Goal: Task Accomplishment & Management: Use online tool/utility

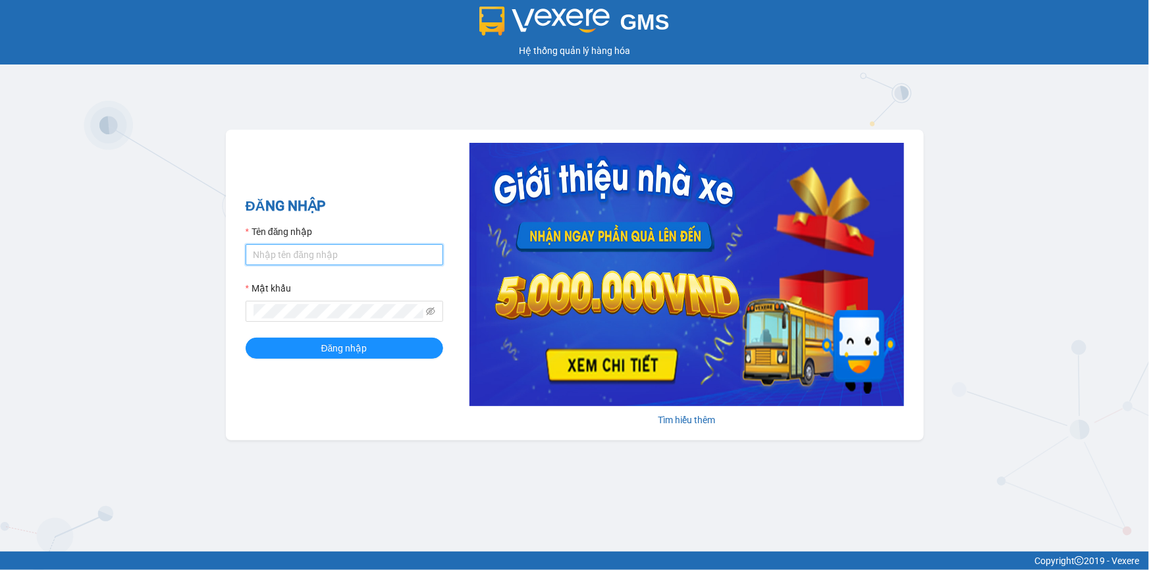
click at [317, 261] on input "Tên đăng nhập" at bounding box center [345, 254] width 198 height 21
type input "vantinh.tienoanh"
click at [246, 338] on button "Đăng nhập" at bounding box center [345, 348] width 198 height 21
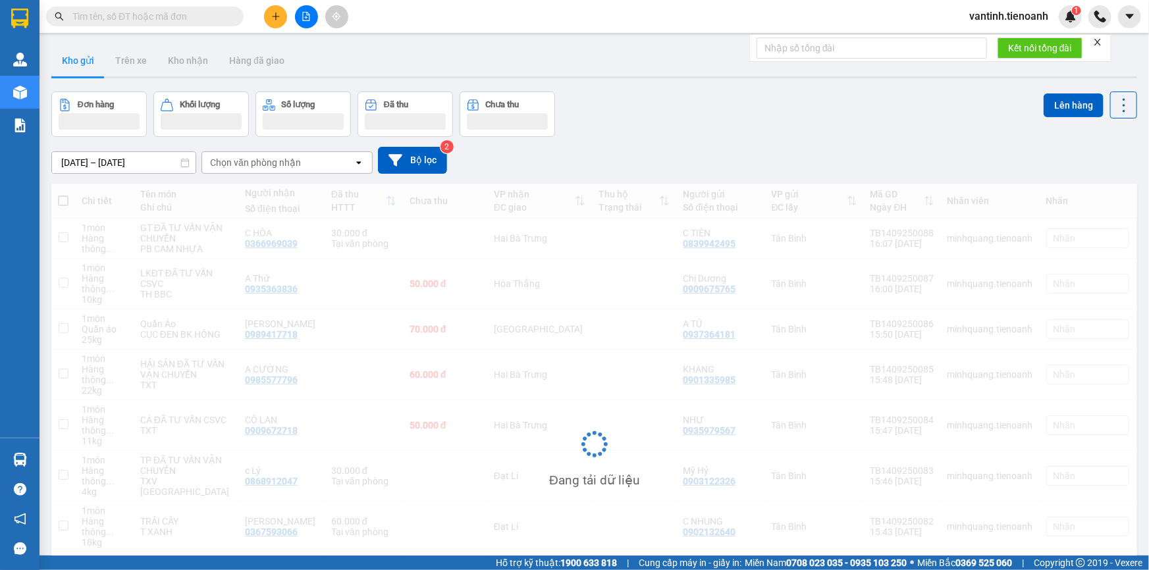
click at [162, 16] on input "text" at bounding box center [149, 16] width 155 height 14
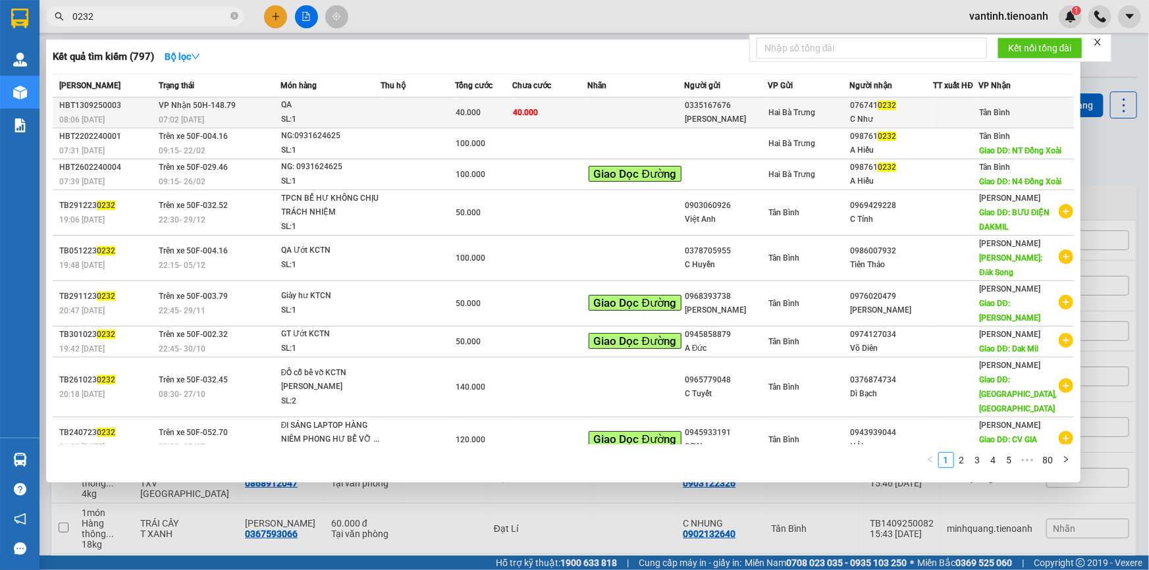
type input "0232"
click at [416, 107] on td at bounding box center [418, 112] width 74 height 31
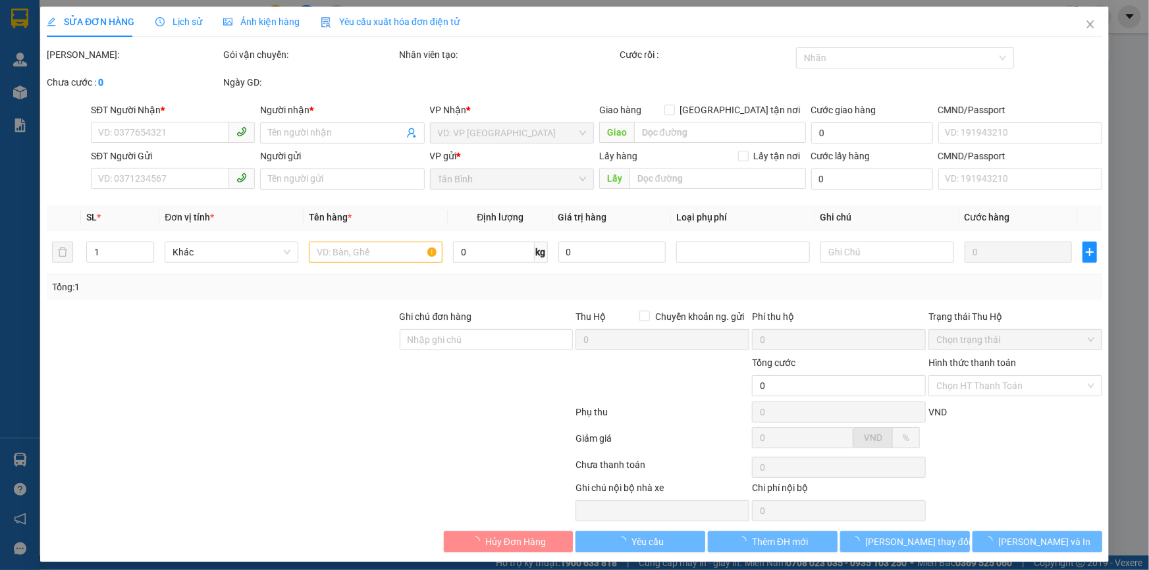
type input "0767410232"
type input "C Như"
type input "0335167676"
type input "Ngọc Trinh"
type input "079194000292"
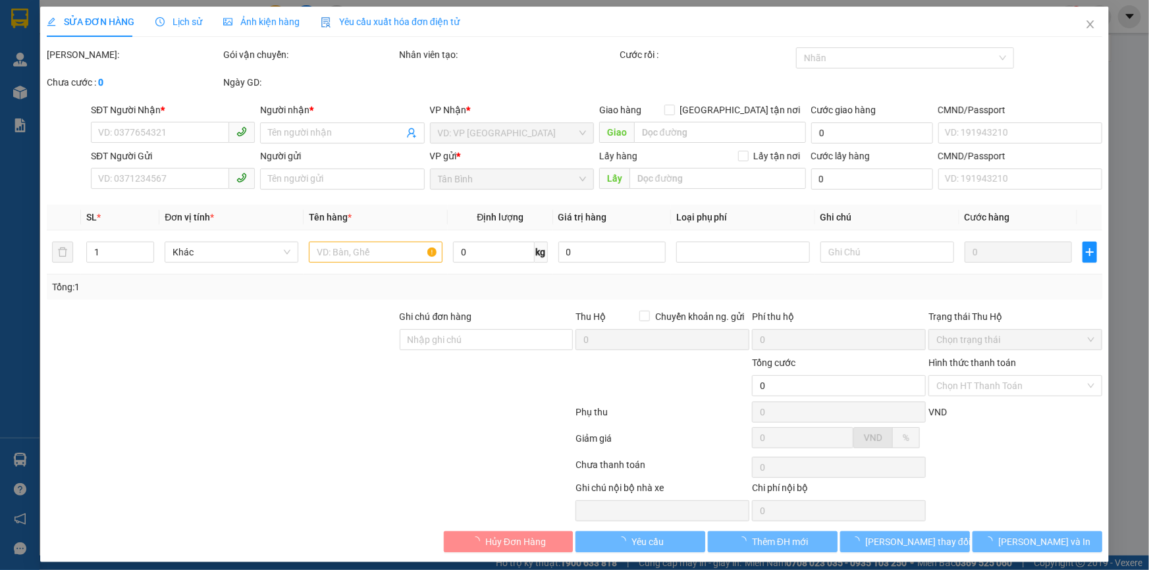
type input "40.000"
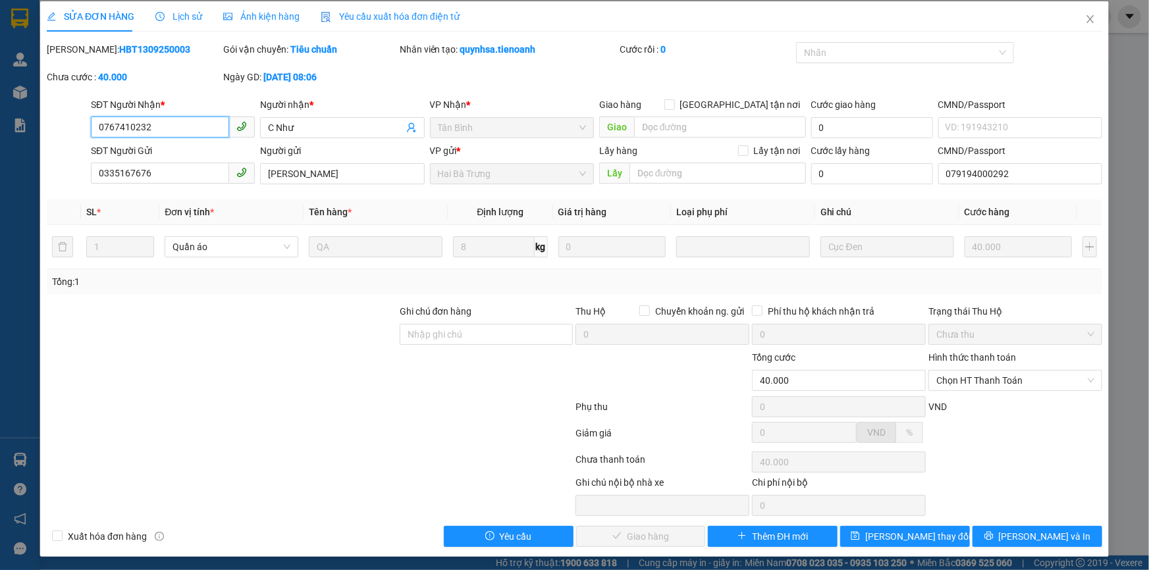
scroll to position [7, 0]
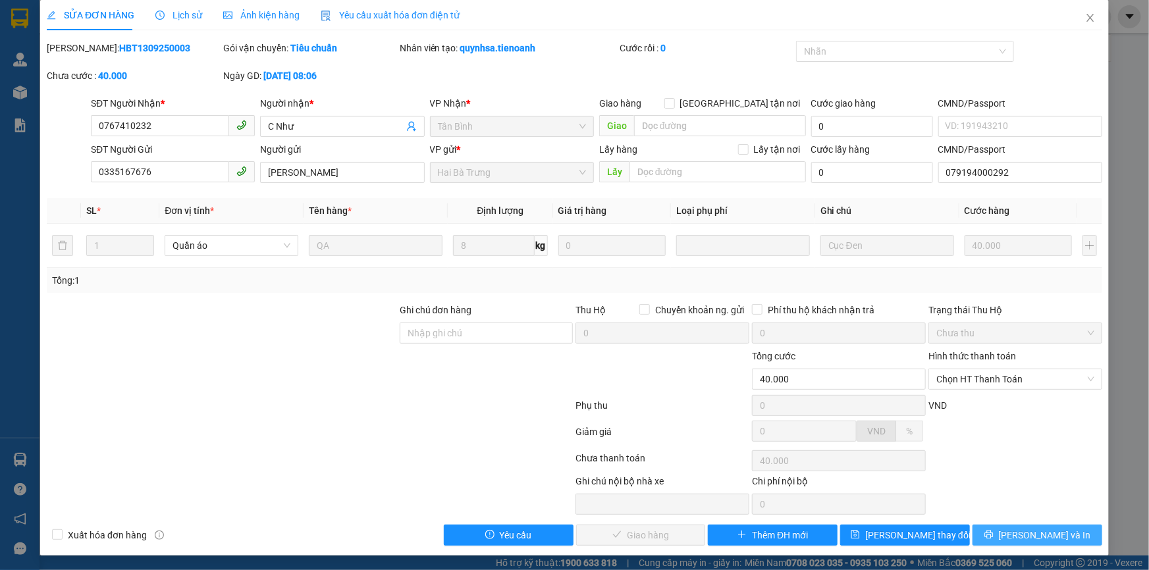
click at [1002, 533] on button "Lưu và In" at bounding box center [1038, 535] width 130 height 21
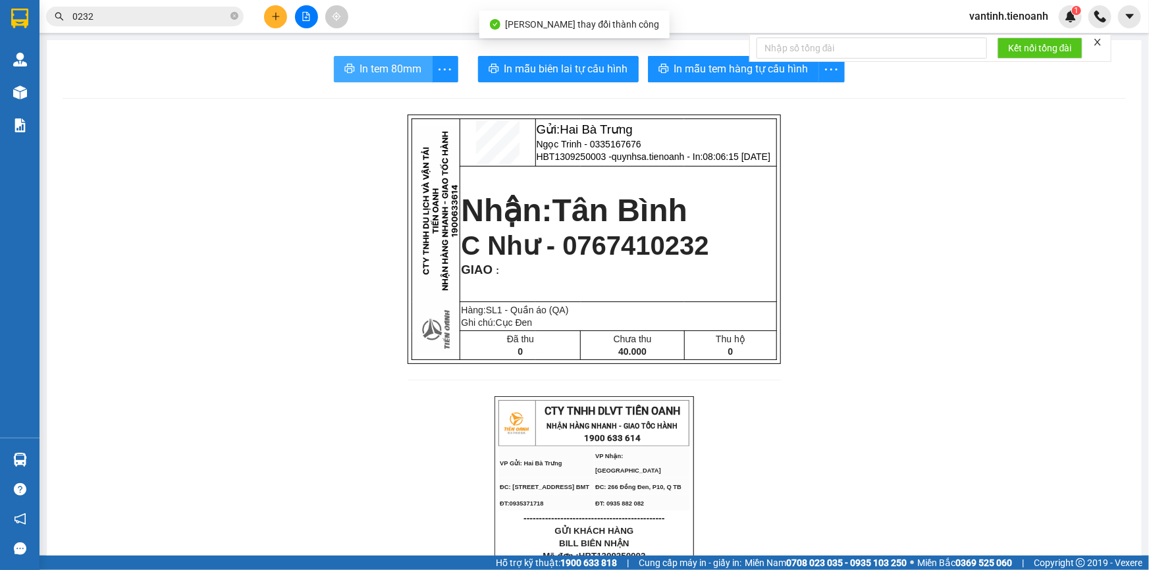
click at [398, 68] on span "In tem 80mm" at bounding box center [391, 69] width 62 height 16
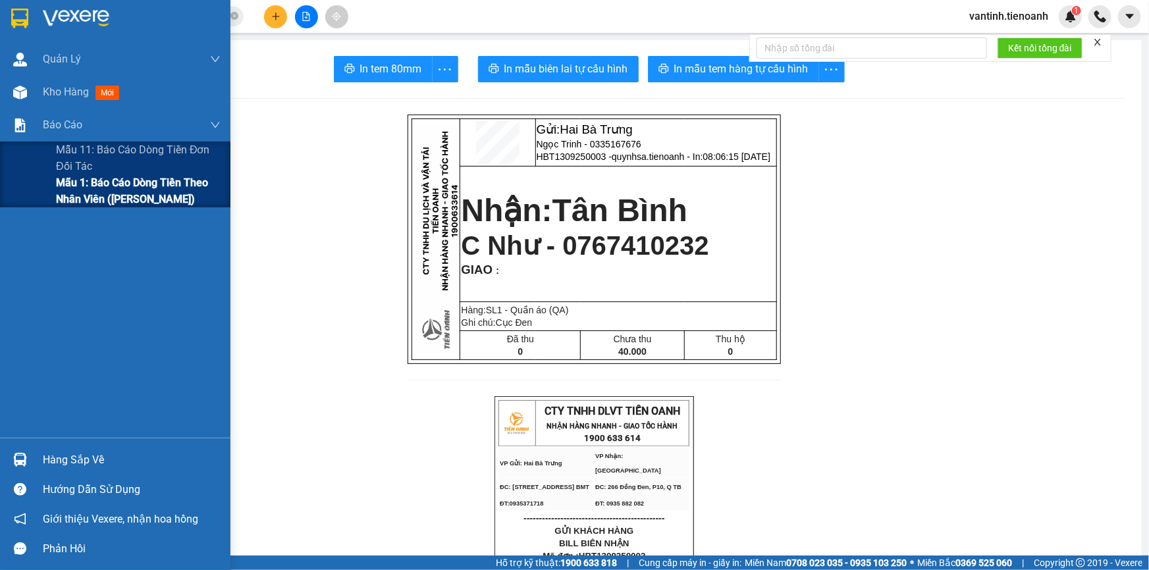
click at [97, 195] on span "Mẫu 1: Báo cáo dòng tiền theo nhân viên (Nhân Viên)" at bounding box center [138, 191] width 165 height 33
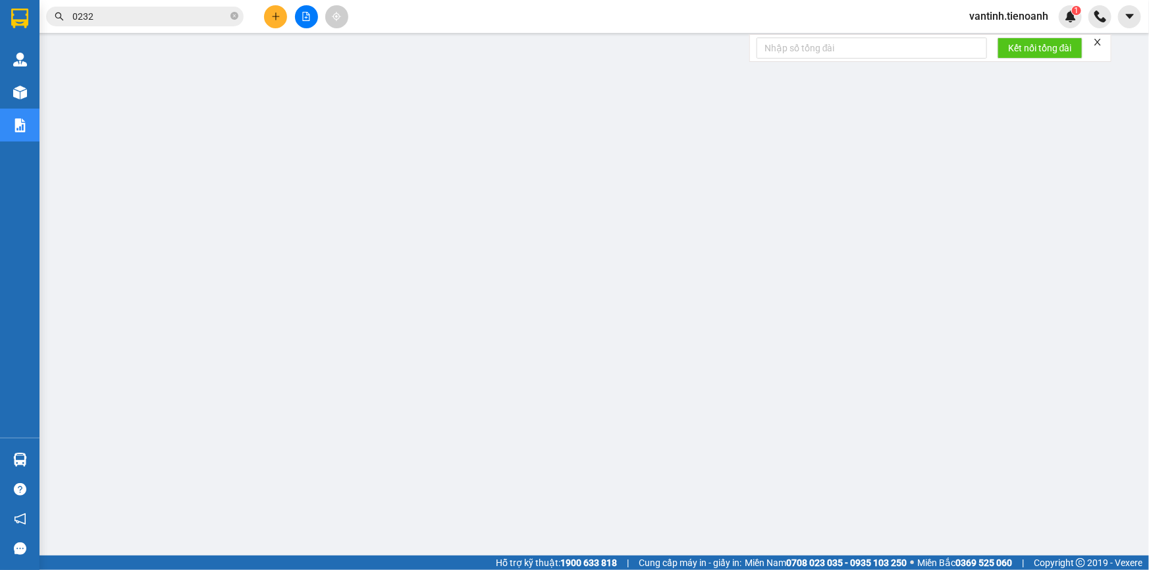
click at [1013, 20] on span "vantinh.tienoanh" at bounding box center [1009, 16] width 100 height 16
click at [1004, 39] on span "Đăng xuất" at bounding box center [1015, 41] width 72 height 14
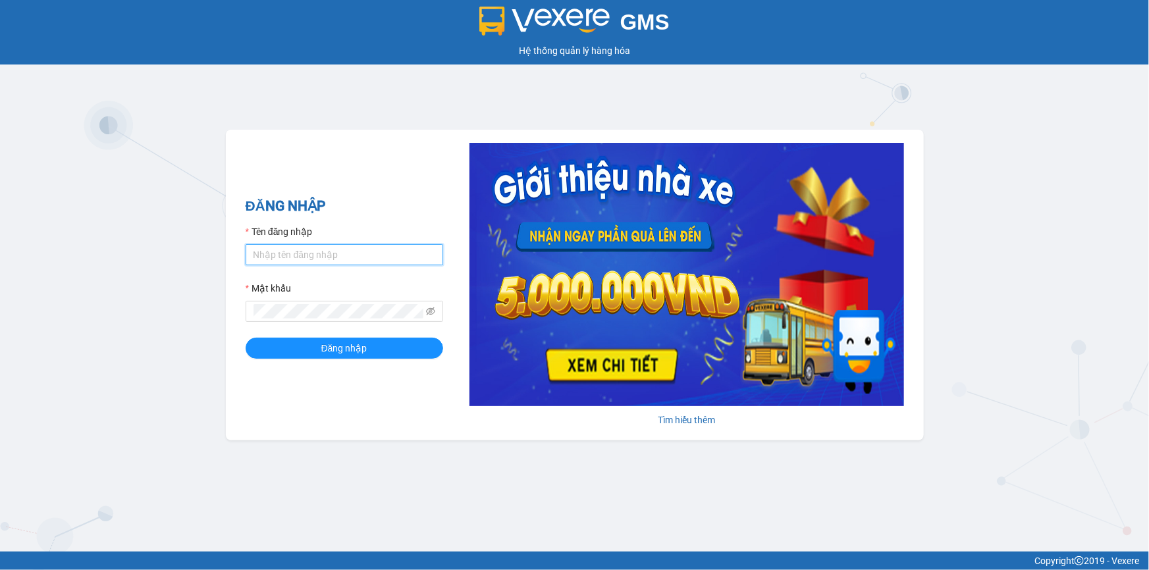
click at [369, 249] on input "Tên đăng nhập" at bounding box center [345, 254] width 198 height 21
type input "linhthaotb.tienoanh"
click at [246, 338] on button "Đăng nhập" at bounding box center [345, 348] width 198 height 21
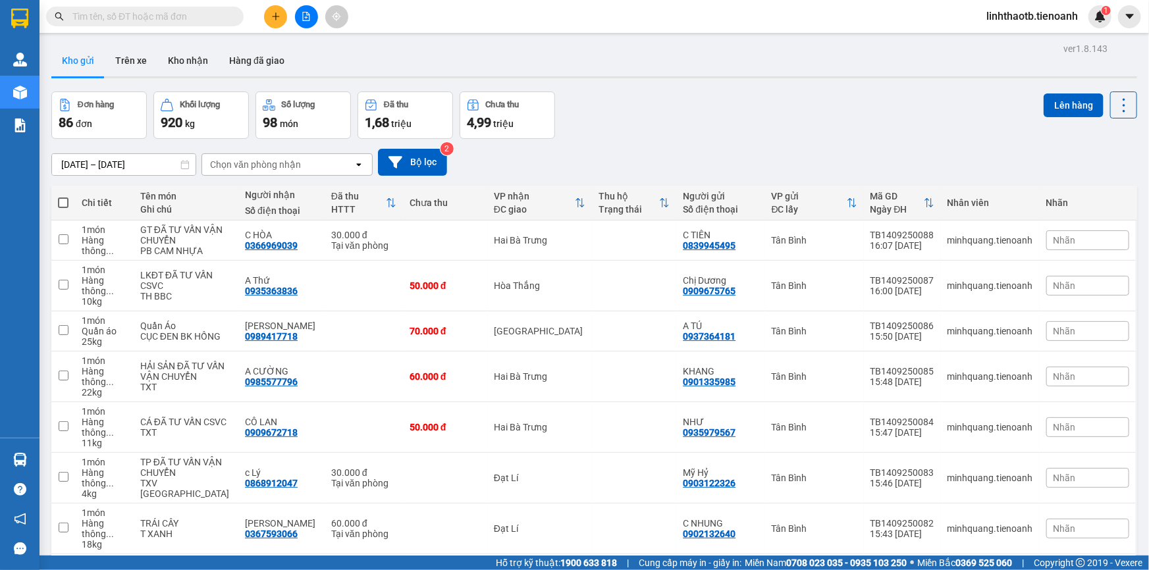
click at [128, 19] on input "text" at bounding box center [149, 16] width 155 height 14
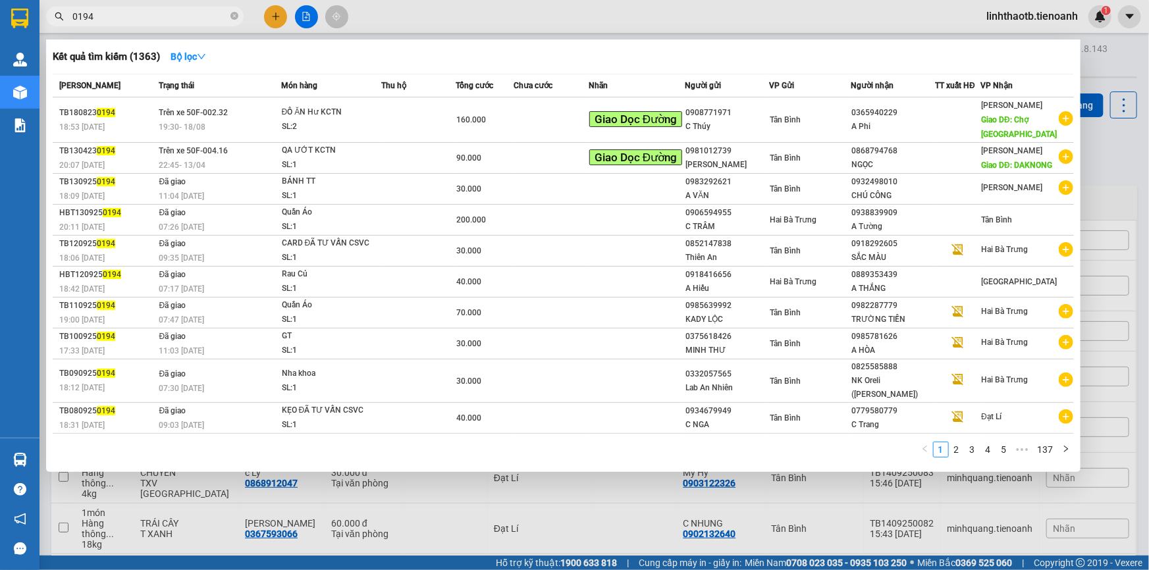
type input "0194"
click at [284, 9] on div at bounding box center [574, 285] width 1149 height 570
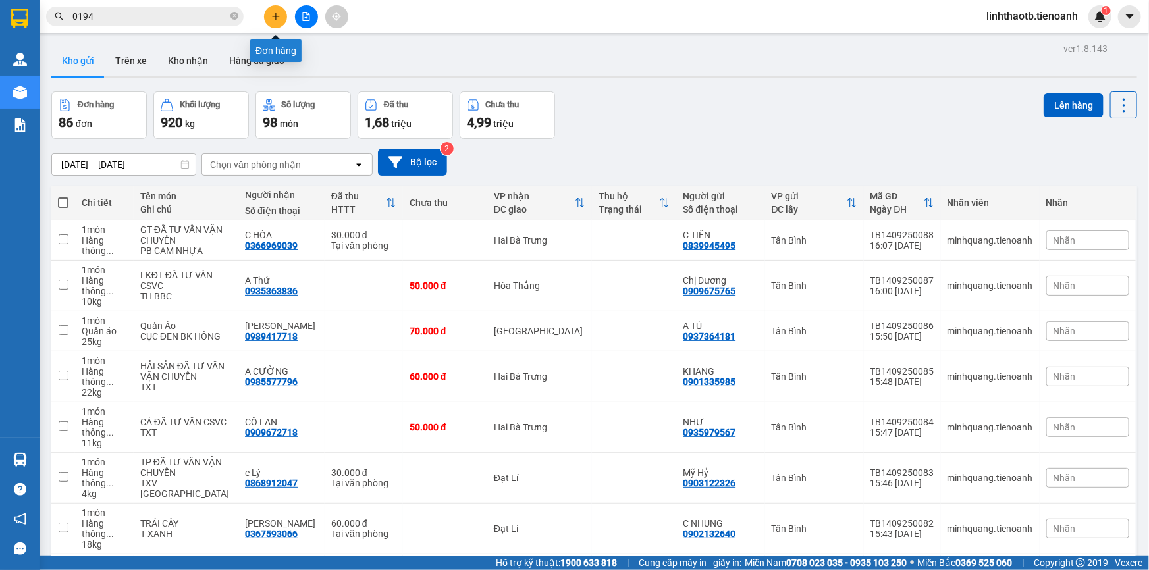
click at [282, 12] on button at bounding box center [275, 16] width 23 height 23
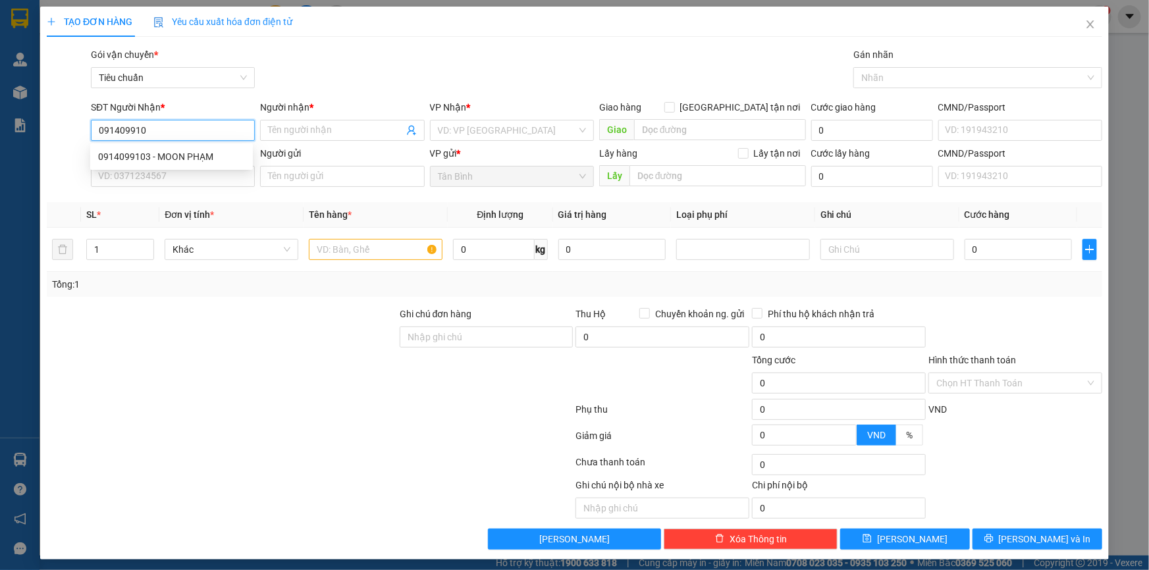
type input "0914099103"
click at [201, 147] on div "0914099103 - MOON PHẠM" at bounding box center [171, 156] width 163 height 21
type input "MOON PHẠM"
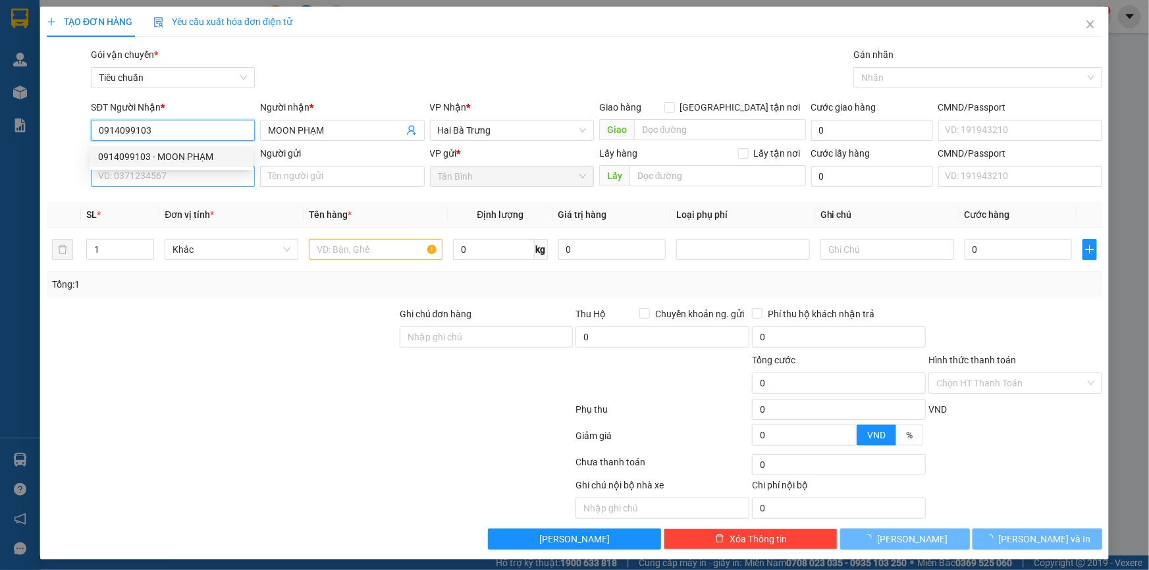
type input "260.000"
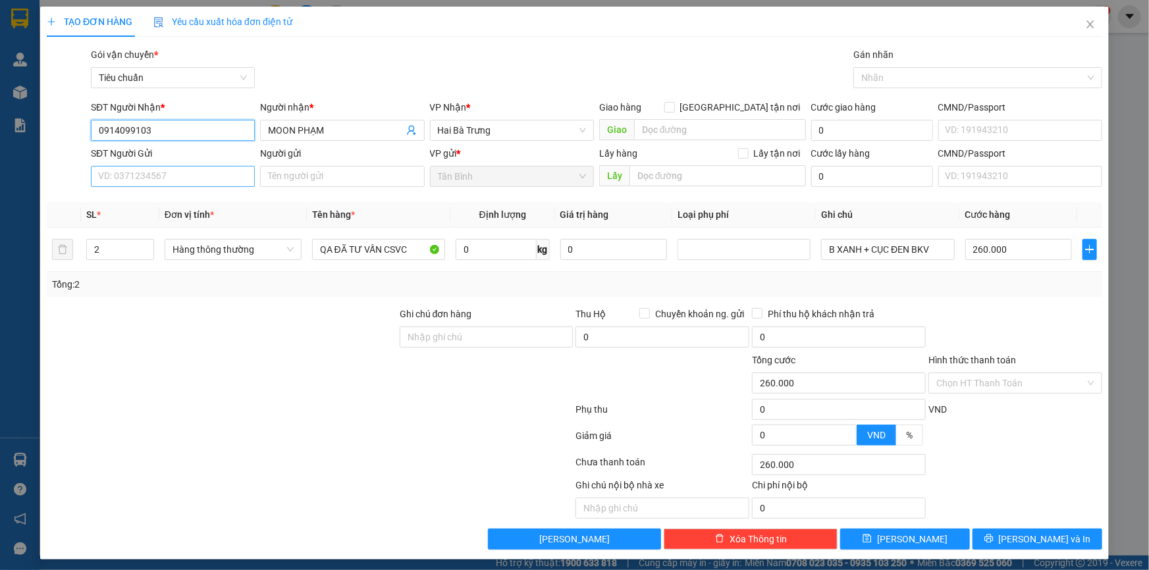
type input "0914099103"
click at [211, 174] on input "SĐT Người Gửi" at bounding box center [173, 176] width 164 height 21
click at [211, 194] on div "0967382637 - AN SHOP" at bounding box center [171, 202] width 163 height 21
type input "0967382637"
type input "AN SHOP"
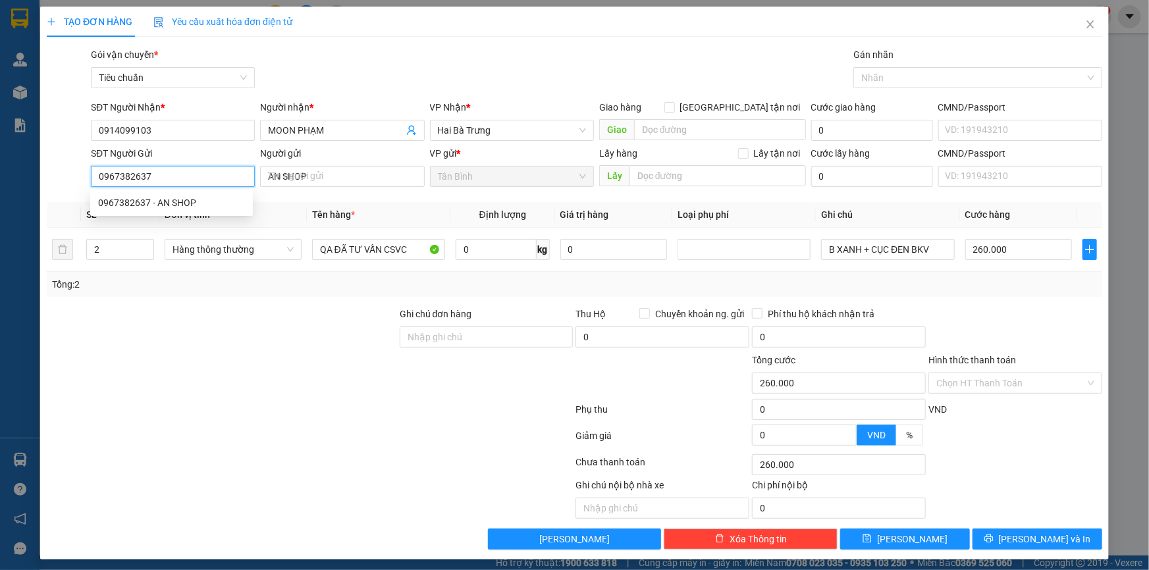
type input "320.000"
click at [173, 257] on span "Hàng thông thường" at bounding box center [233, 250] width 121 height 20
type input "0967382637"
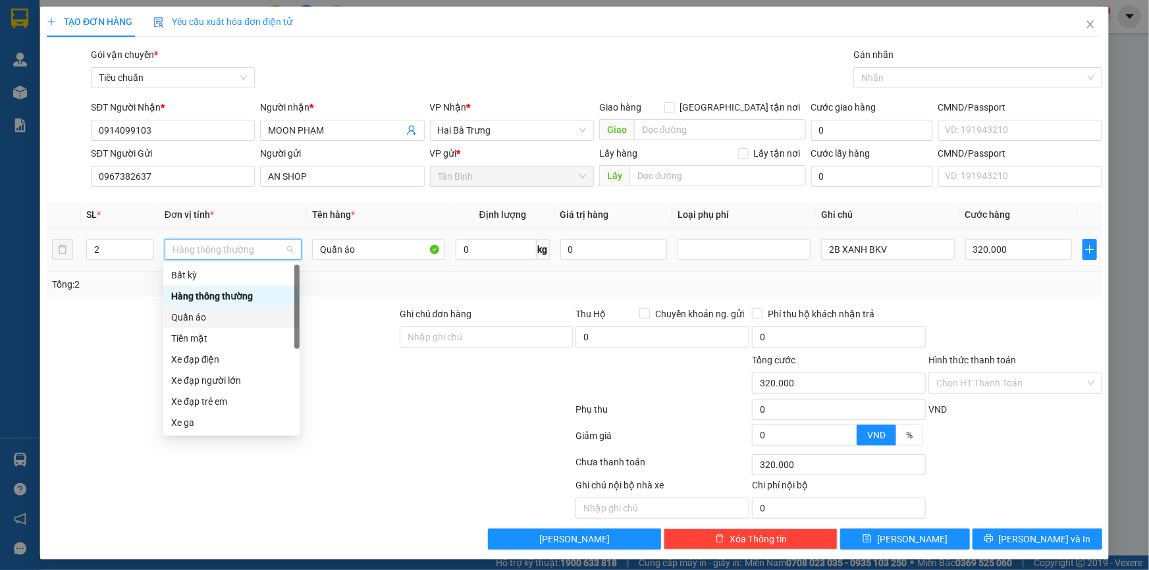
click at [202, 317] on div "Quần áo" at bounding box center [231, 317] width 121 height 14
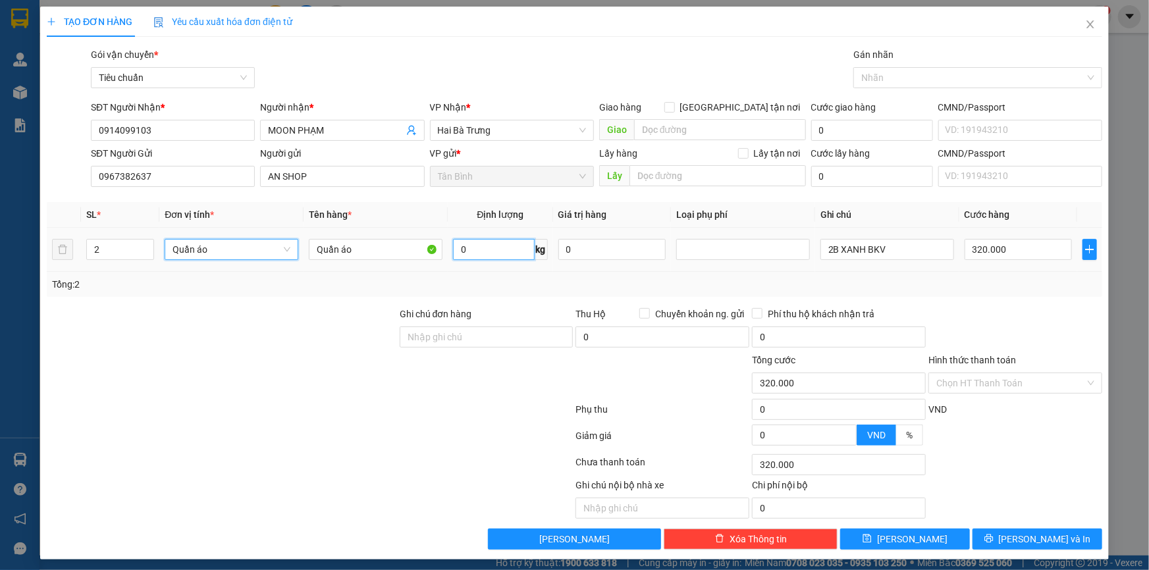
click at [474, 257] on input "0" at bounding box center [493, 249] width 81 height 21
type input "0"
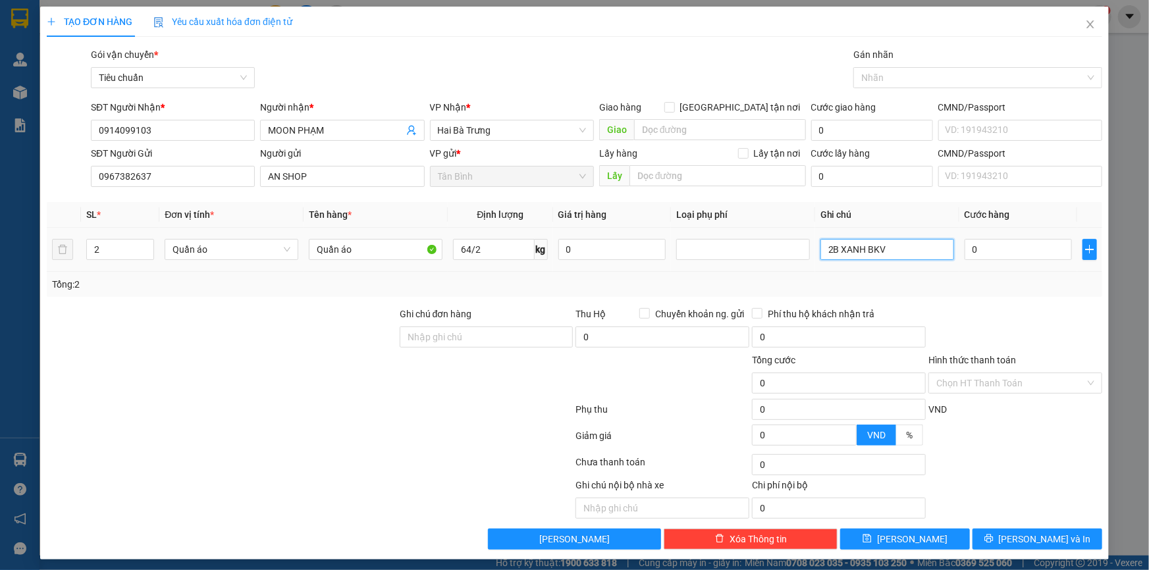
type input "32"
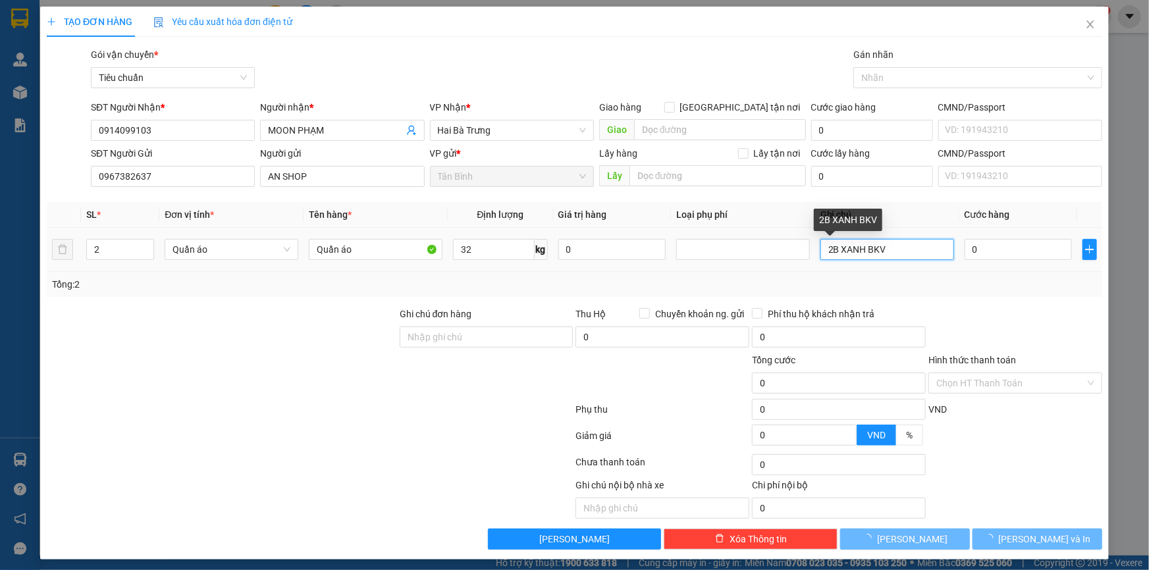
click at [862, 250] on input "2B XANH BKV" at bounding box center [888, 249] width 134 height 21
click at [849, 253] on input "2B XANH BKV" at bounding box center [888, 249] width 134 height 21
type input "70.000"
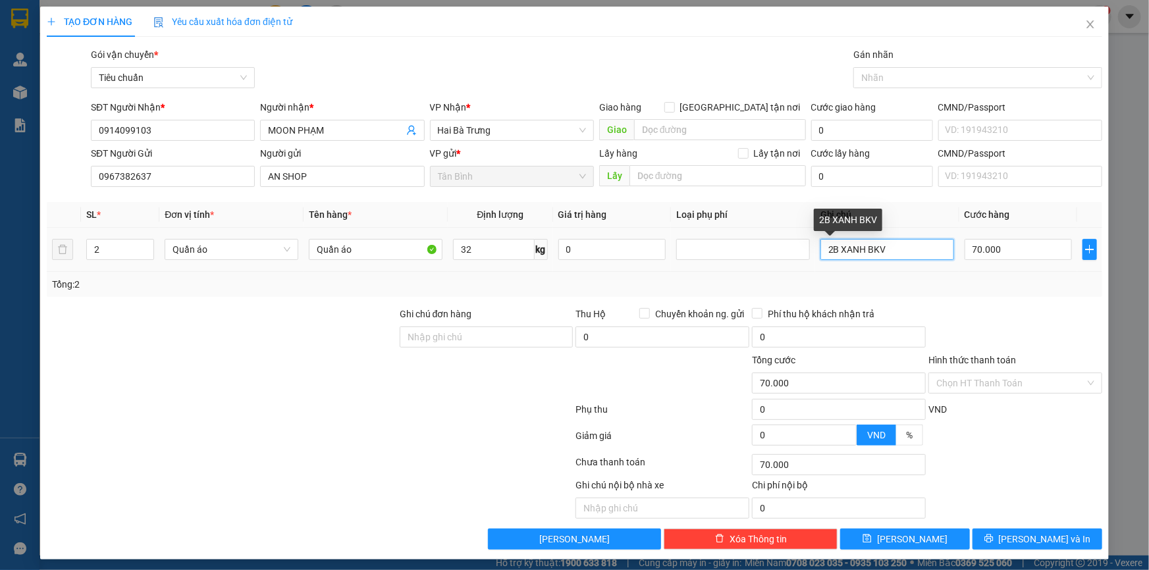
click at [849, 253] on input "2B XANH BKV" at bounding box center [888, 249] width 134 height 21
type input "2 cục đen BKV"
click at [980, 251] on input "70.000" at bounding box center [1018, 249] width 107 height 21
type input "1"
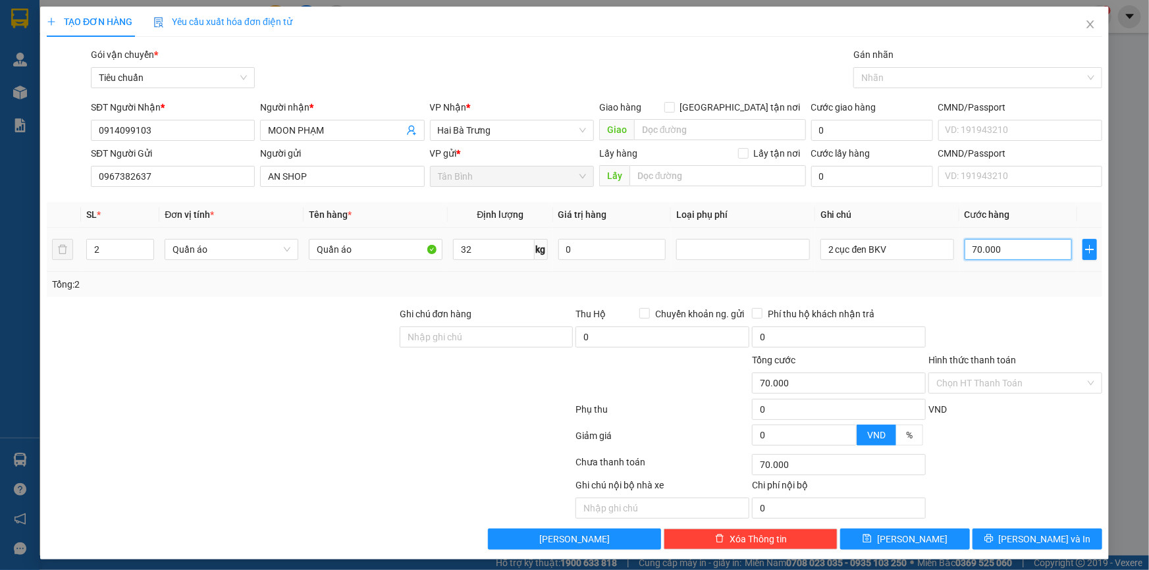
type input "1"
type input "14"
type input "140"
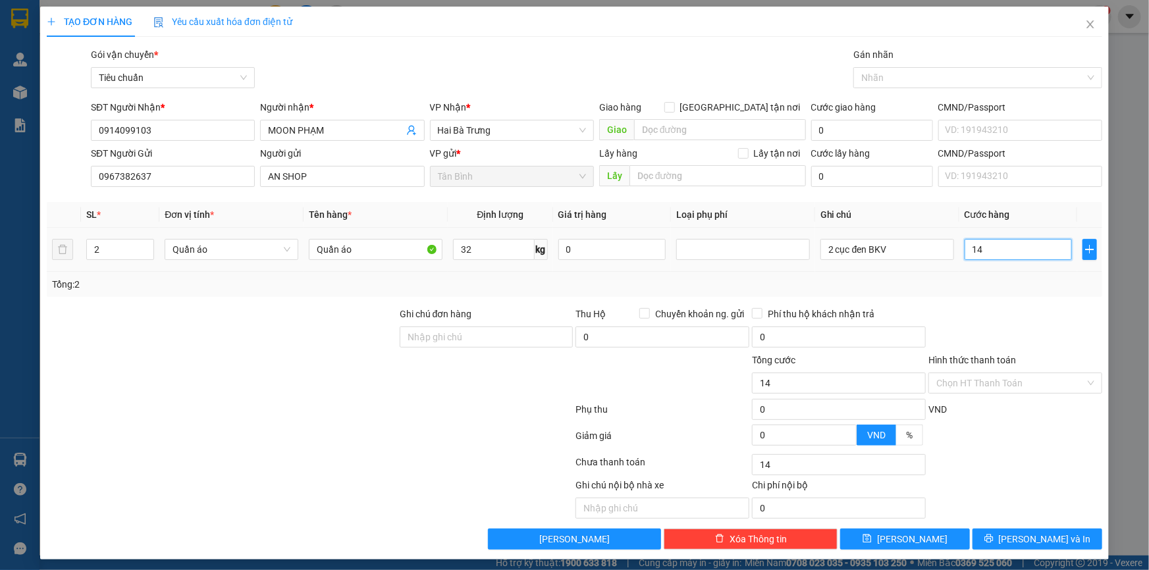
type input "140"
type input "140.000"
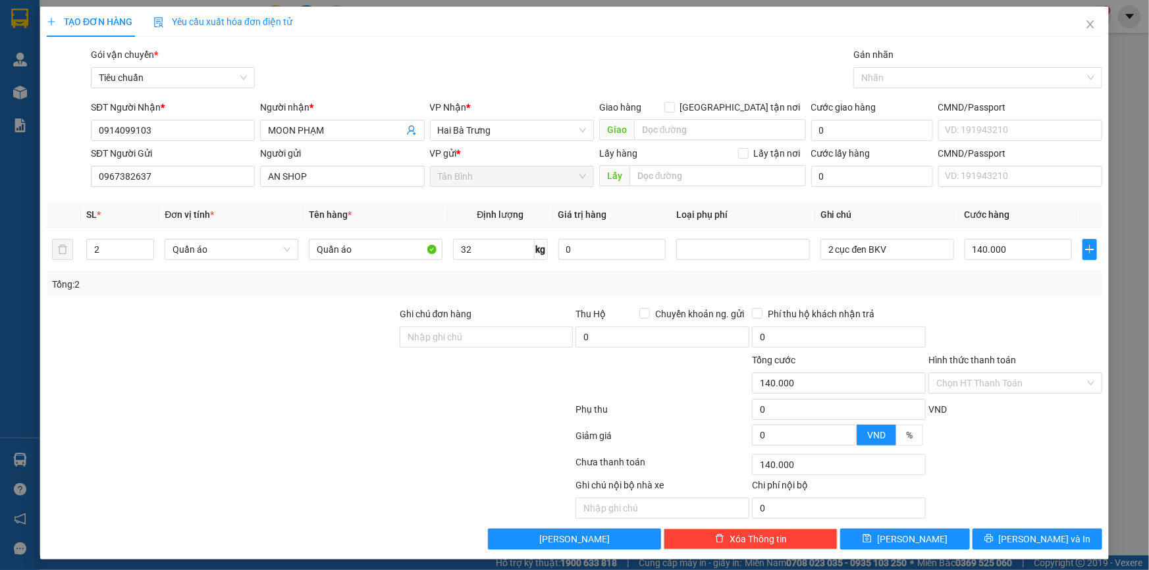
drag, startPoint x: 976, startPoint y: 288, endPoint x: 1014, endPoint y: 347, distance: 70.5
click at [977, 288] on div "Tổng: 2" at bounding box center [574, 284] width 1045 height 14
click at [1052, 534] on span "Lưu và In" at bounding box center [1045, 539] width 92 height 14
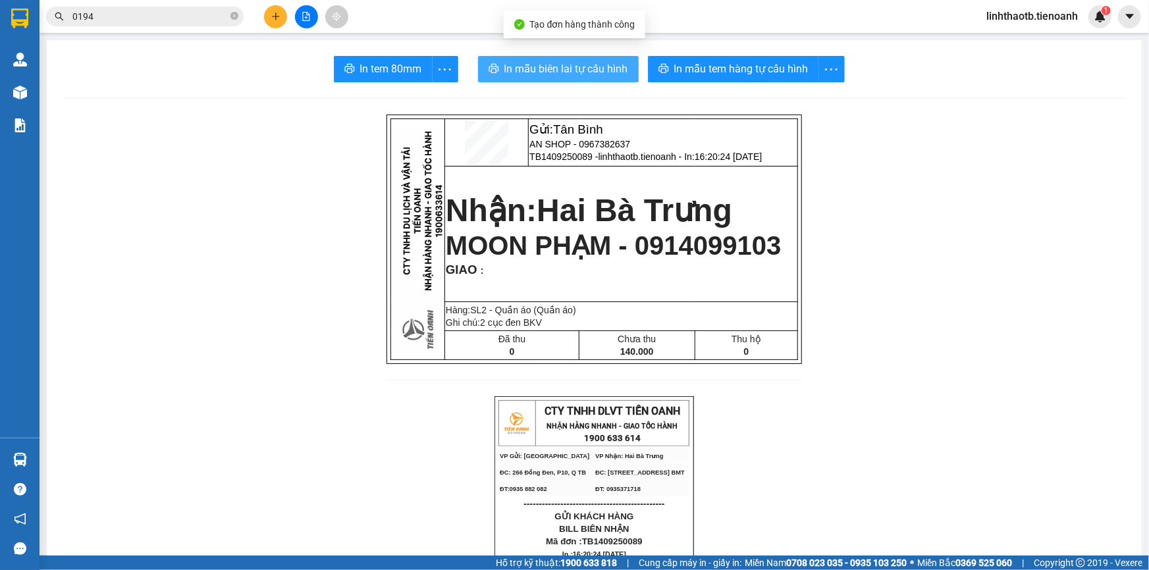
click at [622, 65] on span "In mẫu biên lai tự cấu hình" at bounding box center [566, 69] width 124 height 16
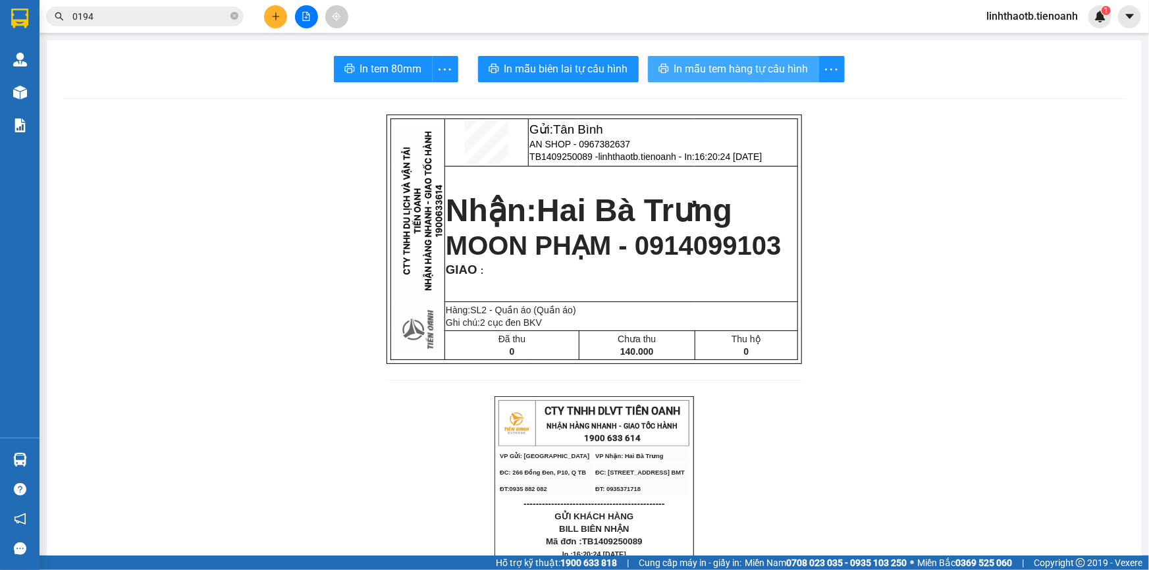
click at [778, 57] on button "In mẫu tem hàng tự cấu hình" at bounding box center [733, 69] width 171 height 26
click at [203, 20] on input "0194" at bounding box center [149, 16] width 155 height 14
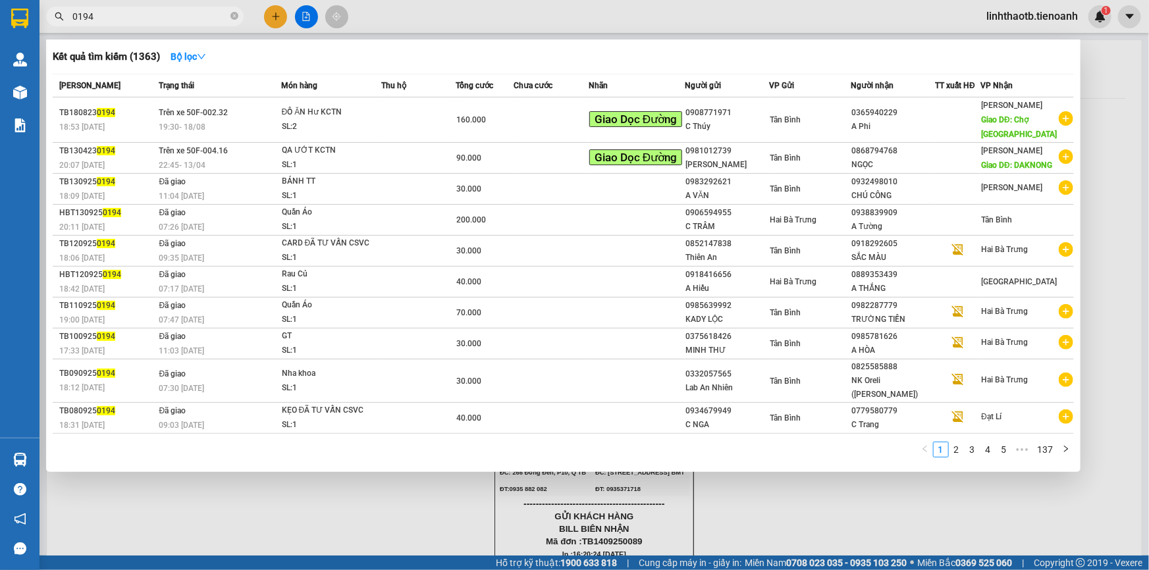
click at [203, 20] on input "0194" at bounding box center [149, 16] width 155 height 14
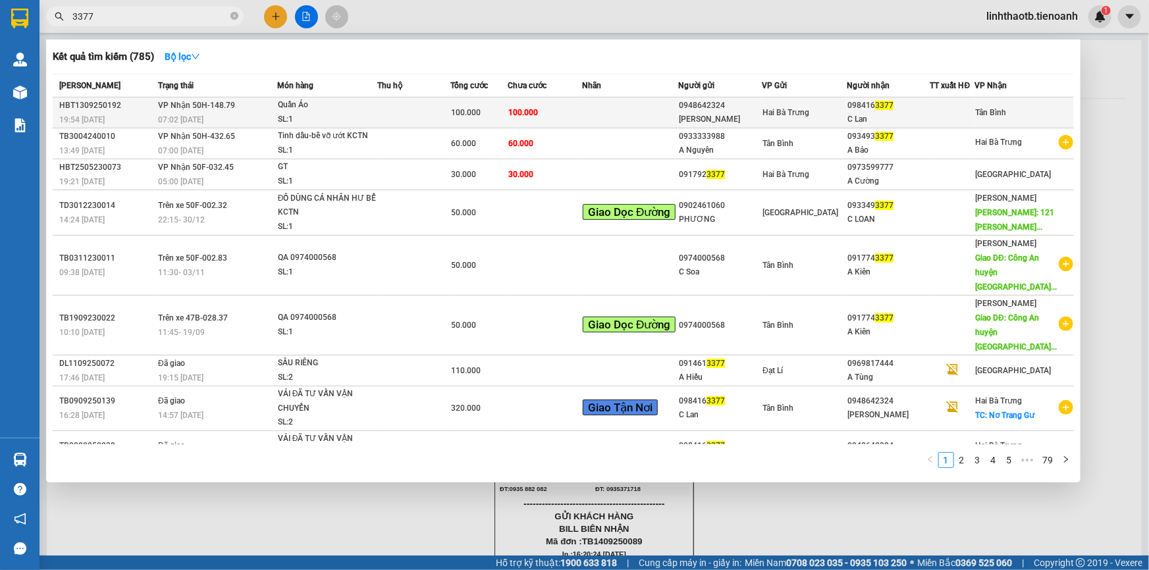
type input "3377"
click at [1003, 117] on span "Tân Bình" at bounding box center [990, 112] width 31 height 9
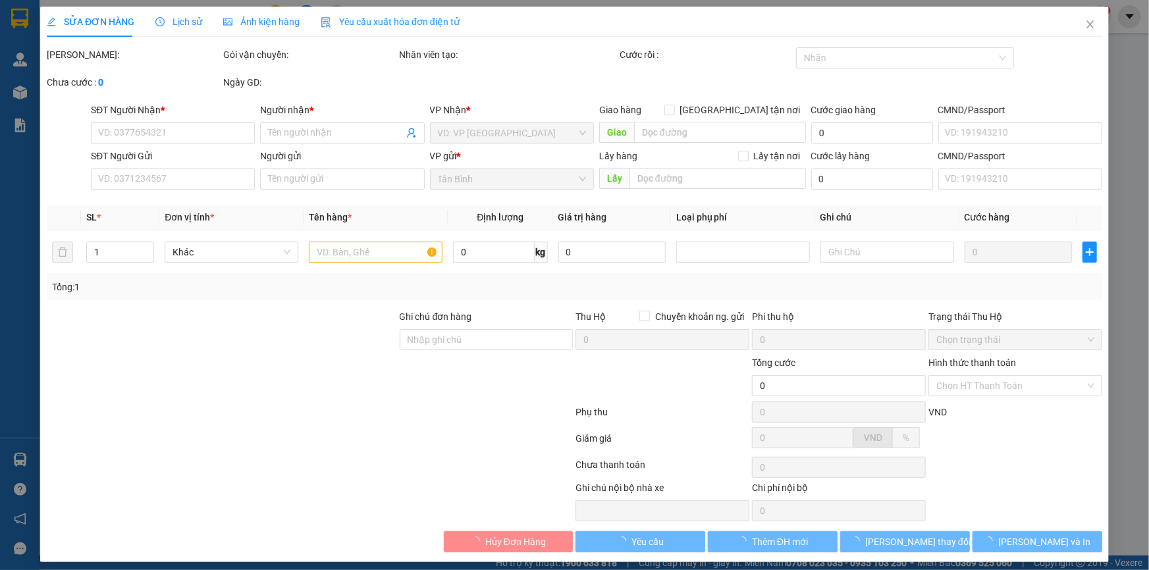
type input "0984163377"
type input "C Lan"
type input "0948642324"
type input "Minh Đạt"
type input "100.000"
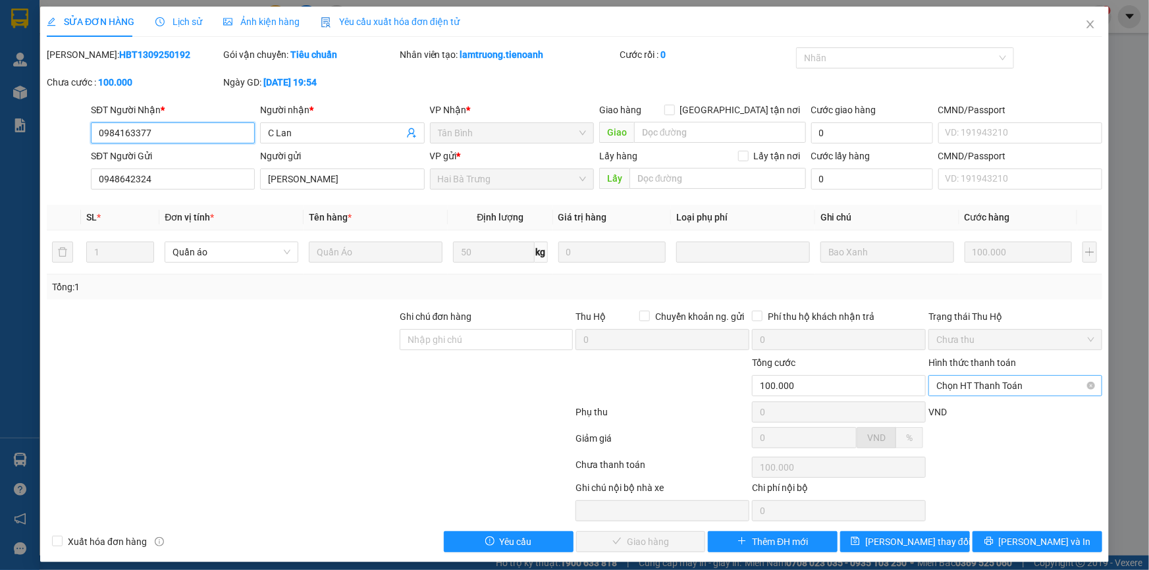
click at [1029, 382] on span "Chọn HT Thanh Toán" at bounding box center [1015, 386] width 158 height 20
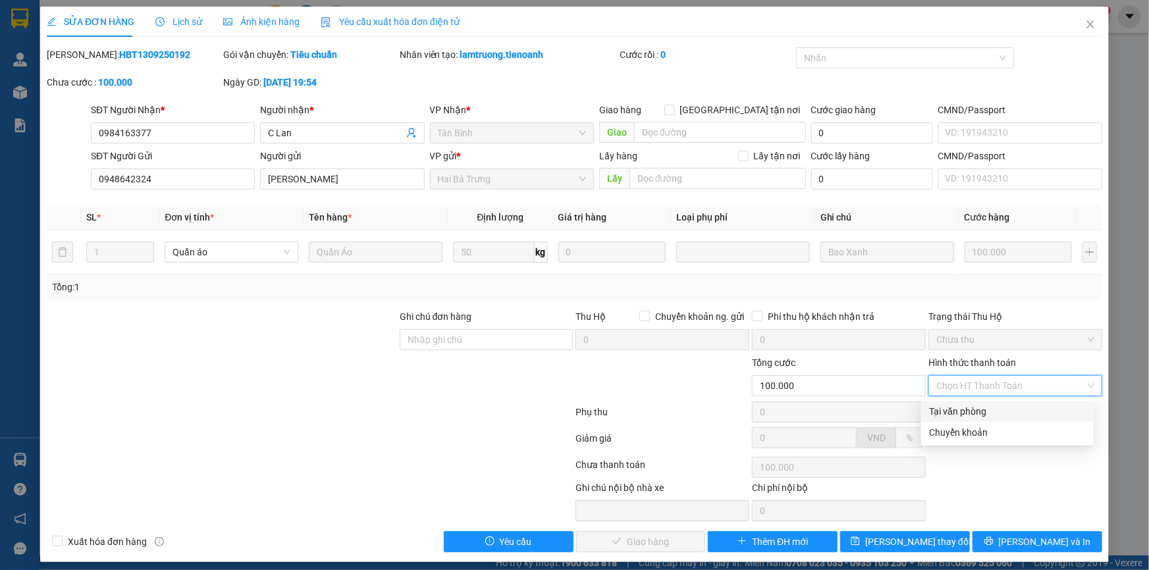
click at [994, 402] on div "Tại văn phòng" at bounding box center [1007, 411] width 173 height 21
type input "0"
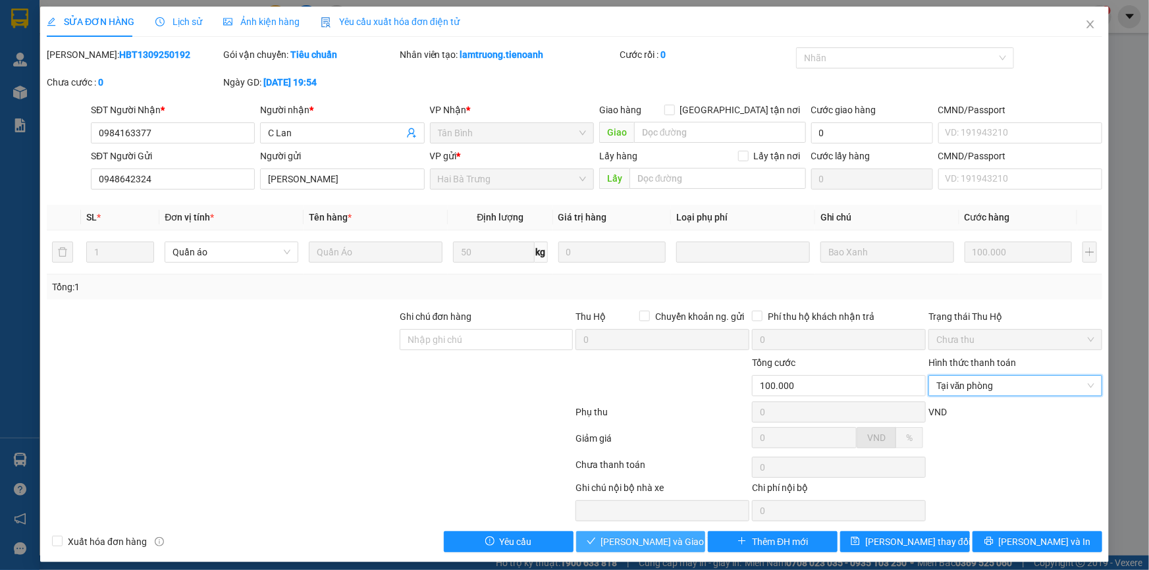
click at [685, 539] on button "Lưu và Giao hàng" at bounding box center [641, 541] width 130 height 21
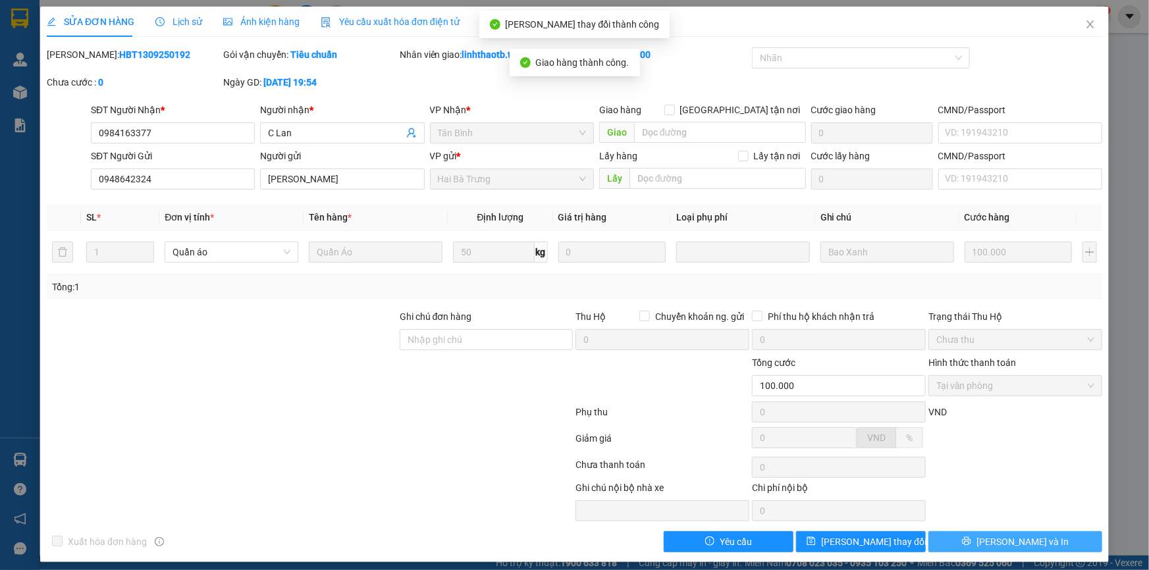
click at [1058, 543] on button "Lưu và In" at bounding box center [1015, 541] width 174 height 21
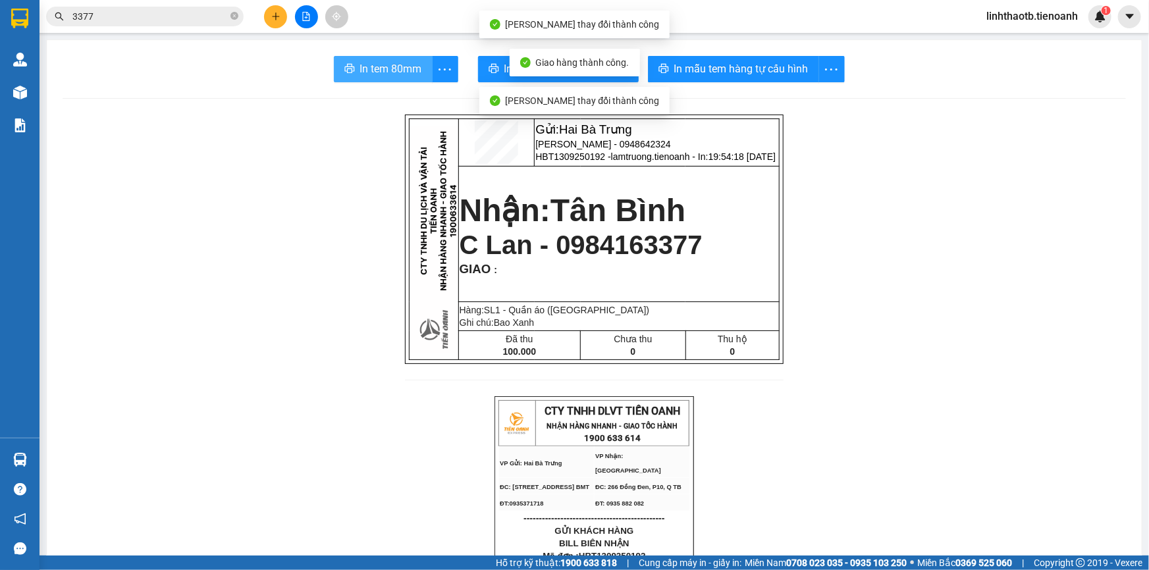
click at [423, 65] on button "In tem 80mm" at bounding box center [383, 69] width 99 height 26
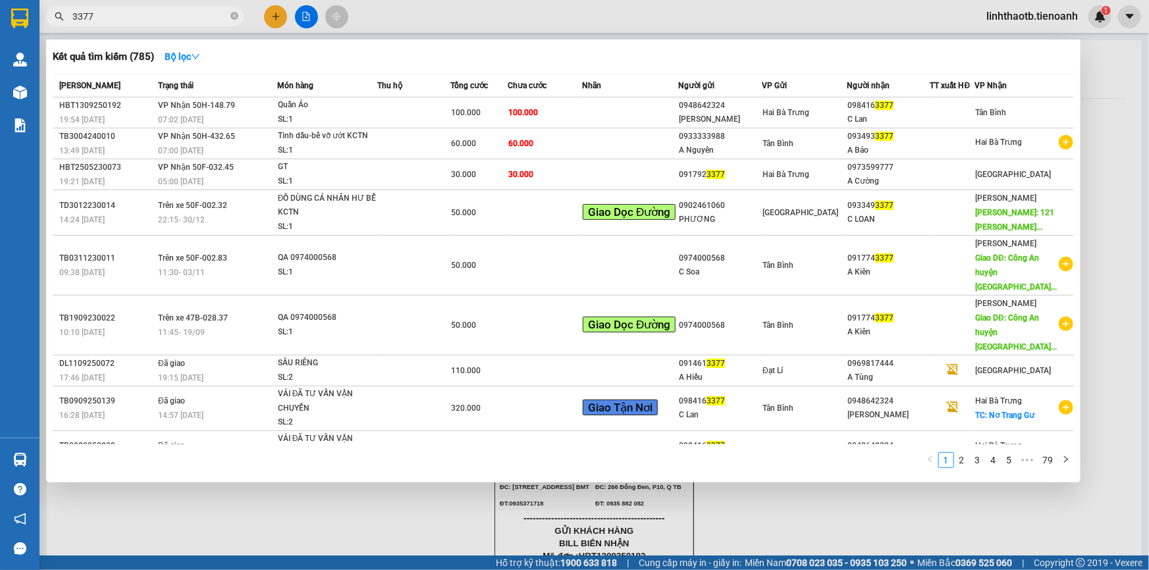
click at [229, 15] on span "3377" at bounding box center [145, 17] width 198 height 20
click at [241, 22] on span "3377" at bounding box center [145, 17] width 198 height 20
click at [230, 22] on span at bounding box center [234, 17] width 8 height 13
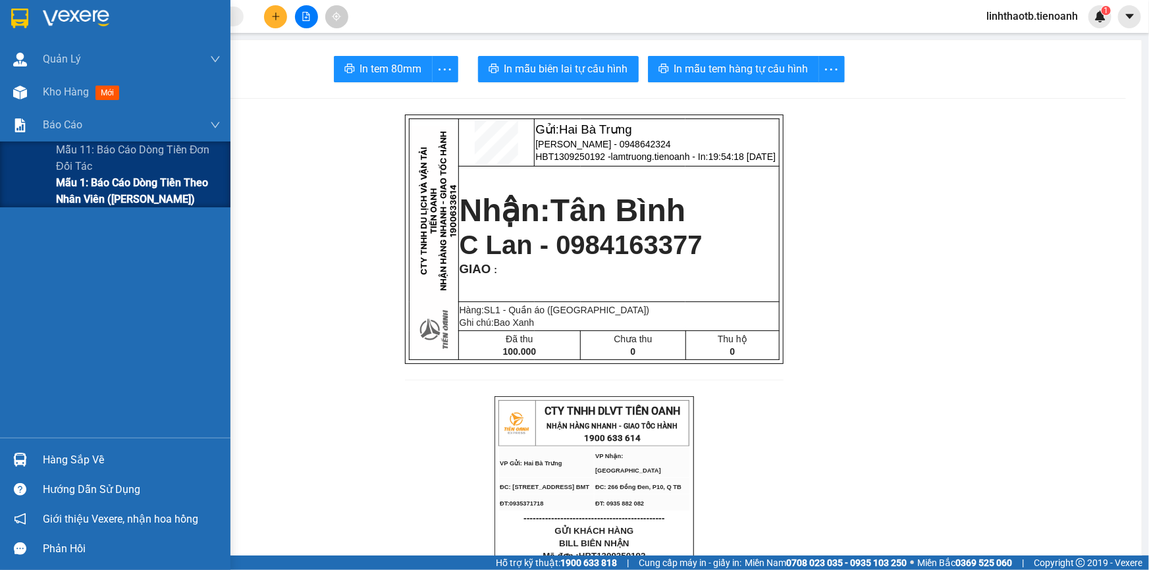
click at [53, 205] on div "Mẫu 1: Báo cáo dòng tiền theo nhân viên (Nhân Viên)" at bounding box center [115, 191] width 230 height 33
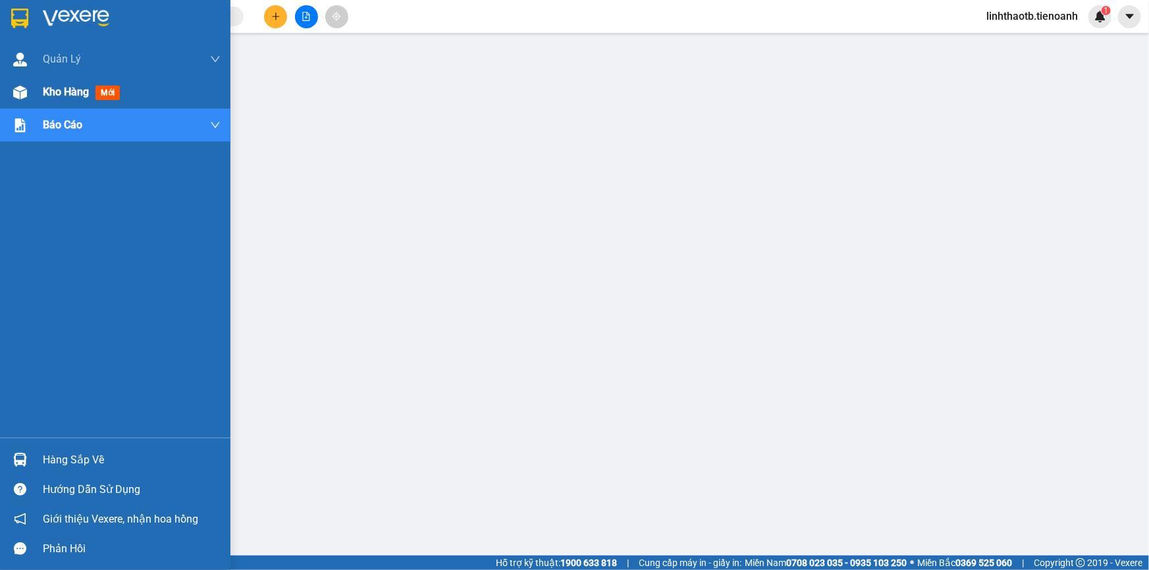
click at [53, 90] on span "Kho hàng" at bounding box center [66, 92] width 46 height 13
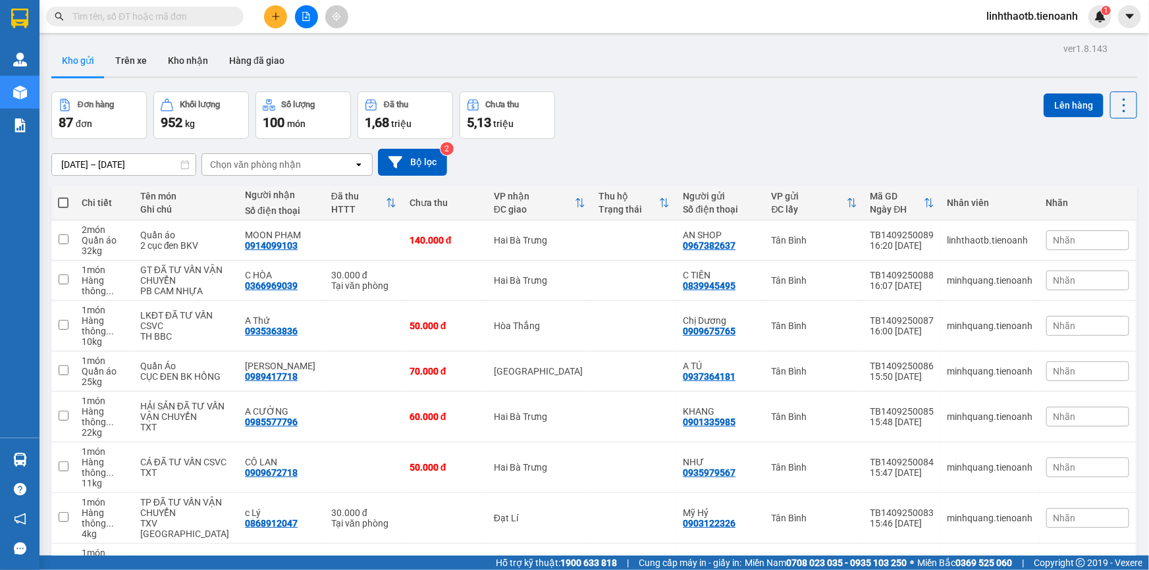
drag, startPoint x: 259, startPoint y: 18, endPoint x: 268, endPoint y: 15, distance: 9.6
click at [259, 18] on div at bounding box center [306, 16] width 99 height 23
click at [268, 15] on button at bounding box center [275, 16] width 23 height 23
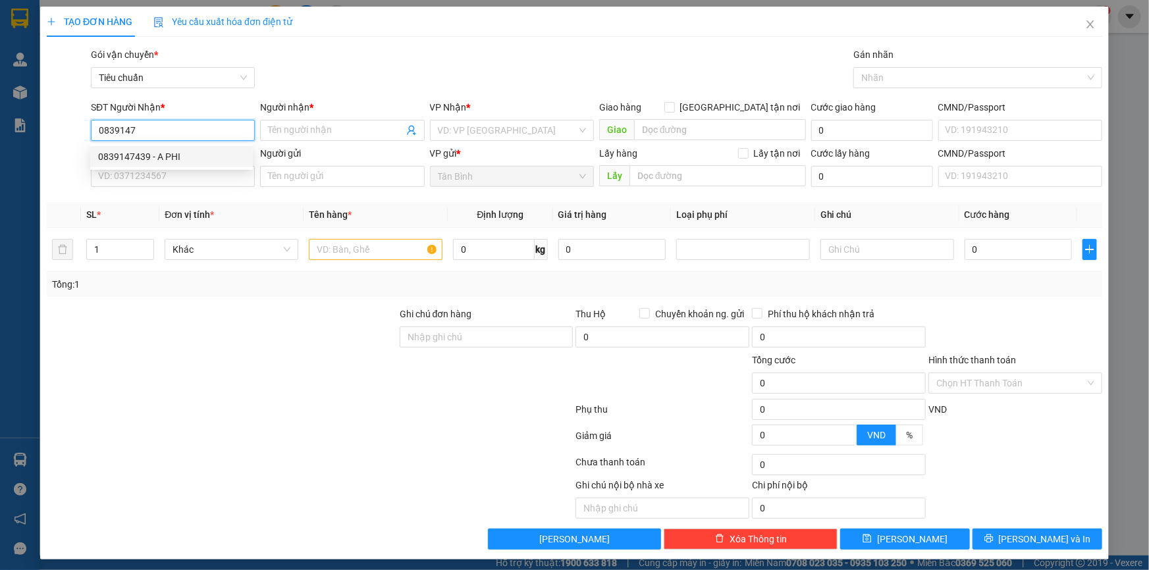
click at [175, 159] on div "0839147439 - A PHI" at bounding box center [171, 156] width 147 height 14
type input "0839147439"
type input "A PHI"
type input "80.000"
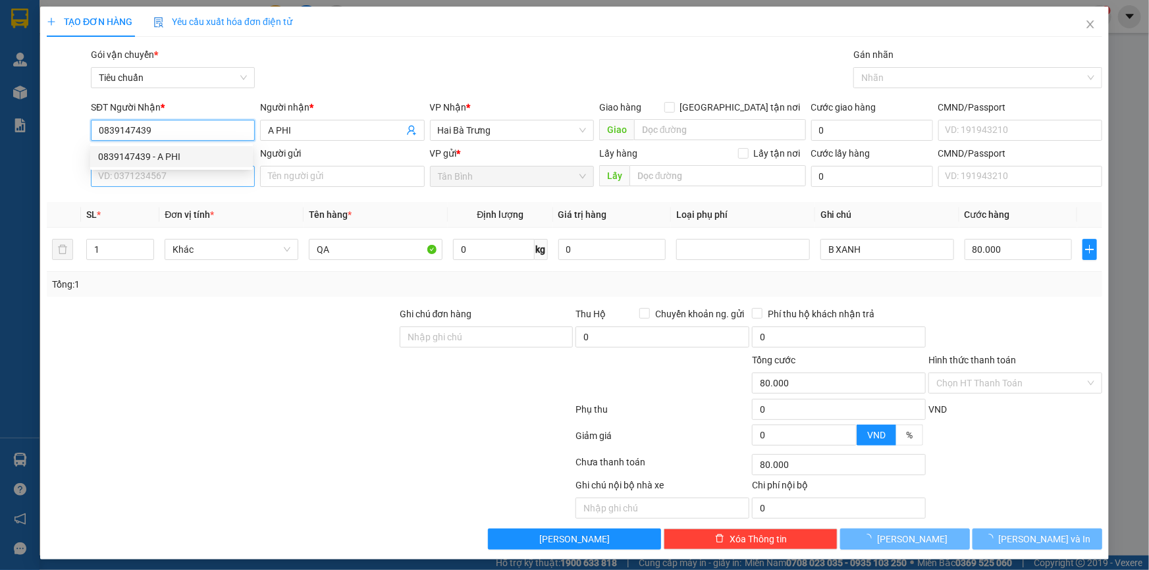
type input "0839147439"
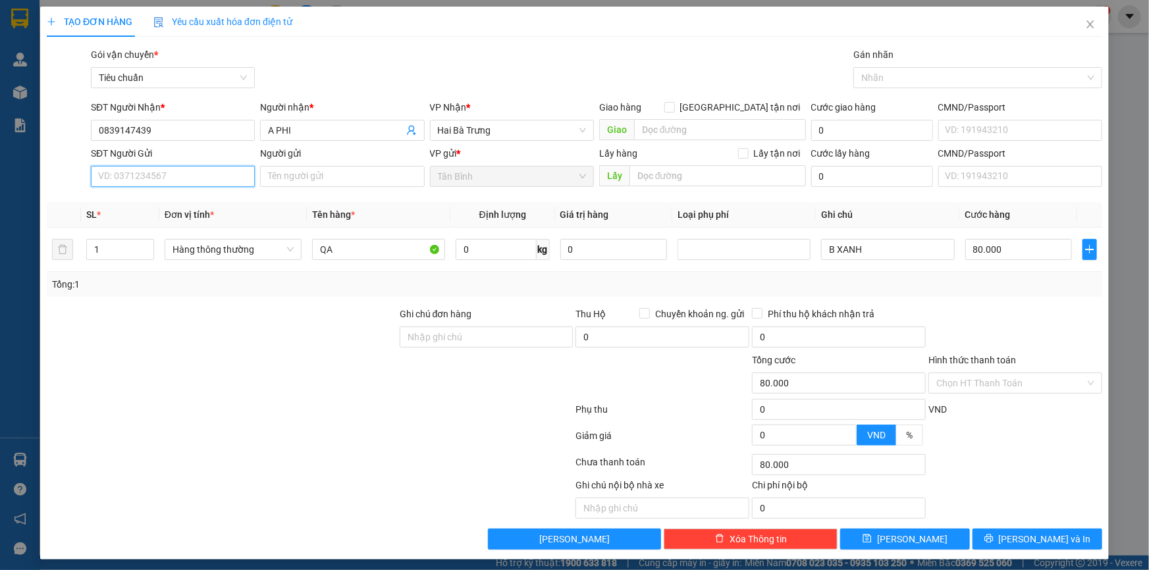
click at [176, 183] on input "SĐT Người Gửi" at bounding box center [173, 176] width 164 height 21
click at [178, 211] on div "0866062647 - A CHÂU" at bounding box center [171, 202] width 163 height 21
type input "0866062647"
type input "A CHÂU"
click at [222, 241] on span "Hàng thông thường" at bounding box center [233, 250] width 121 height 20
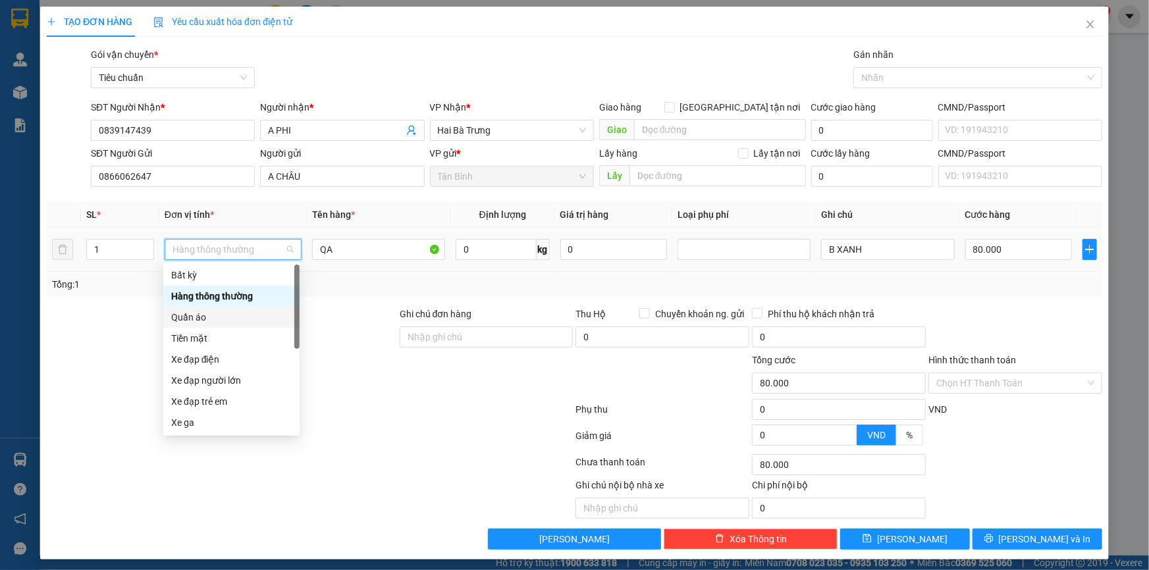
click at [230, 313] on div "Quần áo" at bounding box center [231, 317] width 121 height 14
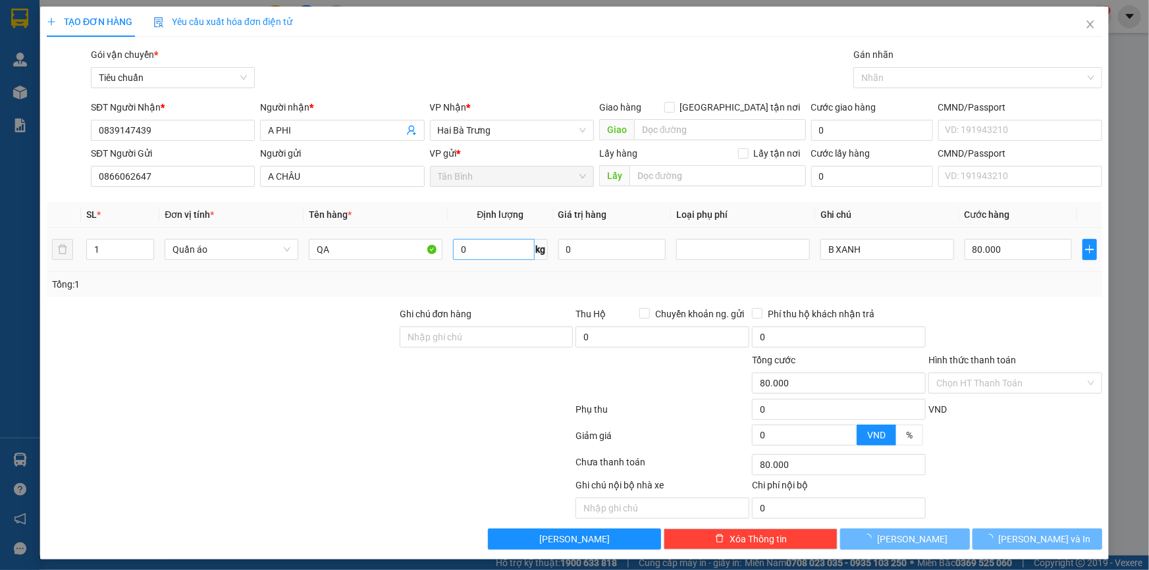
drag, startPoint x: 466, startPoint y: 237, endPoint x: 467, endPoint y: 250, distance: 13.2
click at [467, 236] on span "0 kg" at bounding box center [500, 248] width 94 height 24
type input "0"
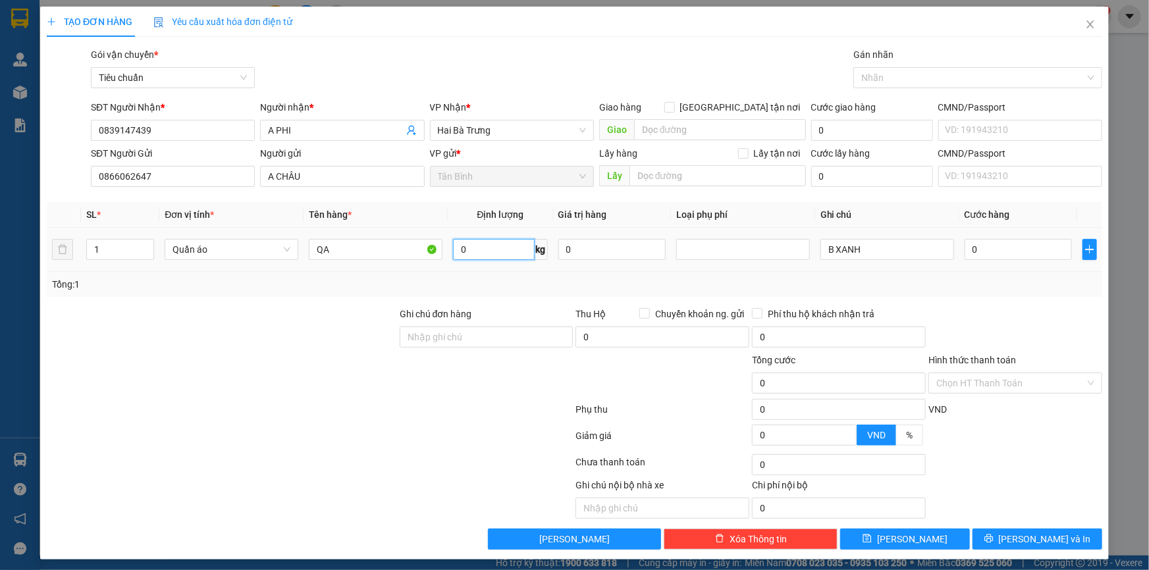
click at [467, 250] on input "0" at bounding box center [493, 249] width 81 height 21
type input "58"
click at [474, 290] on div "Tổng: 1" at bounding box center [574, 284] width 1045 height 14
type input "119.000"
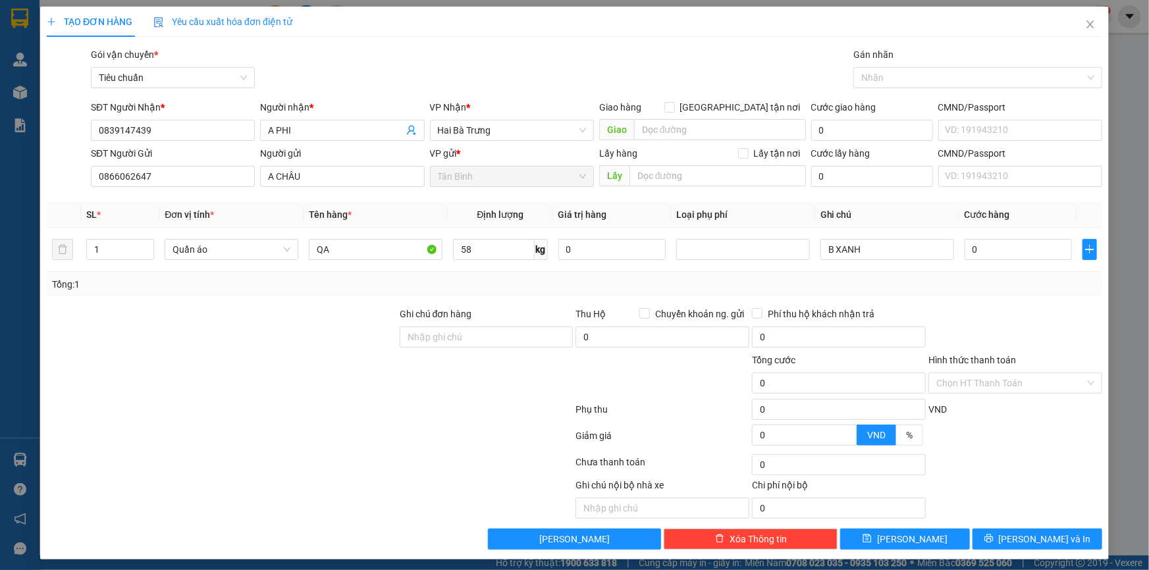
type input "119.000"
click at [1001, 256] on input "119.000" at bounding box center [1018, 249] width 107 height 21
type input "1"
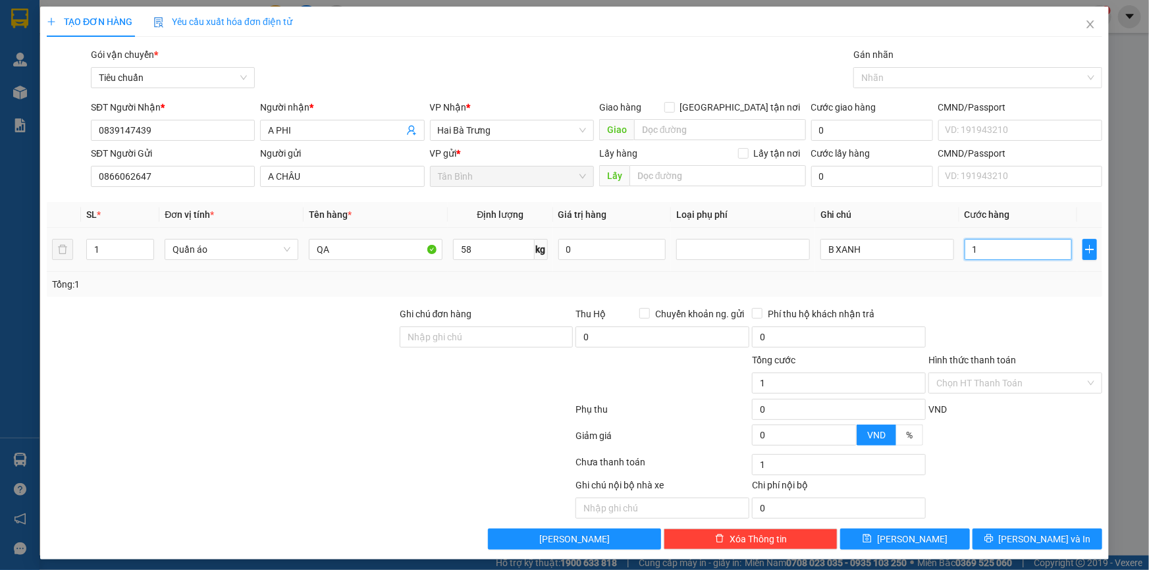
type input "12"
type input "120"
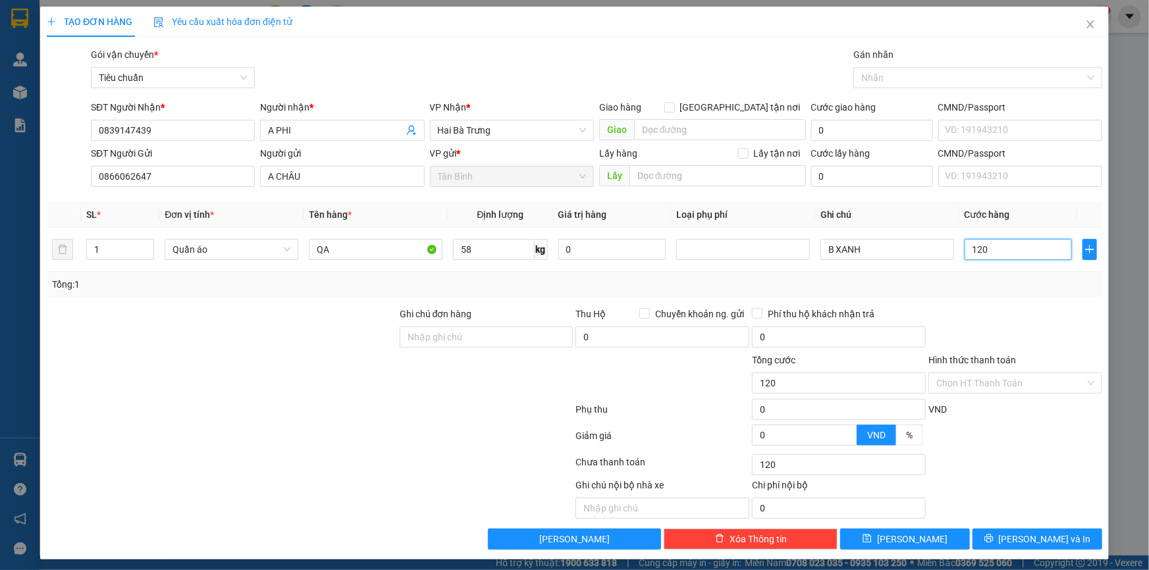
type input "120"
type input "120.000"
click at [1009, 278] on div "Tổng: 1" at bounding box center [574, 284] width 1045 height 14
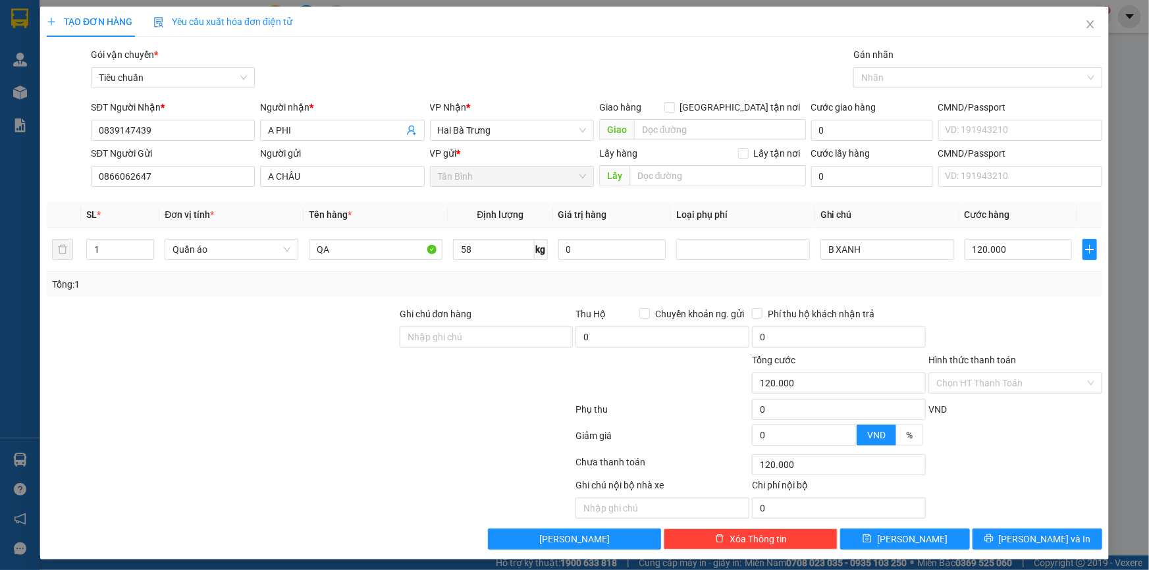
click at [1090, 526] on div "Transit Pickup Surcharge Ids Transit Deliver Surcharge Ids Transit Deliver Surc…" at bounding box center [575, 298] width 1056 height 502
click at [1087, 533] on button "Lưu và In" at bounding box center [1038, 539] width 130 height 21
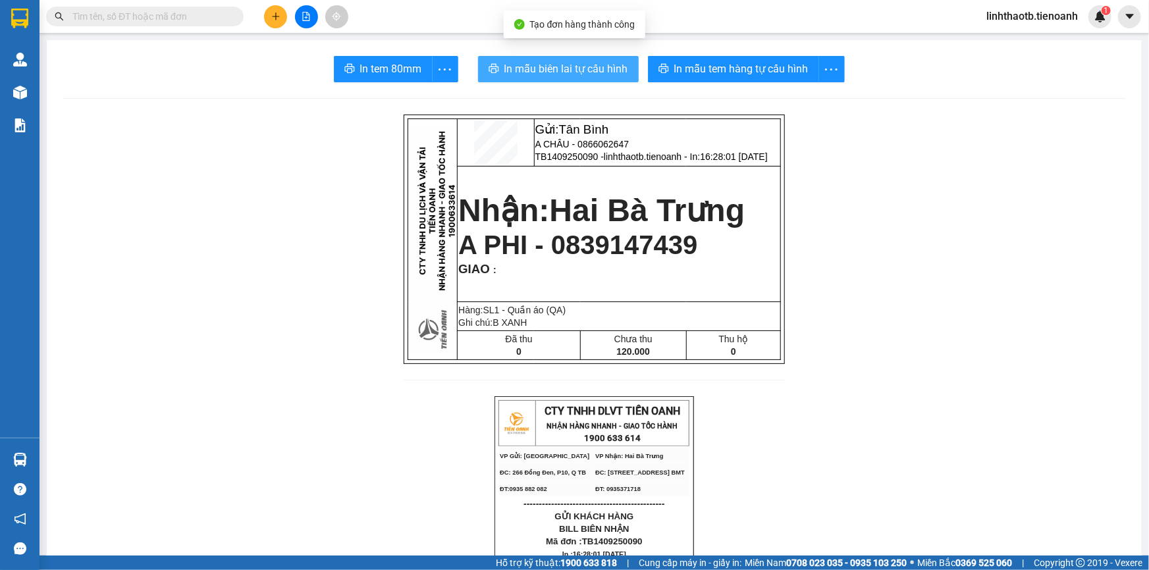
click at [590, 75] on span "In mẫu biên lai tự cấu hình" at bounding box center [566, 69] width 124 height 16
click at [271, 15] on icon "plus" at bounding box center [275, 16] width 9 height 9
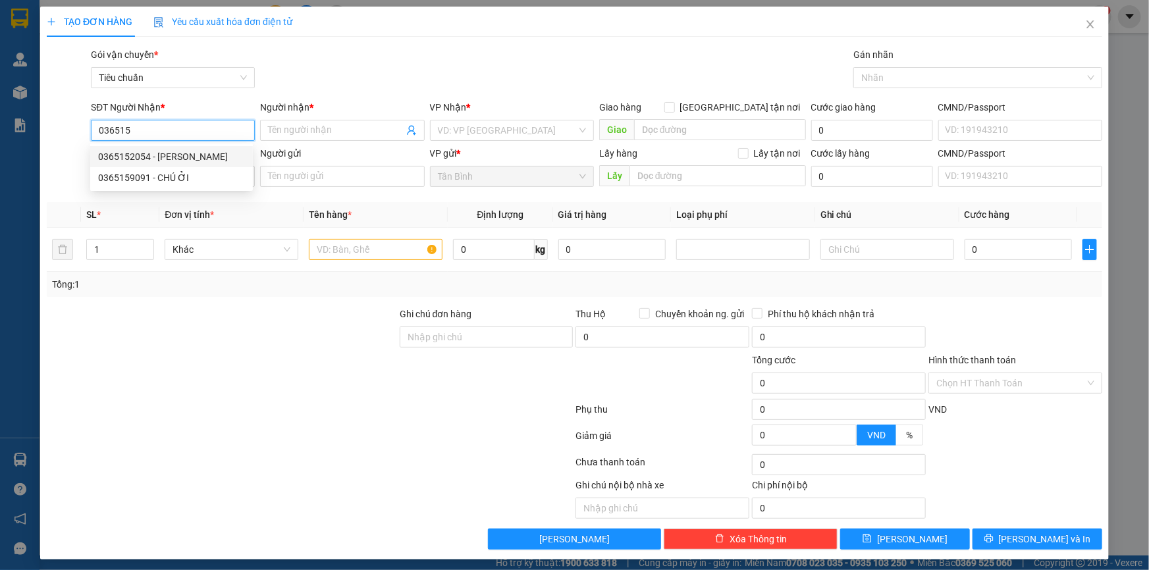
click at [206, 151] on div "0365152054 - HÀ" at bounding box center [171, 156] width 147 height 14
type input "0365152054"
type input "HÀ"
type input "Có"
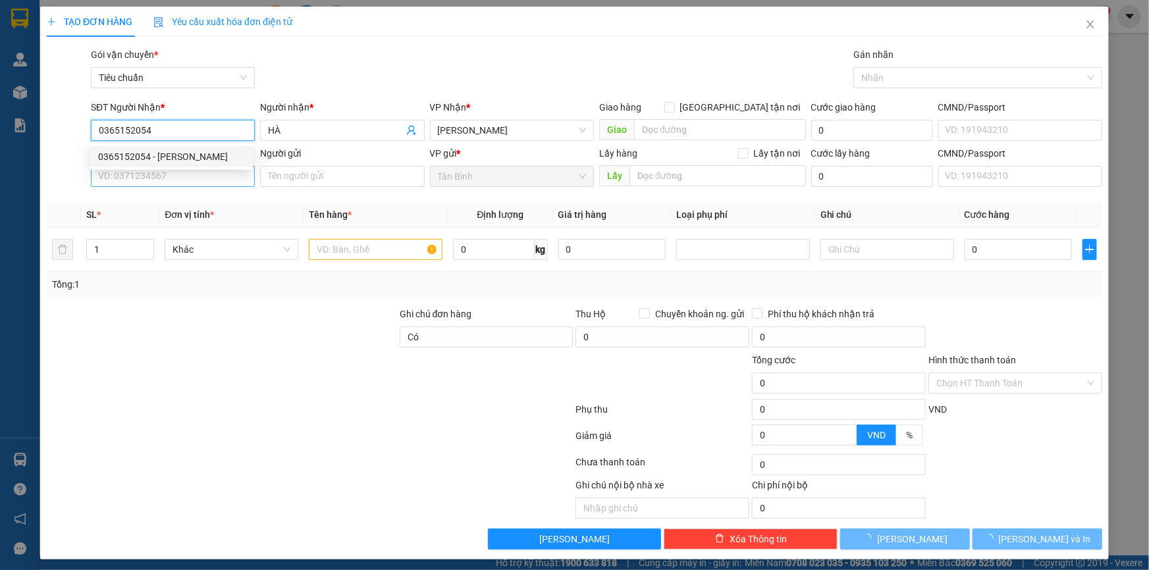
type input "50.000"
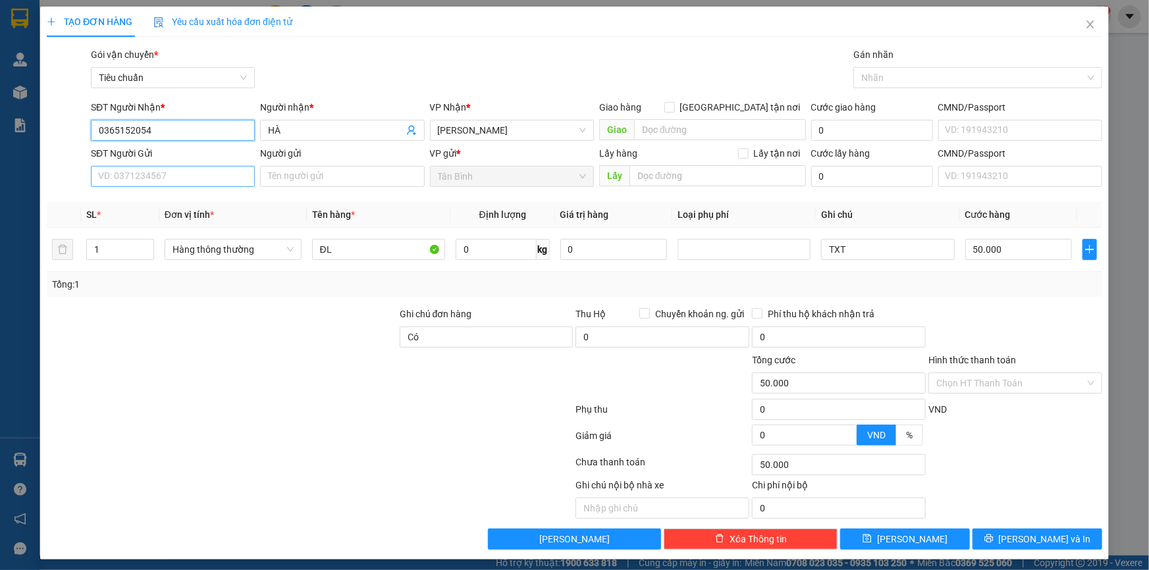
type input "0365152054"
click at [215, 176] on input "SĐT Người Gửi" at bounding box center [173, 176] width 164 height 21
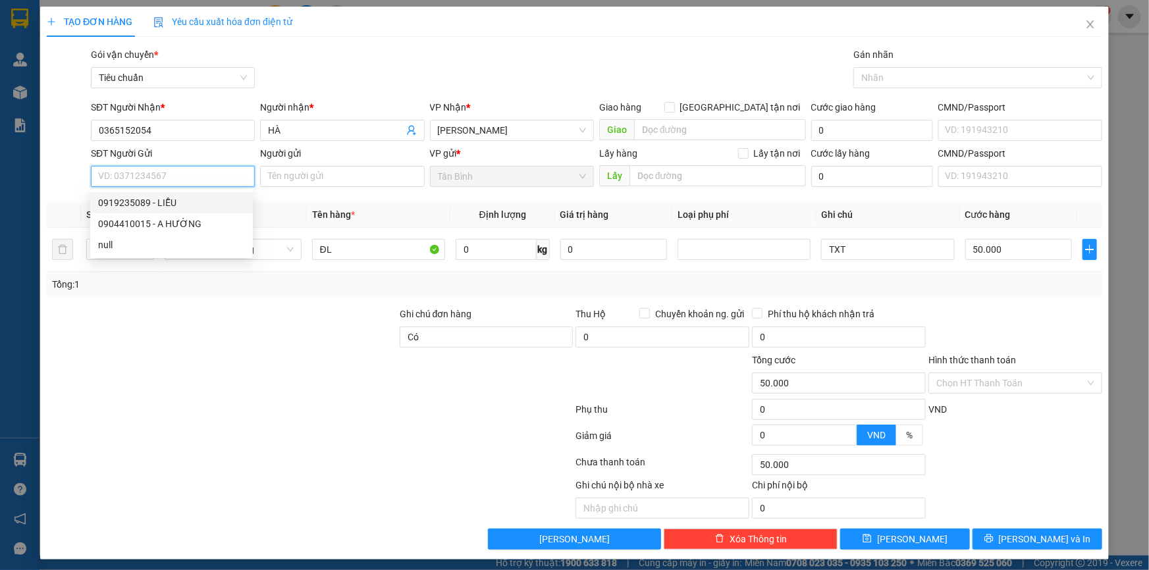
click at [219, 200] on div "0919235089 - LIỄU" at bounding box center [171, 203] width 147 height 14
type input "0919235089"
type input "LIỄU"
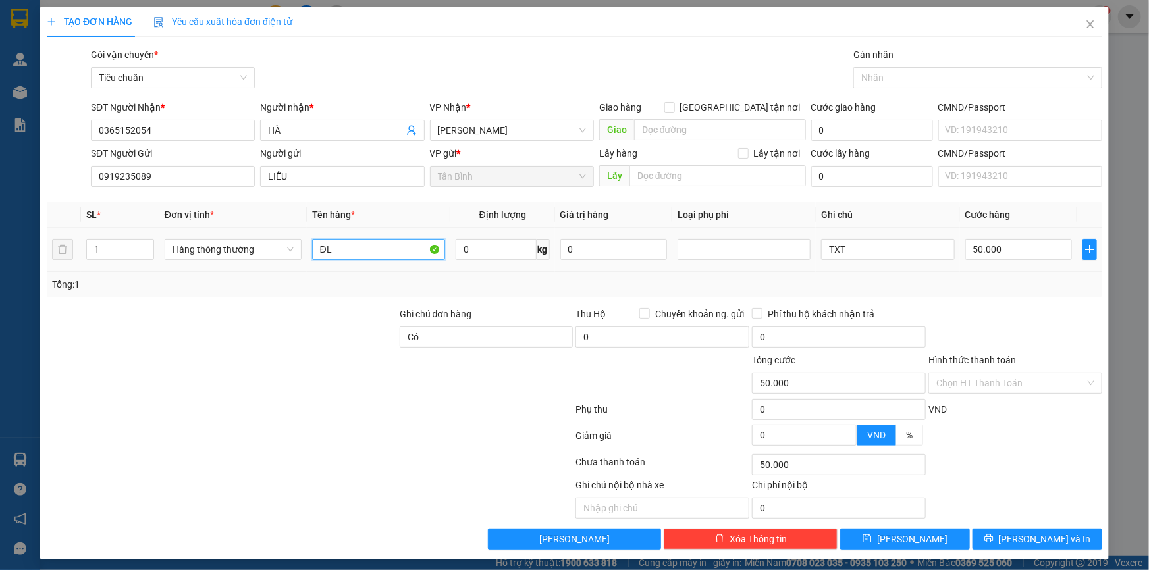
click at [380, 246] on input "ĐL" at bounding box center [378, 249] width 133 height 21
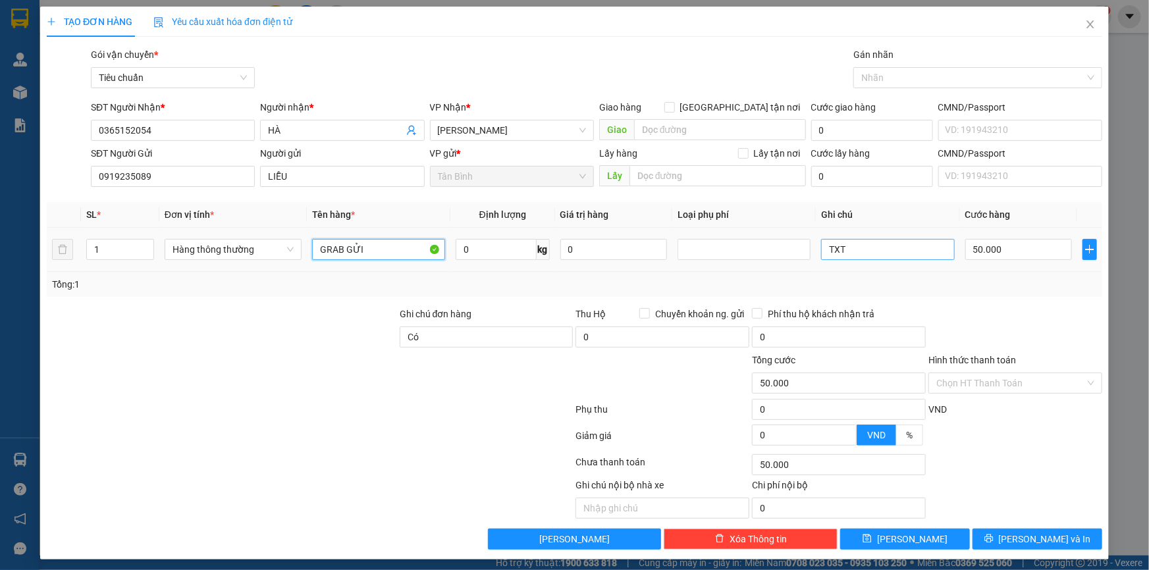
type input "GRAB GỬI"
click at [864, 251] on input "TXT" at bounding box center [887, 249] width 133 height 21
type input "TH CHỮ ĐEN"
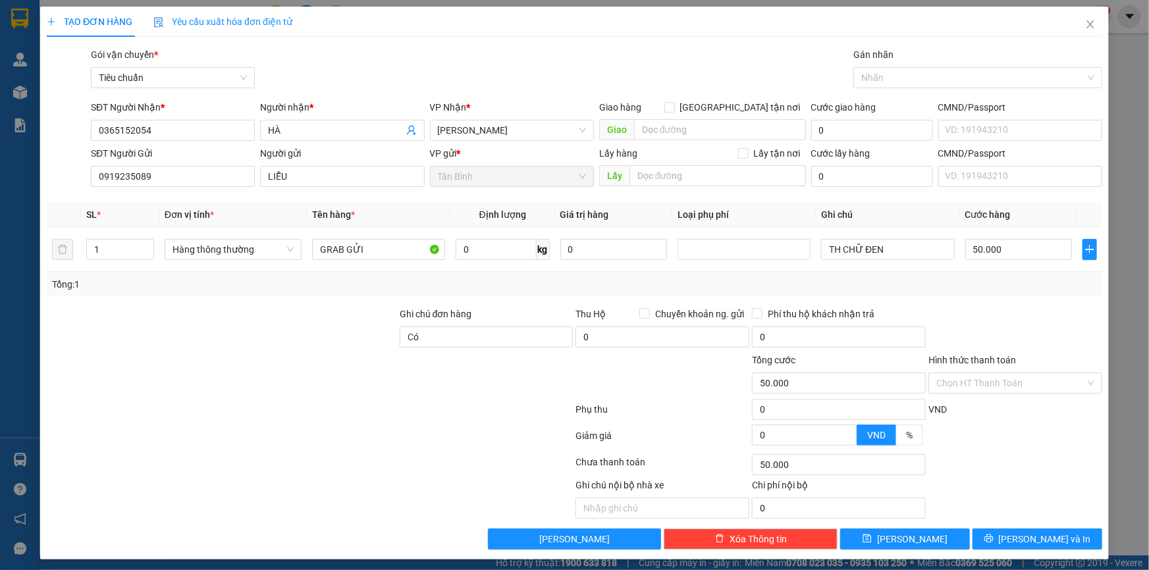
click at [957, 308] on div at bounding box center [1015, 330] width 176 height 46
click at [466, 249] on input "0" at bounding box center [496, 249] width 81 height 21
type input "6"
click at [486, 273] on div "Tổng: 1" at bounding box center [575, 284] width 1056 height 25
type input "40.000"
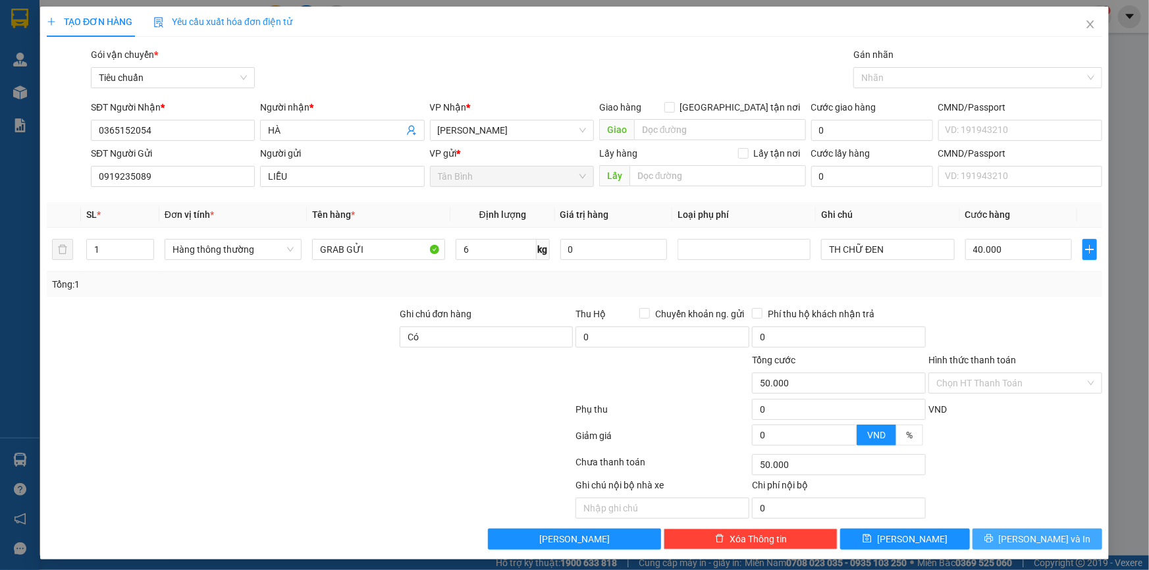
type input "40.000"
click at [1000, 533] on button "Lưu và In" at bounding box center [1038, 539] width 130 height 21
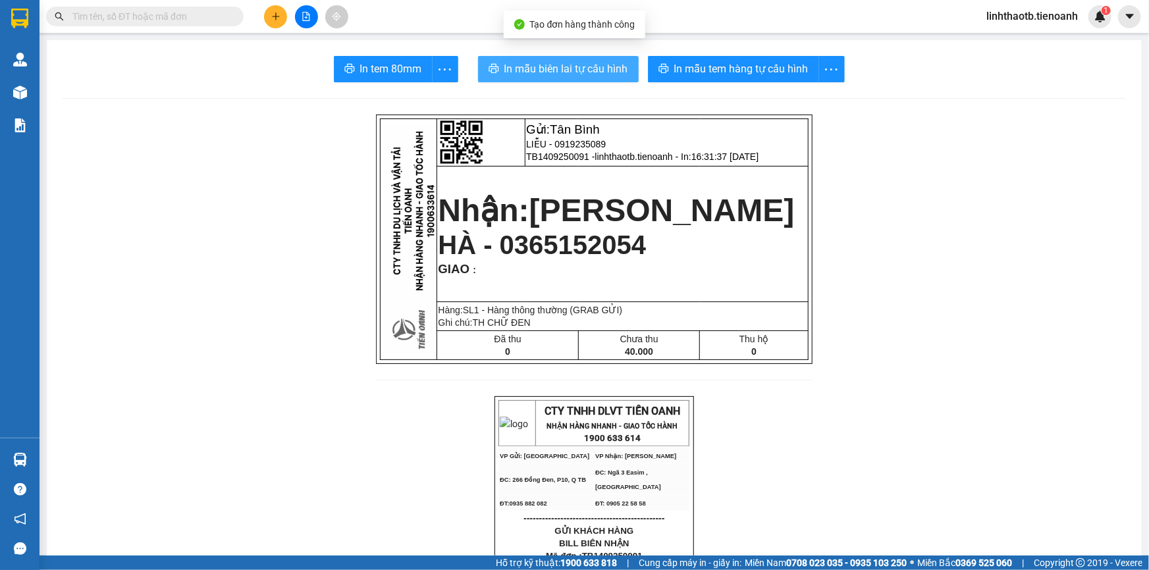
click at [591, 74] on span "In mẫu biên lai tự cấu hình" at bounding box center [566, 69] width 124 height 16
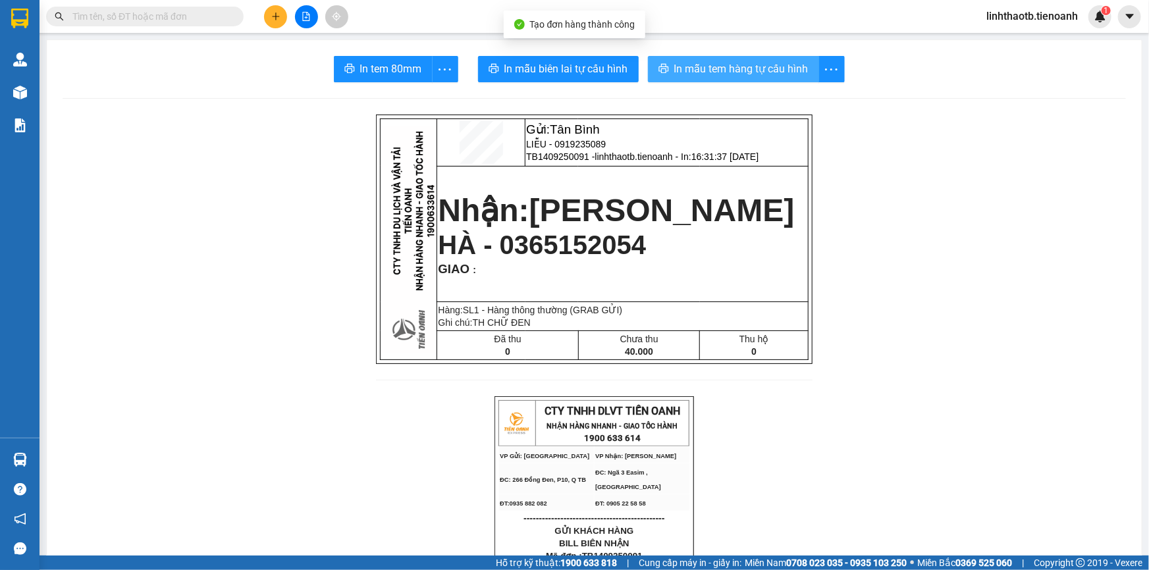
click at [772, 64] on span "In mẫu tem hàng tự cấu hình" at bounding box center [741, 69] width 134 height 16
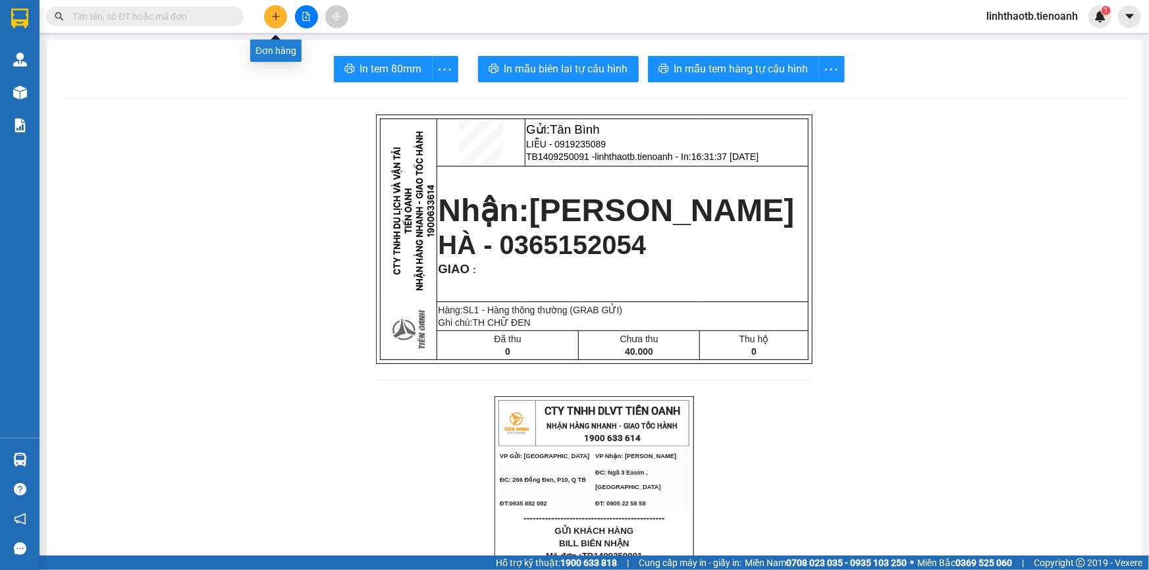
click at [273, 9] on button at bounding box center [275, 16] width 23 height 23
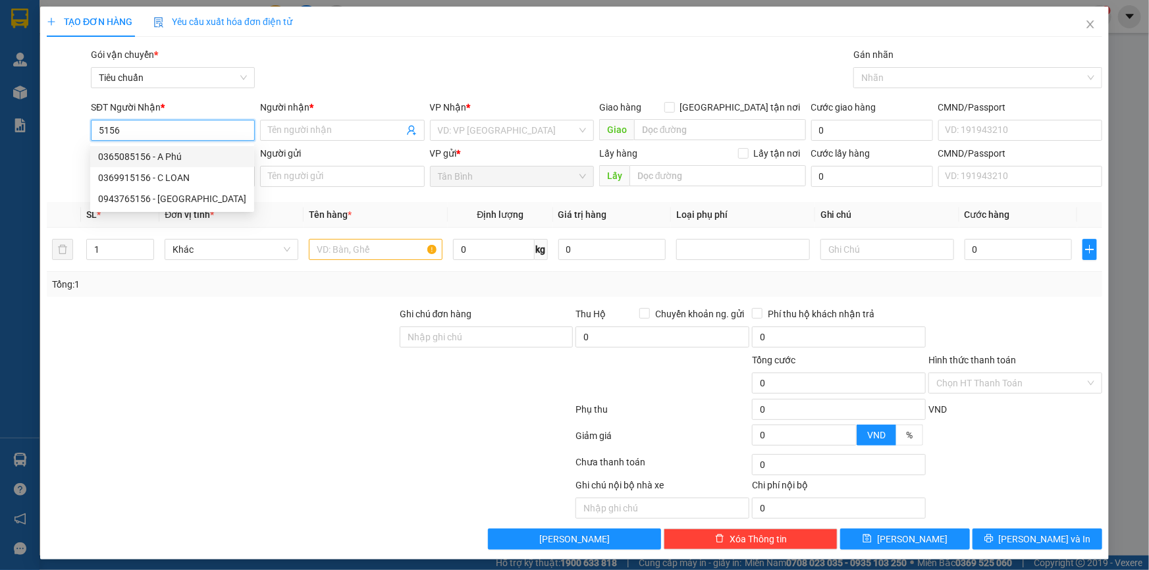
click at [196, 159] on div "0365085156 - A Phú" at bounding box center [172, 156] width 148 height 14
type input "0365085156"
type input "A Phú"
type input "Bấm Giao rồi nhưng sót trên ĐL"
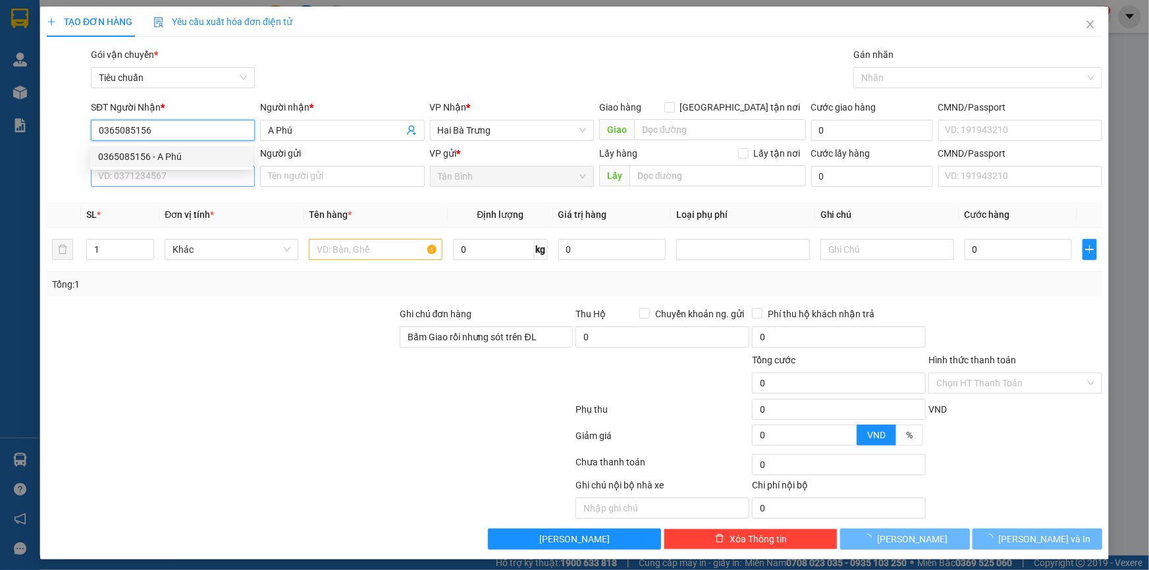
type input "100.000"
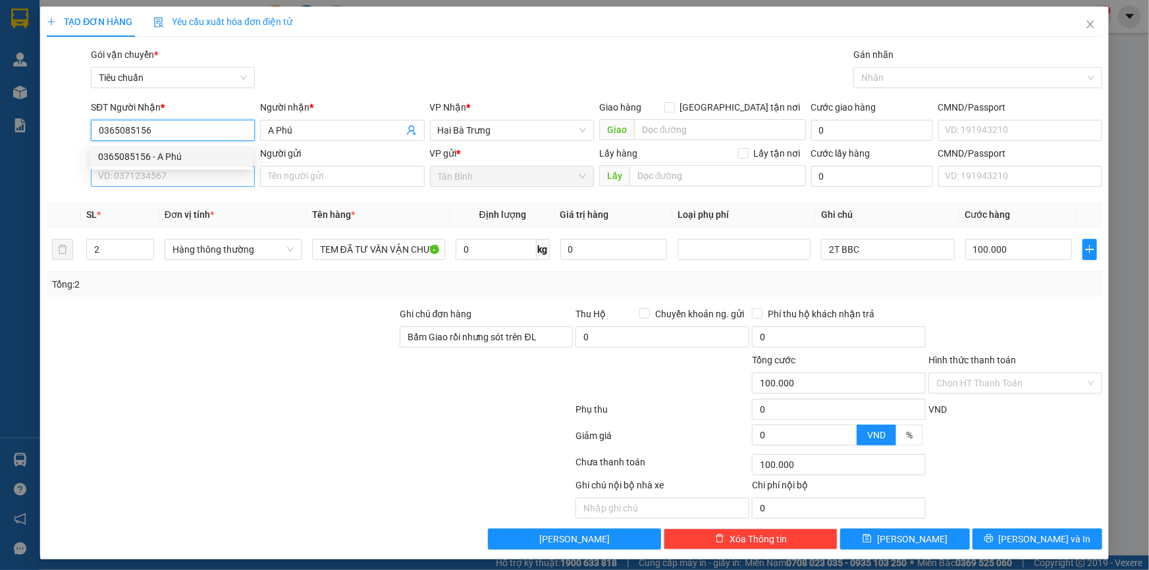
type input "0365085156"
click at [196, 174] on input "SĐT Người Gửi" at bounding box center [173, 176] width 164 height 21
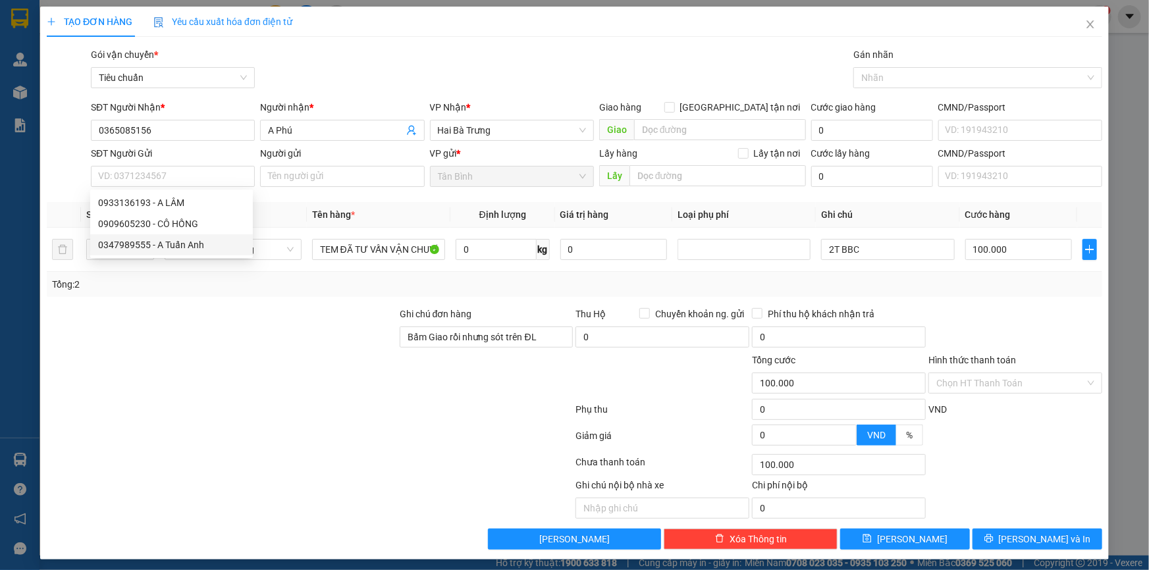
drag, startPoint x: 286, startPoint y: 313, endPoint x: 375, endPoint y: 289, distance: 92.8
click at [296, 311] on div at bounding box center [221, 330] width 353 height 46
click at [483, 250] on input "0" at bounding box center [496, 249] width 81 height 21
type input "16"
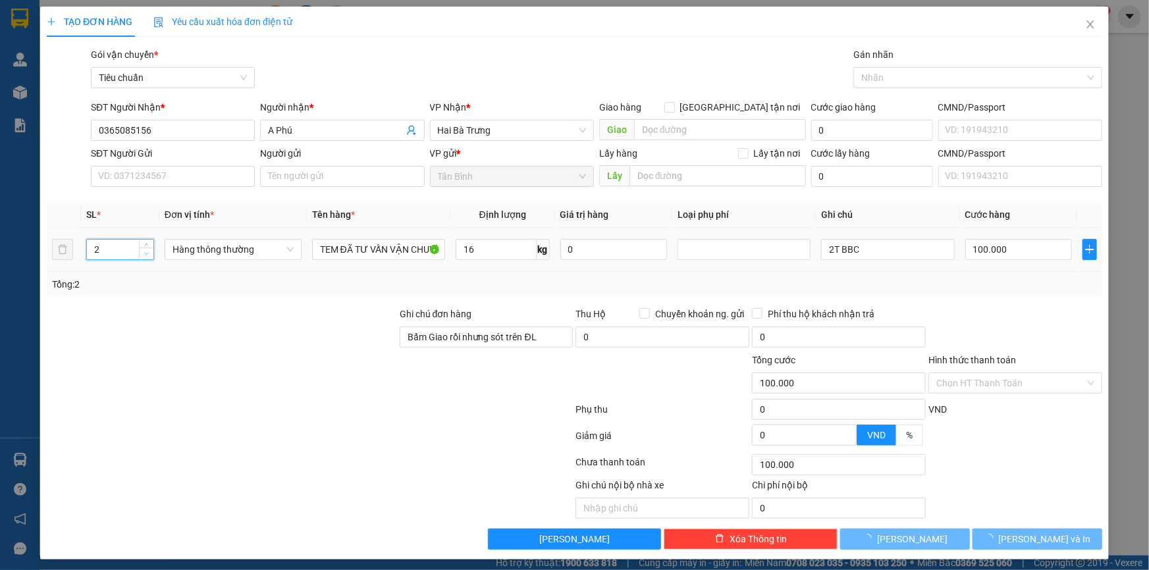
click at [144, 252] on icon "down" at bounding box center [146, 254] width 5 height 5
type input "55.000"
type input "1"
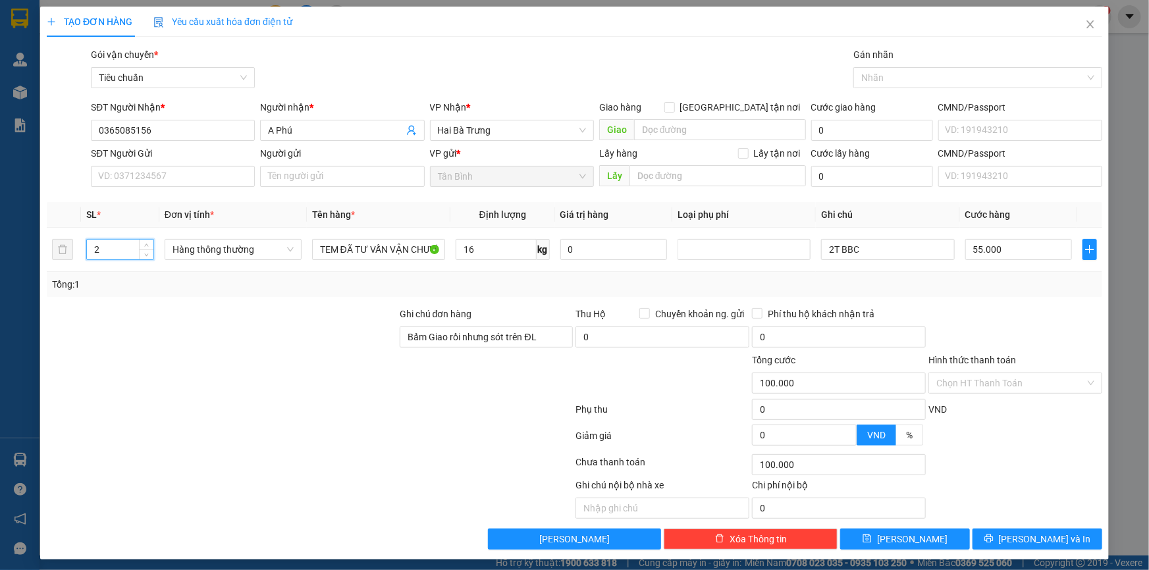
type input "55.000"
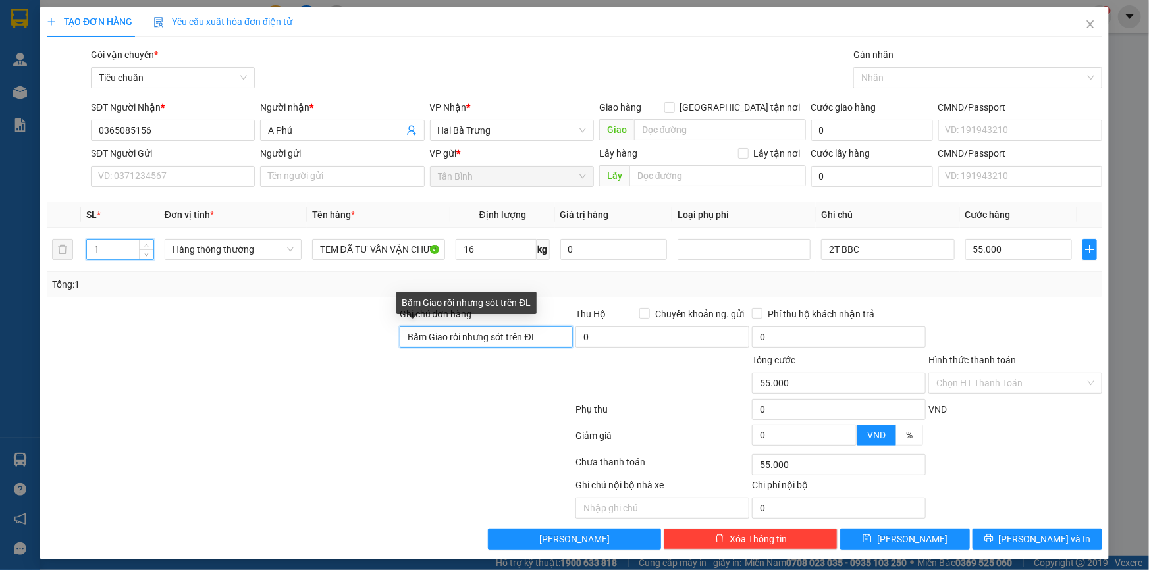
click at [517, 333] on input "Bấm Giao rồi nhưng sót trên ĐL" at bounding box center [487, 337] width 174 height 21
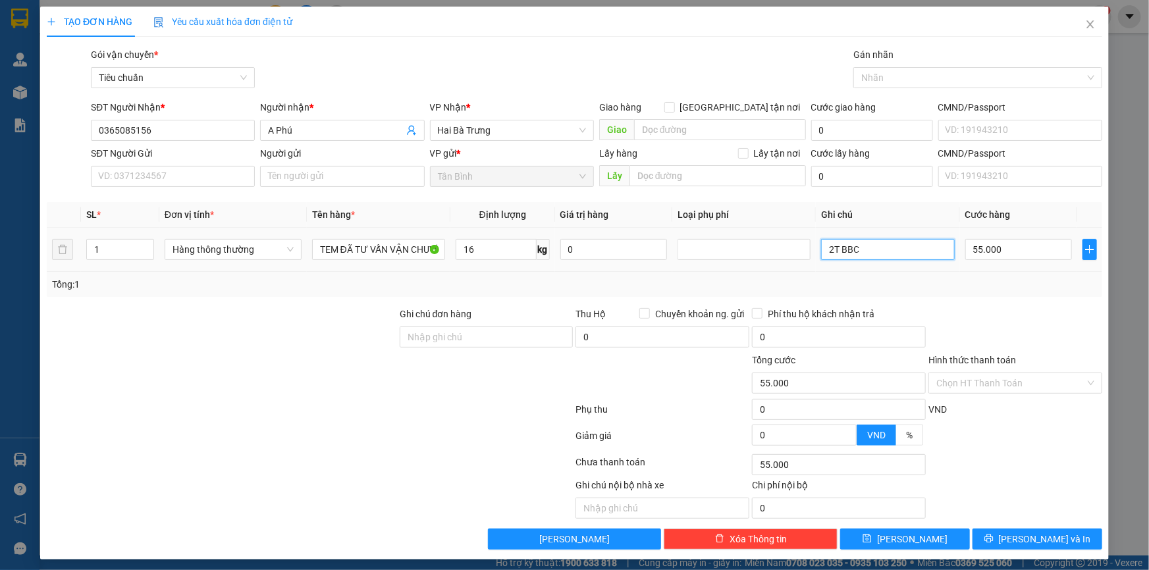
click at [826, 250] on input "2T BBC" at bounding box center [887, 249] width 133 height 21
type input "TH TRẮNG BBC"
click at [979, 255] on input "55.000" at bounding box center [1018, 249] width 107 height 21
type input "5"
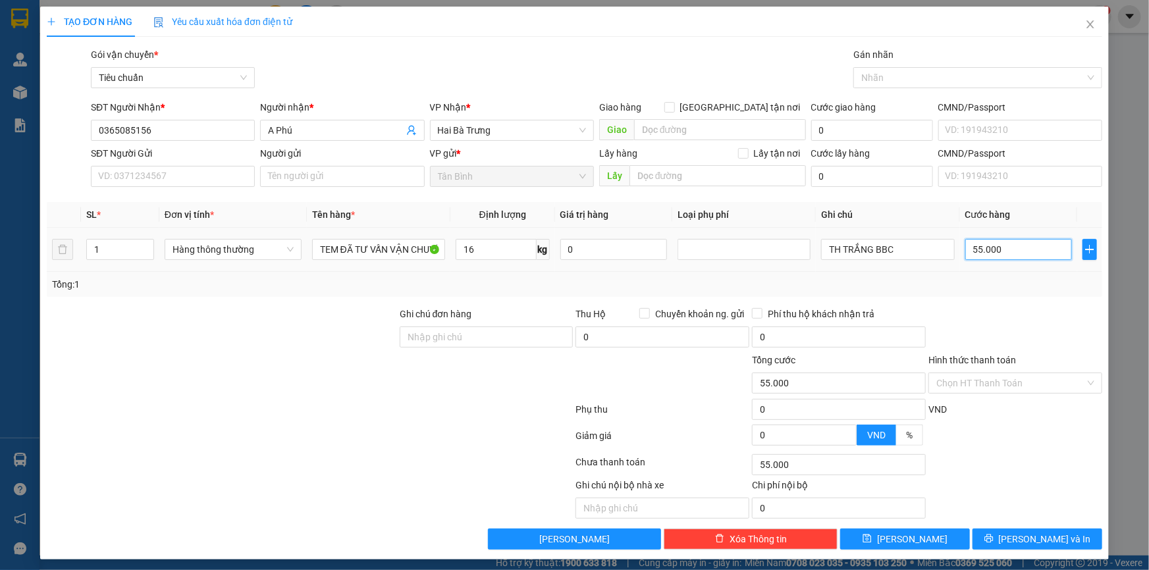
type input "5"
type input "50"
type input "50.000"
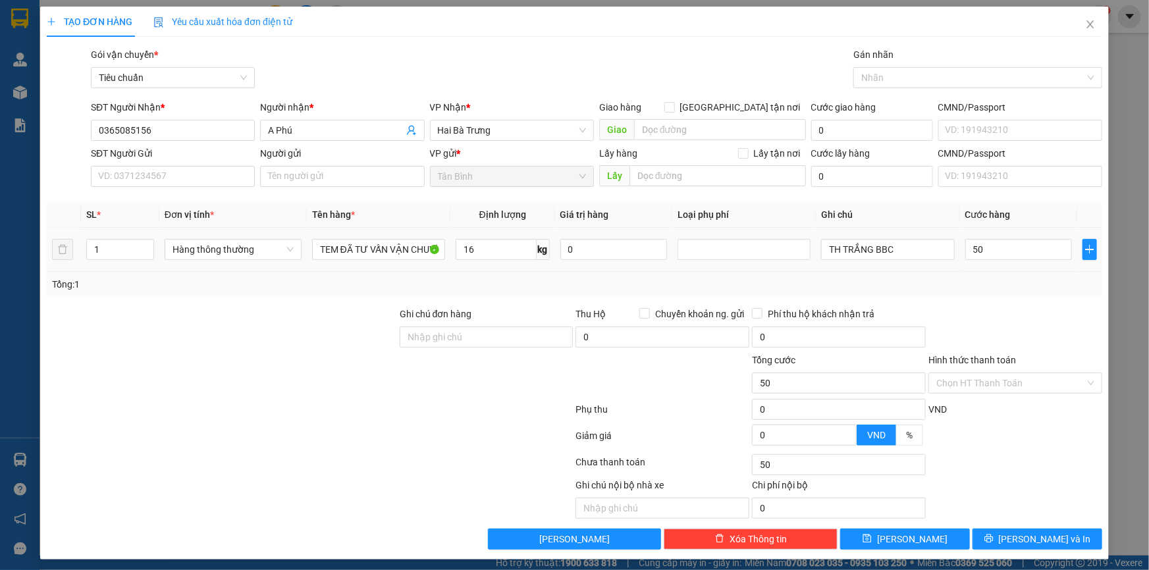
type input "50.000"
drag, startPoint x: 980, startPoint y: 265, endPoint x: 1007, endPoint y: 470, distance: 207.2
click at [980, 265] on td "50.000" at bounding box center [1019, 250] width 118 height 44
click at [1013, 537] on button "Lưu và In" at bounding box center [1038, 539] width 130 height 21
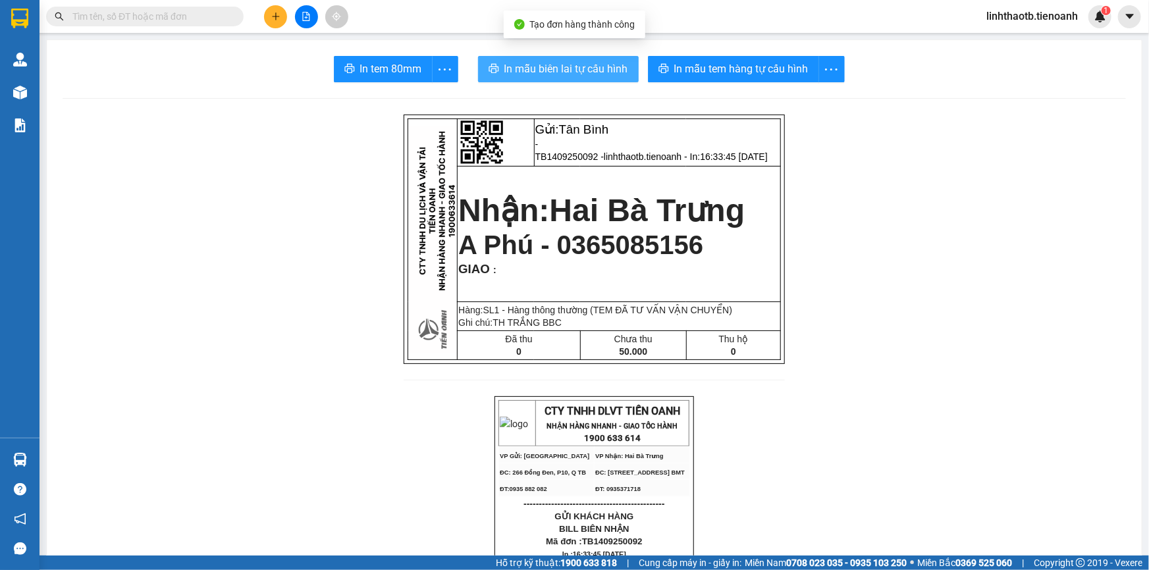
click at [527, 67] on span "In mẫu biên lai tự cấu hình" at bounding box center [566, 69] width 124 height 16
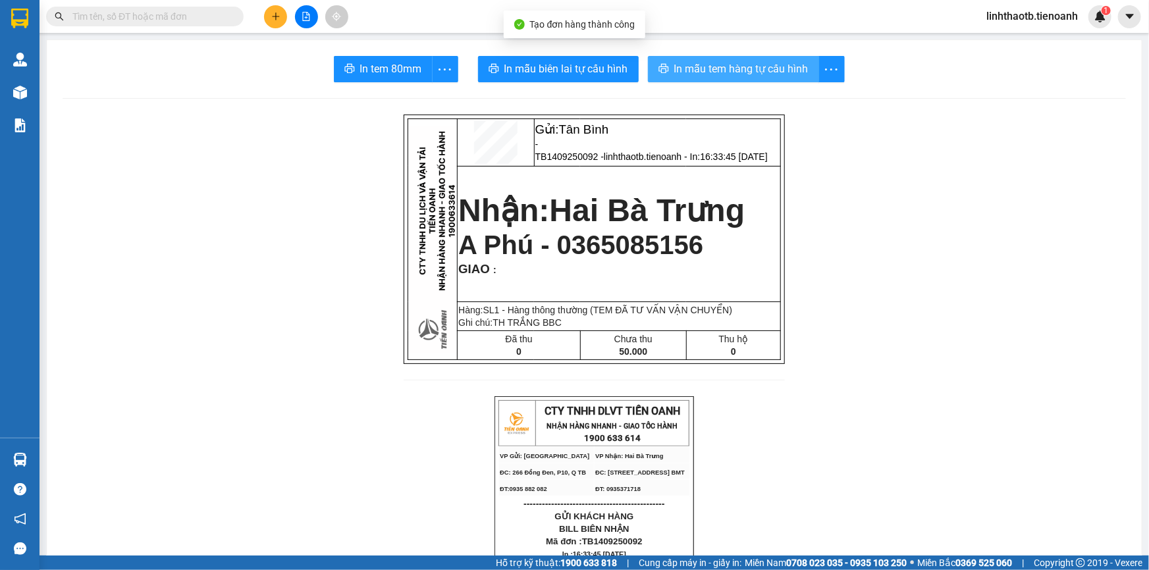
click at [730, 75] on span "In mẫu tem hàng tự cấu hình" at bounding box center [741, 69] width 134 height 16
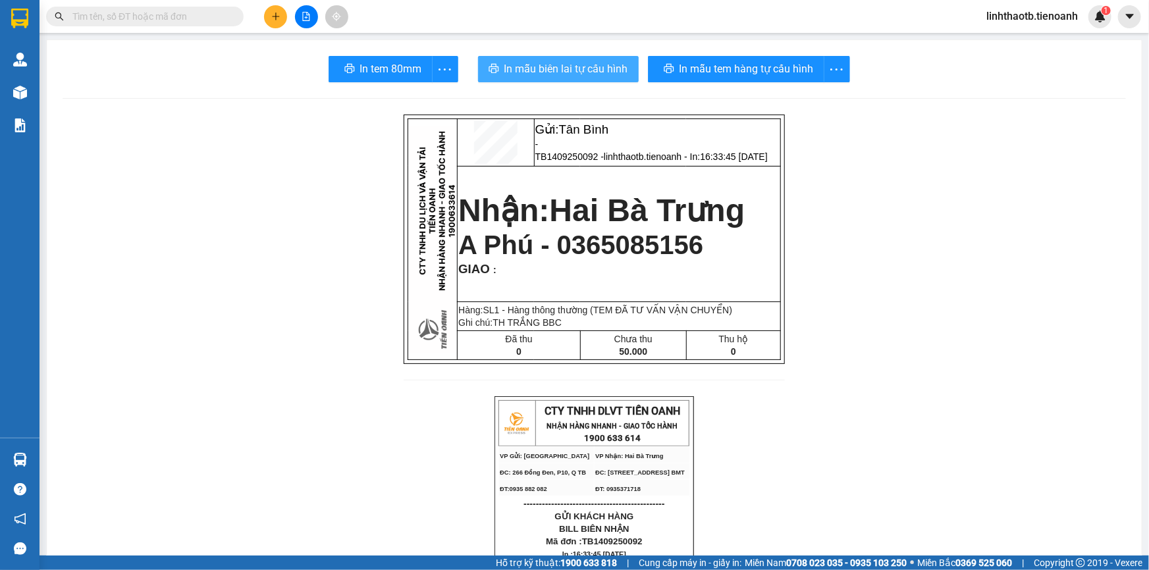
click at [582, 68] on span "In mẫu biên lai tự cấu hình" at bounding box center [566, 69] width 124 height 16
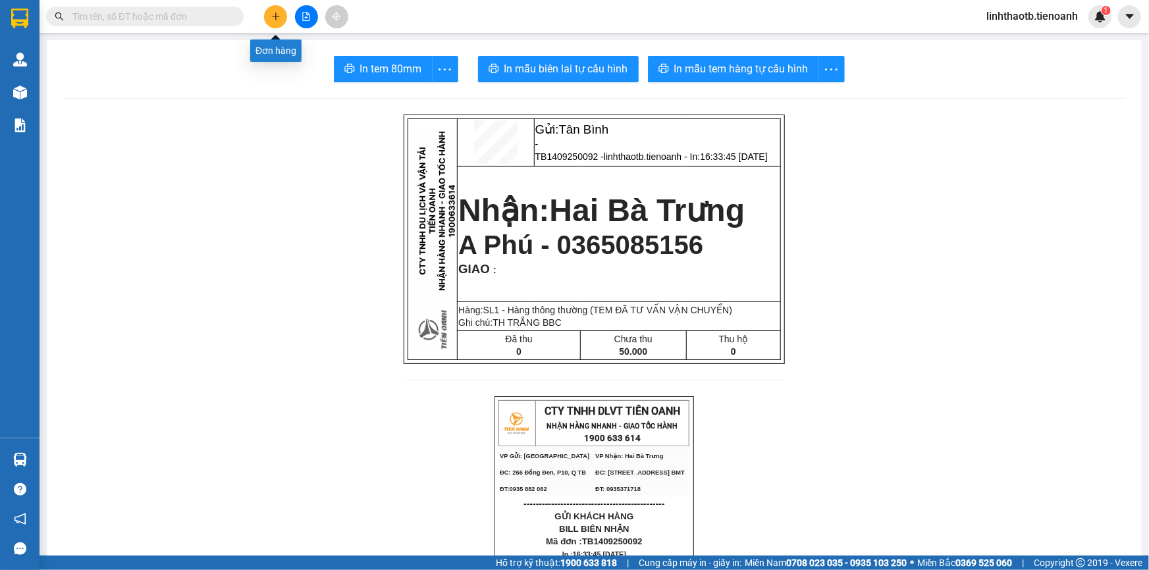
click at [282, 18] on button at bounding box center [275, 16] width 23 height 23
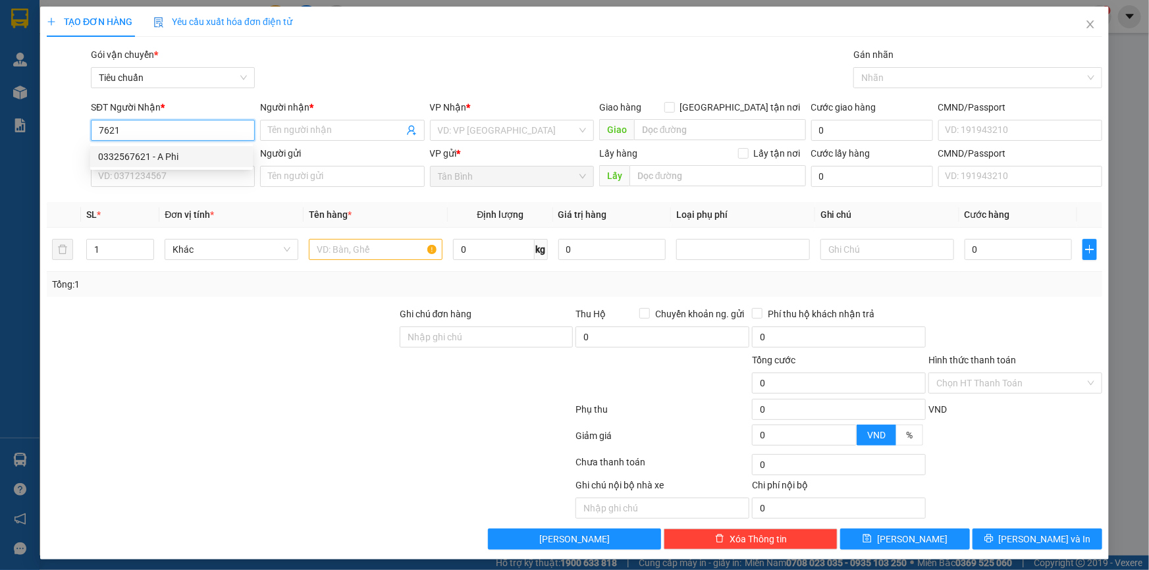
click at [193, 157] on div "0332567621 - A Phi" at bounding box center [171, 156] width 147 height 14
type input "0332567621"
type input "A Phi"
type input "120.000"
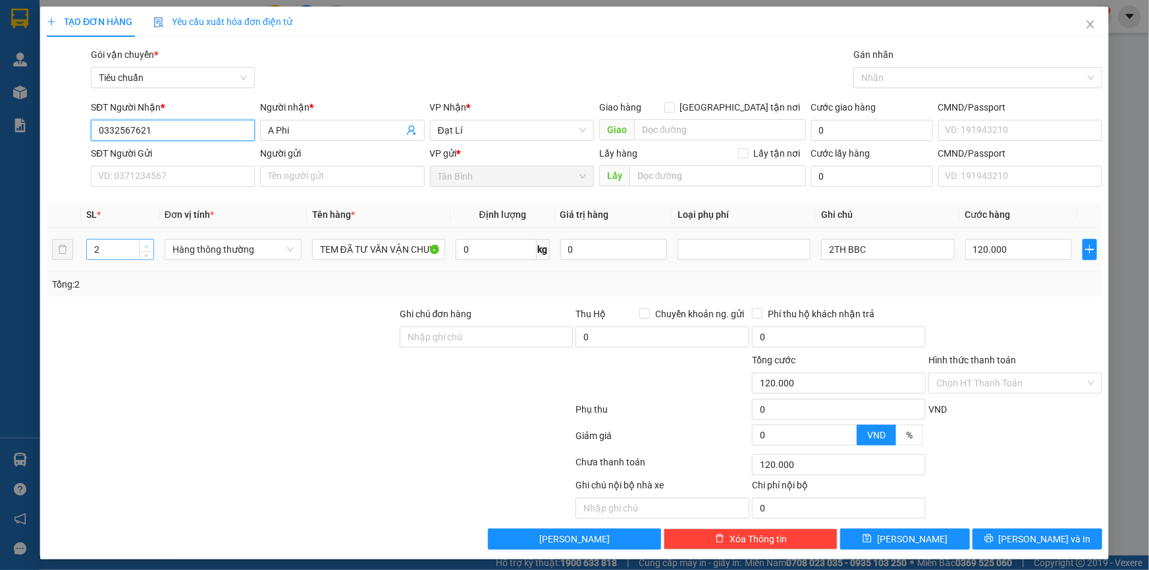
type input "0332567621"
type input "3"
click at [141, 240] on span "Increase Value" at bounding box center [146, 246] width 14 height 12
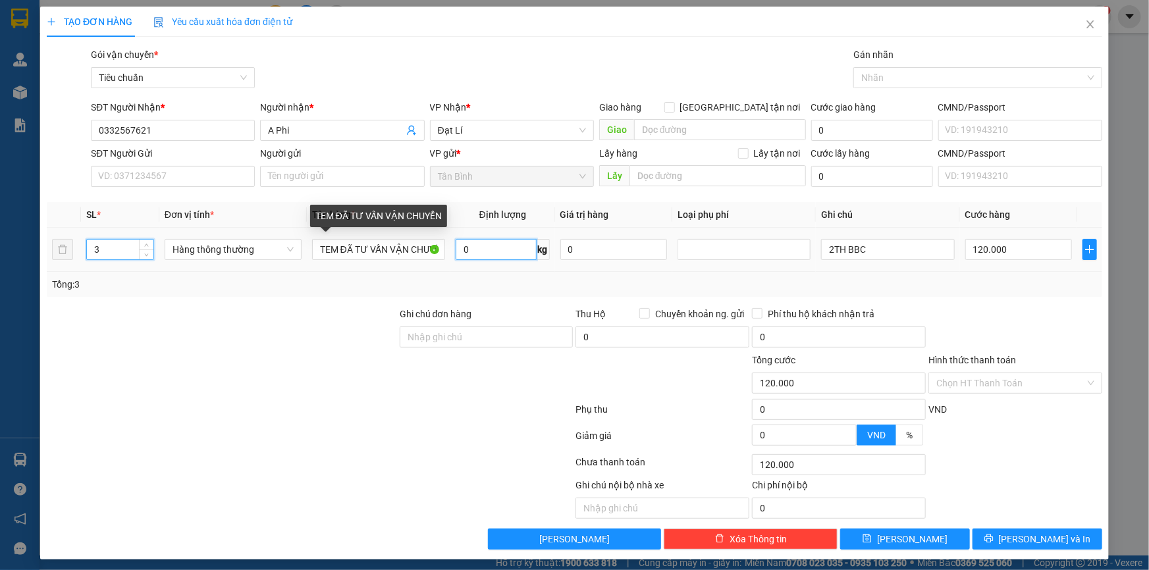
click at [498, 254] on input "0" at bounding box center [496, 249] width 81 height 21
type input "0"
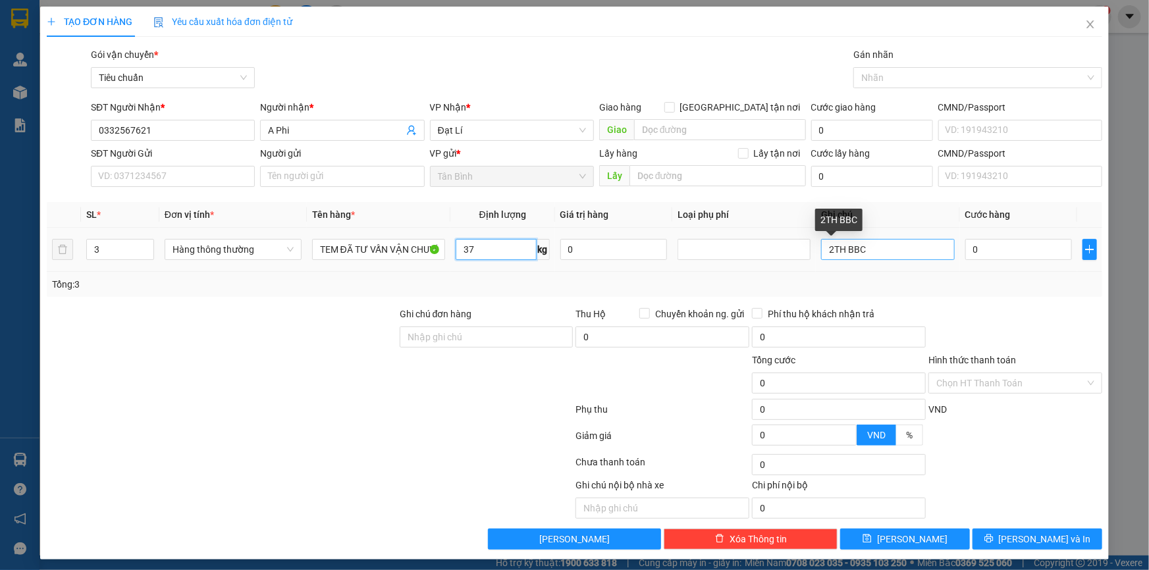
type input "37"
click at [821, 252] on input "2TH BBC" at bounding box center [887, 249] width 133 height 21
type input "80.000"
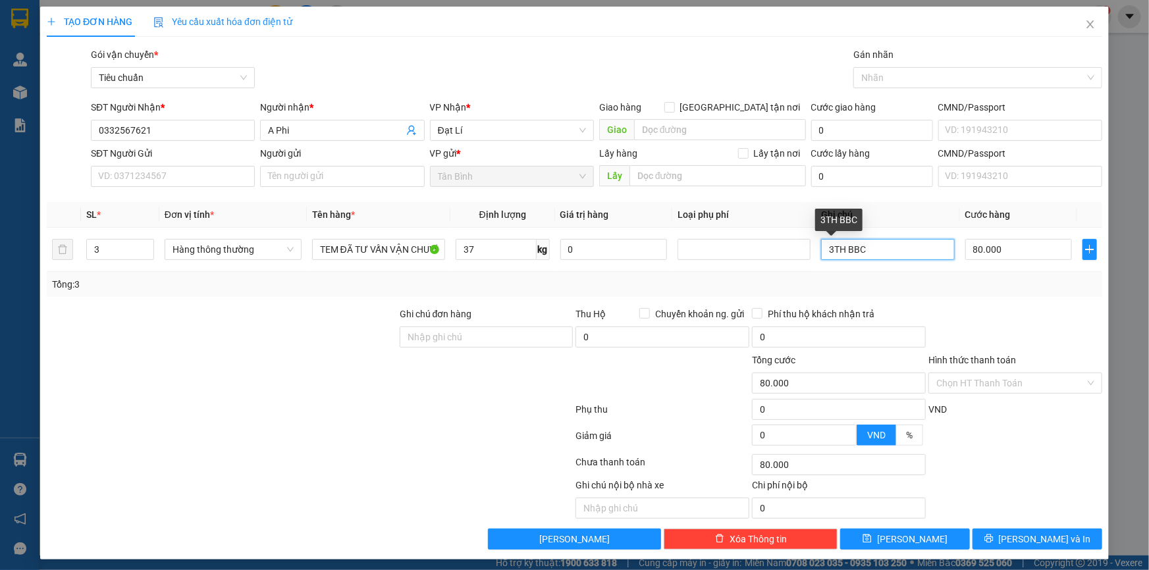
type input "3TH BBC"
click at [928, 279] on div "Tổng: 3" at bounding box center [574, 284] width 1045 height 14
click at [1013, 244] on input "80.000" at bounding box center [1018, 249] width 107 height 21
type input "7"
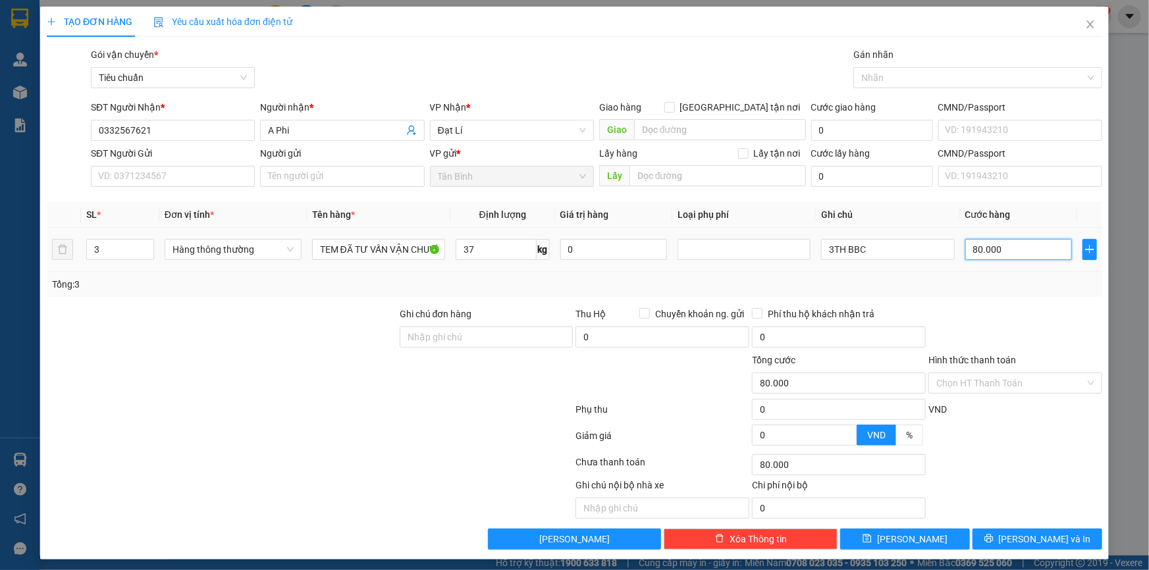
type input "7"
type input "70"
type input "0"
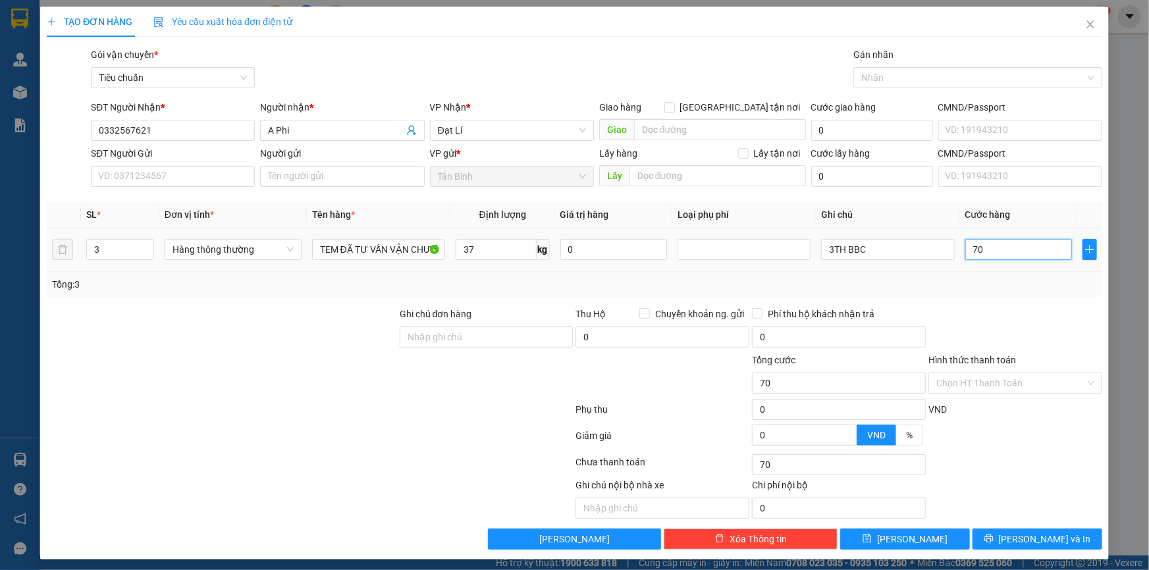
type input "0"
type input "70*3"
type input "210.000"
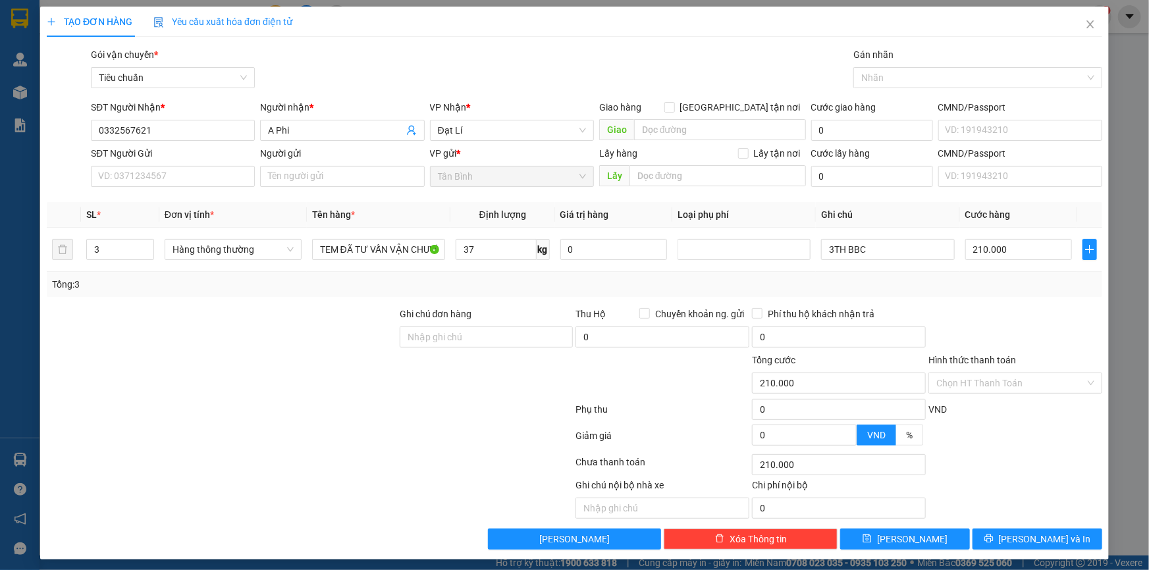
drag, startPoint x: 1009, startPoint y: 302, endPoint x: 1027, endPoint y: 491, distance: 189.8
click at [1010, 309] on div "Transit Pickup Surcharge Ids Transit Deliver Surcharge Ids Transit Deliver Surc…" at bounding box center [575, 298] width 1056 height 502
drag, startPoint x: 1021, startPoint y: 533, endPoint x: 1011, endPoint y: 508, distance: 26.9
click at [1021, 533] on span "Lưu và In" at bounding box center [1045, 539] width 92 height 14
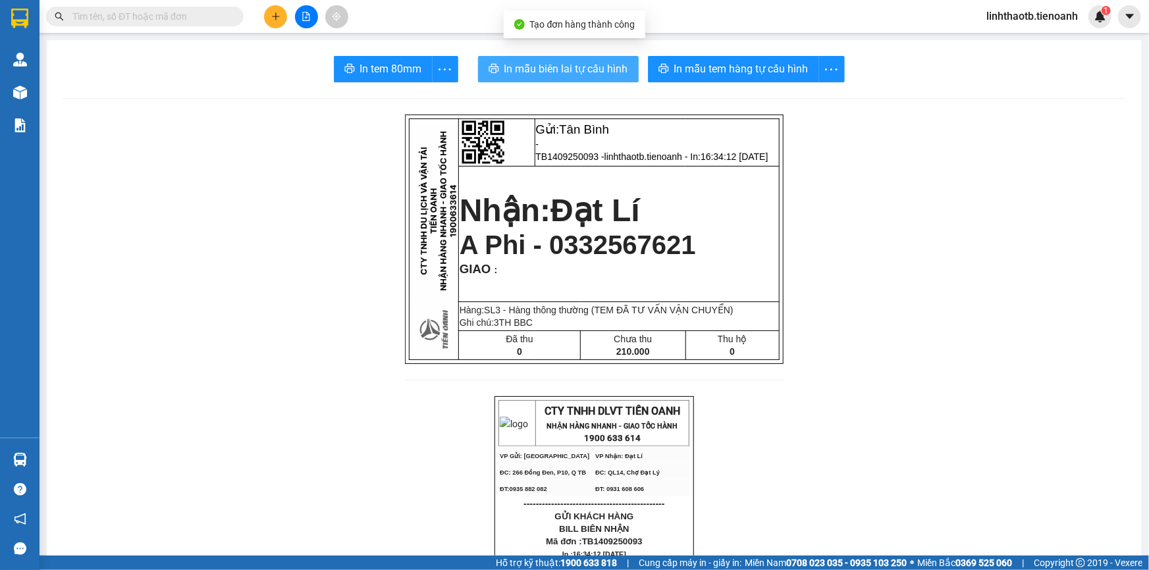
click at [594, 76] on span "In mẫu biên lai tự cấu hình" at bounding box center [566, 69] width 124 height 16
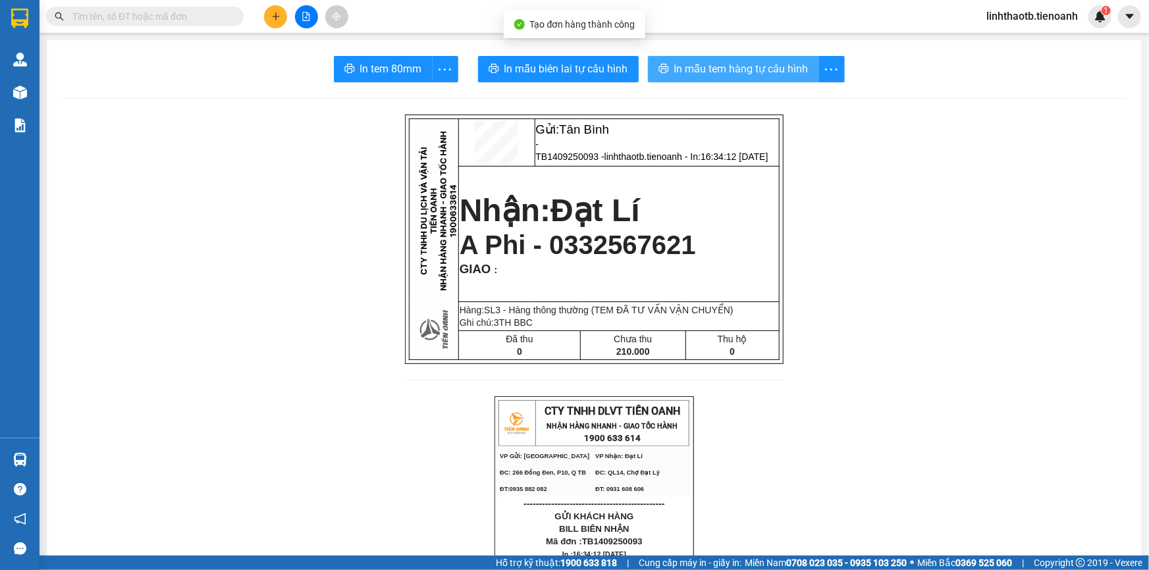
click at [691, 57] on button "In mẫu tem hàng tự cấu hình" at bounding box center [733, 69] width 171 height 26
click at [163, 14] on input "text" at bounding box center [149, 16] width 155 height 14
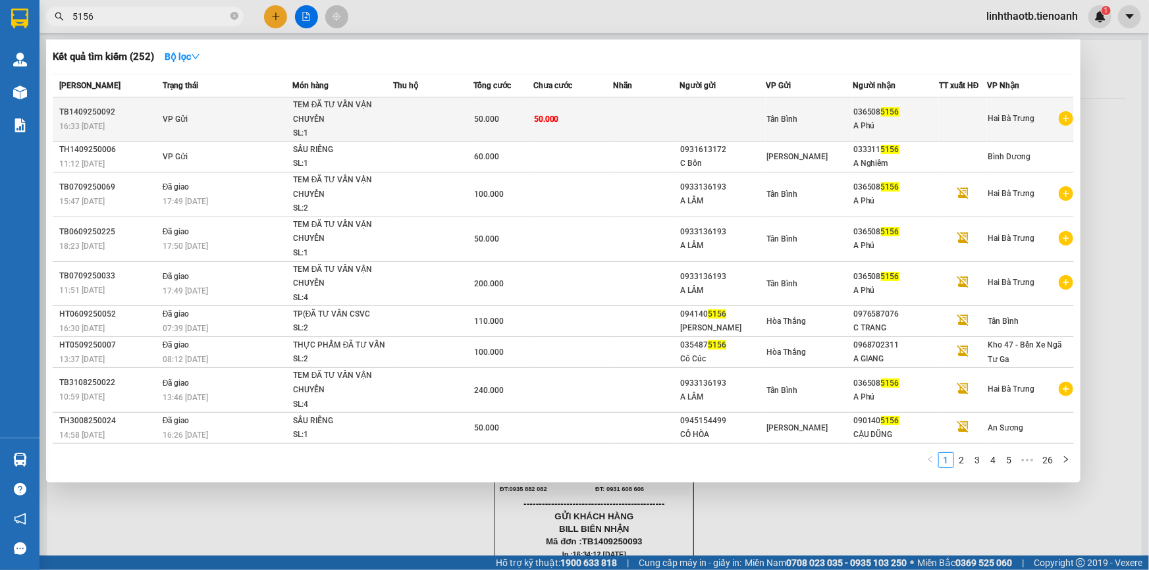
type input "5156"
click at [746, 108] on td at bounding box center [723, 119] width 86 height 45
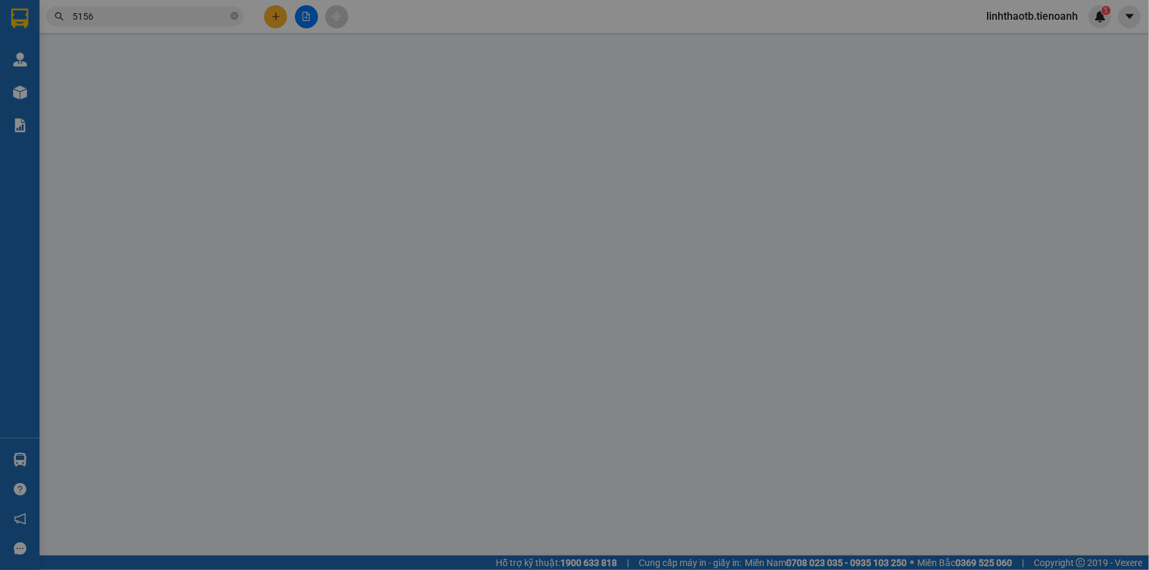
type input "0365085156"
type input "A Phú"
type input "50.000"
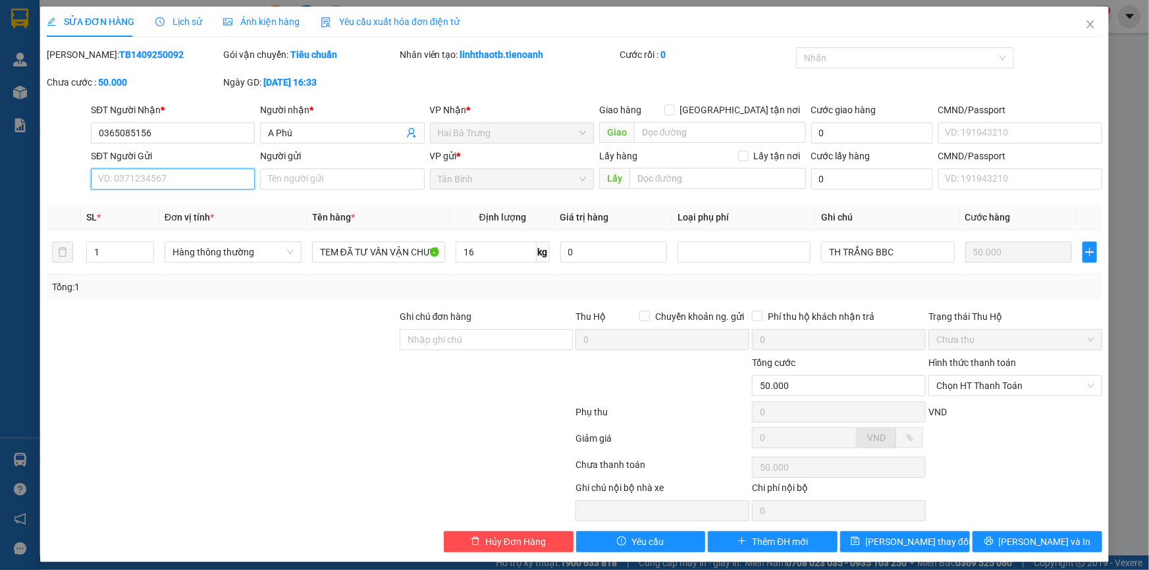
click at [166, 174] on input "SĐT Người Gửi" at bounding box center [173, 179] width 164 height 21
type input "0933136193"
click at [377, 185] on input "Người gửi" at bounding box center [342, 179] width 164 height 21
type input "A LÂM"
click at [996, 400] on div "Hình thức thanh toán Chọn HT Thanh Toán" at bounding box center [1015, 379] width 174 height 46
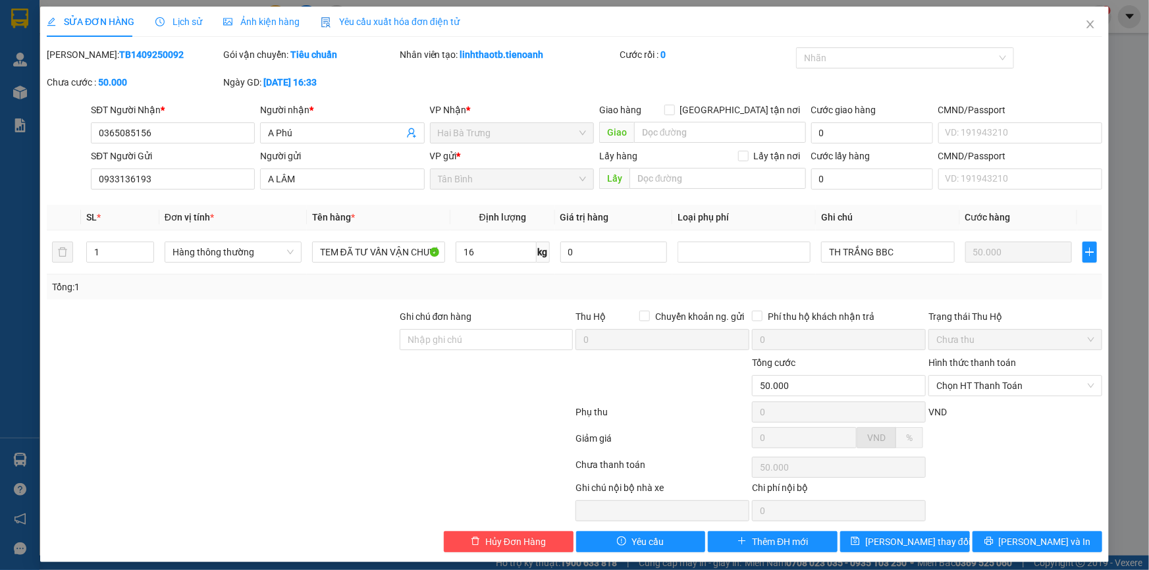
drag, startPoint x: 994, startPoint y: 377, endPoint x: 994, endPoint y: 397, distance: 19.8
click at [994, 385] on span "Chọn HT Thanh Toán" at bounding box center [1015, 386] width 158 height 20
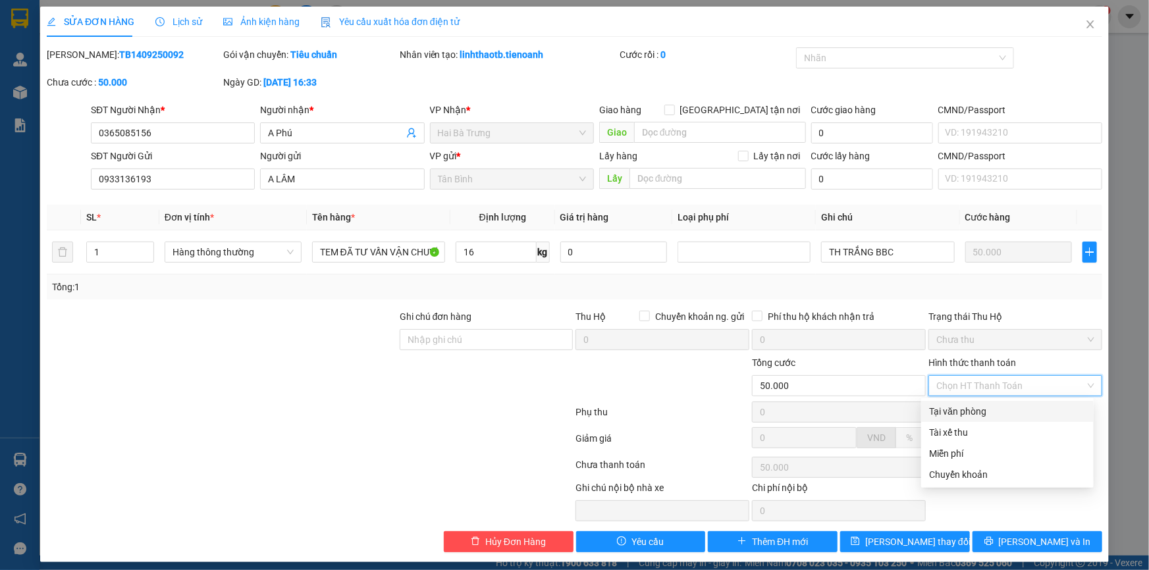
click at [992, 406] on div "Tại văn phòng" at bounding box center [1007, 411] width 157 height 14
type input "0"
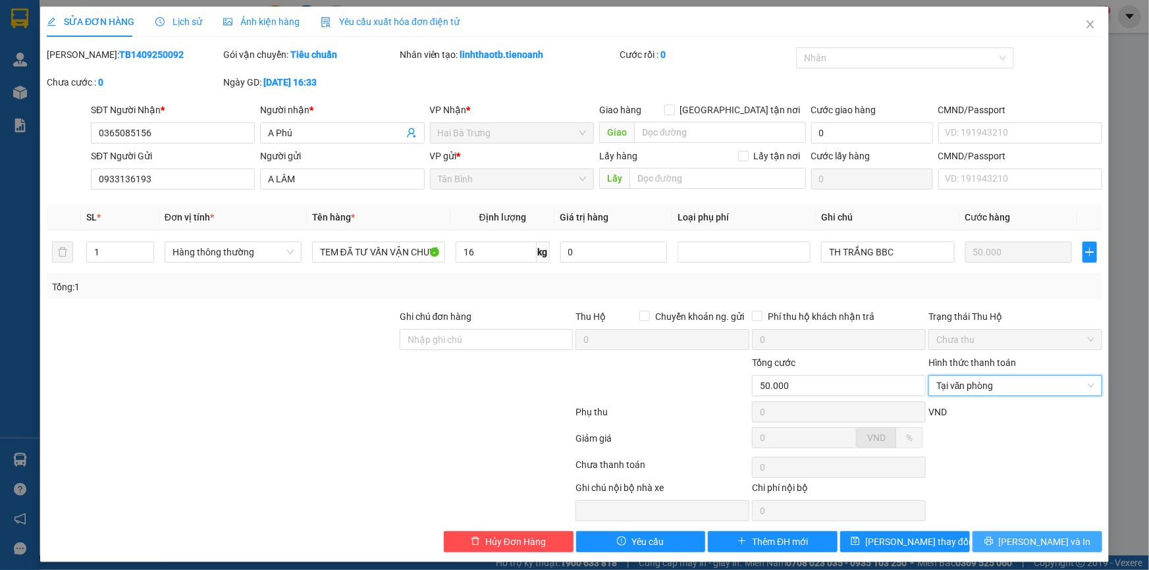
drag, startPoint x: 1040, startPoint y: 527, endPoint x: 1042, endPoint y: 537, distance: 10.7
click at [1041, 533] on div "Total Paid Fee 0 Total UnPaid Fee 50.000 Cash Collection Total Fee Mã ĐH: TB140…" at bounding box center [575, 299] width 1056 height 505
click at [1042, 537] on span "Lưu và In" at bounding box center [1045, 542] width 92 height 14
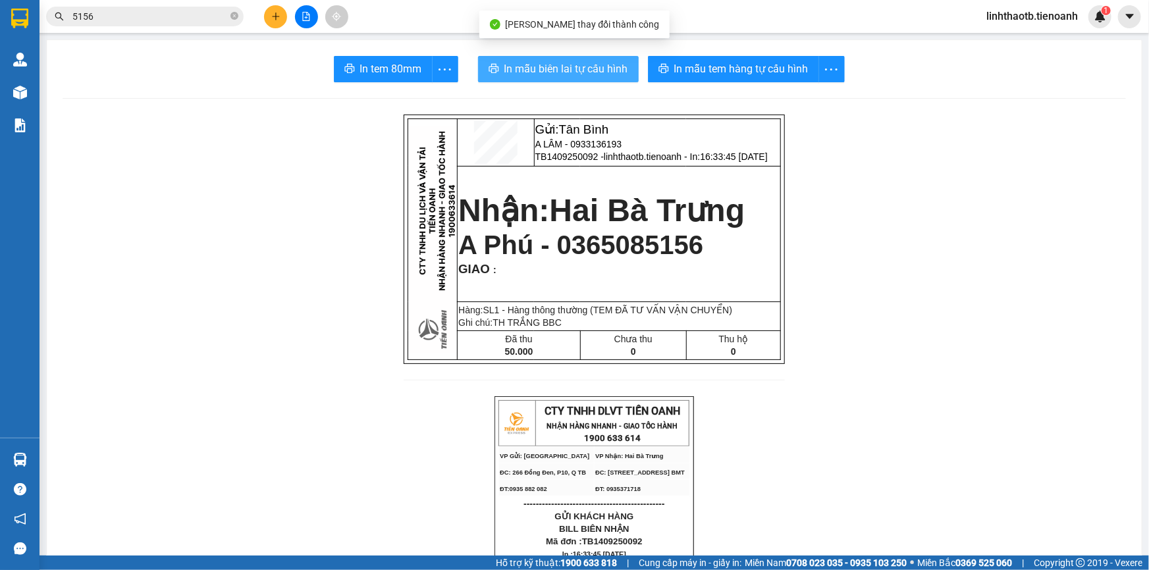
click at [608, 68] on span "In mẫu biên lai tự cấu hình" at bounding box center [566, 69] width 124 height 16
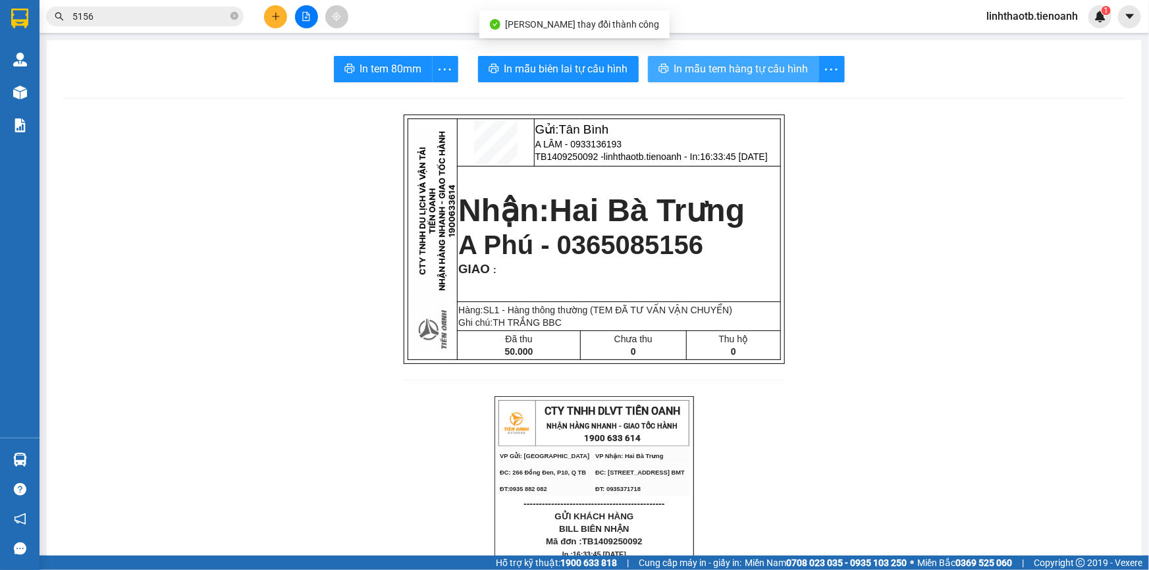
click at [720, 65] on span "In mẫu tem hàng tự cấu hình" at bounding box center [741, 69] width 134 height 16
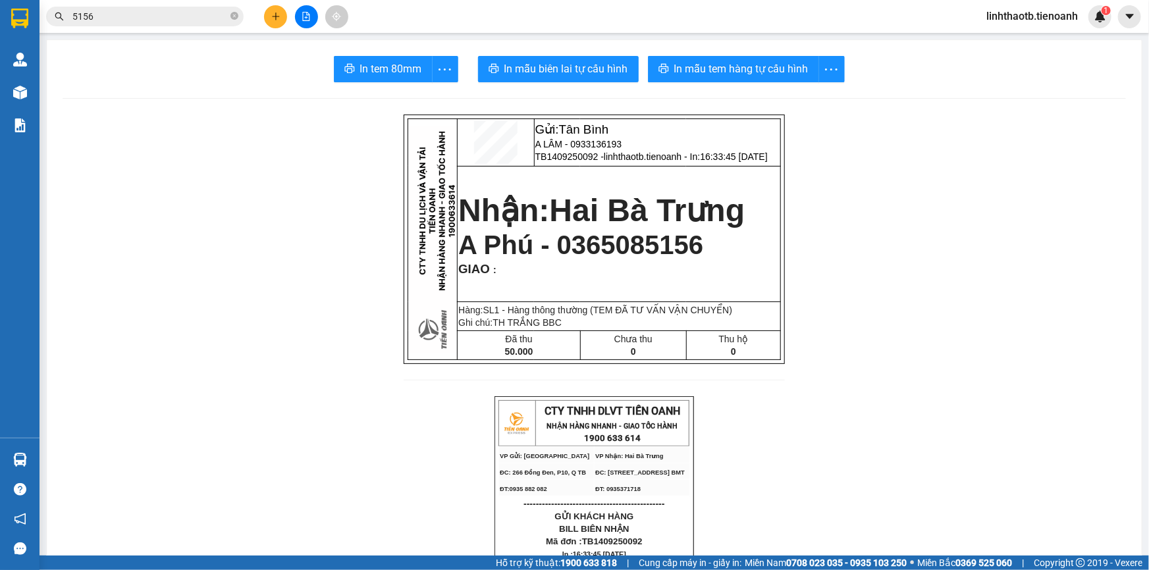
click at [572, 78] on button "In mẫu biên lai tự cấu hình" at bounding box center [558, 69] width 161 height 26
click at [599, 140] on span "A LÂM - 0933136193" at bounding box center [578, 144] width 87 height 11
click at [599, 141] on span "A LÂM - 0933136193" at bounding box center [578, 144] width 87 height 11
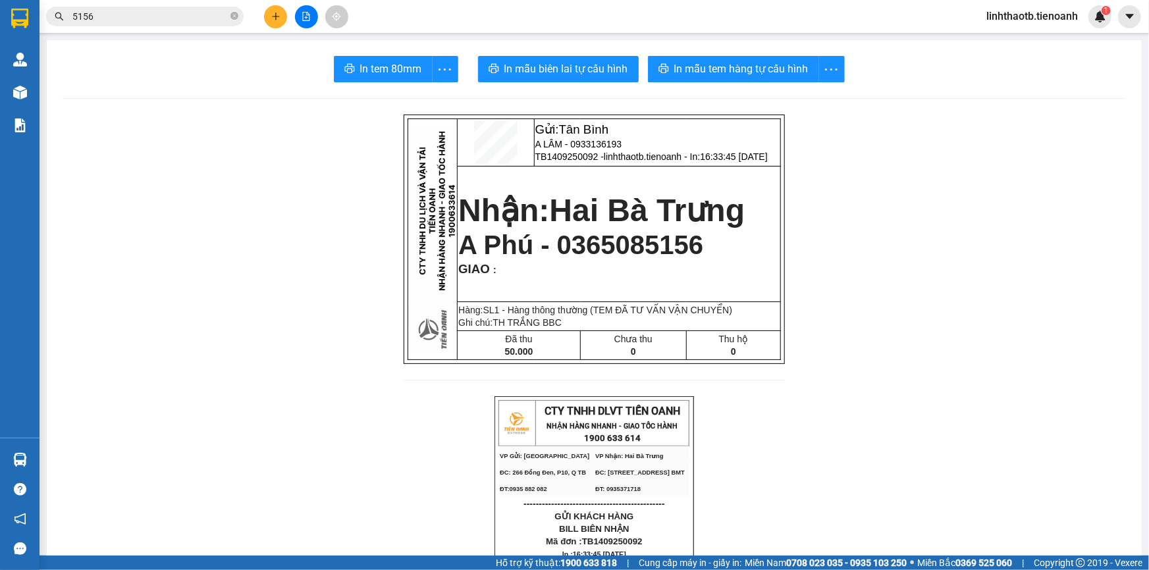
click at [599, 143] on span "A LÂM - 0933136193" at bounding box center [578, 144] width 87 height 11
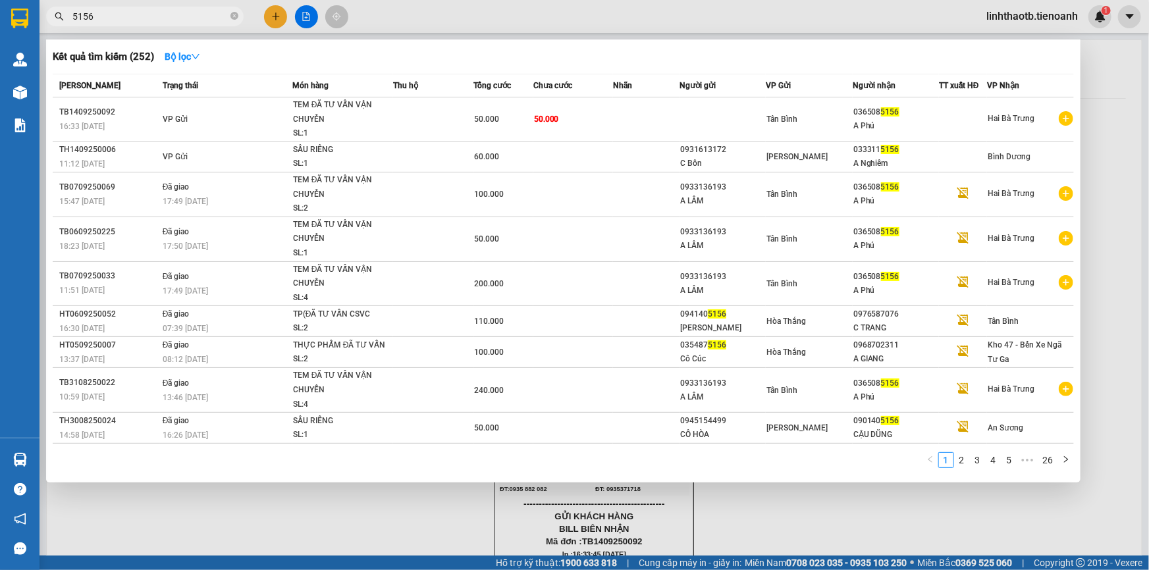
click at [201, 13] on input "5156" at bounding box center [149, 16] width 155 height 14
click at [224, 23] on input "5156" at bounding box center [149, 16] width 155 height 14
click at [217, 22] on input "5156" at bounding box center [149, 16] width 155 height 14
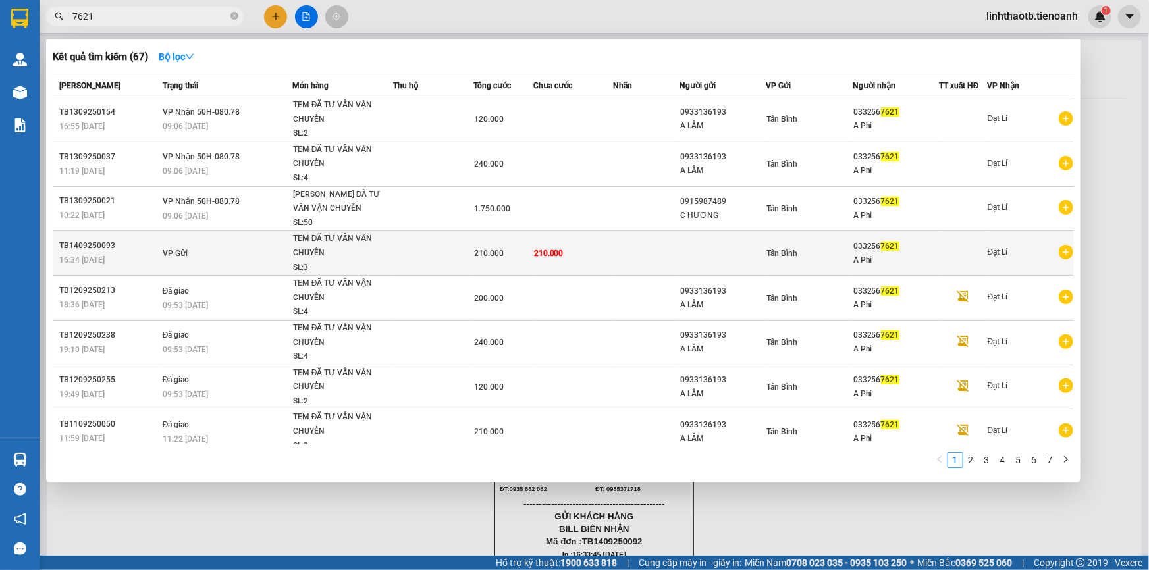
type input "7621"
click at [647, 248] on td at bounding box center [646, 253] width 67 height 45
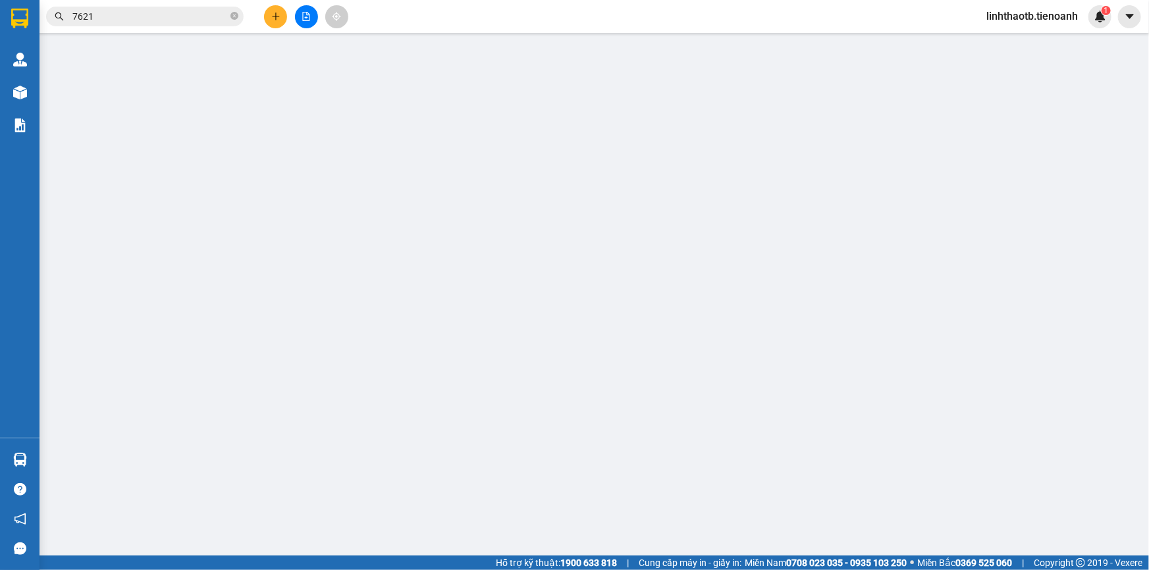
type input "0332567621"
type input "A Phi"
type input "210.000"
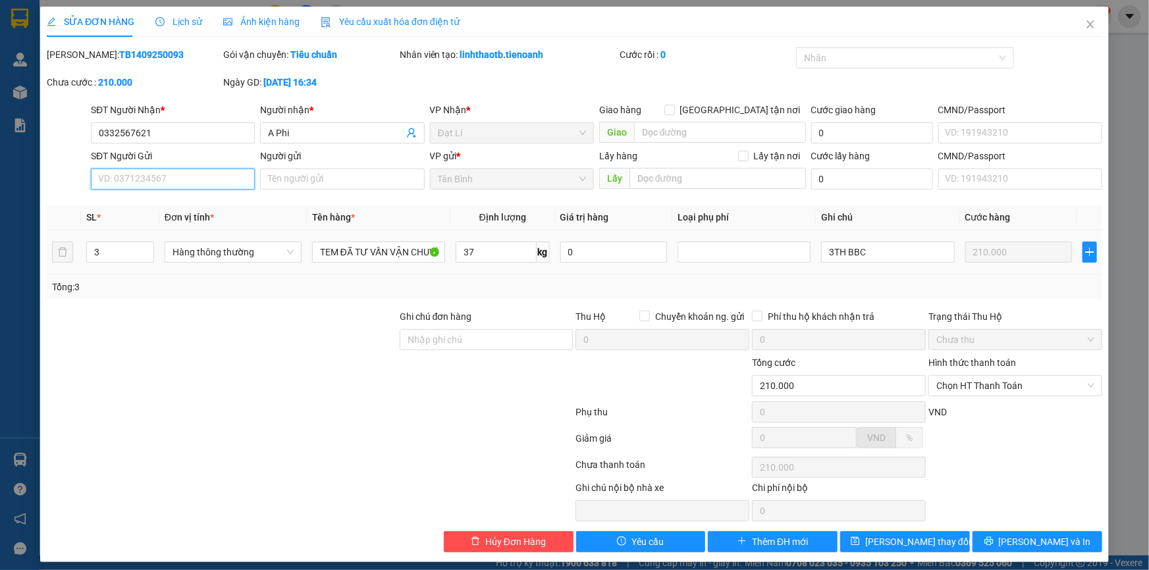
click at [214, 174] on input "SĐT Người Gửi" at bounding box center [173, 179] width 164 height 21
paste input "0933136193"
type input "0933136193"
click at [292, 179] on input "Người gửi" at bounding box center [342, 179] width 164 height 21
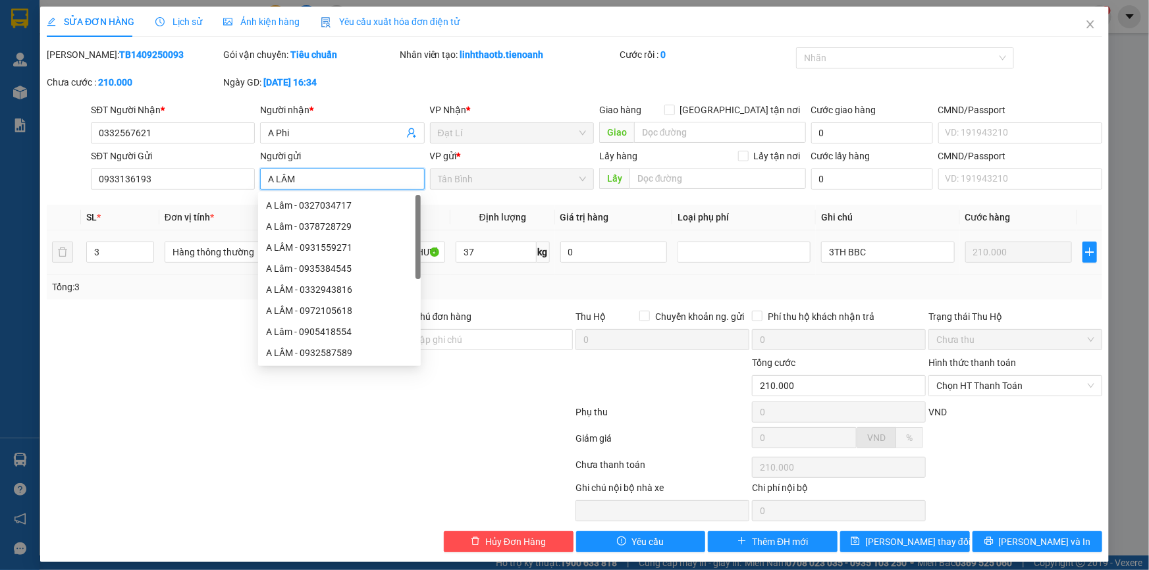
type input "A LÂM"
click at [487, 109] on div "VP Nhận *" at bounding box center [512, 110] width 164 height 14
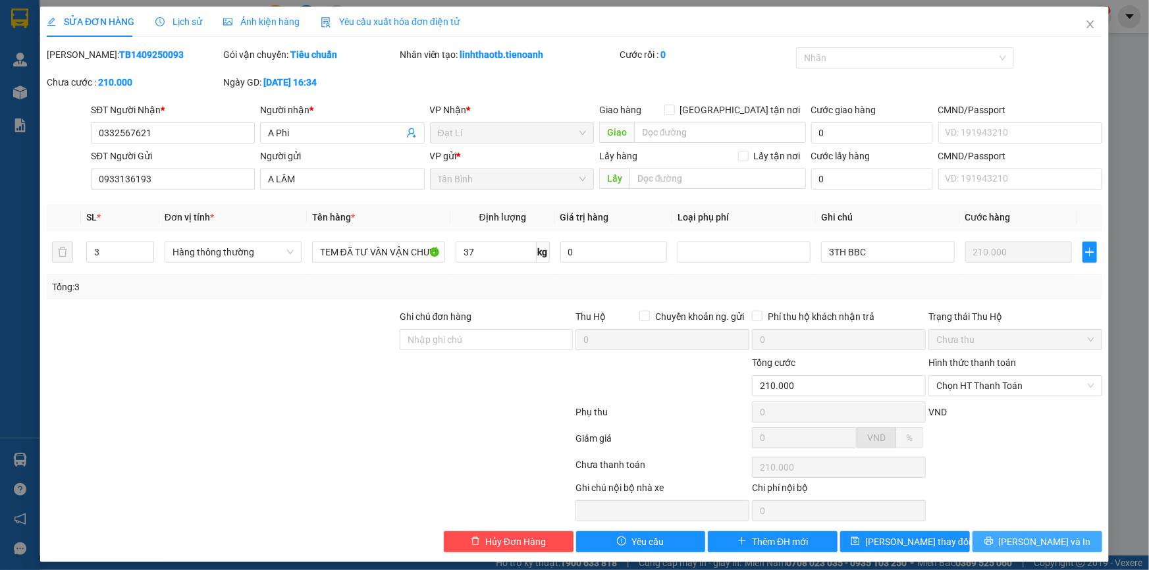
drag, startPoint x: 1051, startPoint y: 545, endPoint x: 1019, endPoint y: 374, distance: 174.1
click at [1021, 371] on div "Total Paid Fee 0 Total UnPaid Fee 210.000 Cash Collection Total Fee Mã ĐH: TB14…" at bounding box center [575, 299] width 1056 height 505
click at [1015, 392] on span "Chọn HT Thanh Toán" at bounding box center [1015, 386] width 158 height 20
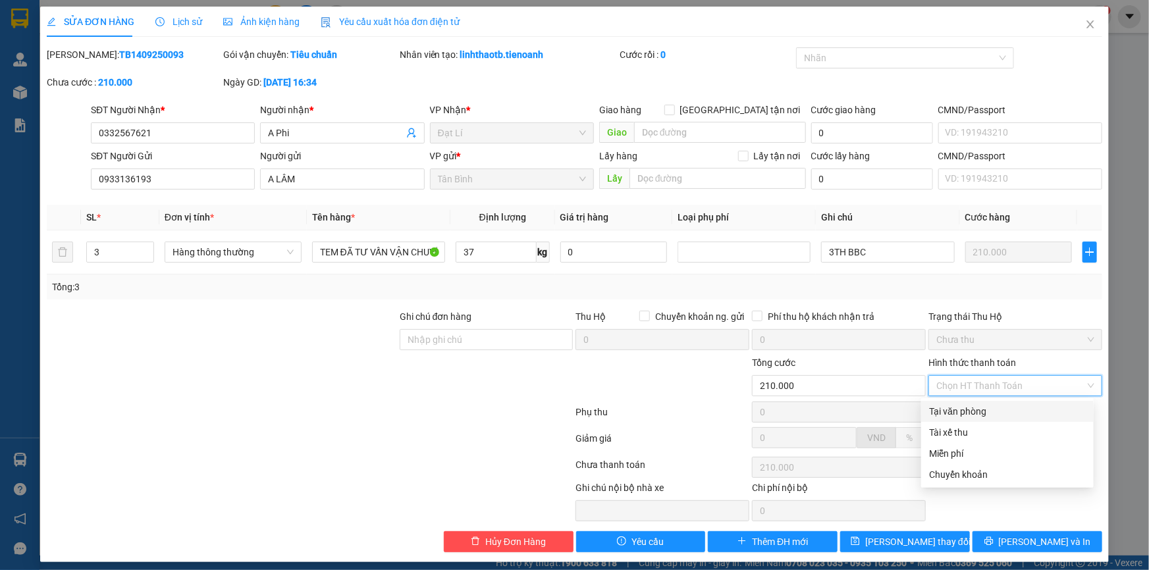
click at [1004, 412] on div "Tại văn phòng" at bounding box center [1007, 411] width 157 height 14
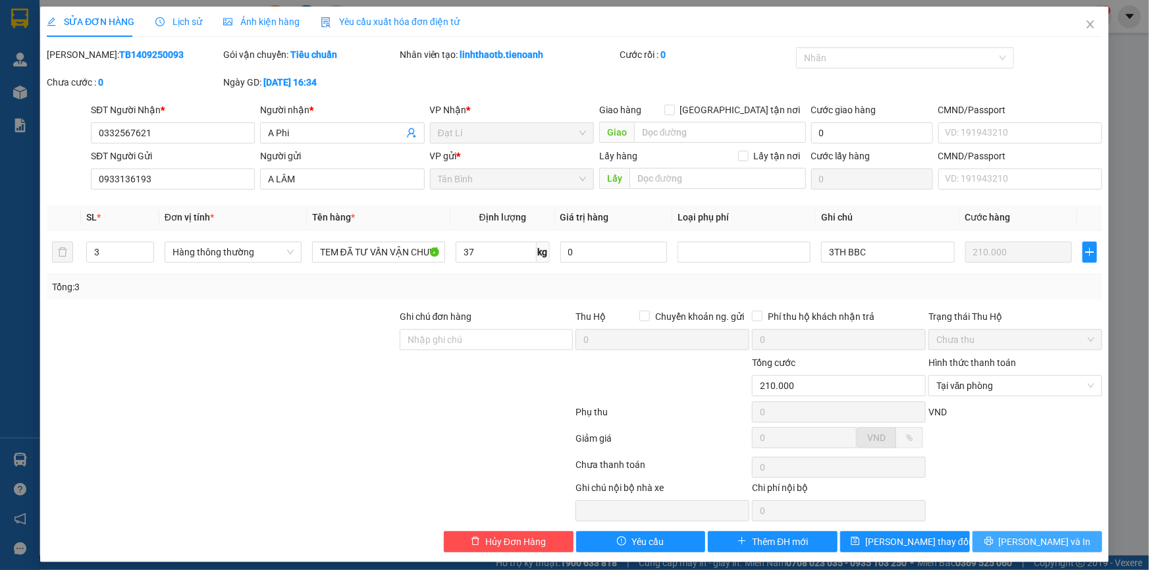
click at [1052, 532] on button "Lưu và In" at bounding box center [1038, 541] width 130 height 21
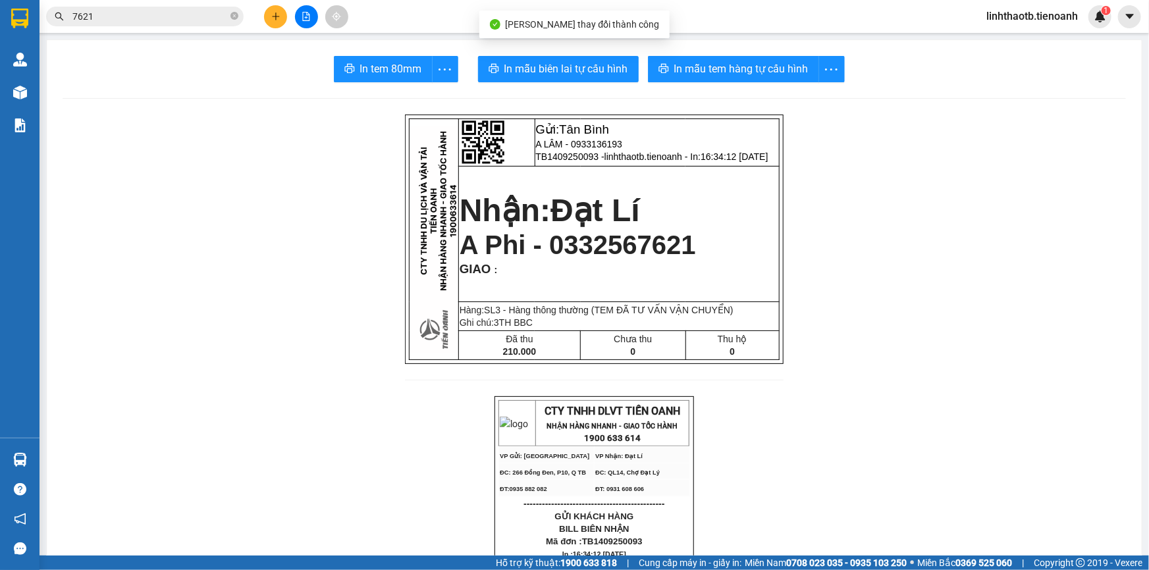
drag, startPoint x: 645, startPoint y: 267, endPoint x: 517, endPoint y: 78, distance: 228.1
click at [517, 78] on button "In mẫu biên lai tự cấu hình" at bounding box center [558, 69] width 161 height 26
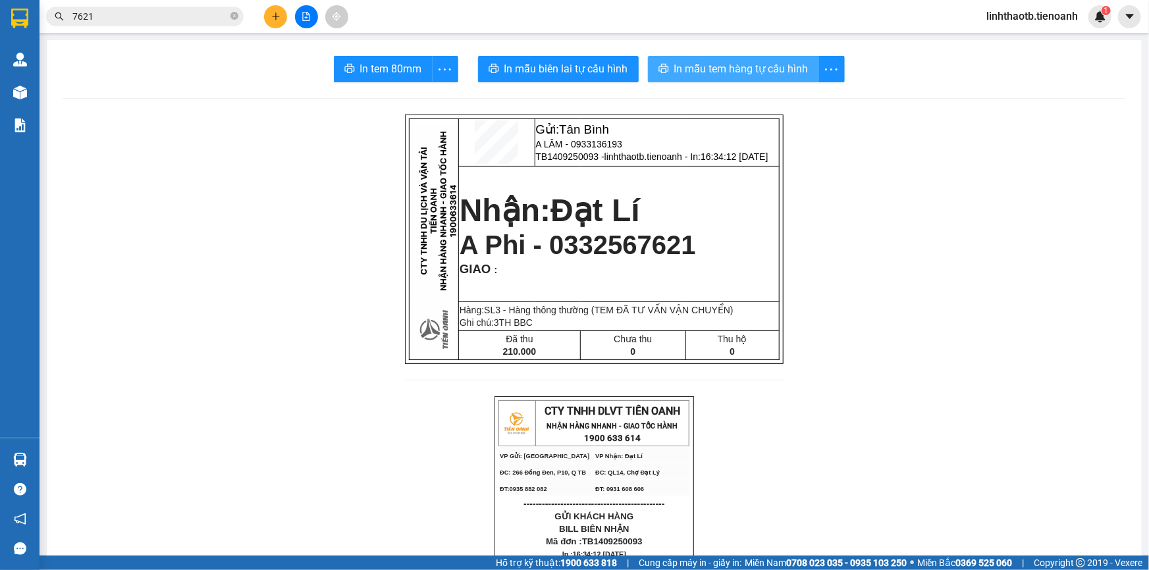
click at [703, 78] on button "In mẫu tem hàng tự cấu hình" at bounding box center [733, 69] width 171 height 26
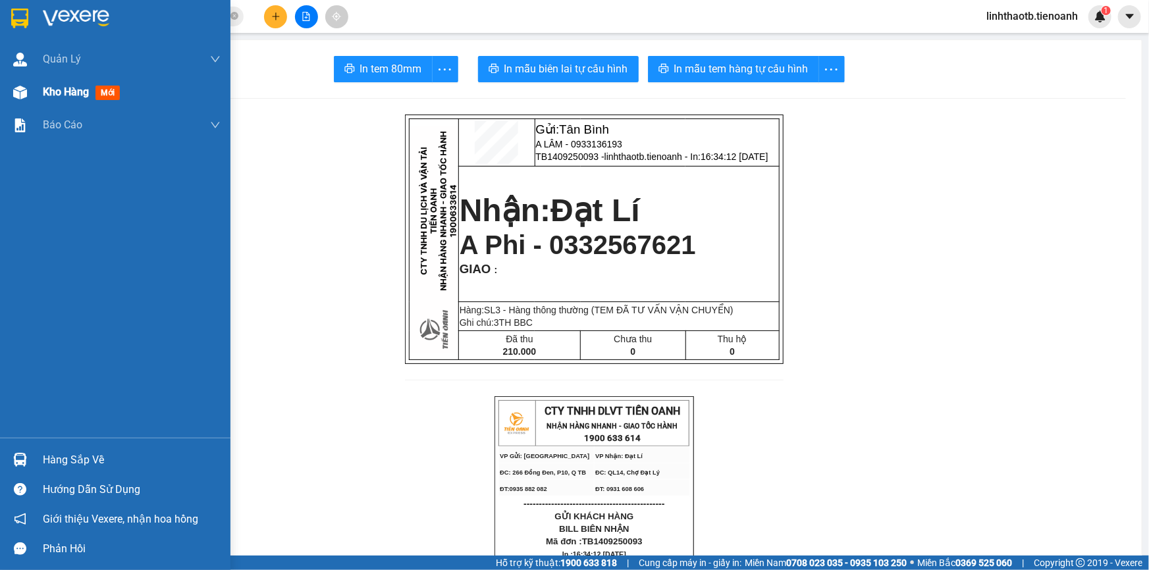
click at [126, 90] on div "Kho hàng mới" at bounding box center [132, 92] width 178 height 33
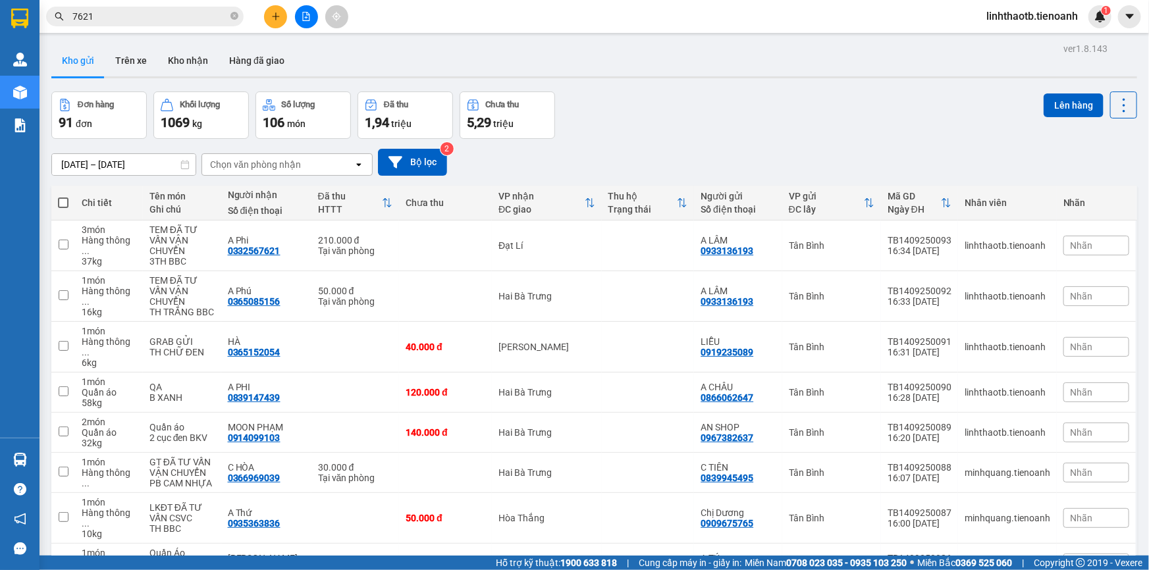
click at [271, 18] on icon "plus" at bounding box center [275, 16] width 9 height 9
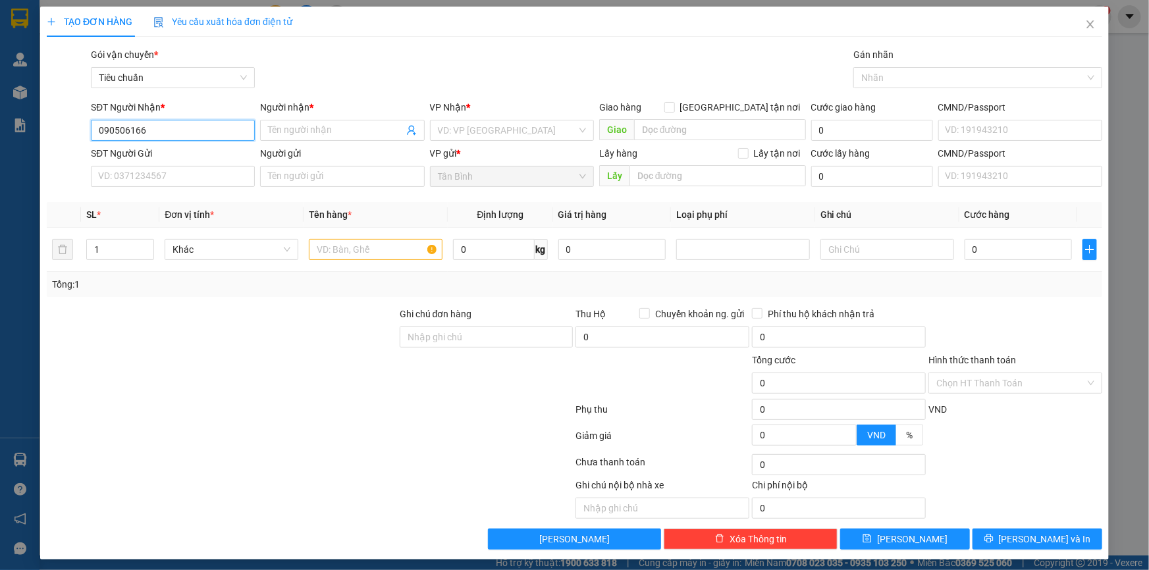
type input "0905061664"
click at [212, 150] on div "0905061664 - C Huê" at bounding box center [171, 156] width 147 height 14
type input "C Huê"
type input "123456789"
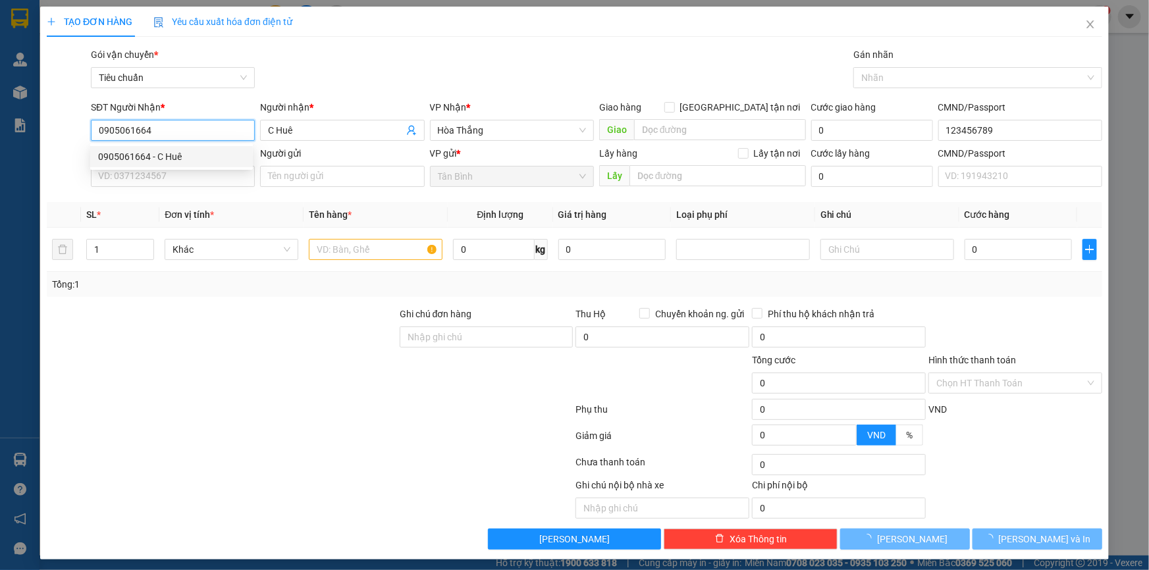
type input "30.000"
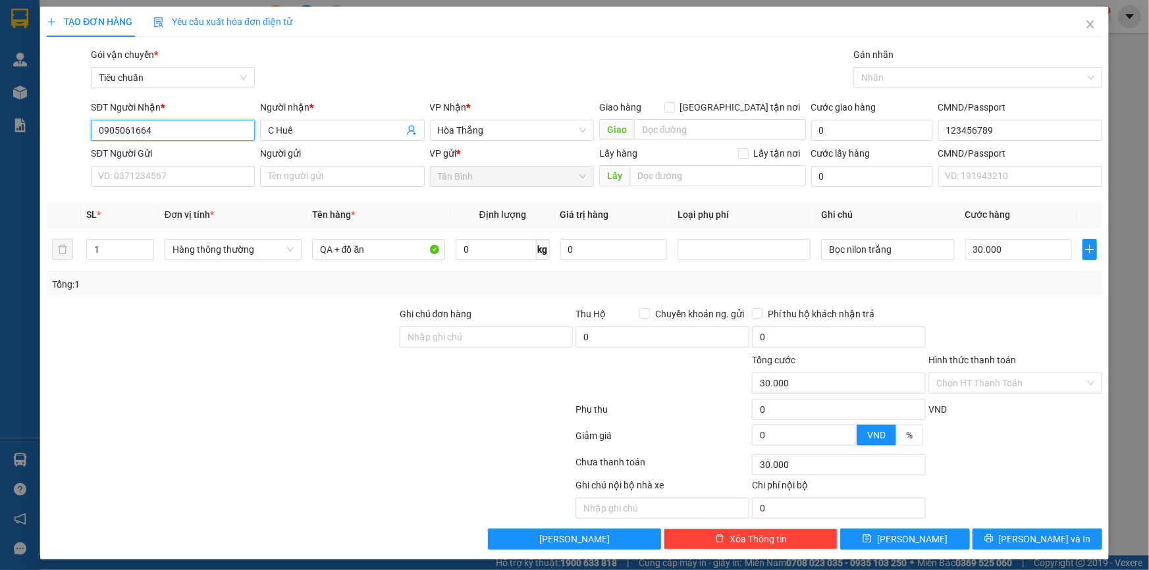
type input "0905061664"
click at [234, 191] on div "SĐT Người Gửi VD: 0371234567" at bounding box center [173, 169] width 164 height 46
click at [342, 122] on span "C Huê" at bounding box center [342, 130] width 164 height 21
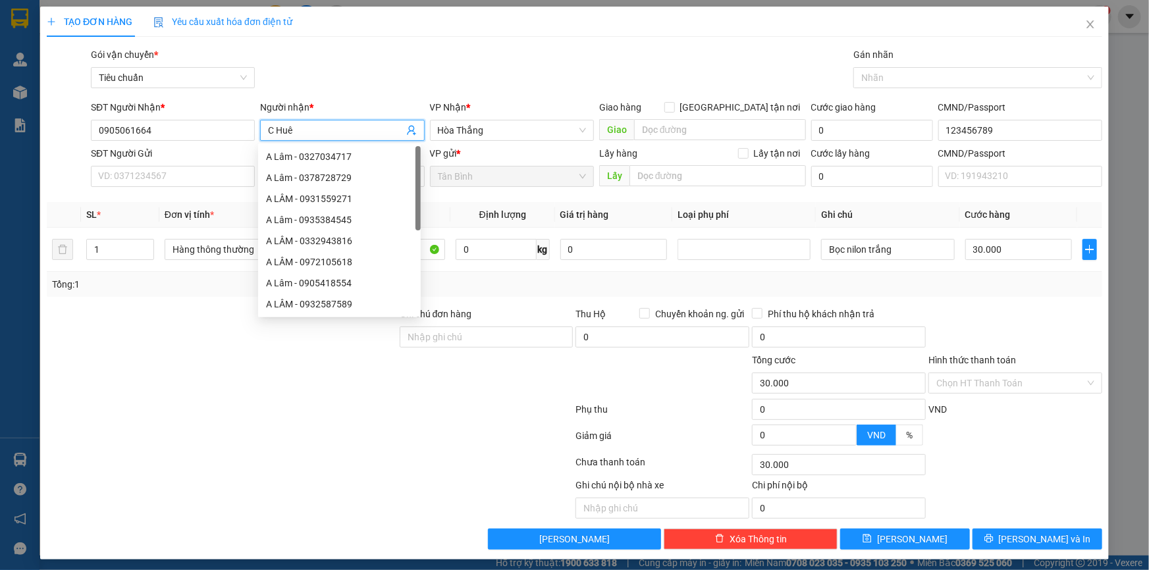
click at [342, 127] on input "C Huê" at bounding box center [335, 130] width 135 height 14
type input "C THÚY"
click at [410, 83] on div "Gói vận chuyển * Tiêu chuẩn Gán nhãn Nhãn" at bounding box center [596, 70] width 1017 height 46
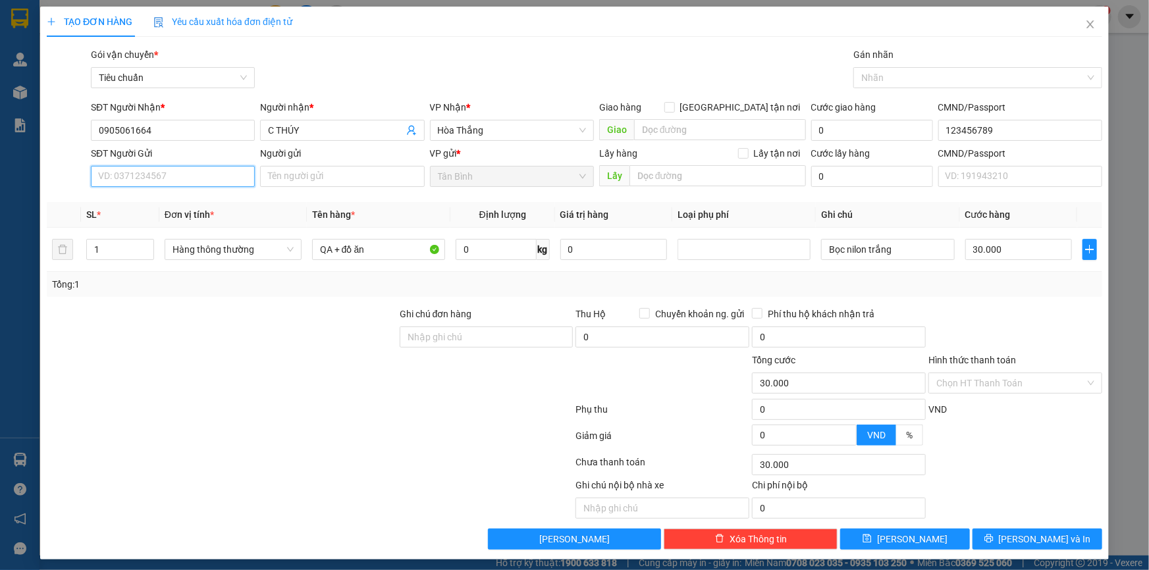
click at [157, 178] on input "SĐT Người Gửi" at bounding box center [173, 176] width 164 height 21
type input "0919034836"
click at [307, 173] on input "Người gửi" at bounding box center [342, 176] width 164 height 21
type input "A HỢP"
click at [433, 82] on div "Gói vận chuyển * Tiêu chuẩn Gán nhãn Nhãn" at bounding box center [596, 70] width 1017 height 46
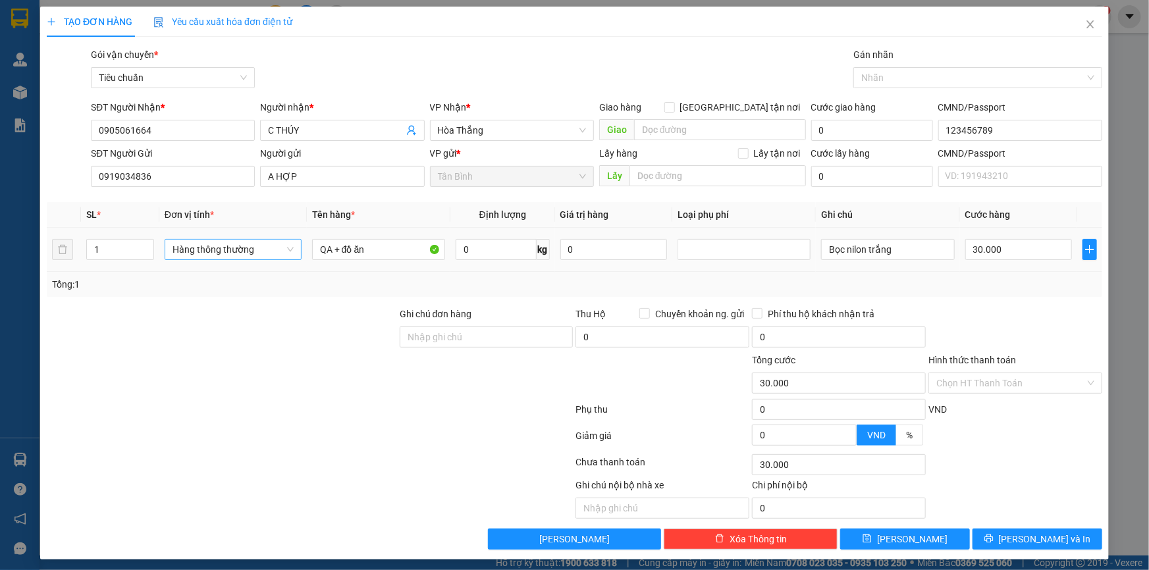
drag, startPoint x: 247, startPoint y: 262, endPoint x: 257, endPoint y: 256, distance: 11.5
click at [250, 261] on div "Hàng thông thường" at bounding box center [233, 249] width 137 height 26
click at [257, 256] on span "Hàng thông thường" at bounding box center [233, 250] width 121 height 20
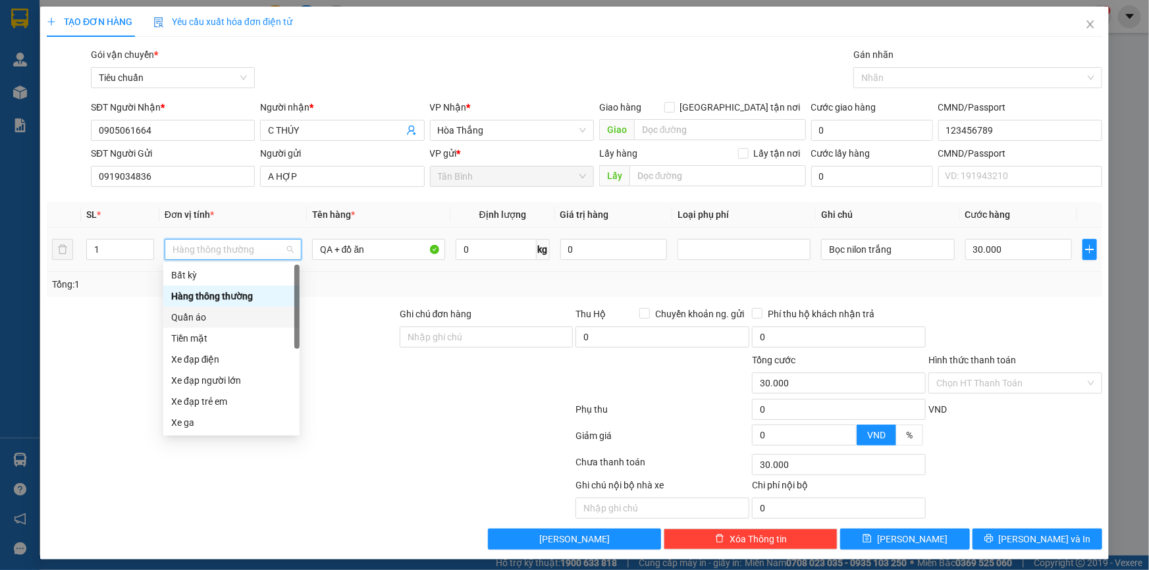
click at [257, 315] on div "Quần áo" at bounding box center [231, 317] width 121 height 14
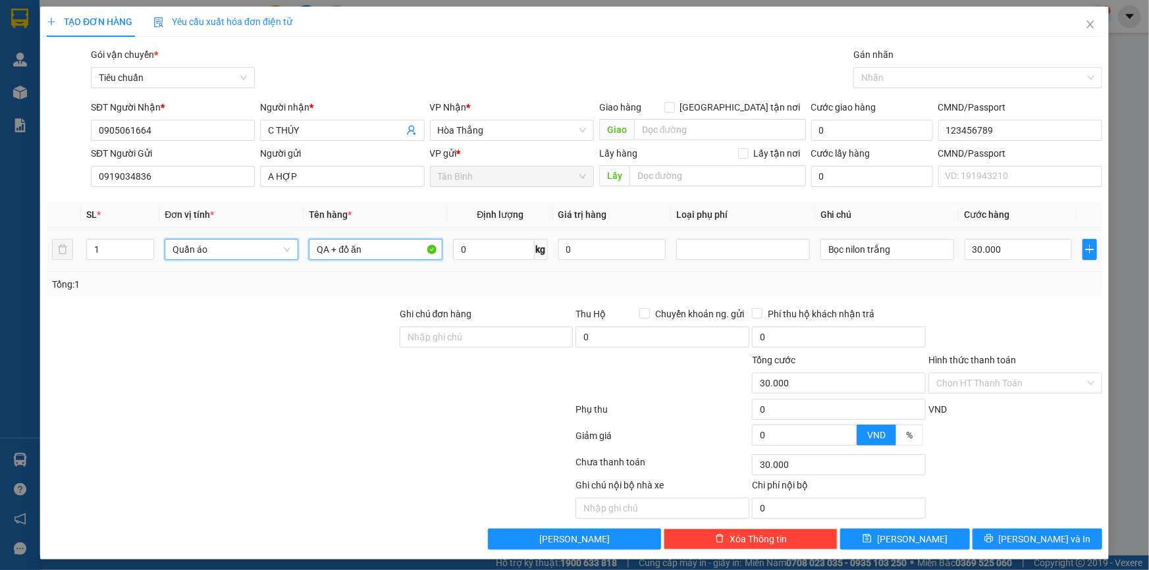
click at [356, 256] on input "QA + đồ ăn" at bounding box center [376, 249] width 134 height 21
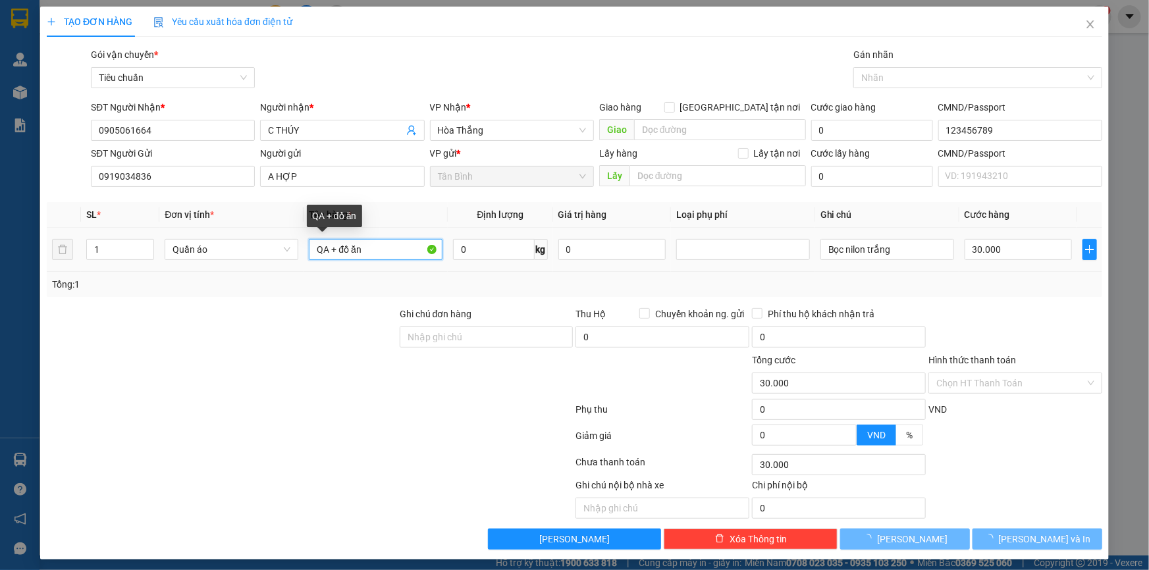
click at [356, 256] on input "QA + đồ ăn" at bounding box center [376, 249] width 134 height 21
type input "0"
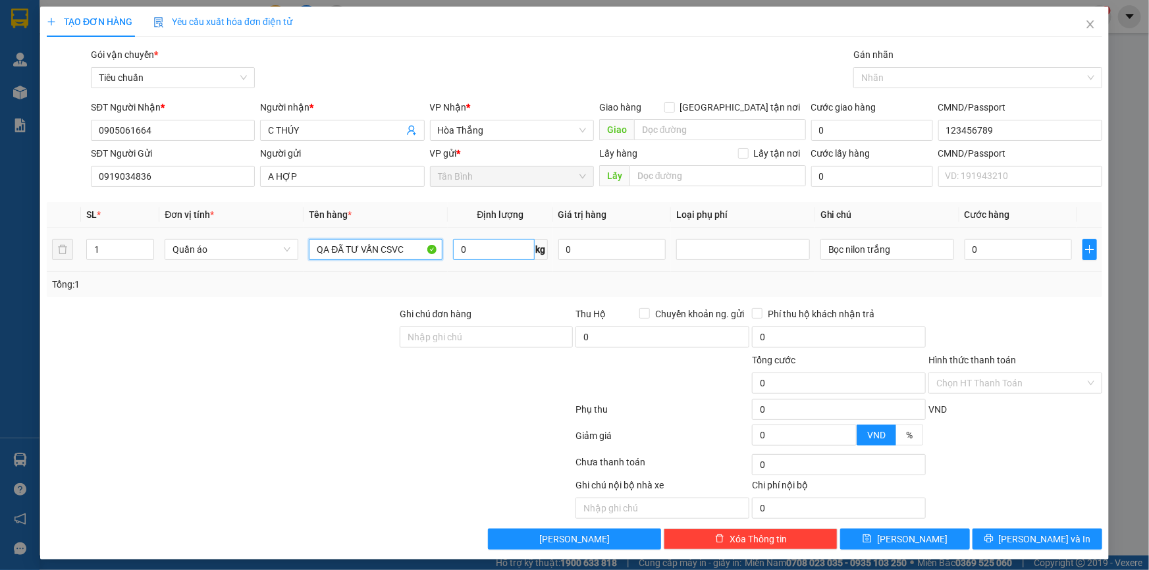
type input "QA ĐÃ TƯ VẤN CSVC"
click at [470, 253] on input "0" at bounding box center [493, 249] width 81 height 21
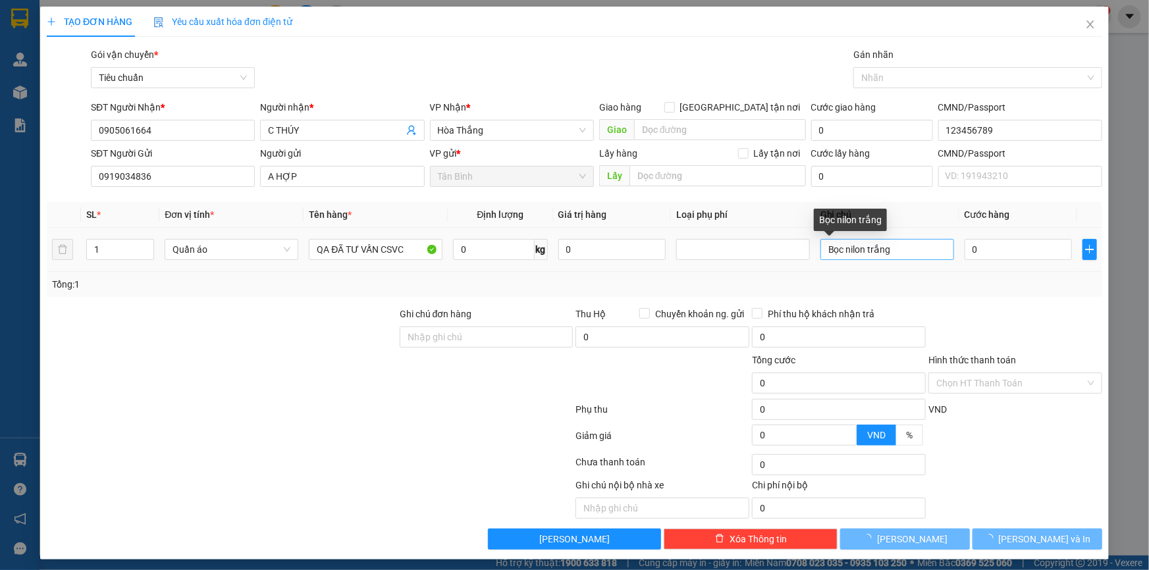
click at [845, 241] on div "Transit Pickup Surcharge Ids Transit Deliver Surcharge Ids Transit Deliver Surc…" at bounding box center [575, 298] width 1056 height 502
click at [845, 241] on input "Bọc nilon trắng" at bounding box center [888, 249] width 134 height 21
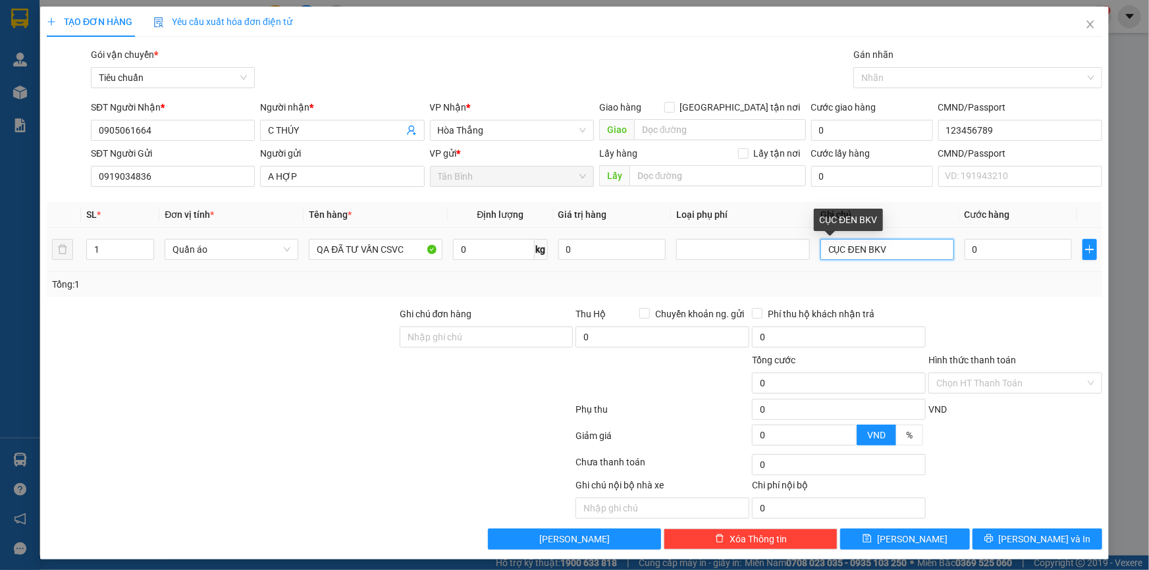
type input "CỤC ĐEN BKV"
click at [976, 302] on div "Transit Pickup Surcharge Ids Transit Deliver Surcharge Ids Transit Deliver Surc…" at bounding box center [575, 298] width 1056 height 502
click at [458, 252] on input "0" at bounding box center [493, 249] width 81 height 21
type input "15"
click at [468, 280] on div "Tổng: 1" at bounding box center [574, 284] width 1045 height 14
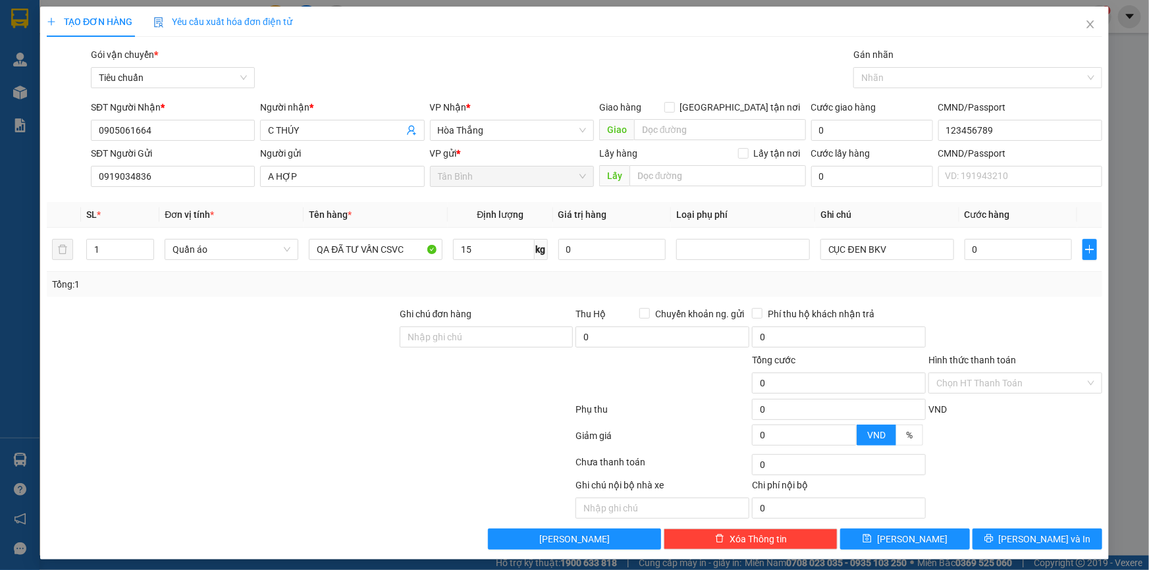
type input "55.000"
click at [1000, 254] on input "55.000" at bounding box center [1018, 249] width 107 height 21
type input "6"
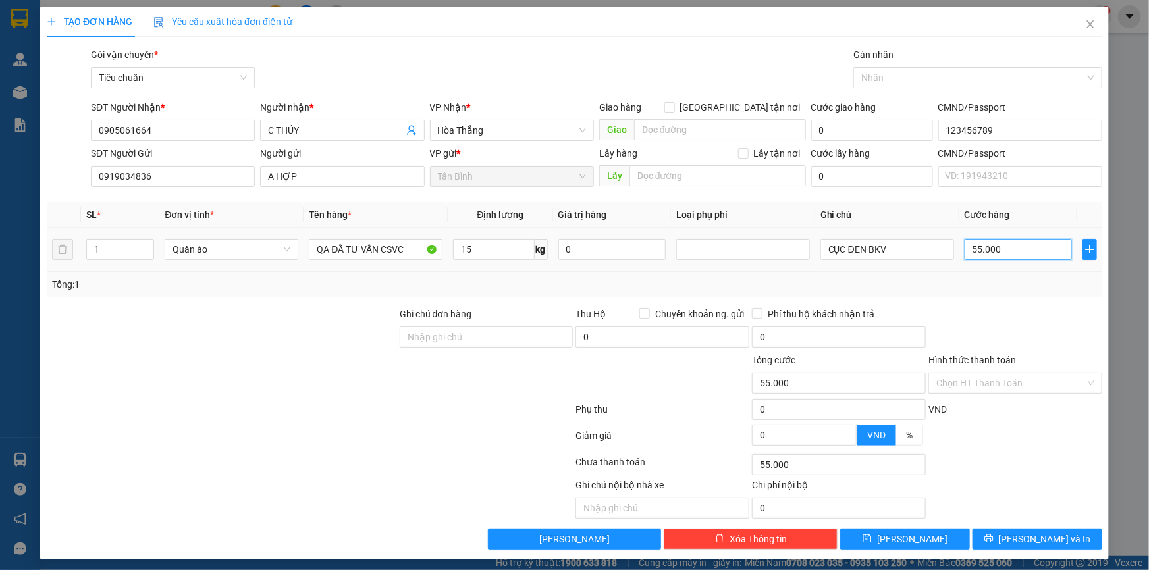
type input "6"
click at [1001, 256] on input "60" at bounding box center [1018, 249] width 107 height 21
drag, startPoint x: 1036, startPoint y: 514, endPoint x: 1044, endPoint y: 540, distance: 26.9
click at [1044, 540] on div "Transit Pickup Surcharge Ids Transit Deliver Surcharge Ids Transit Deliver Surc…" at bounding box center [575, 298] width 1056 height 502
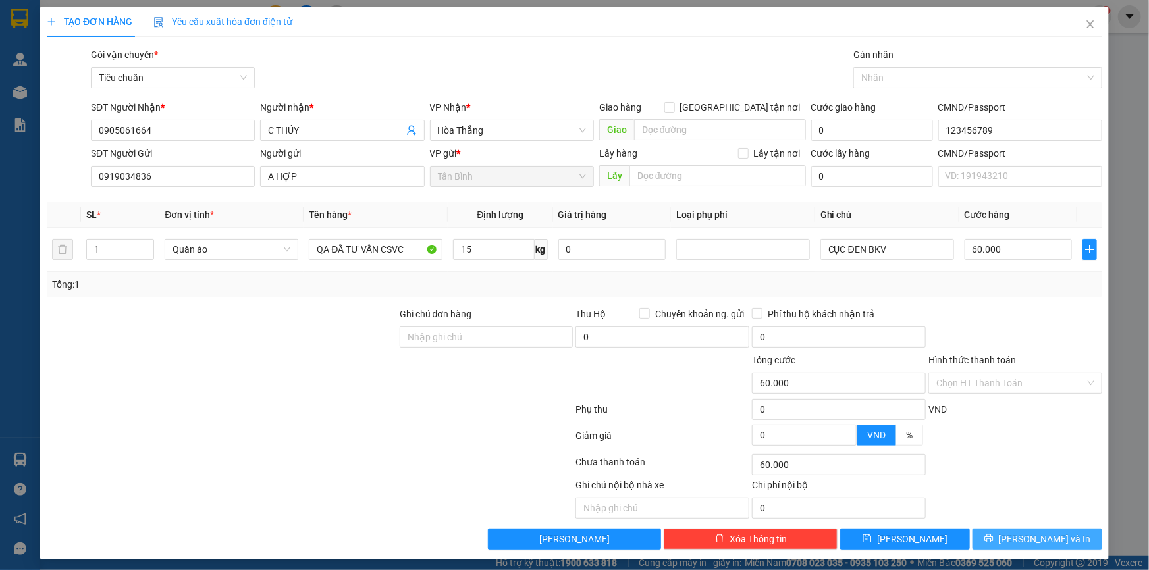
click at [1044, 540] on span "Lưu và In" at bounding box center [1045, 539] width 92 height 14
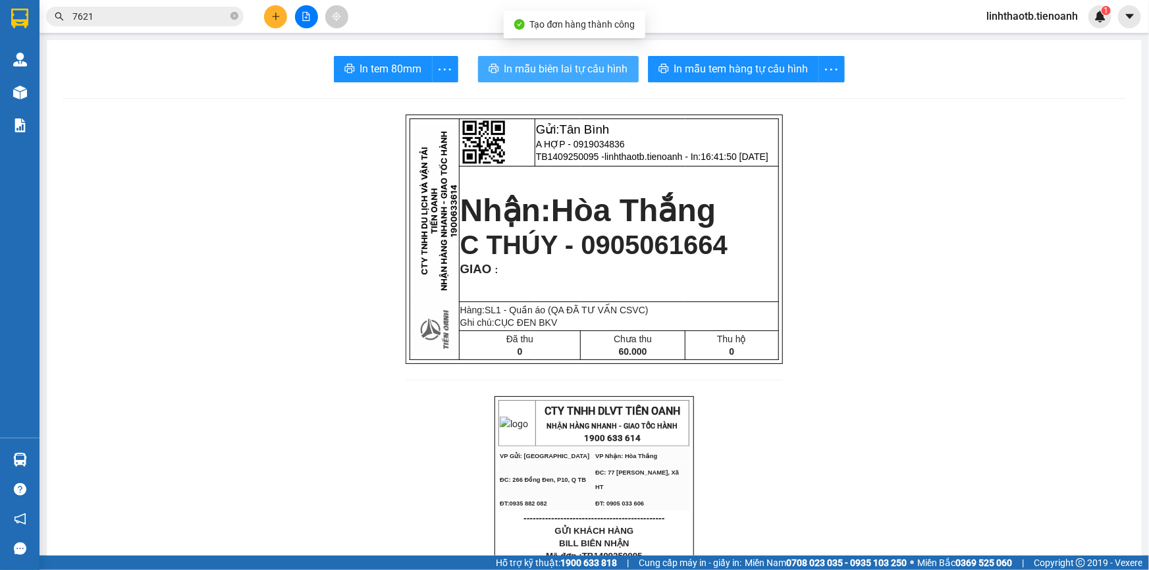
click at [568, 61] on span "In mẫu biên lai tự cấu hình" at bounding box center [566, 69] width 124 height 16
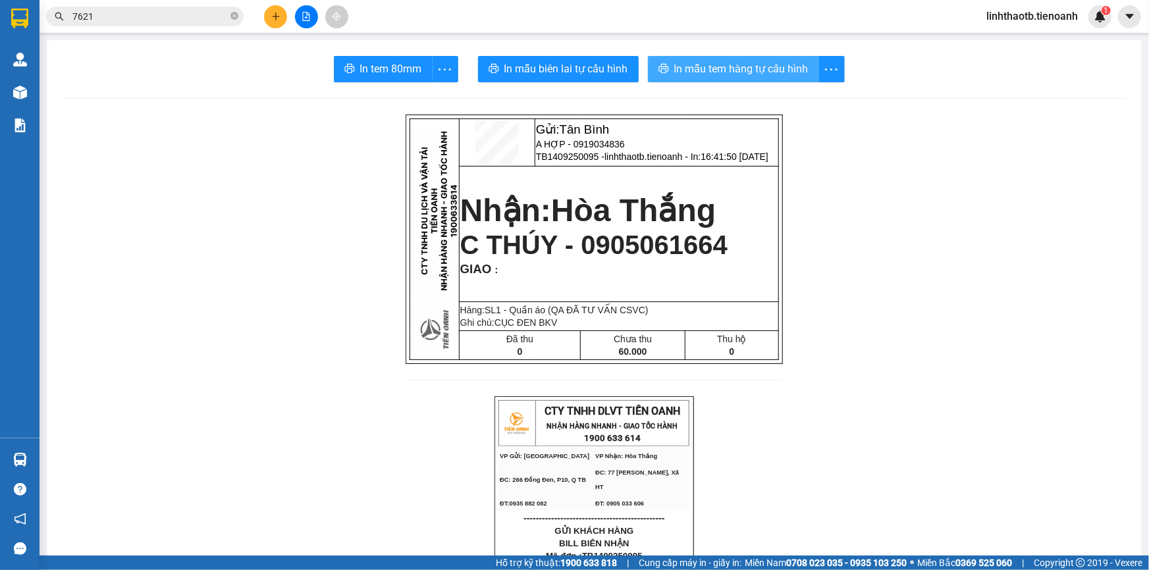
click at [736, 61] on span "In mẫu tem hàng tự cấu hình" at bounding box center [741, 69] width 134 height 16
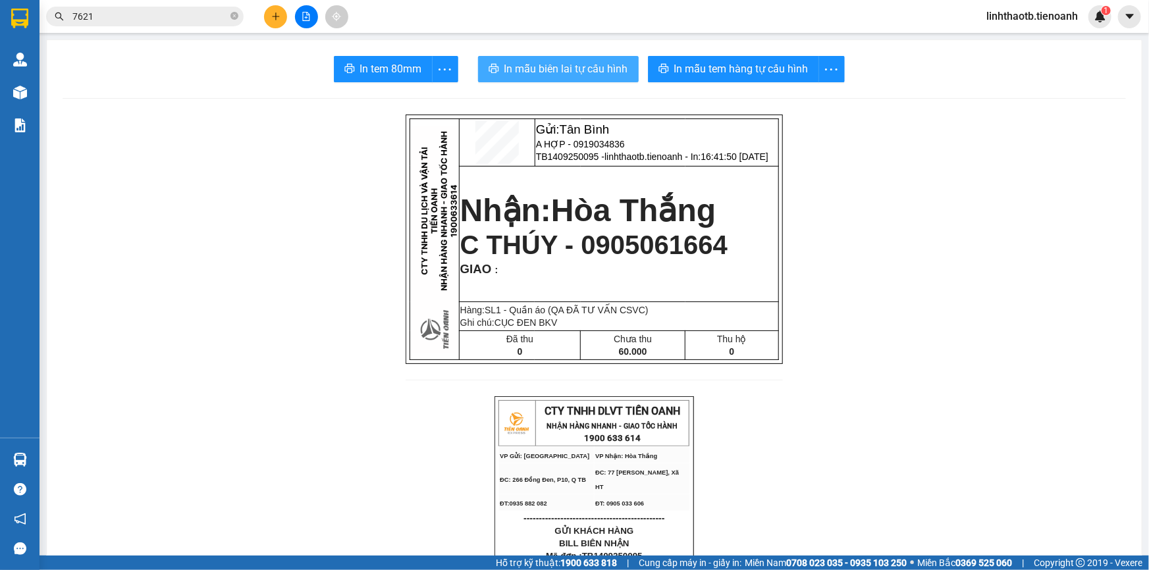
click at [590, 74] on span "In mẫu biên lai tự cấu hình" at bounding box center [566, 69] width 124 height 16
click at [647, 259] on span "C THÚY - 0905061664" at bounding box center [593, 244] width 267 height 29
click at [601, 144] on span "A HỢP - 0919034836" at bounding box center [580, 144] width 89 height 11
drag, startPoint x: 682, startPoint y: 276, endPoint x: 689, endPoint y: 269, distance: 10.3
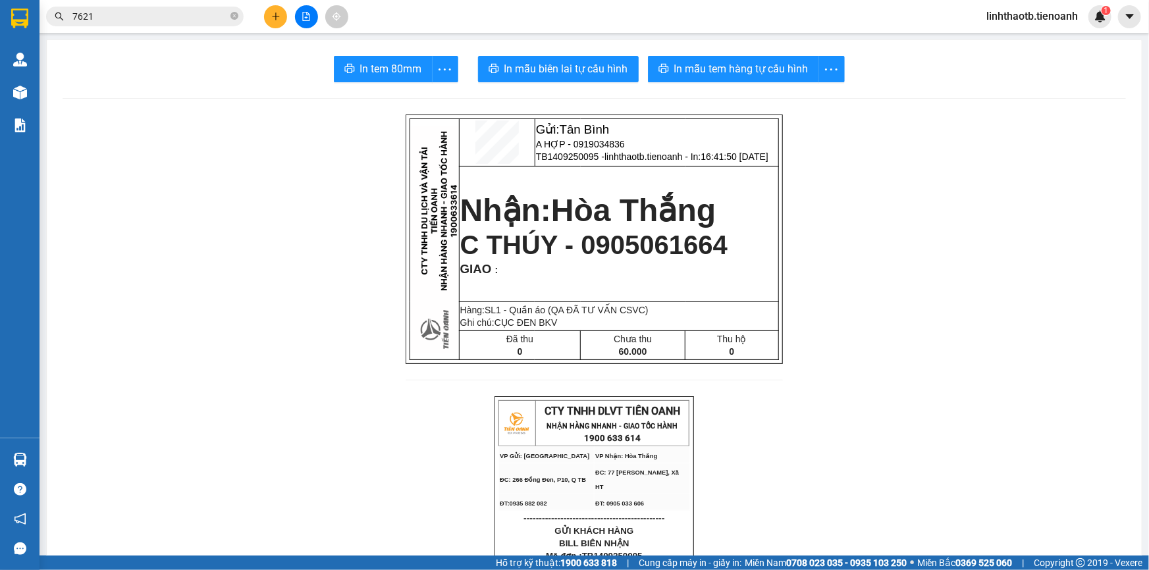
click at [682, 275] on td "Nhận: Hòa Thắng C THÚY - 0905061664 GIAO :" at bounding box center [618, 234] width 319 height 136
click at [689, 259] on span "C THÚY - 0905061664" at bounding box center [593, 244] width 267 height 29
click at [127, 24] on span "7621" at bounding box center [145, 17] width 198 height 20
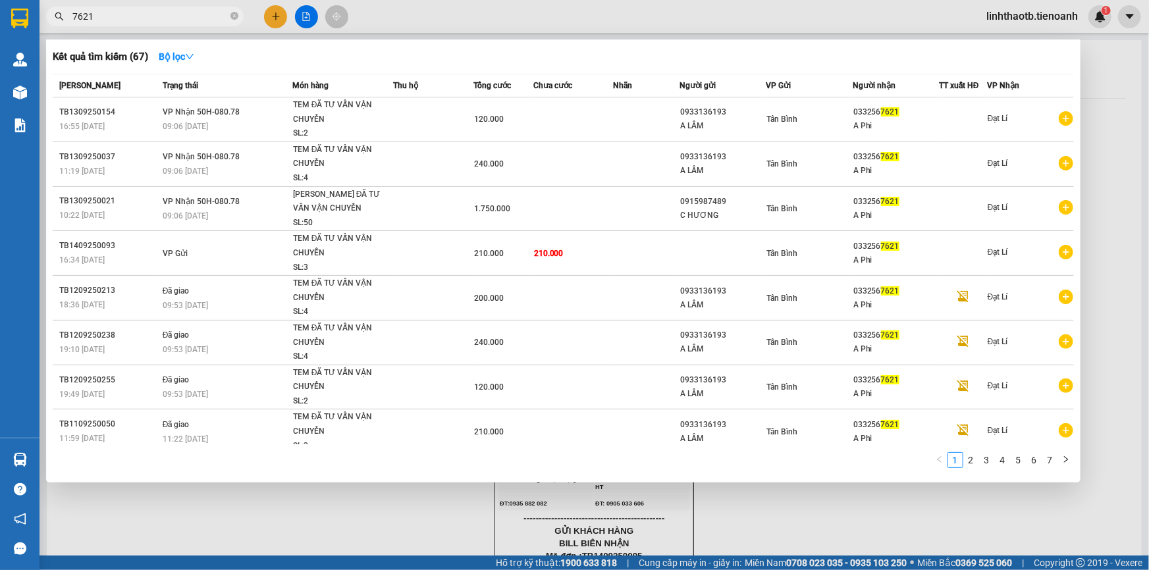
drag, startPoint x: 127, startPoint y: 24, endPoint x: 139, endPoint y: 18, distance: 13.6
click at [131, 24] on span "7621" at bounding box center [145, 17] width 198 height 20
click at [139, 18] on input "7621" at bounding box center [149, 16] width 155 height 14
paste input "0905061664"
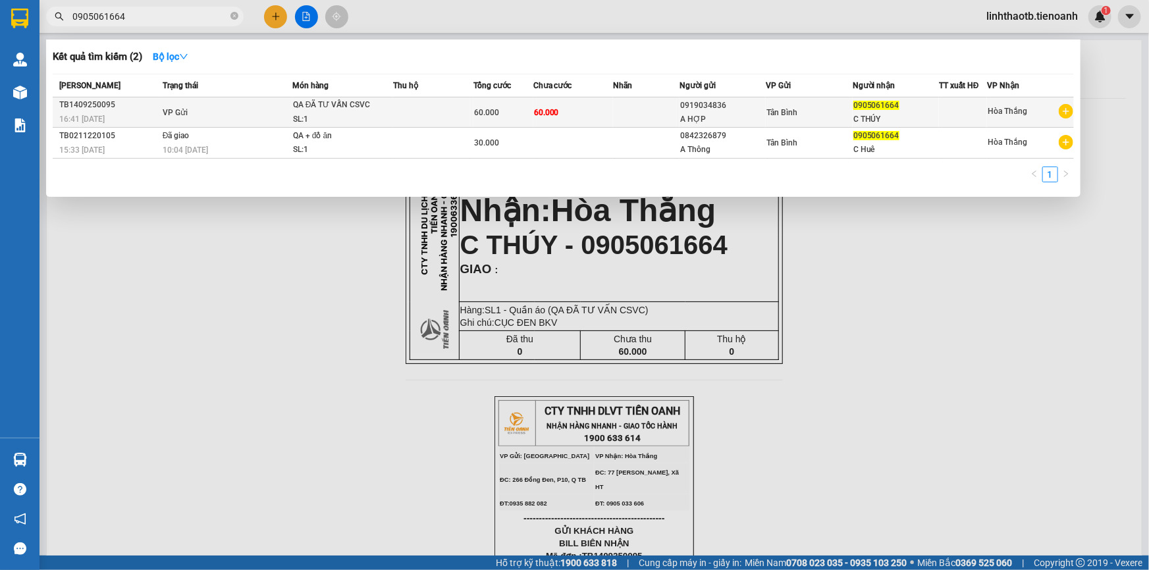
type input "0905061664"
click at [481, 117] on span "60.000" at bounding box center [486, 112] width 25 height 9
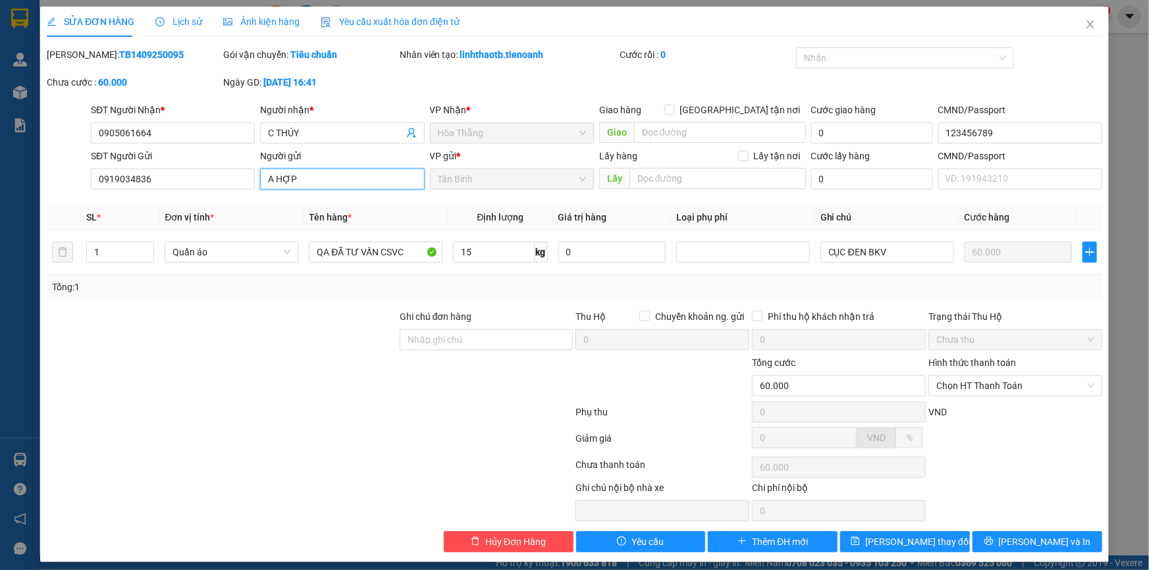
click at [291, 184] on input "A HỢP" at bounding box center [342, 179] width 164 height 21
click at [277, 184] on input "A HỢP" at bounding box center [342, 179] width 164 height 21
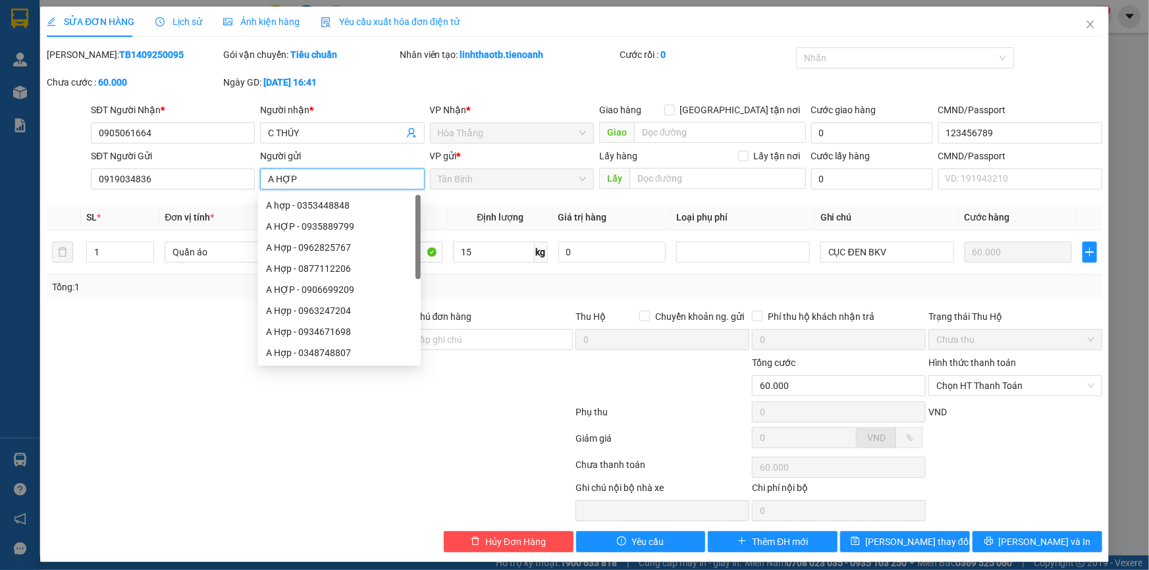
click at [274, 184] on input "A HỢP" at bounding box center [342, 179] width 164 height 21
click at [269, 185] on input "A HỢP" at bounding box center [342, 179] width 164 height 21
type input "KHA HỢP"
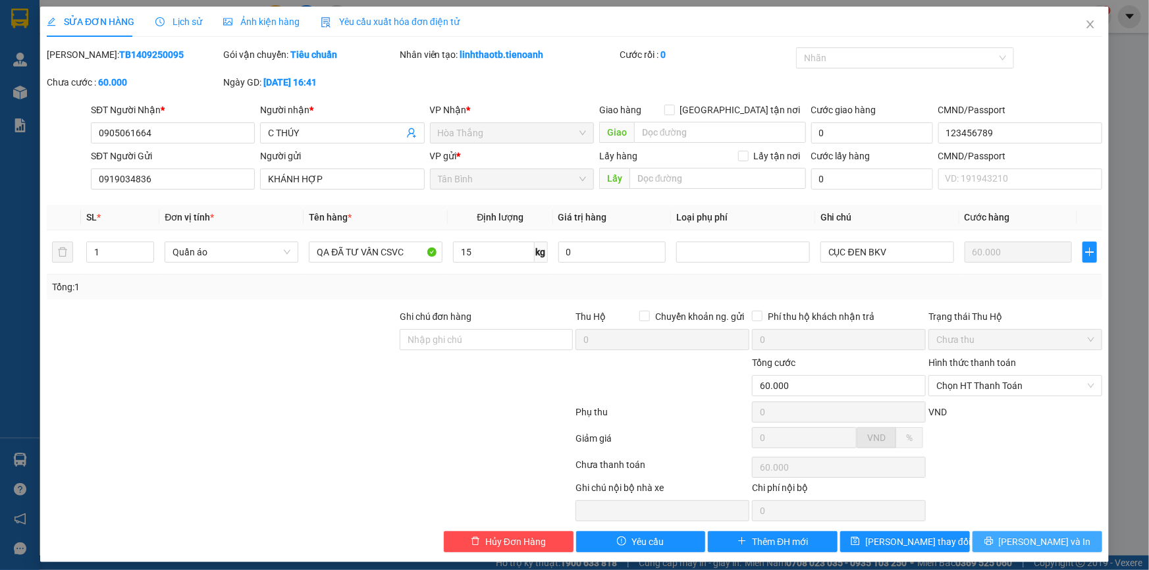
click at [1075, 543] on button "Lưu và In" at bounding box center [1038, 541] width 130 height 21
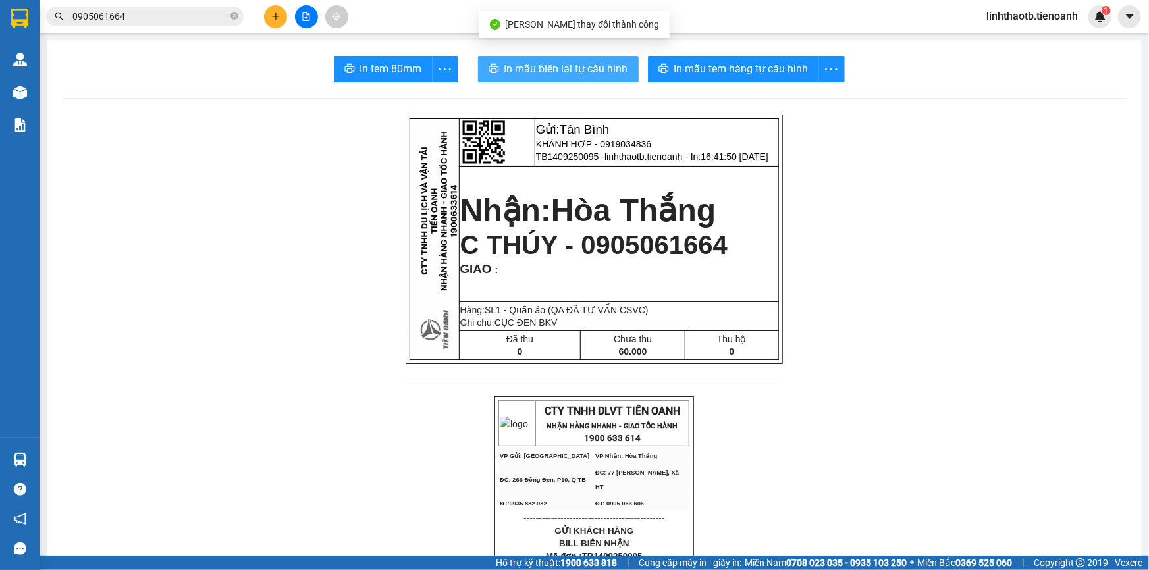
click at [584, 66] on span "In mẫu biên lai tự cấu hình" at bounding box center [566, 69] width 124 height 16
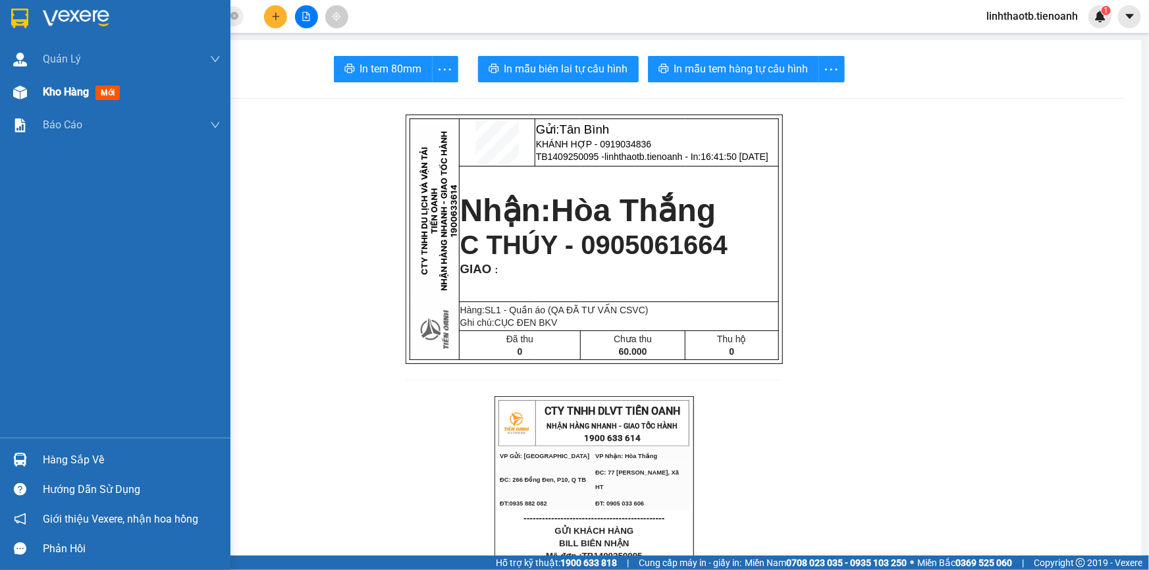
click at [99, 92] on span "mới" at bounding box center [107, 93] width 24 height 14
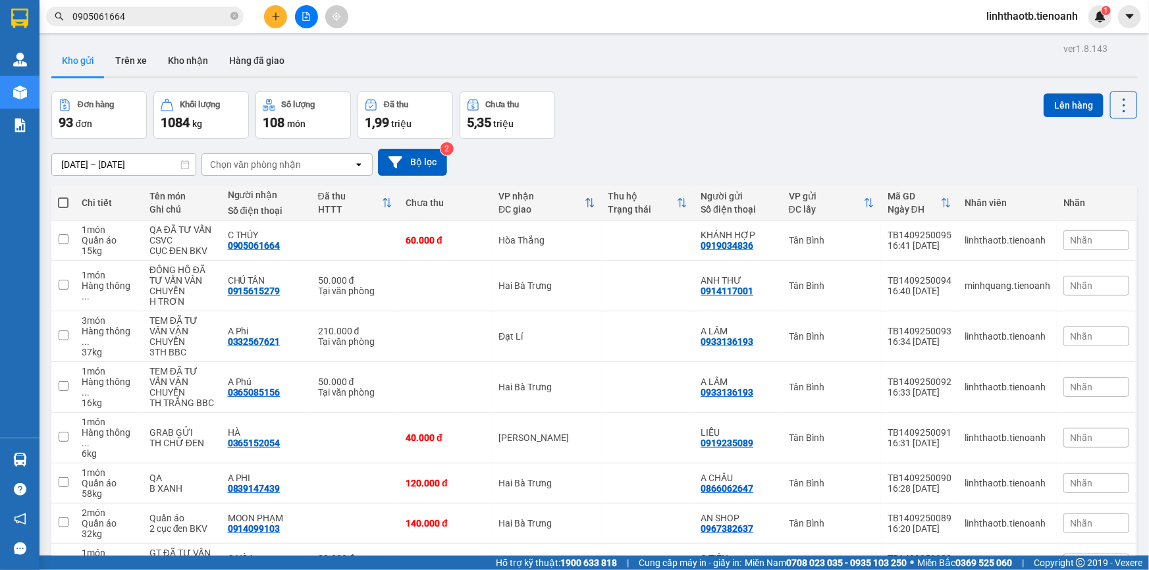
click at [193, 82] on div "ver 1.8.143 Kho gửi Trên xe Kho nhận Hàng đã giao Đơn hàng 93 đơn Khối lượng 10…" at bounding box center [594, 381] width 1096 height 683
click at [196, 68] on button "Kho nhận" at bounding box center [187, 61] width 61 height 32
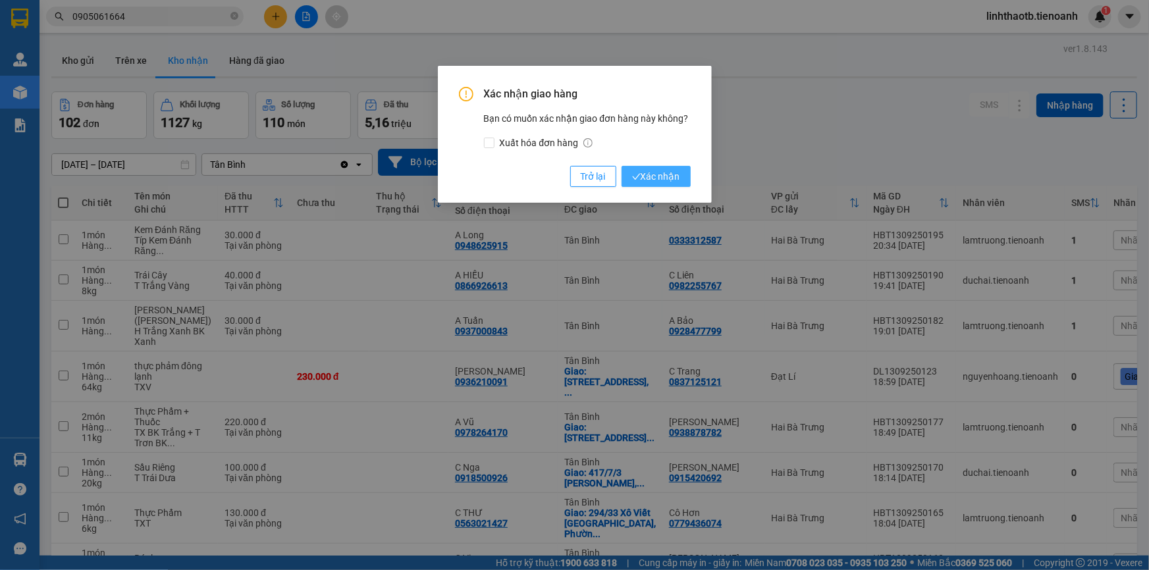
click at [664, 170] on span "Xác nhận" at bounding box center [656, 176] width 48 height 14
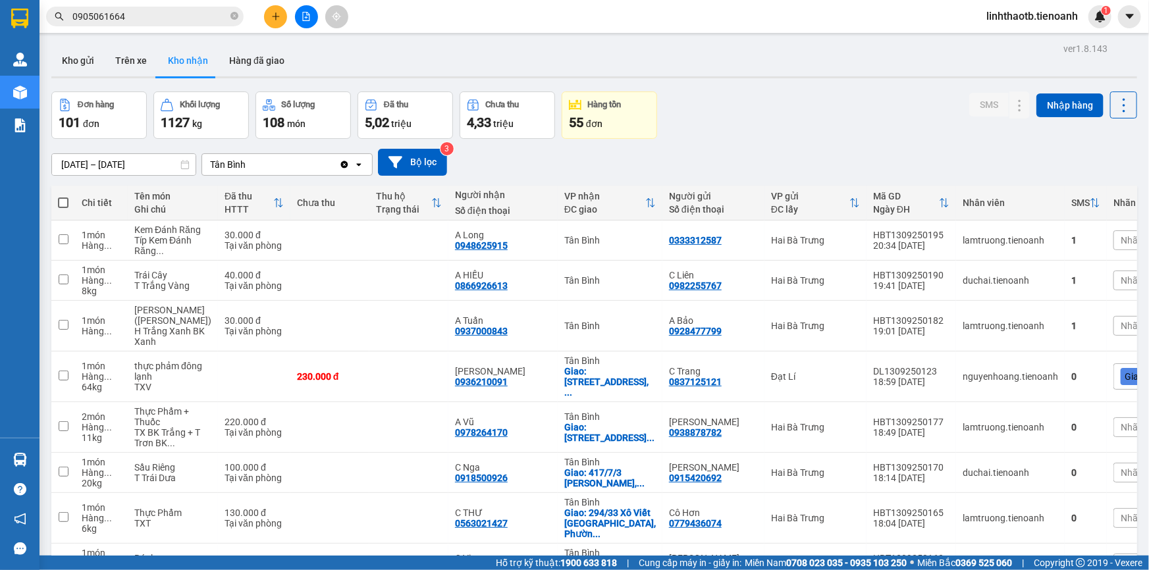
click at [182, 5] on div "Kết quả tìm kiếm ( 2 ) Bộ lọc Mã ĐH Trạng thái Món hàng Thu hộ Tổng cước Chưa c…" at bounding box center [128, 16] width 257 height 23
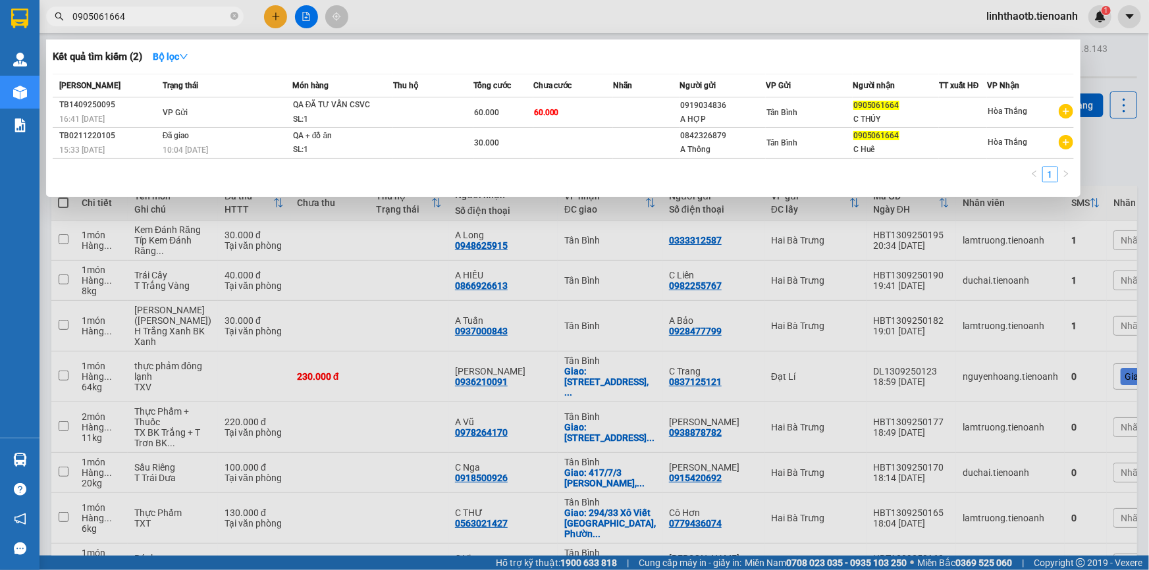
click at [182, 11] on input "0905061664" at bounding box center [149, 16] width 155 height 14
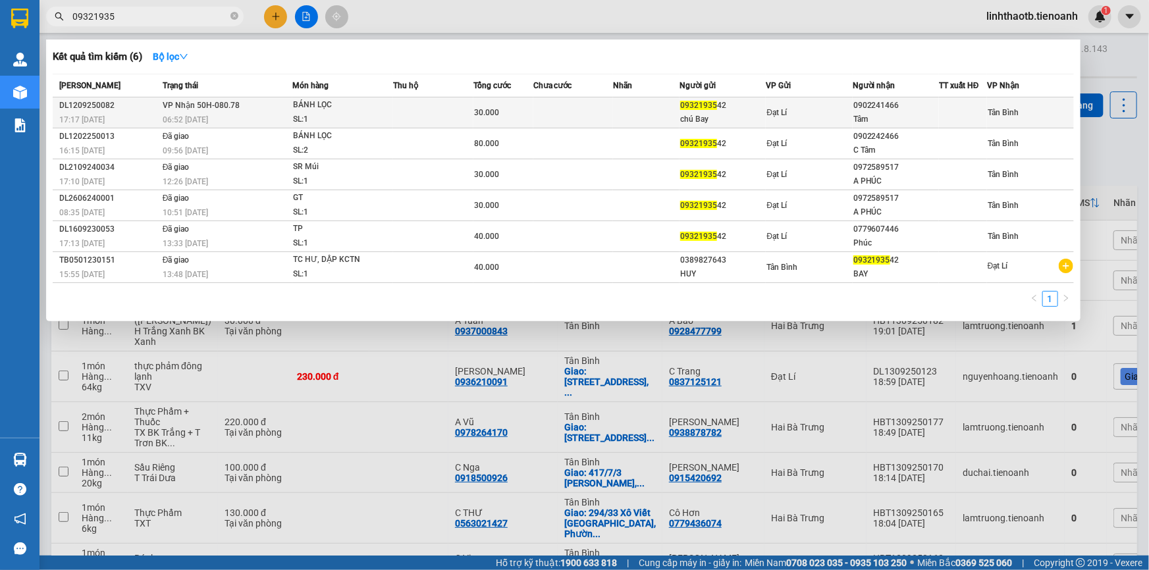
type input "09321935"
click at [683, 116] on div "chú Bay" at bounding box center [722, 120] width 85 height 14
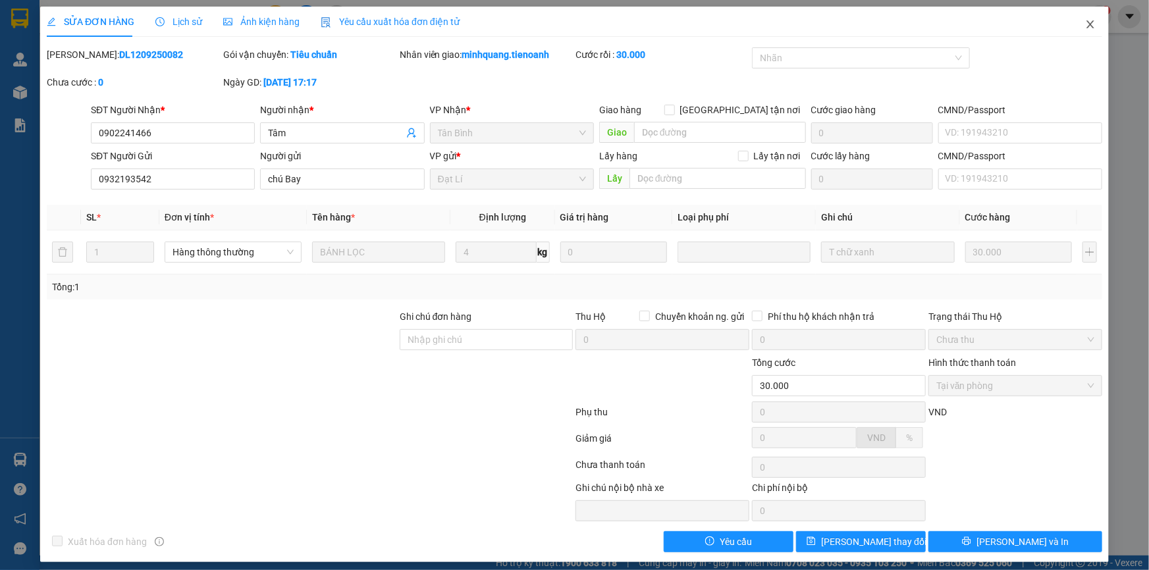
click at [1085, 26] on icon "close" at bounding box center [1090, 24] width 11 height 11
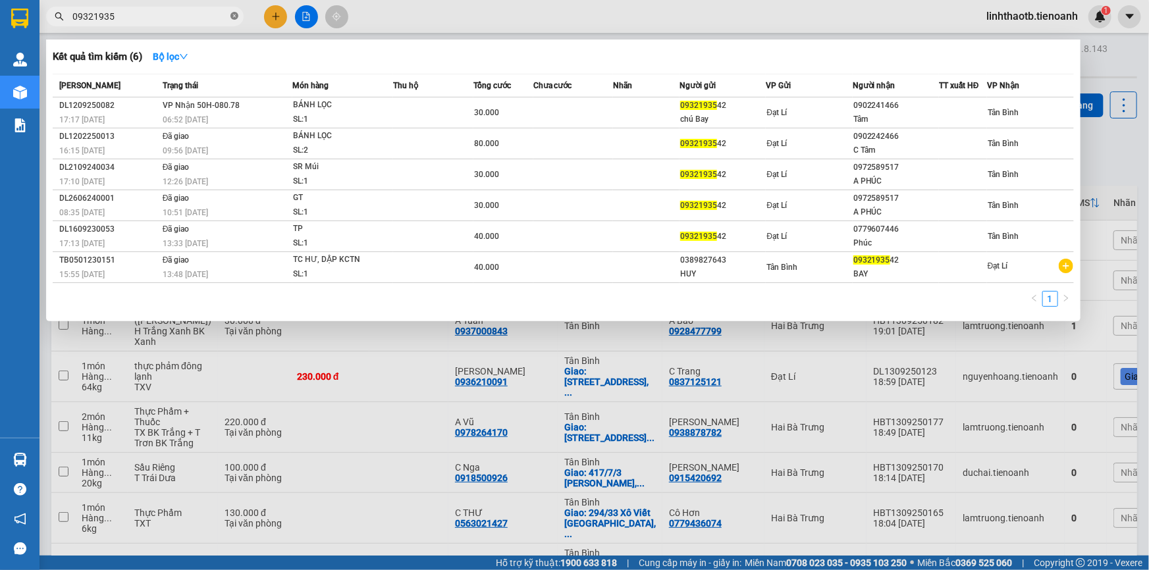
click at [236, 14] on icon "close-circle" at bounding box center [234, 16] width 8 height 8
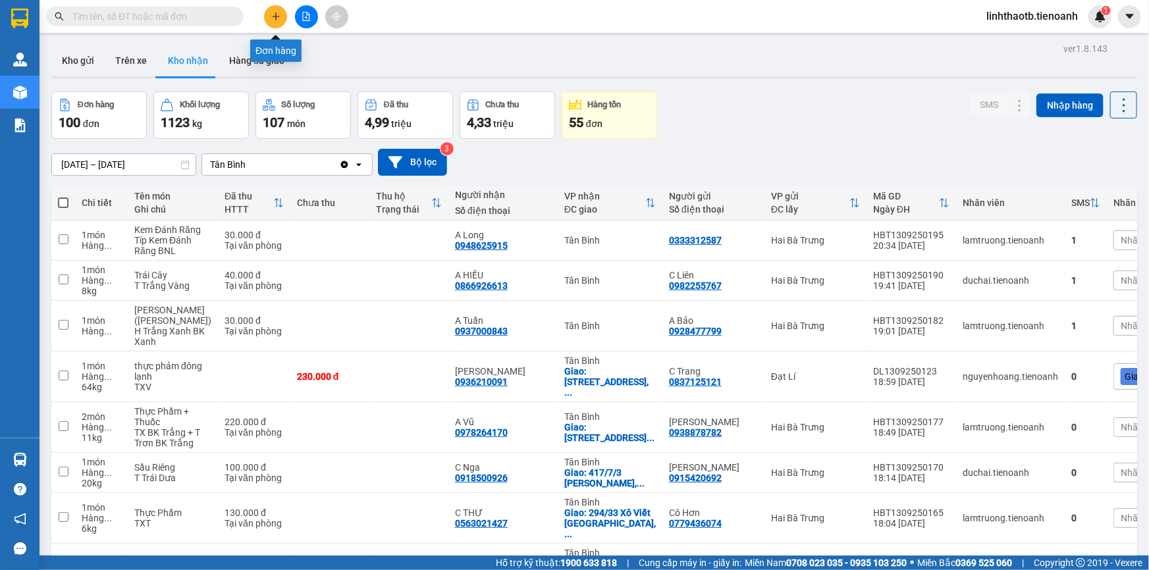
click at [270, 13] on button at bounding box center [275, 16] width 23 height 23
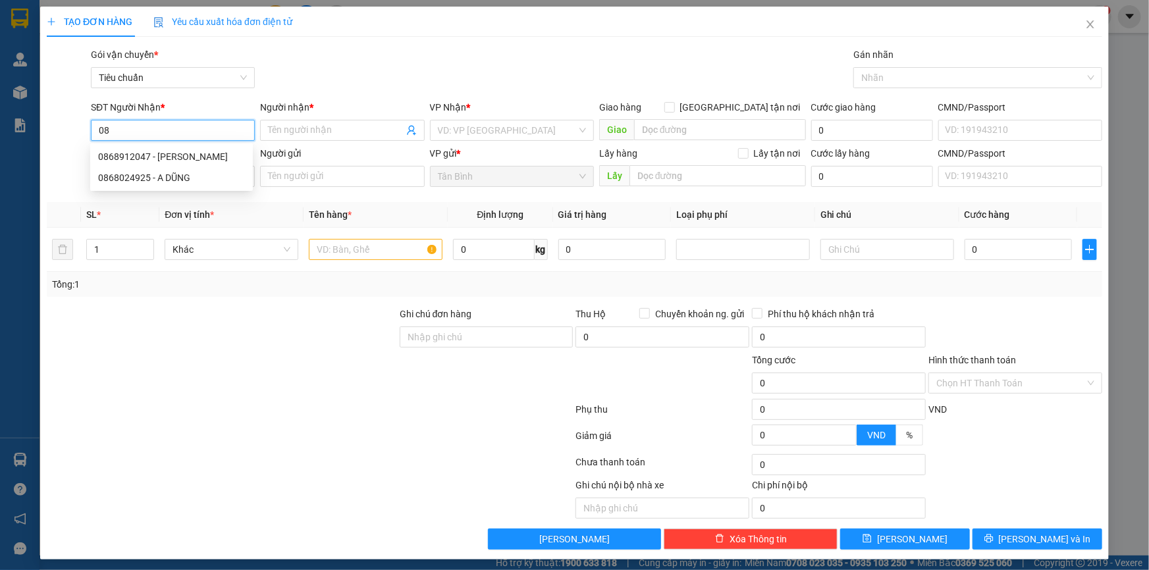
type input "0"
type input "0818655506"
click at [167, 154] on div "0818655506 - C XUYÊN" at bounding box center [171, 156] width 147 height 14
type input "C XUYÊN"
type input "241108918"
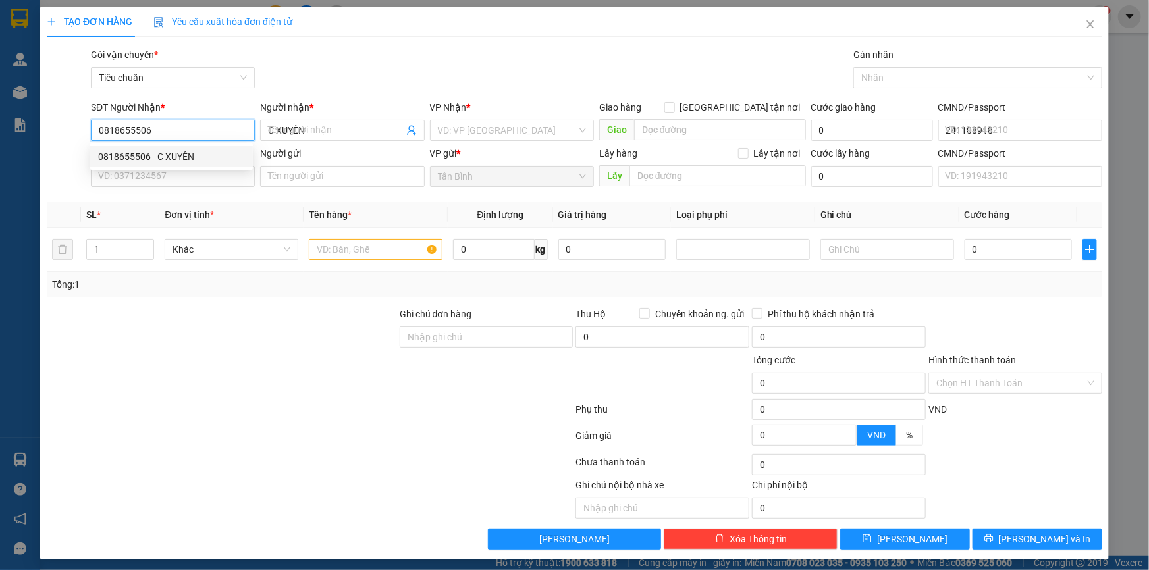
type input "30.000"
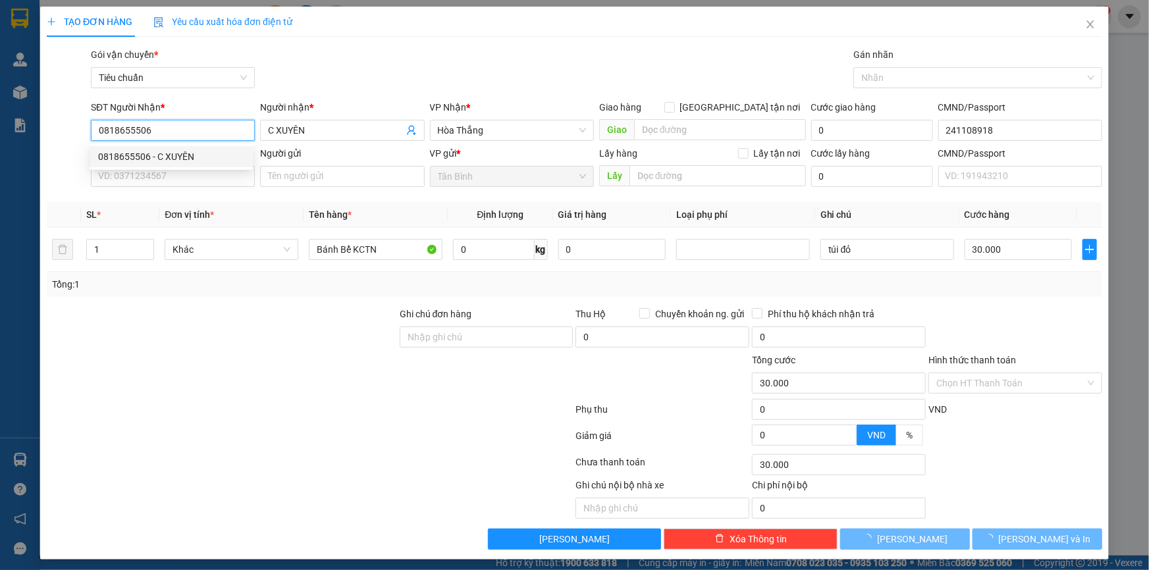
type input "0818655506"
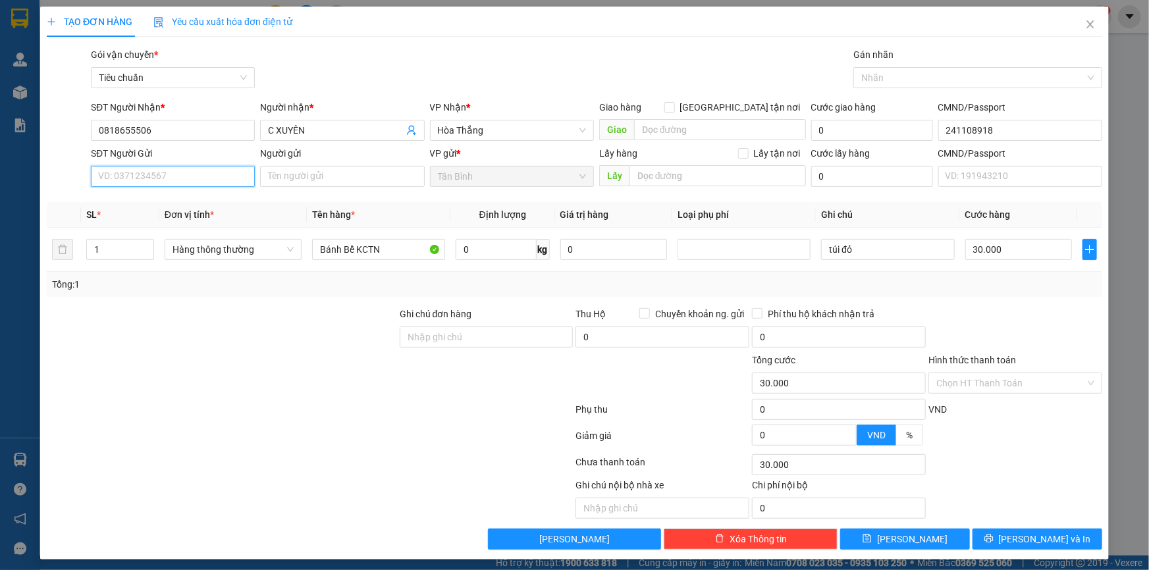
click at [173, 167] on input "SĐT Người Gửi" at bounding box center [173, 176] width 164 height 21
click at [479, 134] on span "Hòa Thắng" at bounding box center [512, 131] width 148 height 20
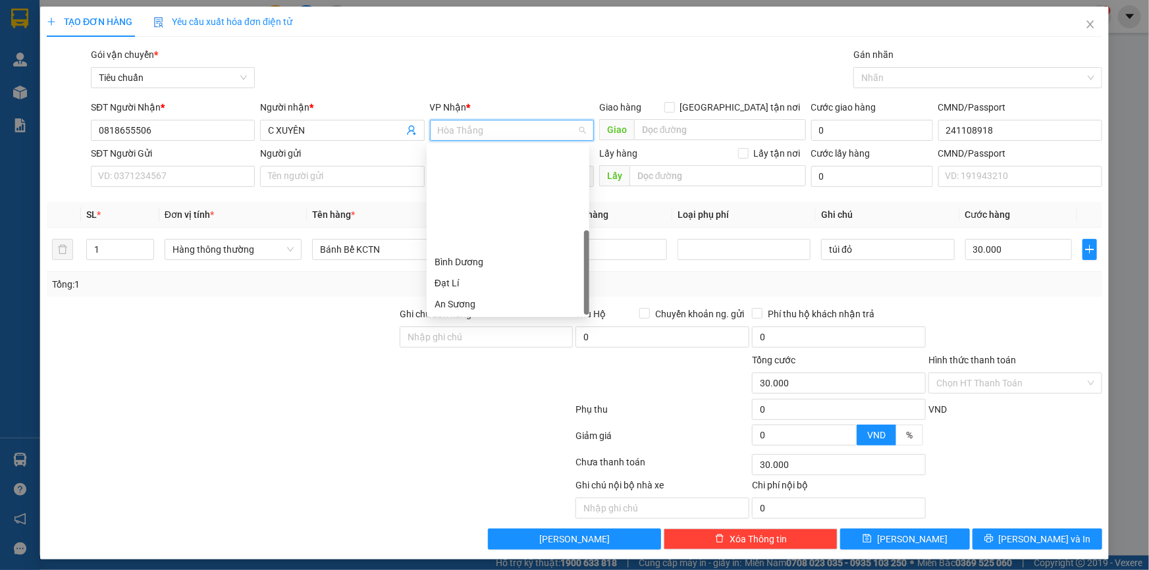
click at [468, 357] on div "Cư Kuin" at bounding box center [508, 367] width 163 height 21
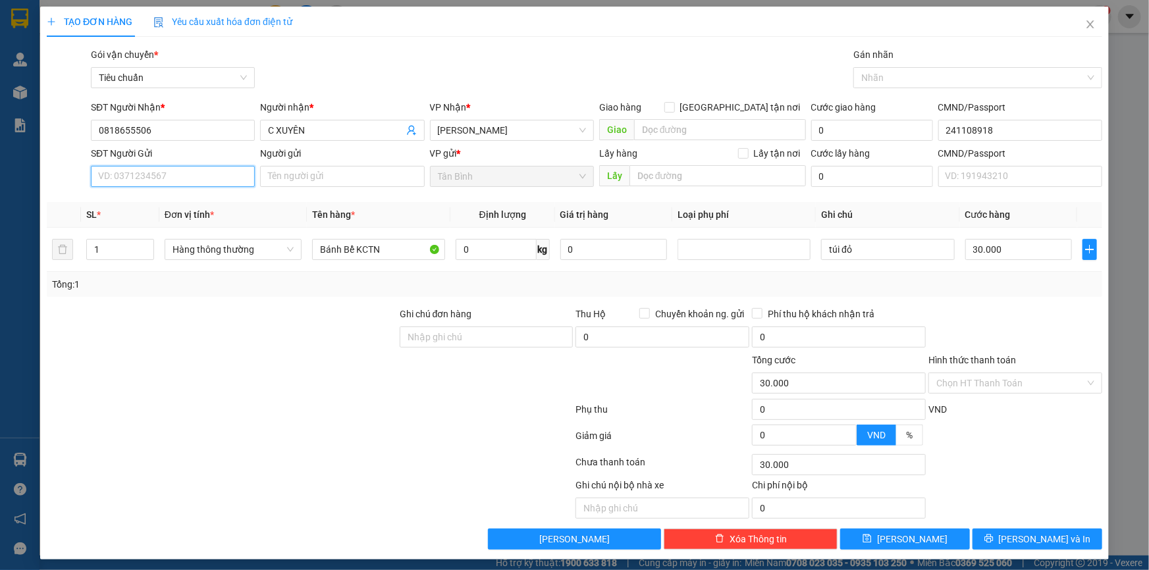
click at [168, 173] on input "SĐT Người Gửi" at bounding box center [173, 176] width 164 height 21
type input "0857158807"
click at [328, 174] on input "Người gửi" at bounding box center [342, 176] width 164 height 21
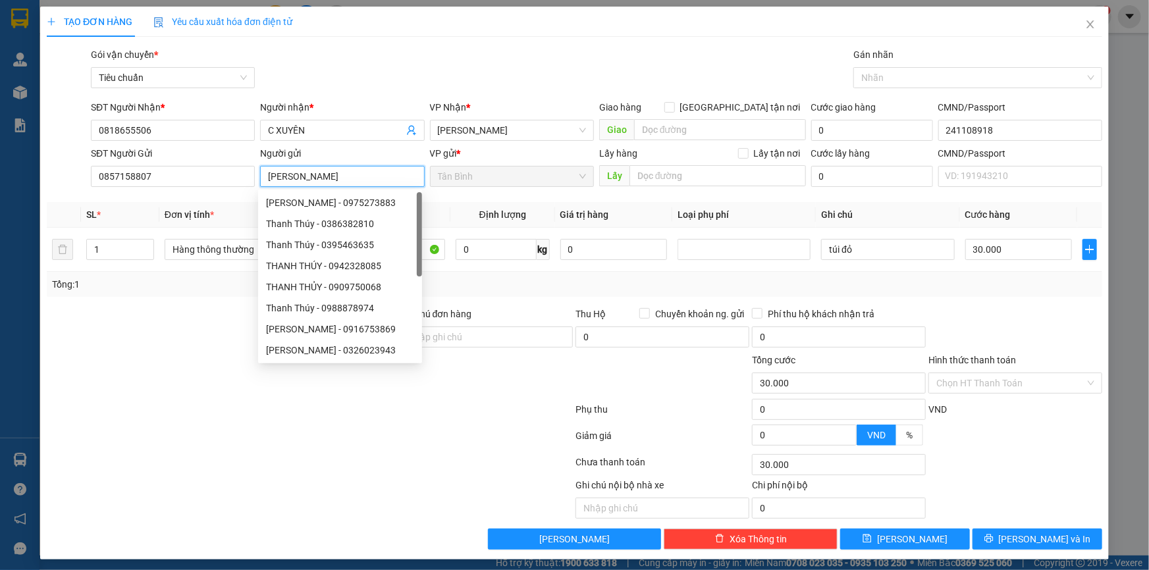
type input "THANH THU"
click at [402, 92] on div "Gói vận chuyển * Tiêu chuẩn Gán nhãn Nhãn" at bounding box center [596, 70] width 1017 height 46
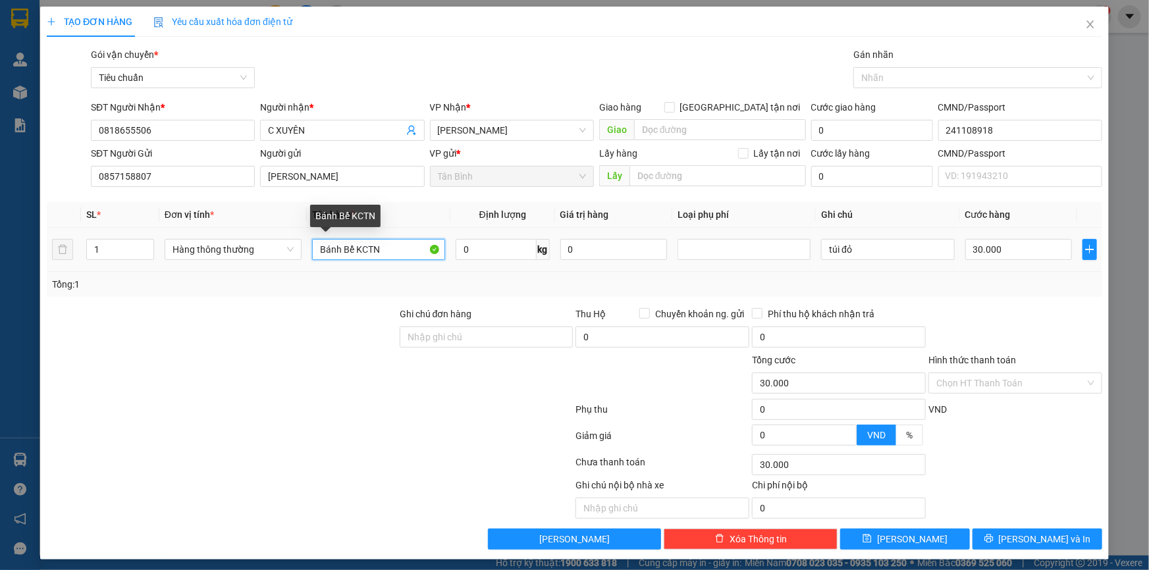
click at [410, 256] on input "Bánh Bể KCTN" at bounding box center [378, 249] width 133 height 21
click at [220, 248] on span "Hàng thông thường" at bounding box center [233, 250] width 121 height 20
type input "XE ĐẠP ĐÃ TƯ VẤN CSVC"
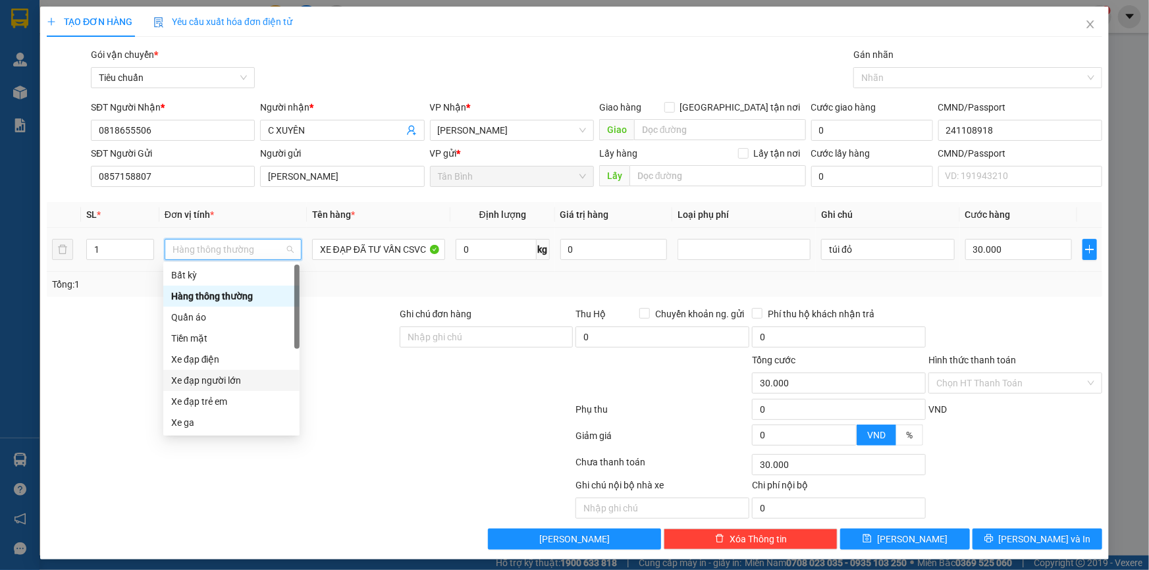
click at [222, 380] on div "Xe đạp người lớn" at bounding box center [231, 380] width 121 height 14
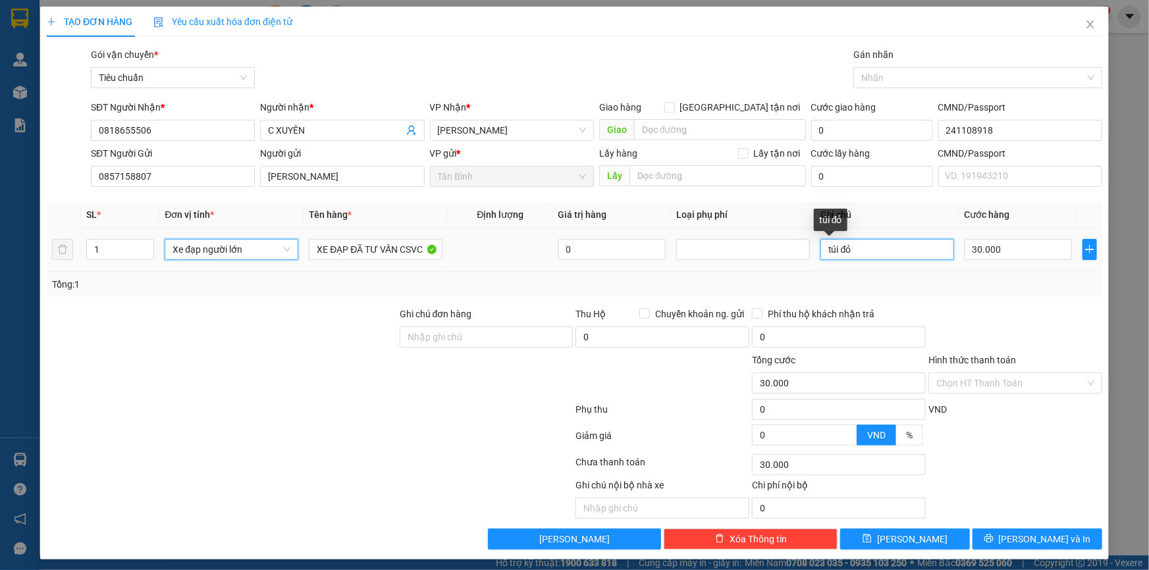
click at [831, 254] on input "túi đỏ" at bounding box center [888, 249] width 134 height 21
type input "150.000"
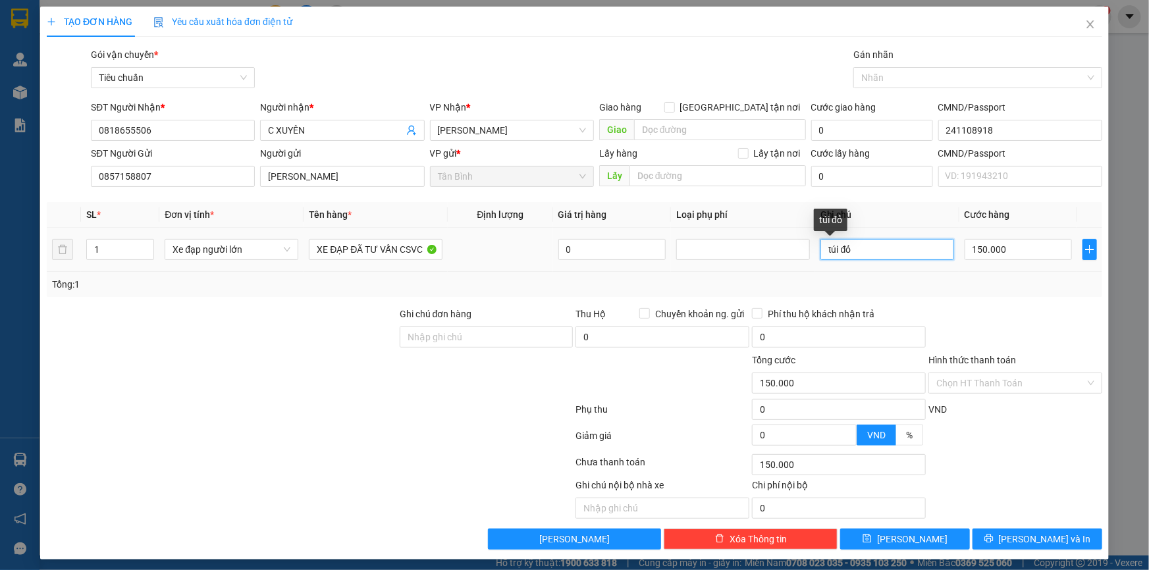
click at [831, 254] on input "túi đỏ" at bounding box center [888, 249] width 134 height 21
type input "T"
type input "XE ĐẠP ĐE"
click at [1054, 389] on input "Hình thức thanh toán" at bounding box center [1010, 383] width 149 height 20
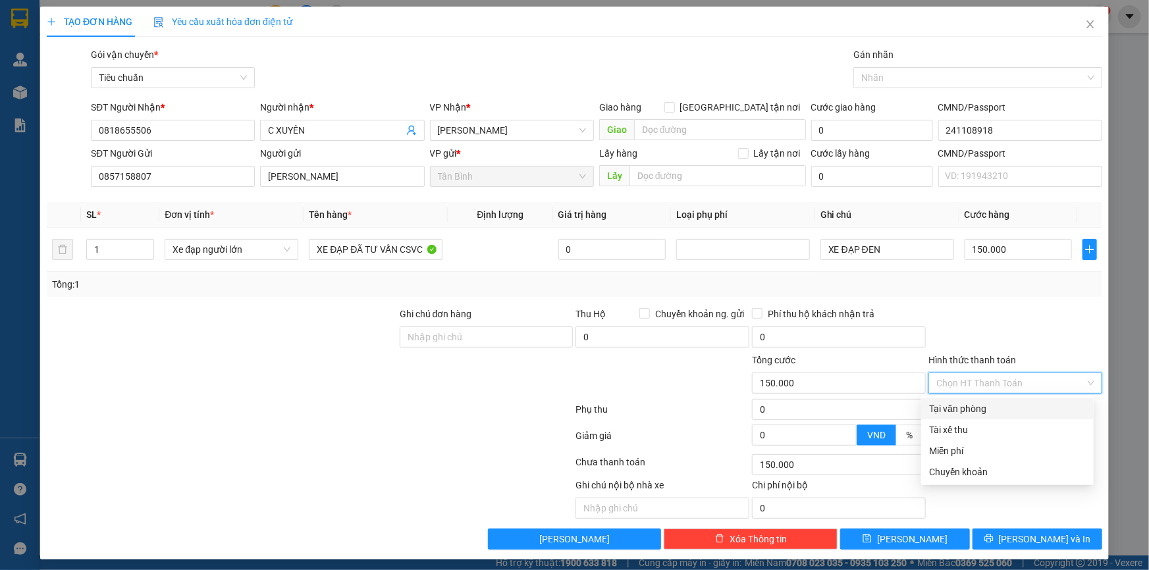
click at [1047, 411] on div "Tại văn phòng" at bounding box center [1007, 409] width 157 height 14
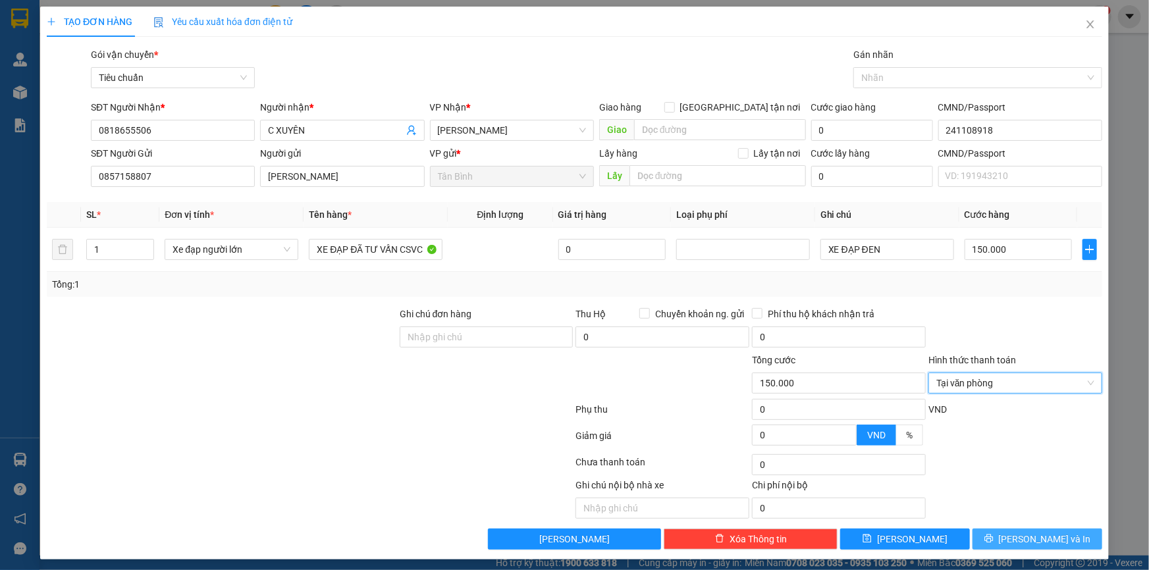
click at [1046, 532] on span "Lưu và In" at bounding box center [1045, 539] width 92 height 14
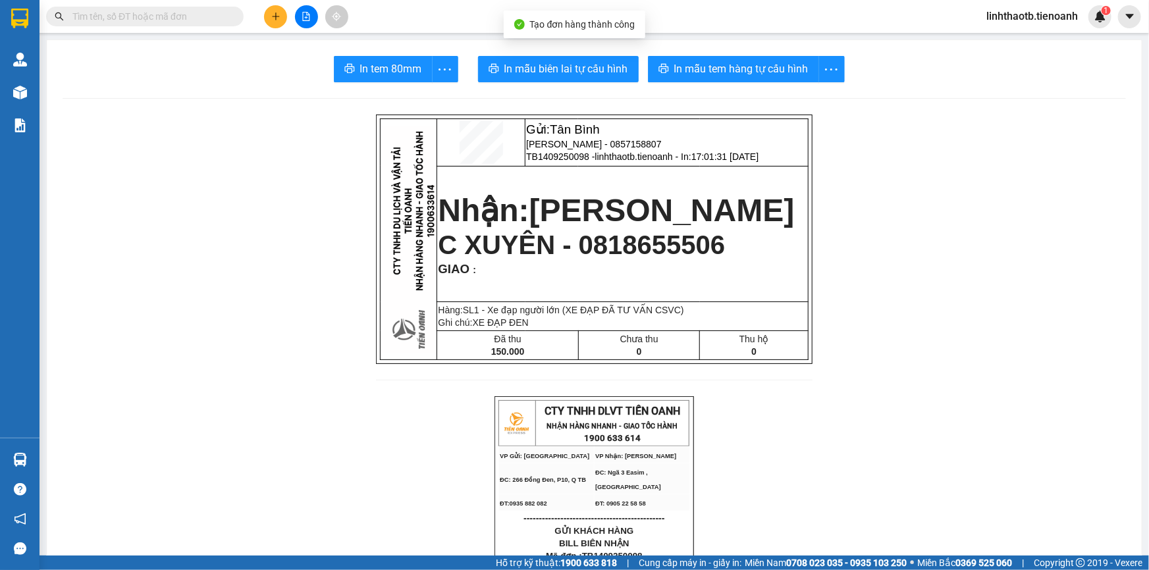
click at [552, 64] on span "In mẫu biên lai tự cấu hình" at bounding box center [566, 69] width 124 height 16
click at [803, 59] on button "In mẫu tem hàng tự cấu hình" at bounding box center [733, 69] width 171 height 26
click at [264, 18] on button at bounding box center [275, 16] width 23 height 23
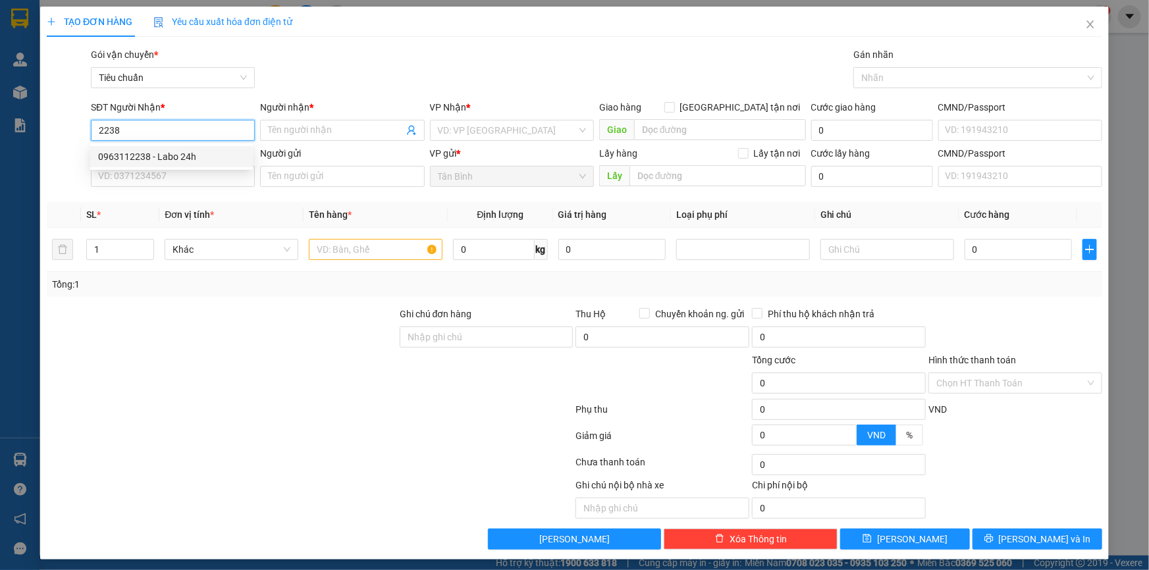
click at [159, 157] on div "0963112238 - Labo 24h" at bounding box center [171, 156] width 147 height 14
type input "0963112238"
type input "Labo 24h"
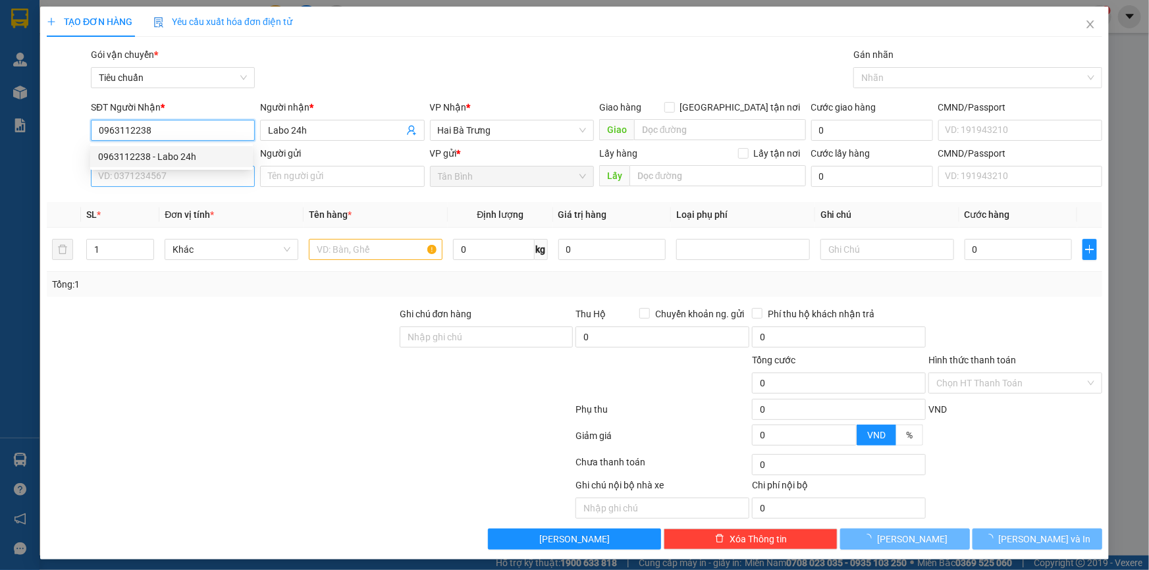
type input "30.000"
type input "0963112238"
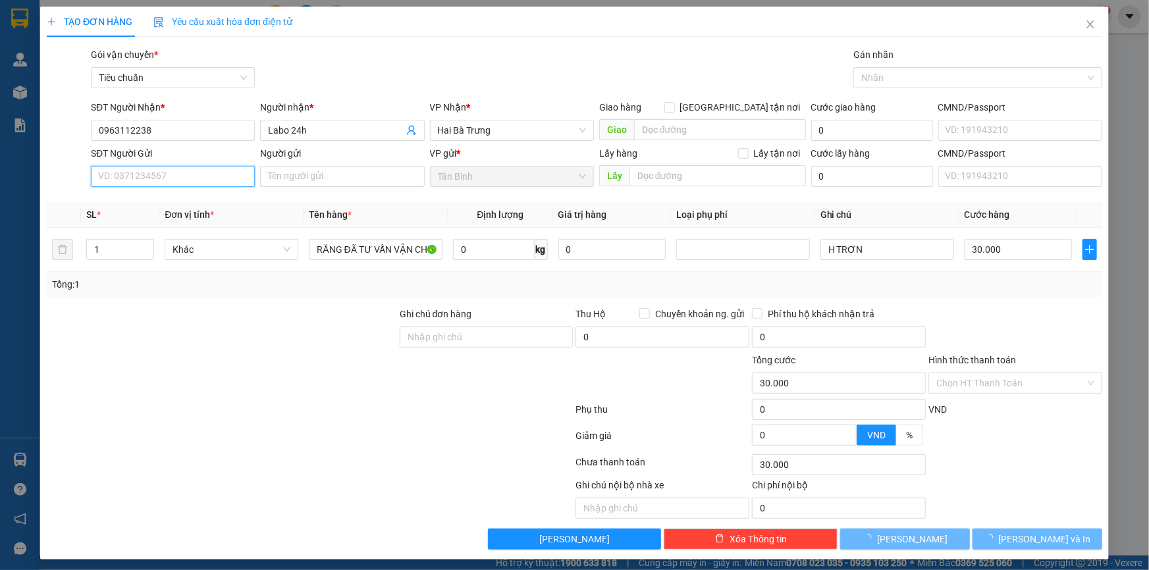
click at [162, 172] on input "SĐT Người Gửi" at bounding box center [173, 176] width 164 height 21
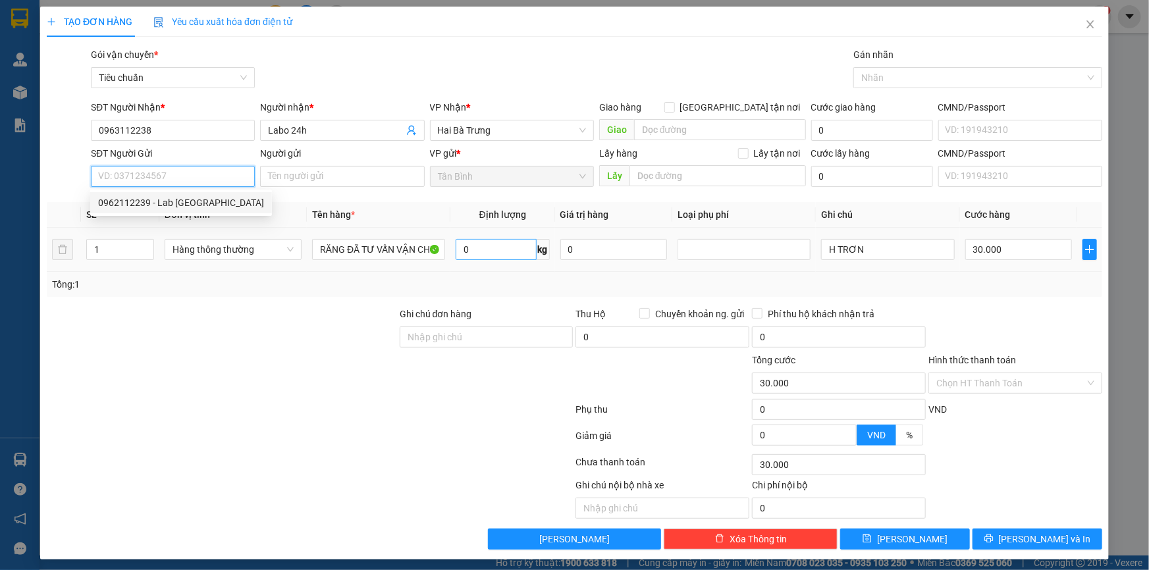
drag, startPoint x: 180, startPoint y: 198, endPoint x: 522, endPoint y: 259, distance: 347.1
click at [181, 199] on div "0962112239 - Lab Miền Nam" at bounding box center [181, 203] width 166 height 14
type input "0962112239"
type input "Lab Miền Nam"
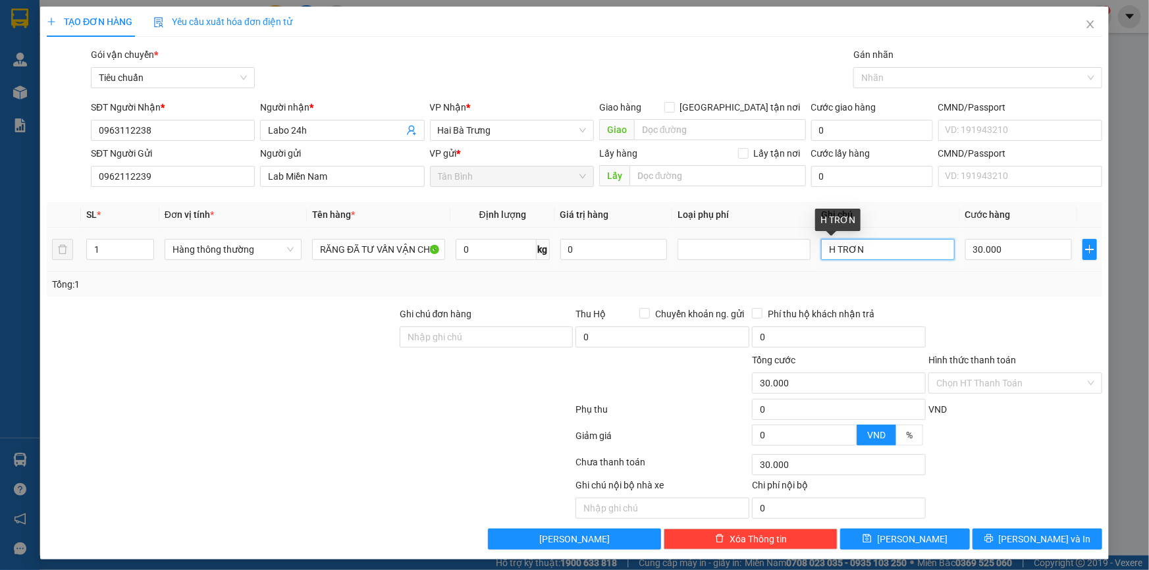
click at [840, 252] on input "H TRƠN" at bounding box center [887, 249] width 133 height 21
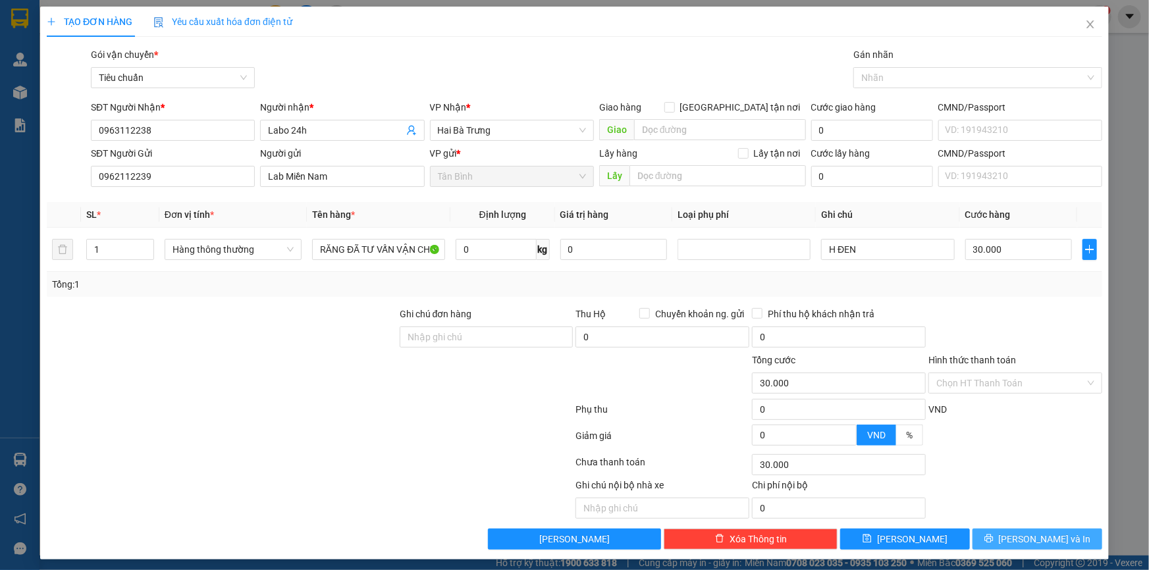
click at [1061, 539] on button "Lưu và In" at bounding box center [1038, 539] width 130 height 21
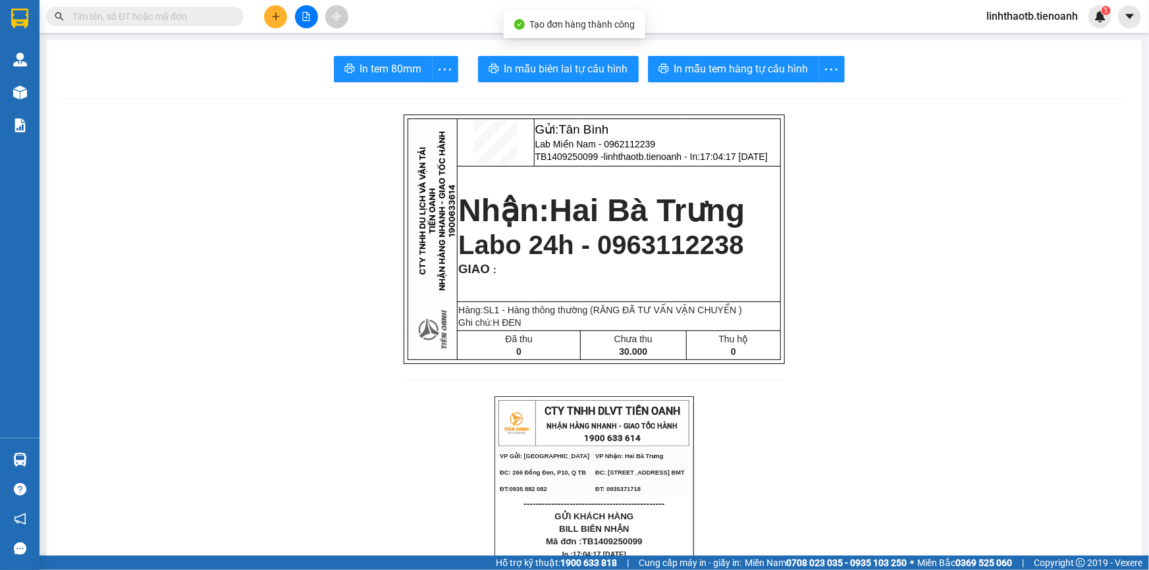
click at [649, 257] on span "Labo 24h - 0963112238" at bounding box center [601, 244] width 286 height 29
click at [223, 22] on input "text" at bounding box center [149, 16] width 155 height 14
paste input "0963112238"
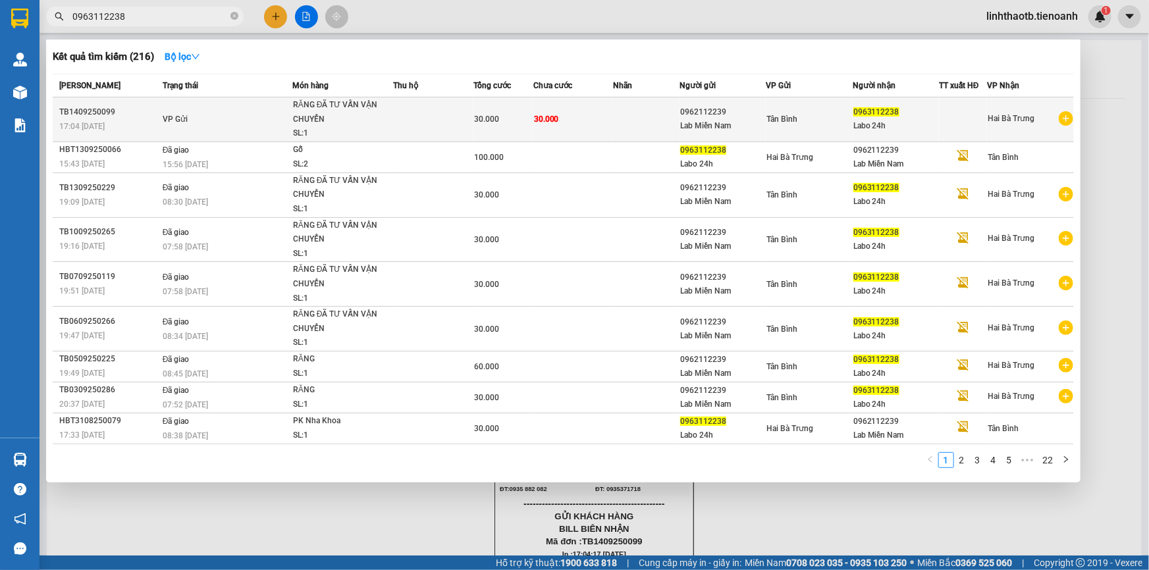
type input "0963112238"
click at [742, 118] on div "0962112239" at bounding box center [722, 112] width 85 height 14
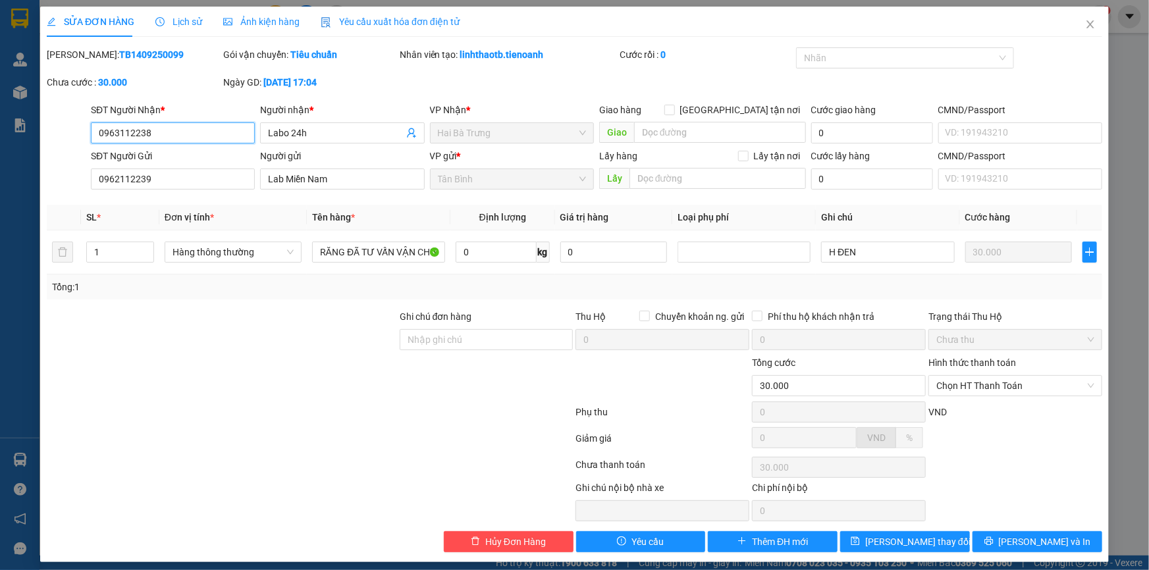
drag, startPoint x: 1025, startPoint y: 392, endPoint x: 1021, endPoint y: 402, distance: 10.9
click at [1025, 393] on span "Chọn HT Thanh Toán" at bounding box center [1015, 386] width 158 height 20
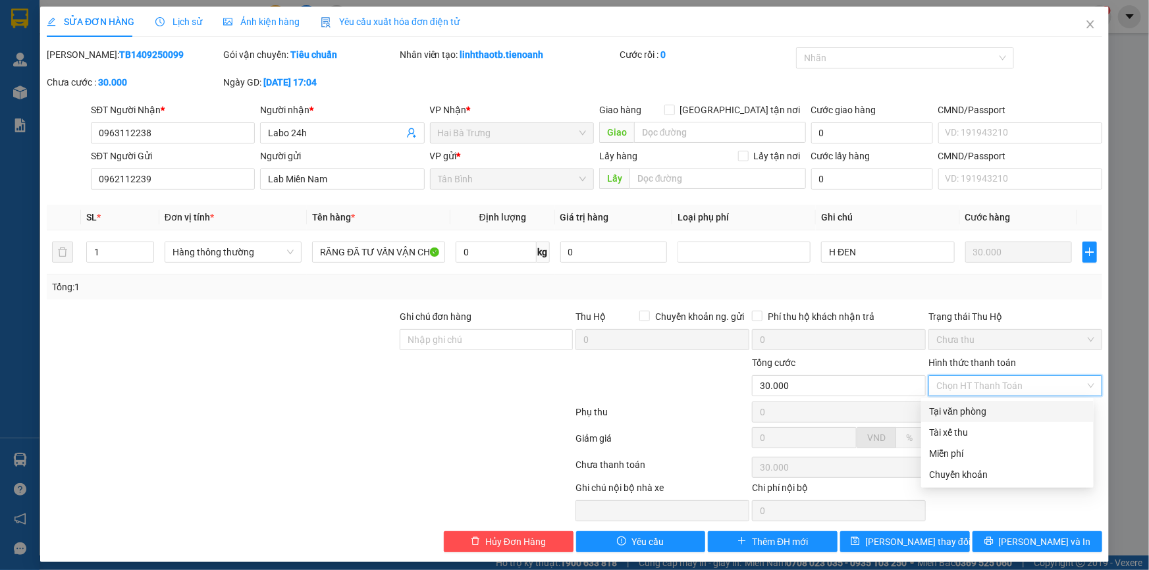
drag, startPoint x: 1021, startPoint y: 402, endPoint x: 1013, endPoint y: 433, distance: 32.6
click at [1017, 407] on div "Tại văn phòng" at bounding box center [1007, 411] width 157 height 14
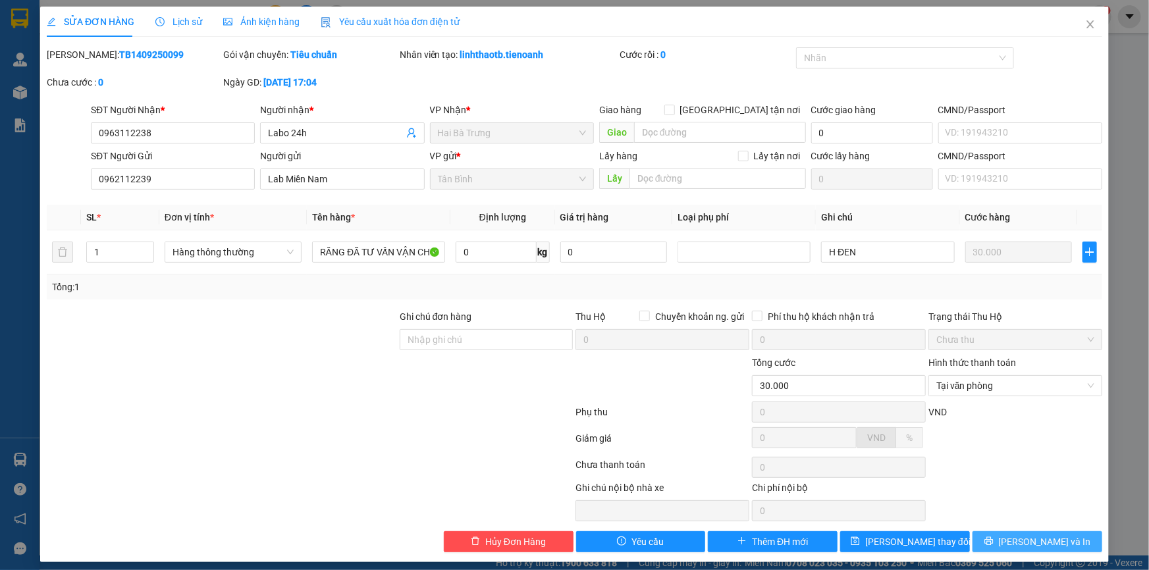
click at [994, 538] on icon "printer" at bounding box center [988, 541] width 9 height 9
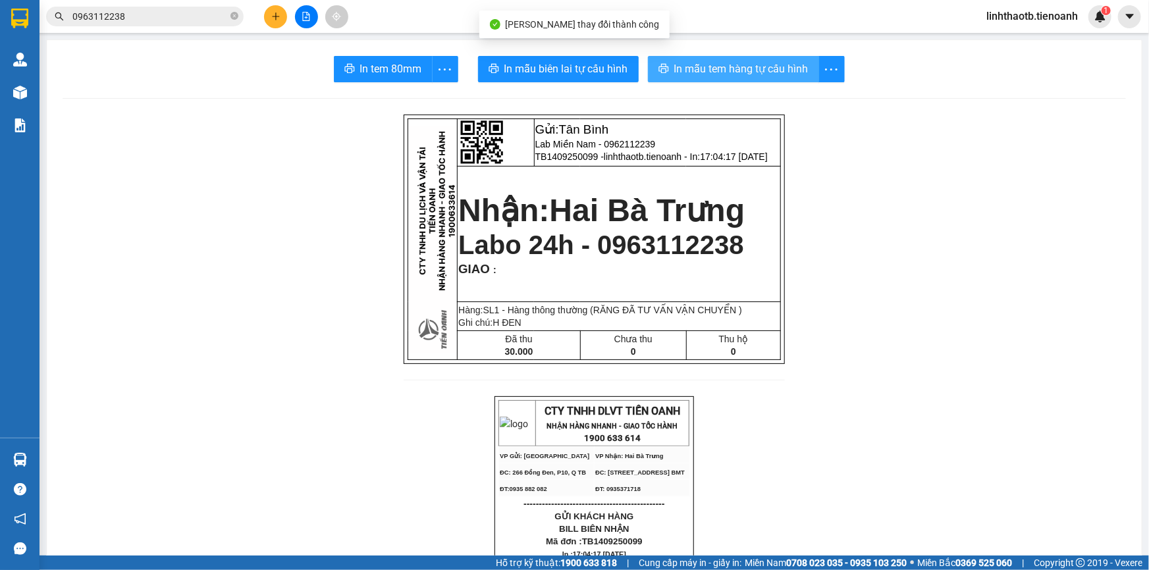
click at [738, 70] on span "In mẫu tem hàng tự cấu hình" at bounding box center [741, 69] width 134 height 16
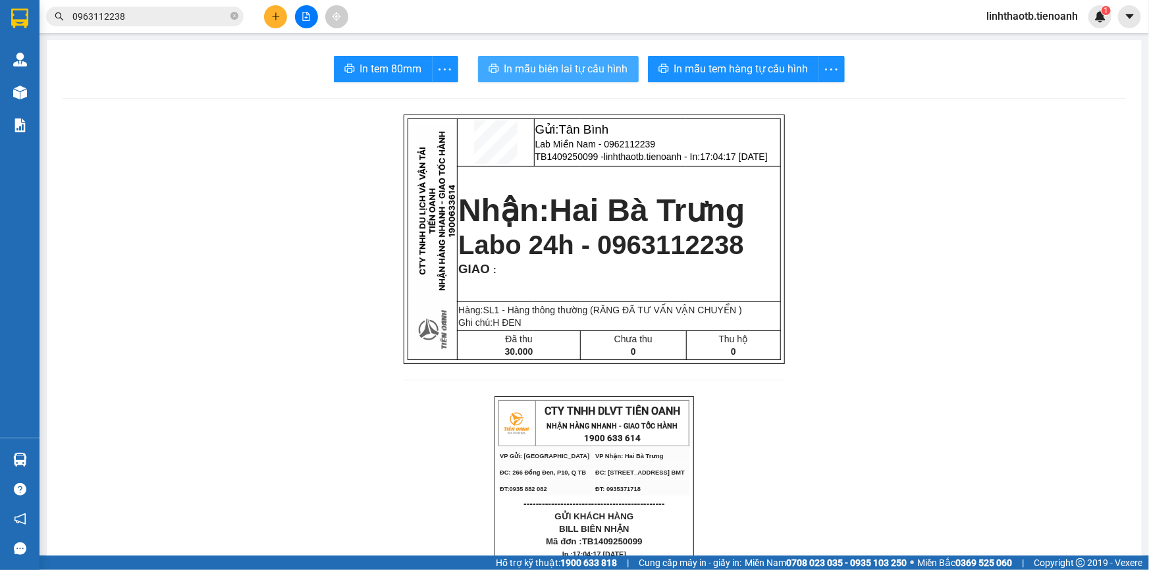
click at [539, 66] on span "In mẫu biên lai tự cấu hình" at bounding box center [566, 69] width 124 height 16
click at [1040, 18] on span "linhthaotb.tienoanh" at bounding box center [1032, 16] width 113 height 16
click at [1035, 41] on span "Đăng xuất" at bounding box center [1037, 41] width 86 height 14
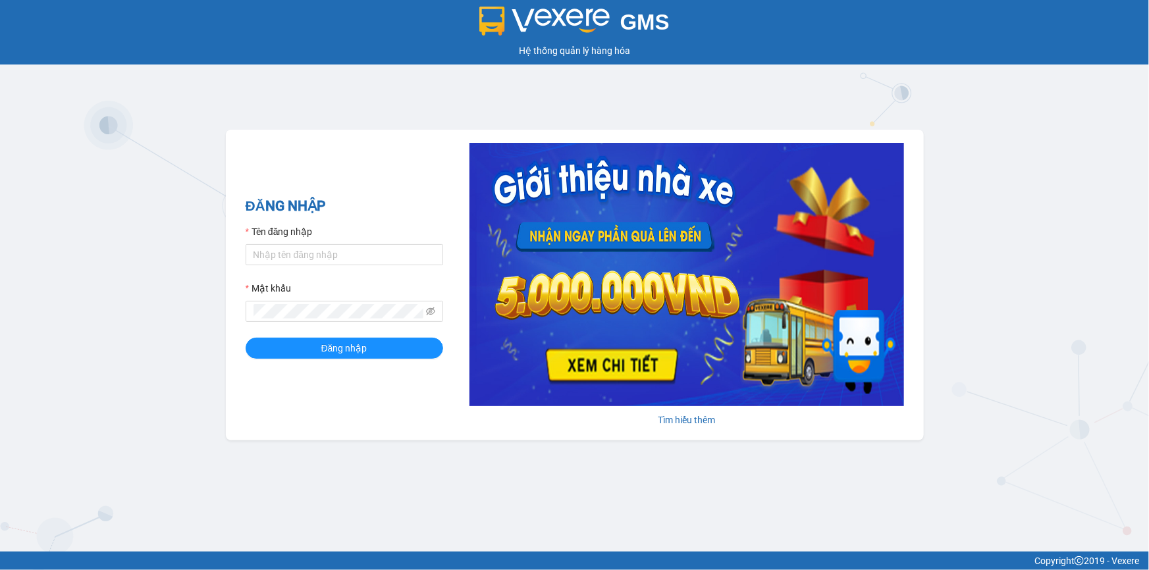
click at [963, 234] on div "GMS Hệ thống quản lý hàng hóa ĐĂNG NHẬP Tên đăng nhập Mật khẩu Đăng nhập Tìm hi…" at bounding box center [574, 276] width 1149 height 552
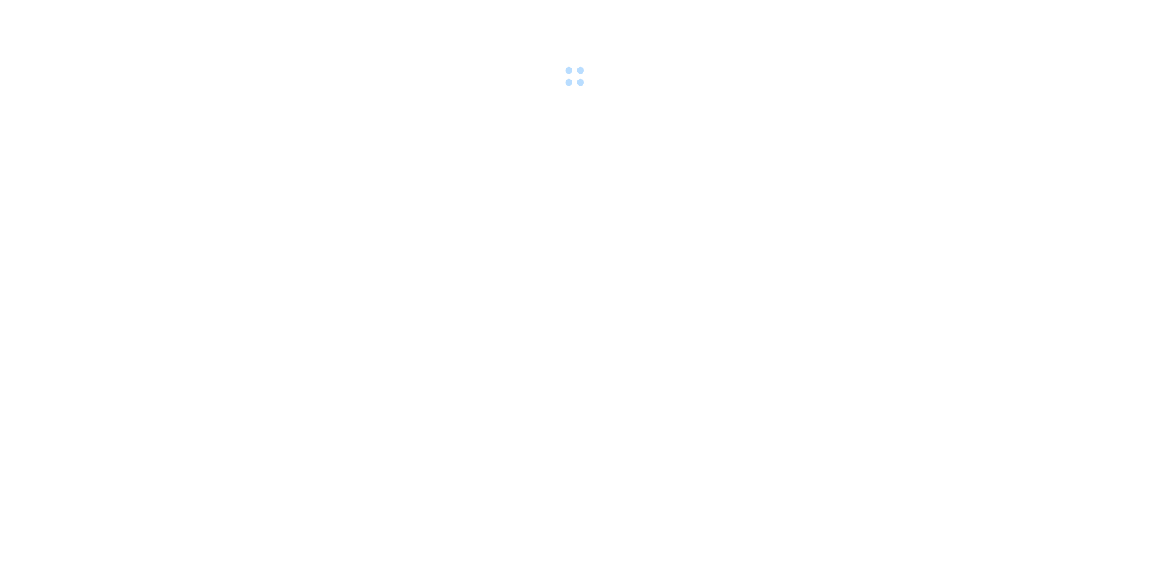
click at [828, 370] on body at bounding box center [574, 285] width 1149 height 570
click at [841, 300] on body at bounding box center [574, 285] width 1149 height 570
click at [716, 339] on body at bounding box center [574, 285] width 1149 height 570
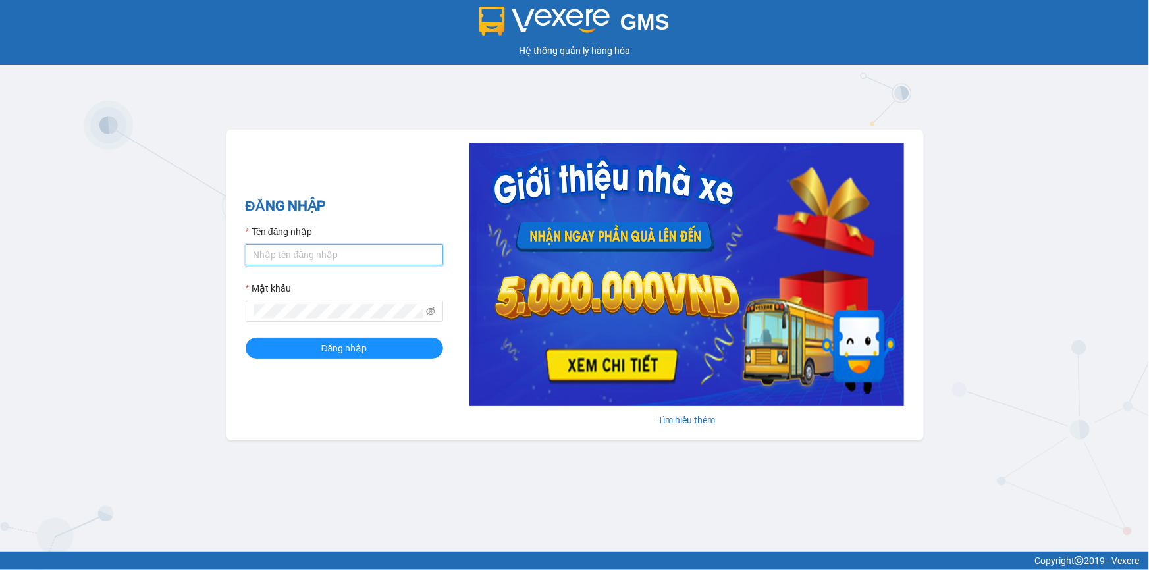
click at [433, 256] on input "Tên đăng nhập" at bounding box center [345, 254] width 198 height 21
type input "yenlysg.tienoanh"
click at [327, 323] on form "Tên đăng nhập yenlysg.tienoanh Mật khẩu Đăng nhập" at bounding box center [345, 292] width 198 height 134
click at [246, 338] on button "Đăng nhập" at bounding box center [345, 348] width 198 height 21
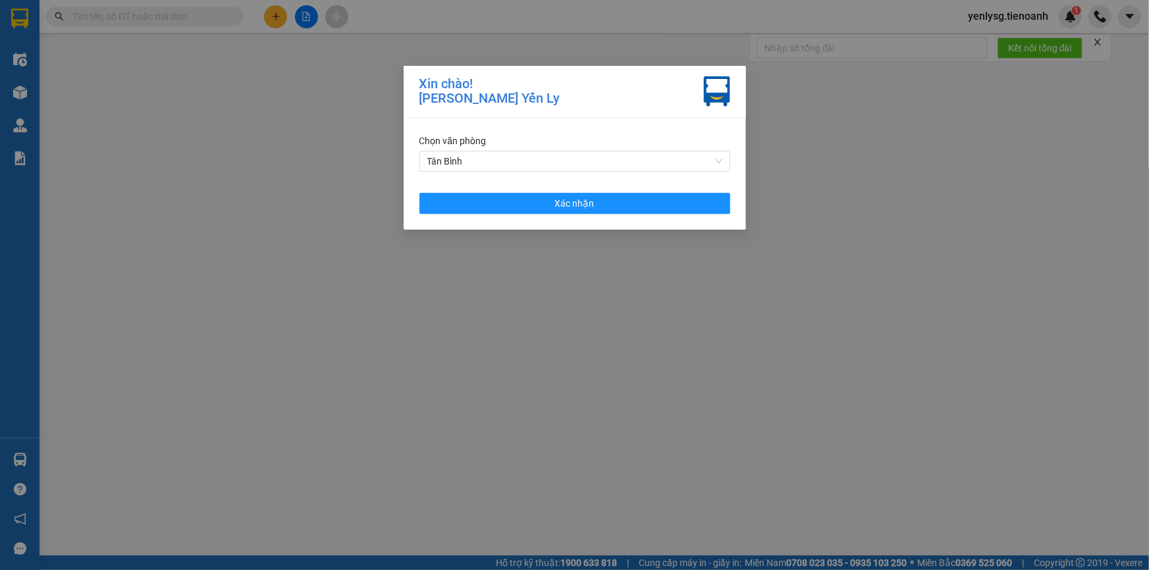
click at [630, 215] on div "Chọn văn phòng Tân Bình Xác nhận" at bounding box center [575, 174] width 342 height 112
click at [562, 203] on span "Xác nhận" at bounding box center [575, 203] width 40 height 14
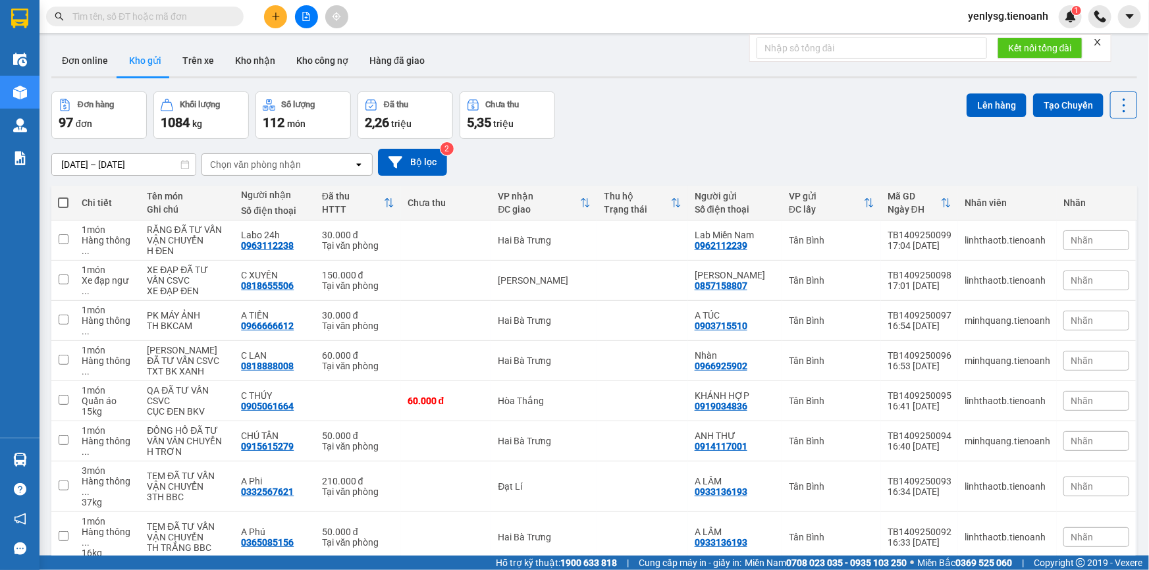
click at [135, 13] on input "text" at bounding box center [149, 16] width 155 height 14
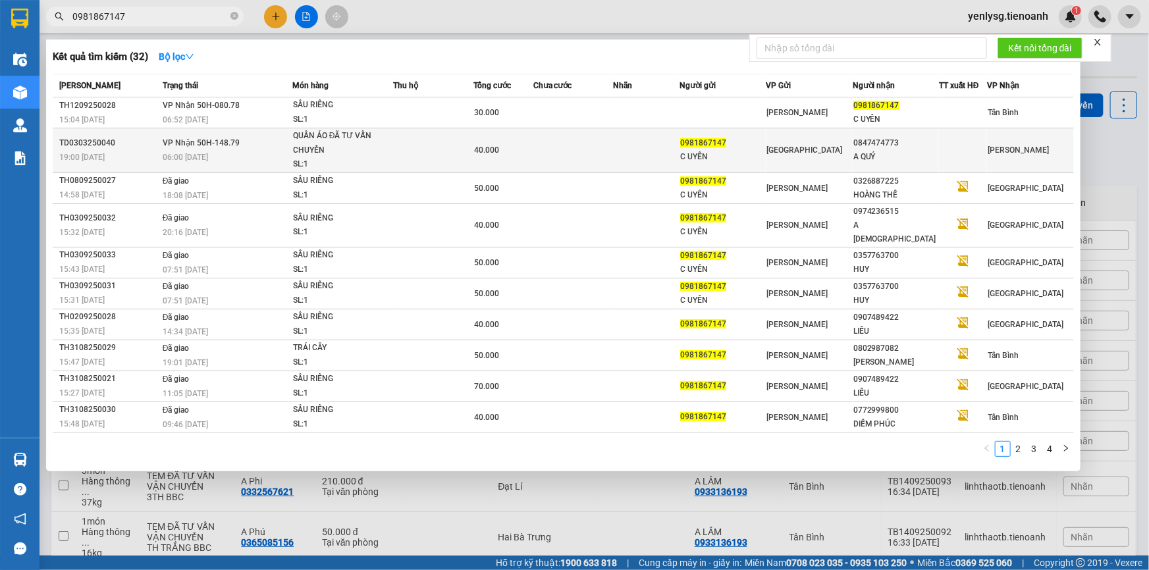
type input "0981867147"
click at [198, 128] on td "VP Nhận 50H-148.79 06:00 - 04/03" at bounding box center [225, 150] width 133 height 45
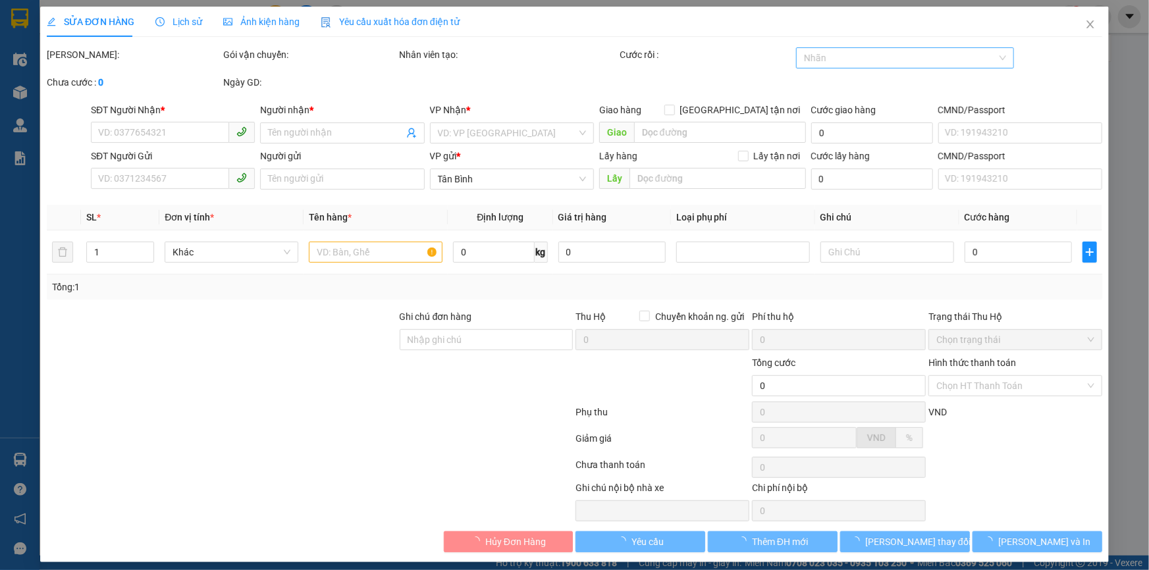
type input "0847474773"
type input "A QUÝ"
type input "0981867147"
type input "C UYÊN"
type input "40.000"
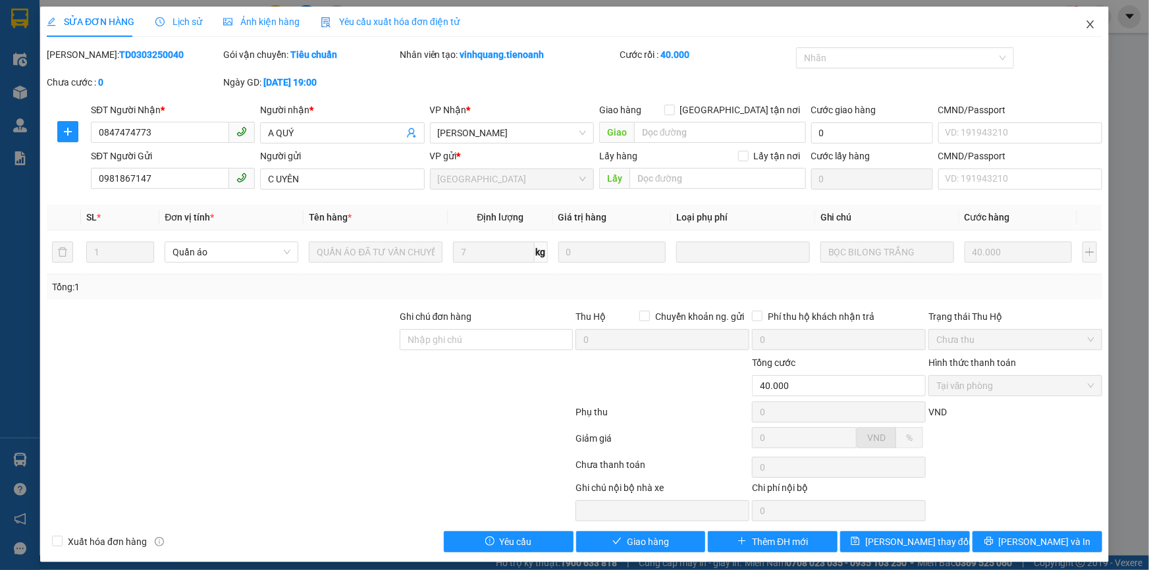
drag, startPoint x: 1079, startPoint y: 36, endPoint x: 225, endPoint y: 1, distance: 854.8
click at [1078, 36] on span "Close" at bounding box center [1090, 25] width 37 height 37
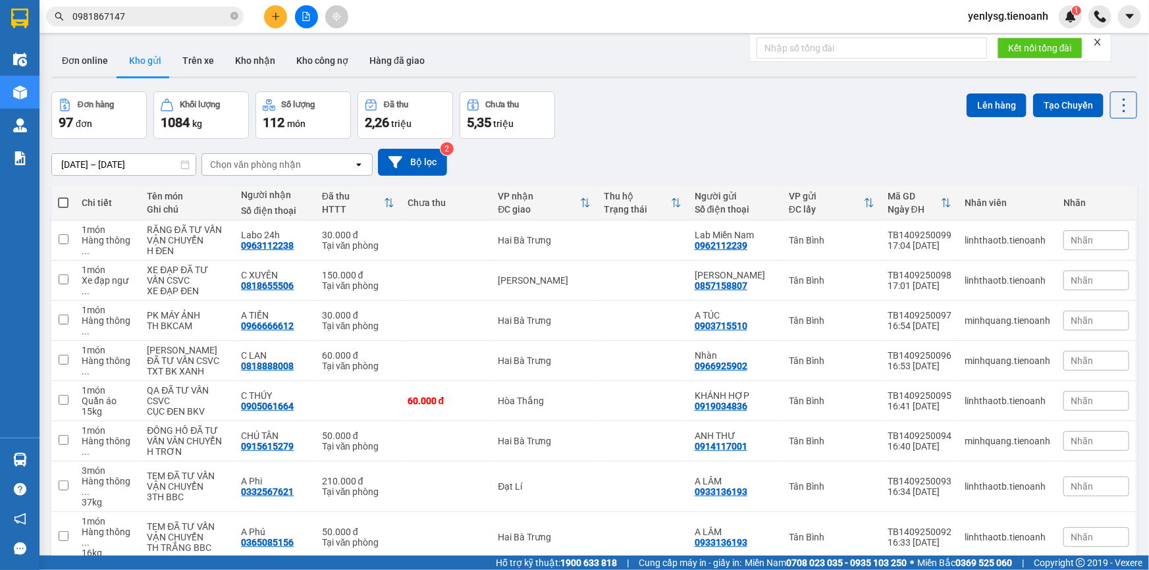
click at [218, 22] on input "0981867147" at bounding box center [149, 16] width 155 height 14
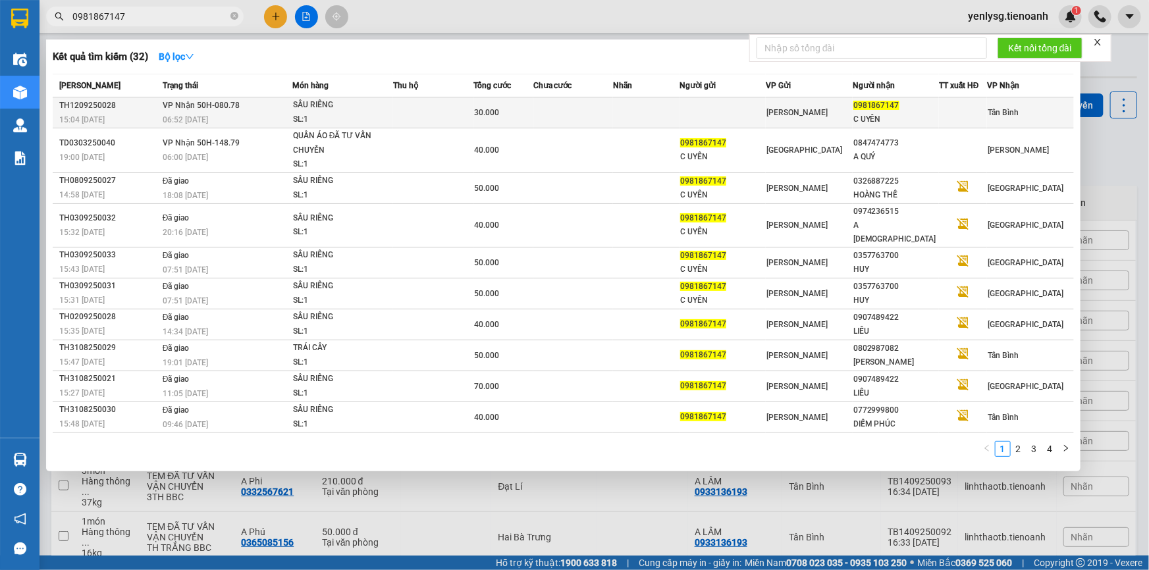
click at [238, 104] on td "VP Nhận 50H-080.78 06:52 - 13/09" at bounding box center [225, 112] width 133 height 31
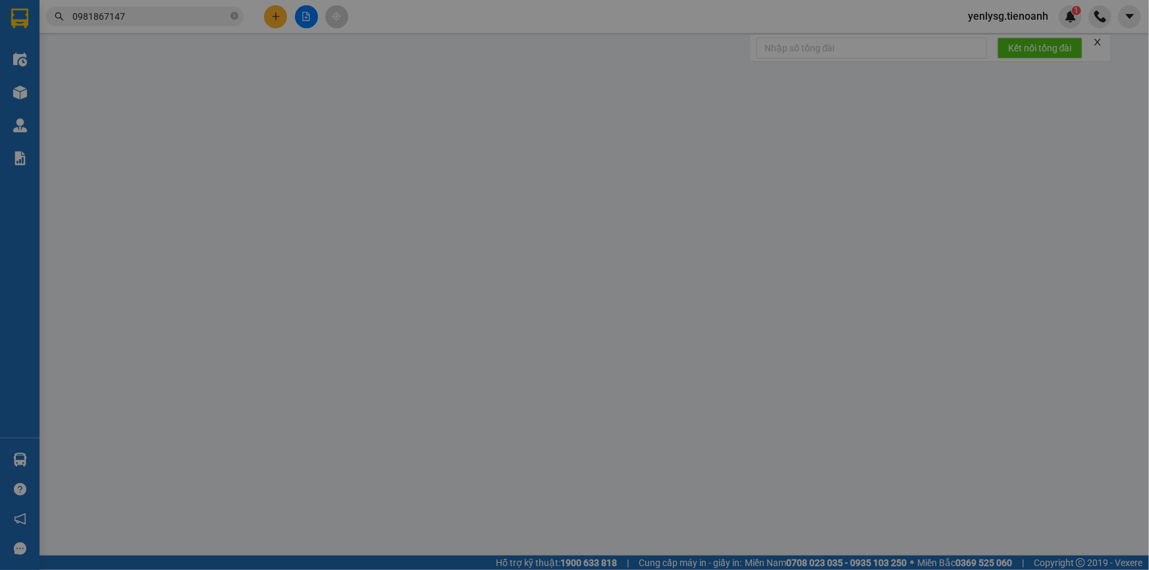
type input "0981867147"
type input "C UYÊN"
type input "30.000"
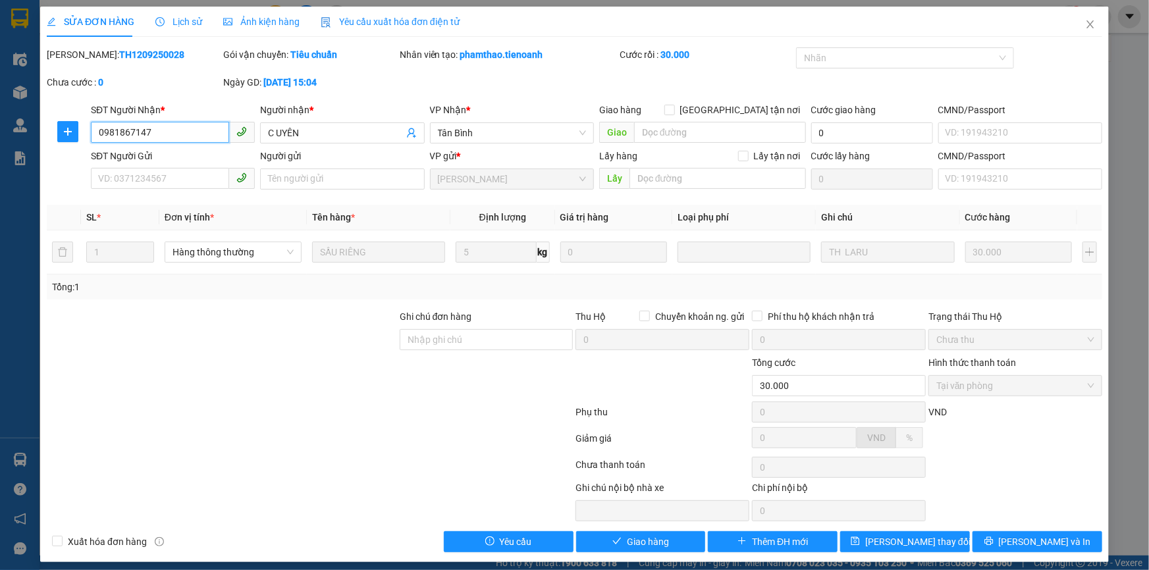
scroll to position [7, 0]
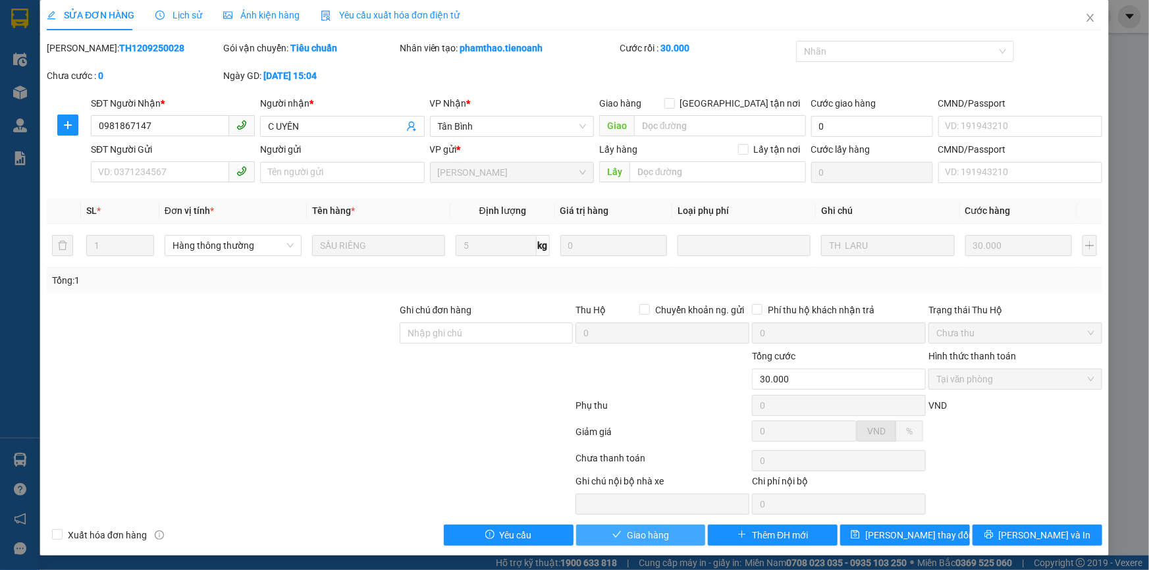
click at [615, 535] on icon "check" at bounding box center [616, 534] width 9 height 9
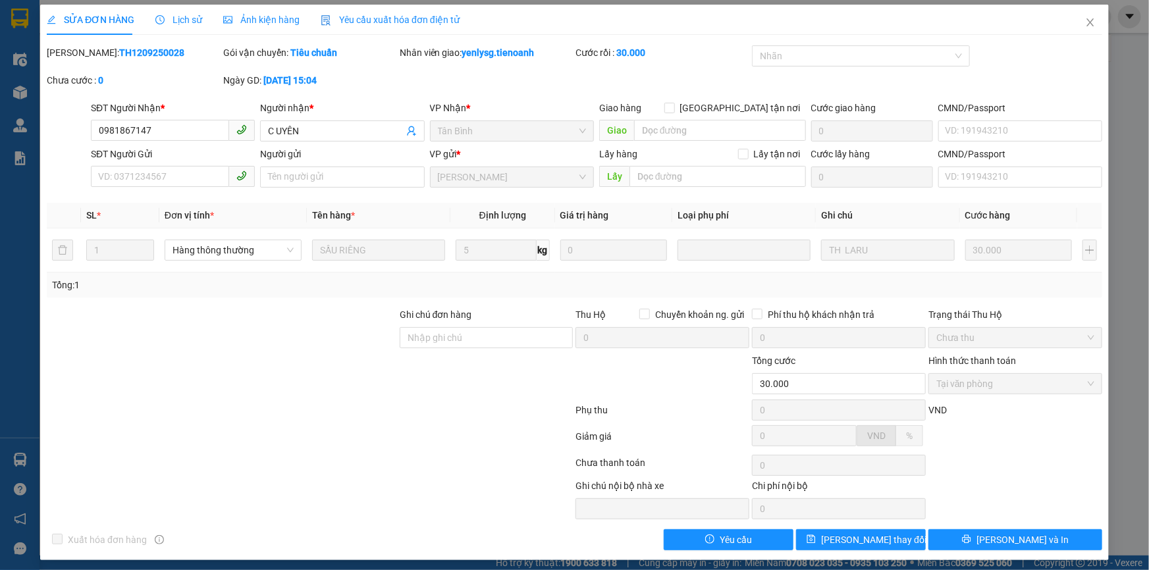
scroll to position [0, 0]
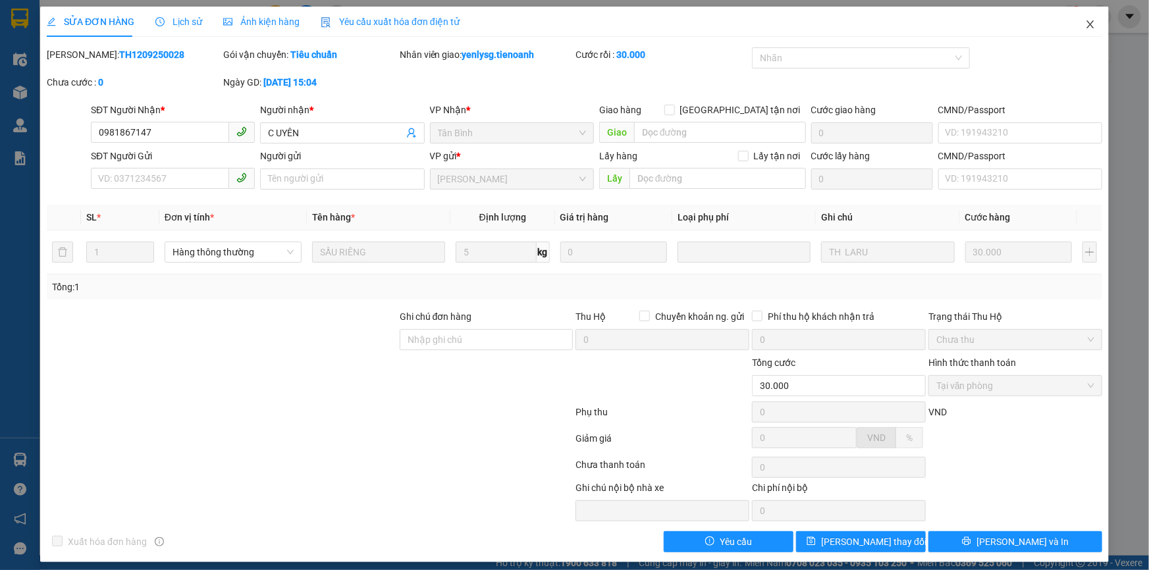
click at [1084, 37] on span "Close" at bounding box center [1090, 25] width 37 height 37
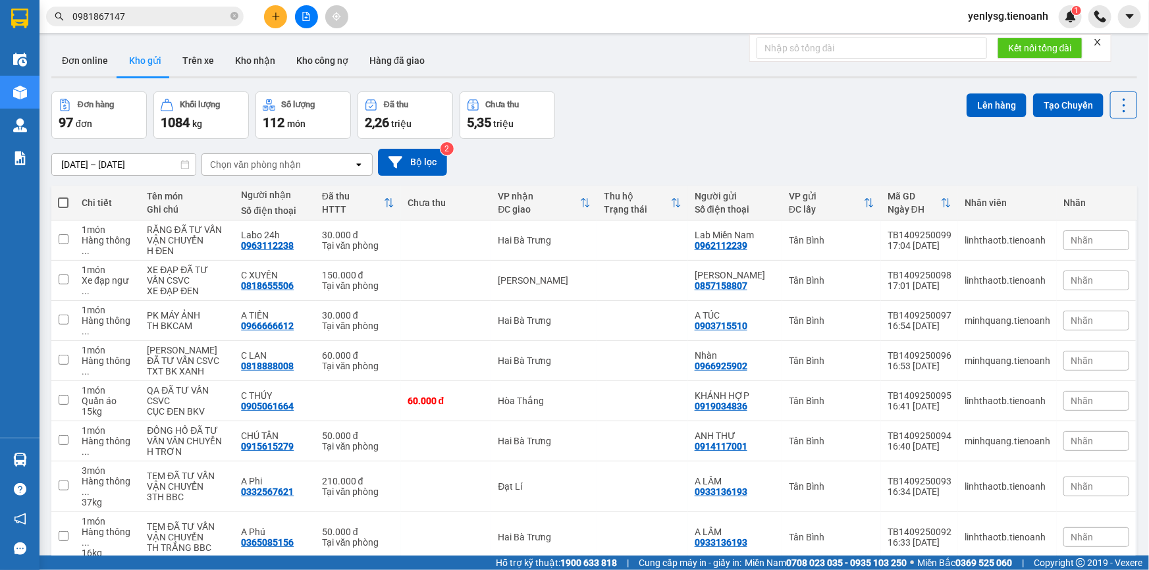
click at [266, 13] on button at bounding box center [275, 16] width 23 height 23
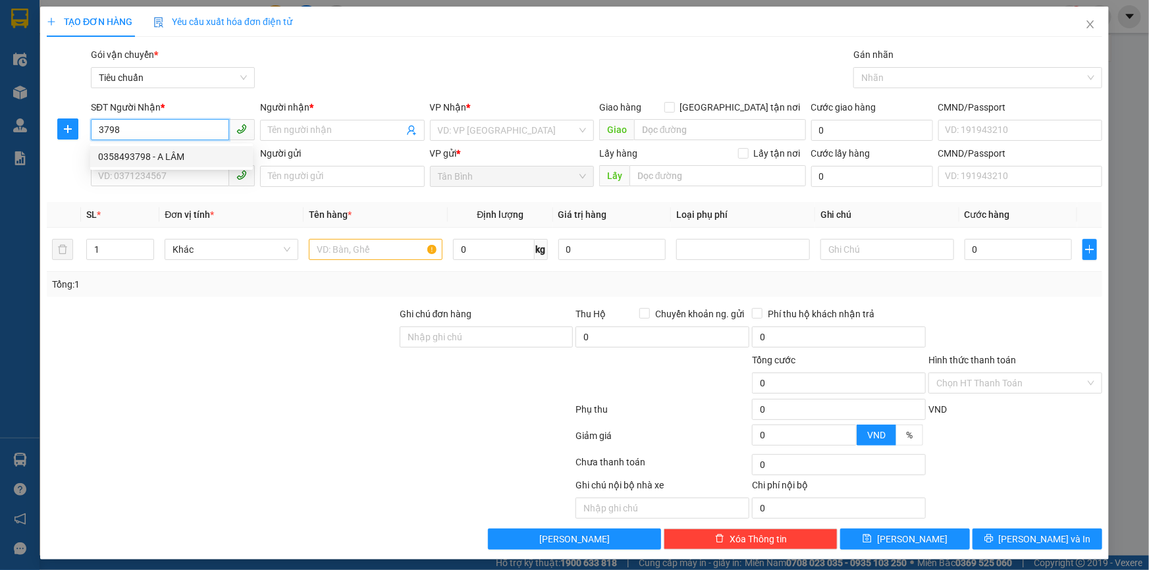
click at [215, 157] on div "0358493798 - A LÂM" at bounding box center [171, 156] width 147 height 14
type input "0358493798"
type input "A LÂM"
type input "40.000"
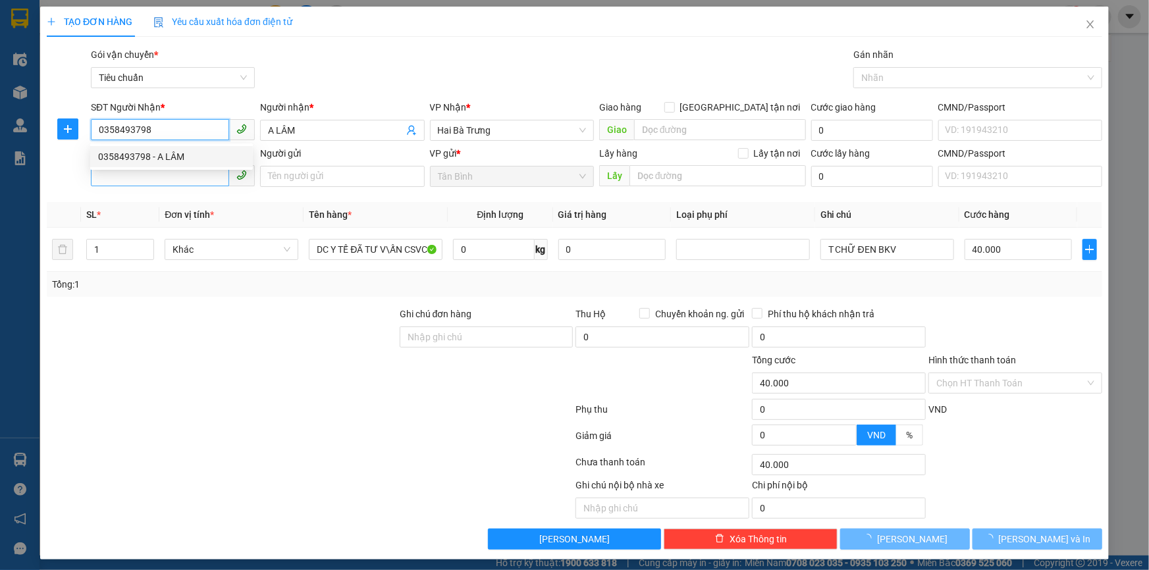
type input "0358493798"
click at [204, 170] on input "SĐT Người Gửi" at bounding box center [160, 175] width 138 height 21
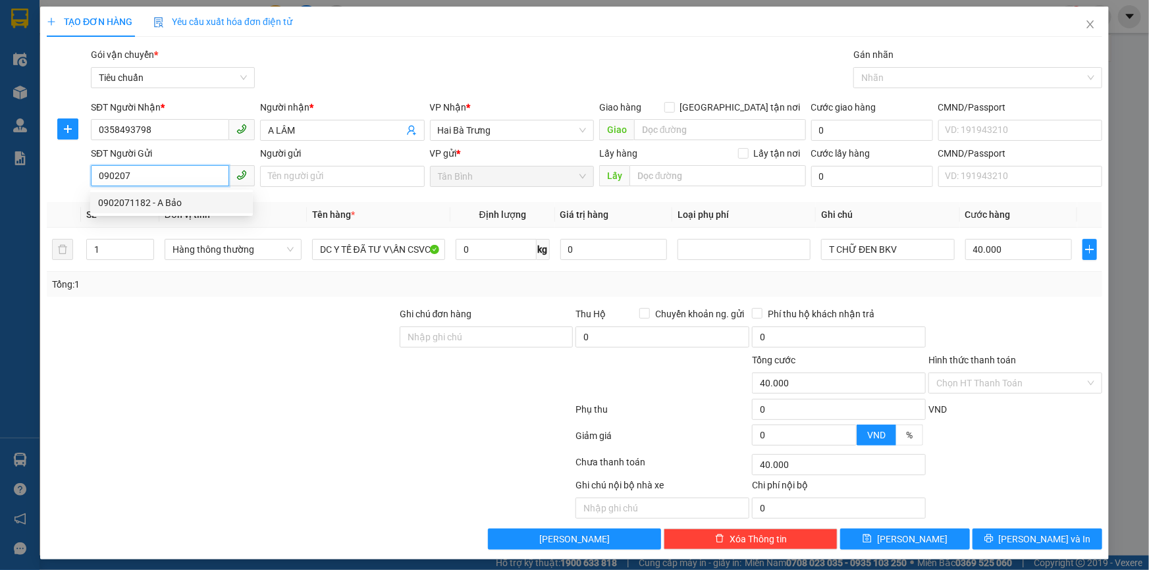
click at [214, 206] on div "0902071182 - A Bảo" at bounding box center [171, 203] width 147 height 14
type input "0902071182"
type input "A Bảo"
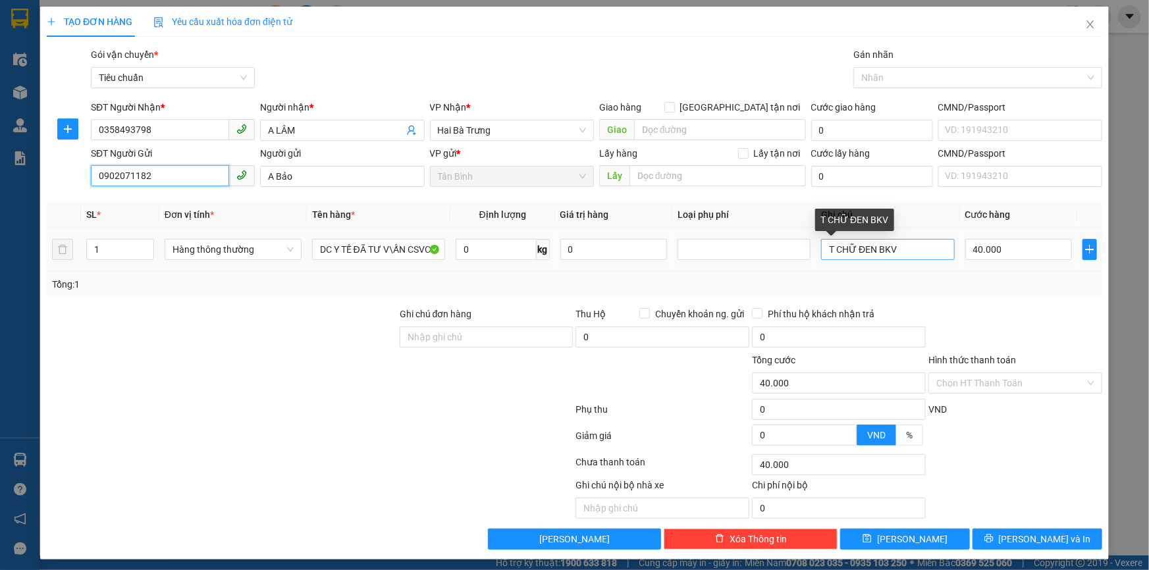
type input "0902071182"
click at [916, 252] on input "T CHỮ ĐEN BKV" at bounding box center [887, 249] width 133 height 21
type input "T BKV"
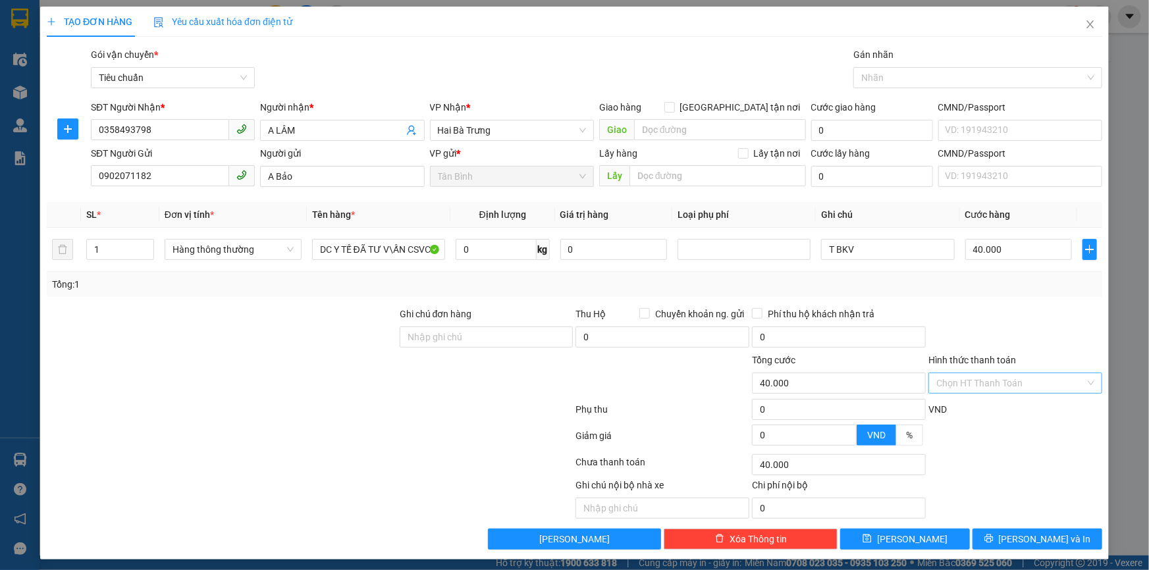
drag, startPoint x: 1001, startPoint y: 365, endPoint x: 1001, endPoint y: 385, distance: 20.4
click at [1001, 378] on div "Hình thức thanh toán Chọn HT Thanh Toán" at bounding box center [1015, 376] width 174 height 46
click at [1001, 390] on input "Hình thức thanh toán" at bounding box center [1010, 383] width 149 height 20
click at [996, 414] on div "Tại văn phòng" at bounding box center [1007, 409] width 157 height 14
type input "0"
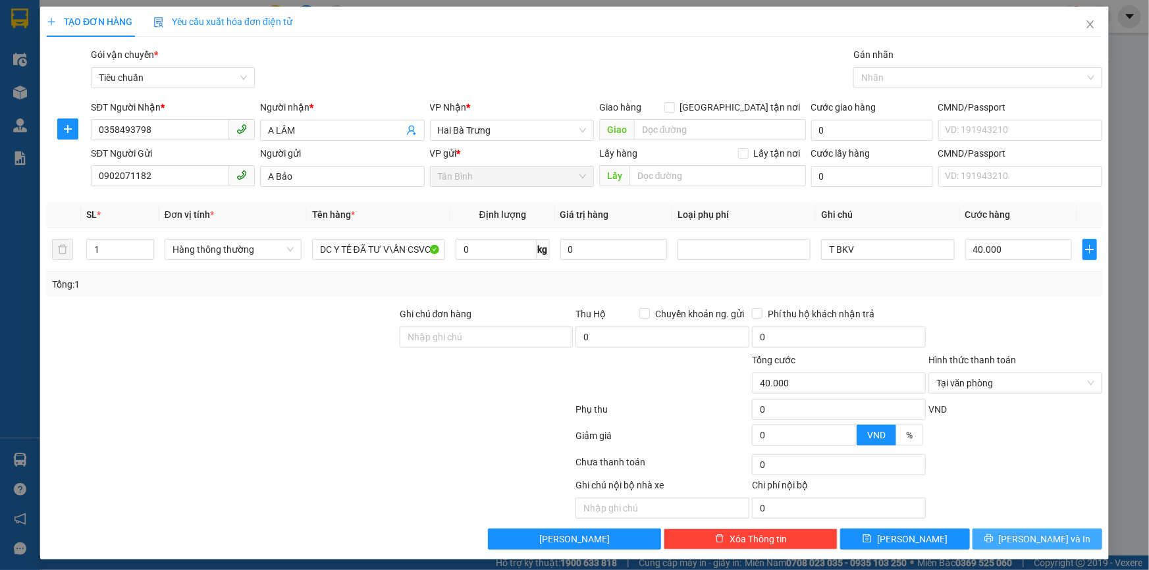
click at [994, 534] on icon "printer" at bounding box center [988, 538] width 9 height 9
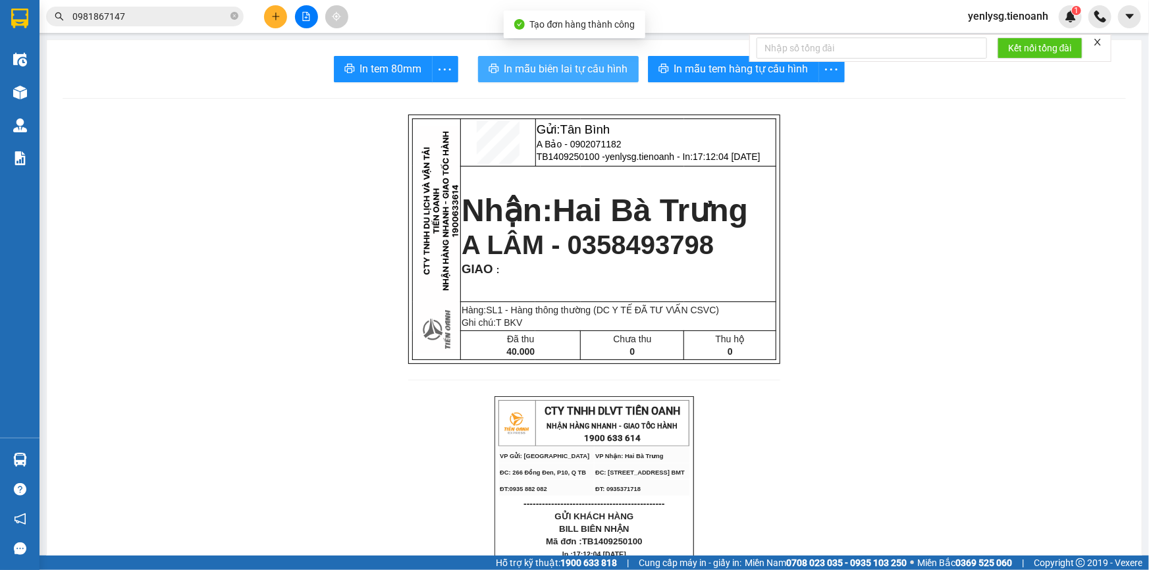
click at [541, 75] on span "In mẫu biên lai tự cấu hình" at bounding box center [566, 69] width 124 height 16
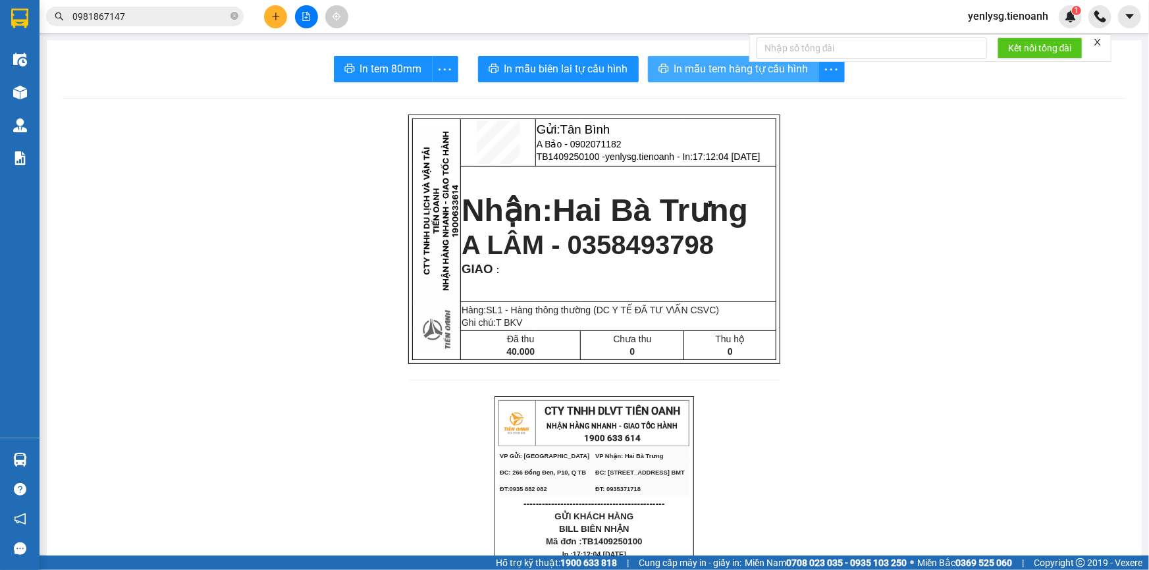
click at [691, 78] on button "In mẫu tem hàng tự cấu hình" at bounding box center [733, 69] width 171 height 26
click at [276, 24] on button at bounding box center [275, 16] width 23 height 23
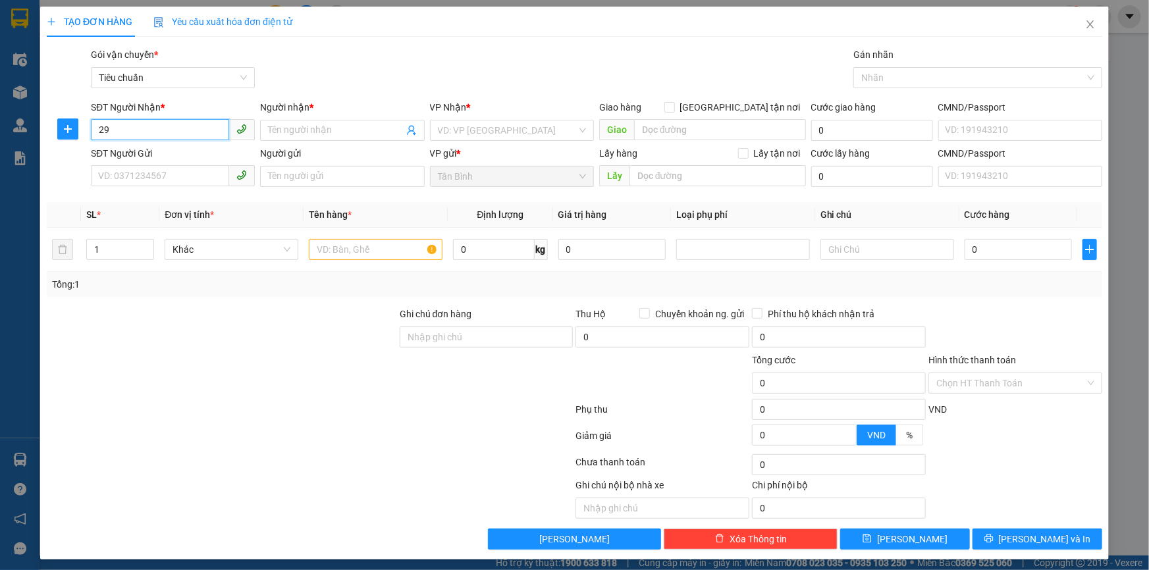
type input "2"
type input "0911779344"
click at [300, 119] on div "Người nhận *" at bounding box center [342, 110] width 164 height 20
click at [302, 138] on span at bounding box center [342, 130] width 164 height 21
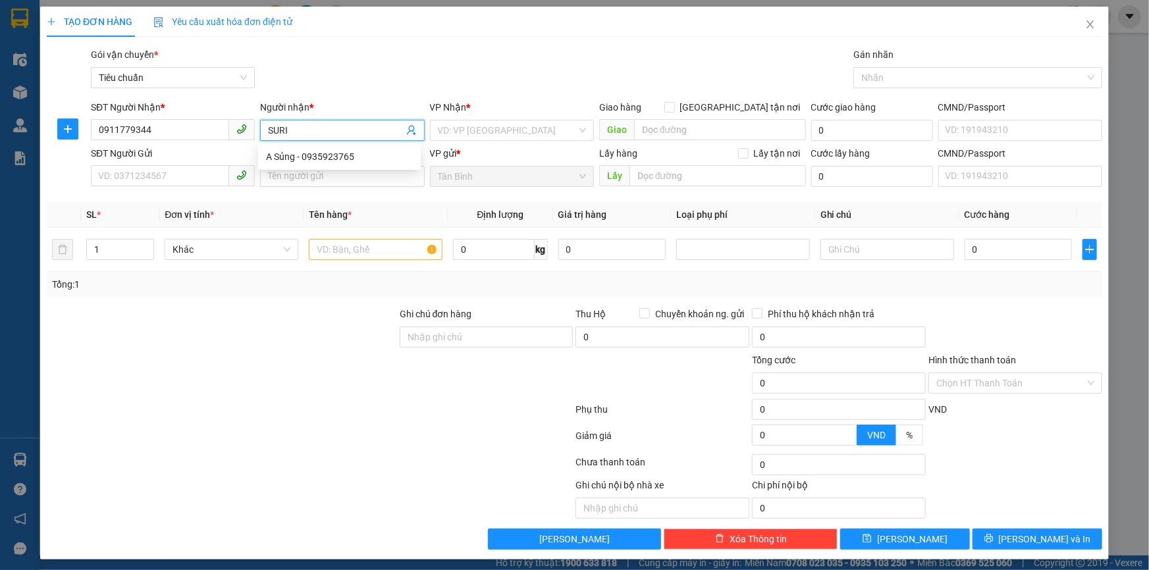
type input "SURI"
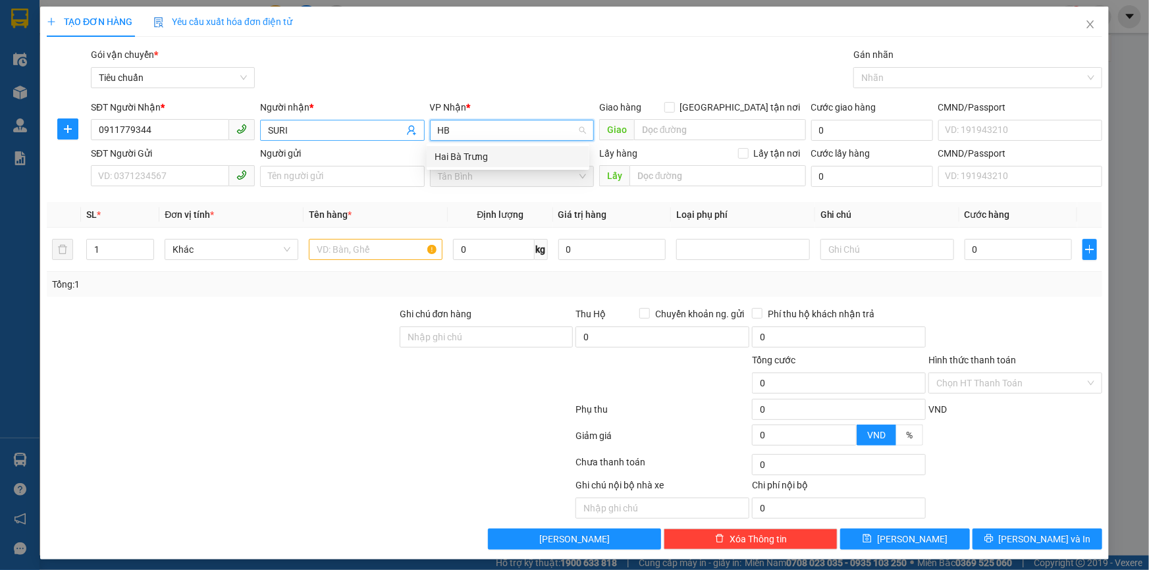
type input "HBT"
click at [497, 163] on div "Hai Bà Trưng" at bounding box center [508, 156] width 147 height 14
click at [493, 237] on span "0 kg" at bounding box center [503, 248] width 94 height 24
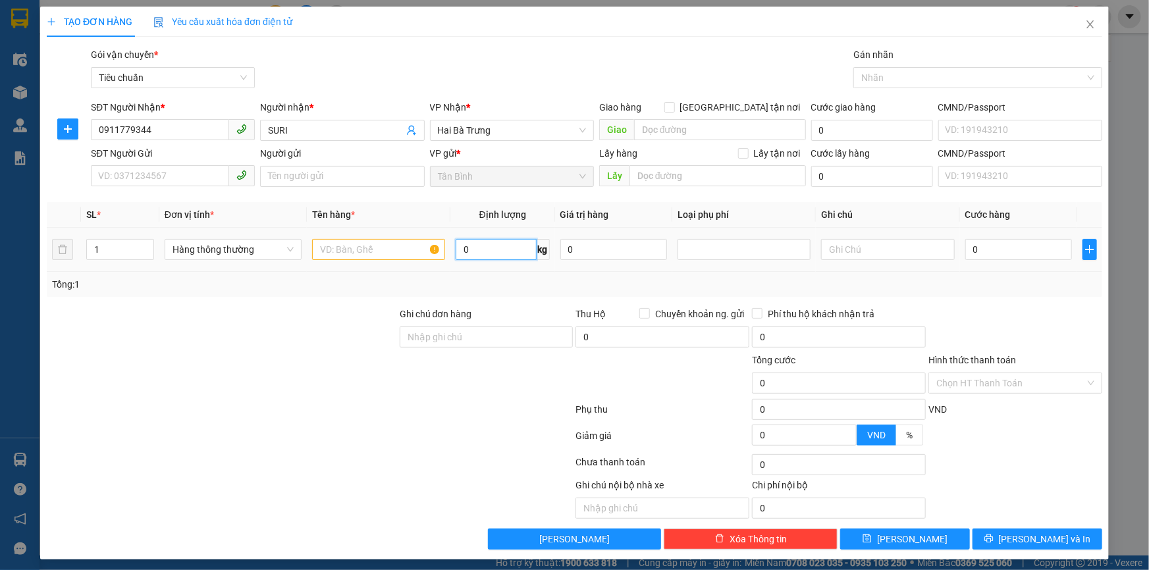
click at [491, 248] on input "0" at bounding box center [496, 249] width 81 height 21
type input "11"
click at [898, 257] on input "text" at bounding box center [887, 249] width 133 height 21
type input "50.000"
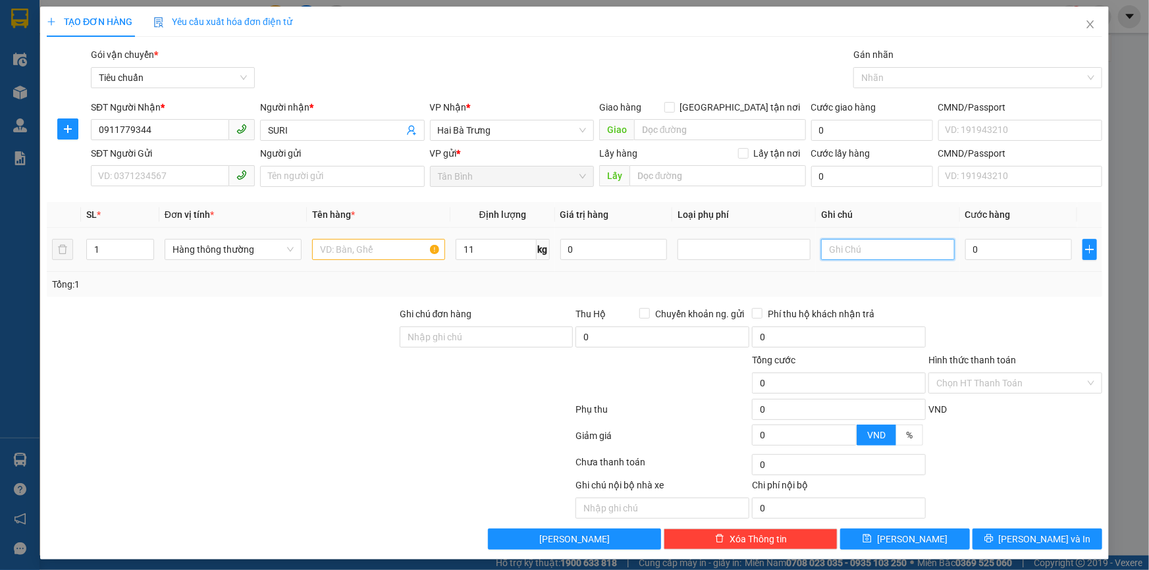
type input "50.000"
type input "TXV"
click at [157, 184] on input "SĐT Người Gửi" at bounding box center [160, 175] width 138 height 21
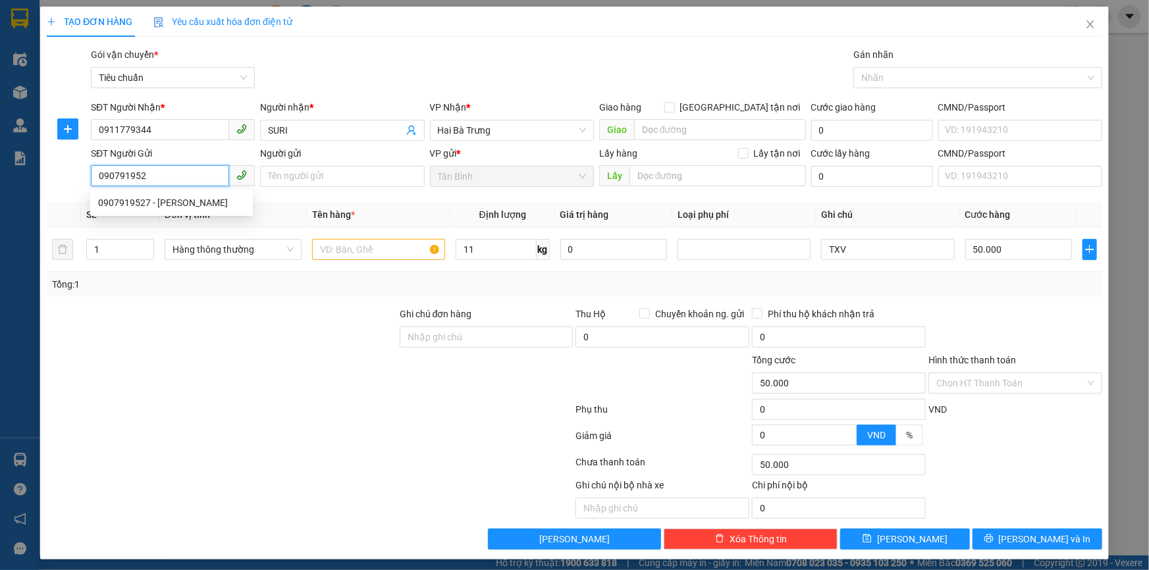
type input "0907919527"
click at [172, 196] on div "0907919527 - QUỲNH LƠ" at bounding box center [171, 203] width 147 height 14
type input "QUỲNH LƠ"
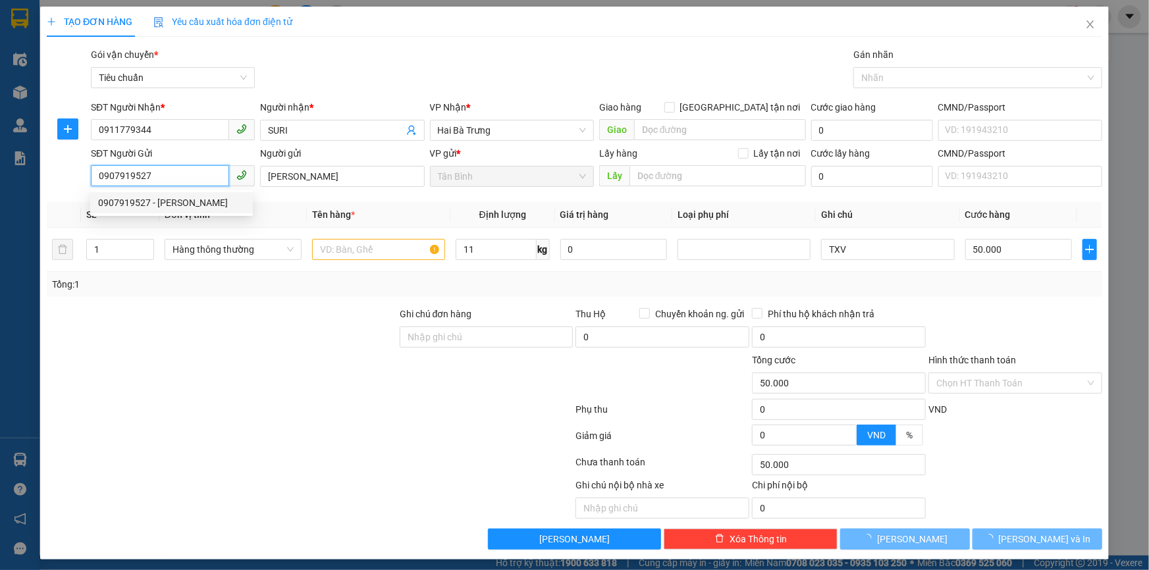
type input "60.000"
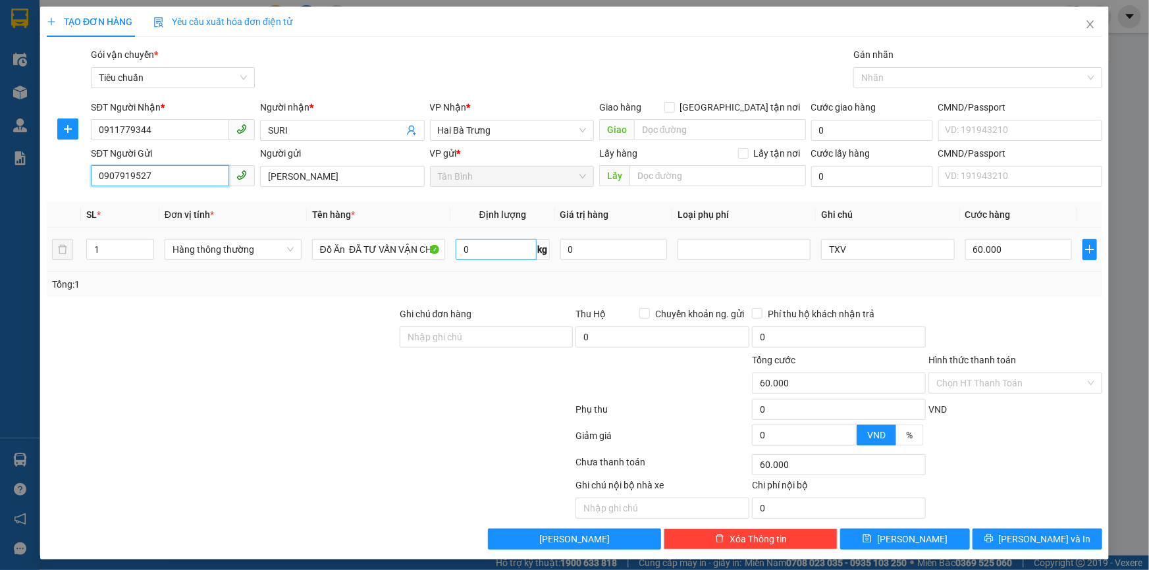
type input "0907919527"
click at [479, 249] on input "0" at bounding box center [496, 249] width 81 height 21
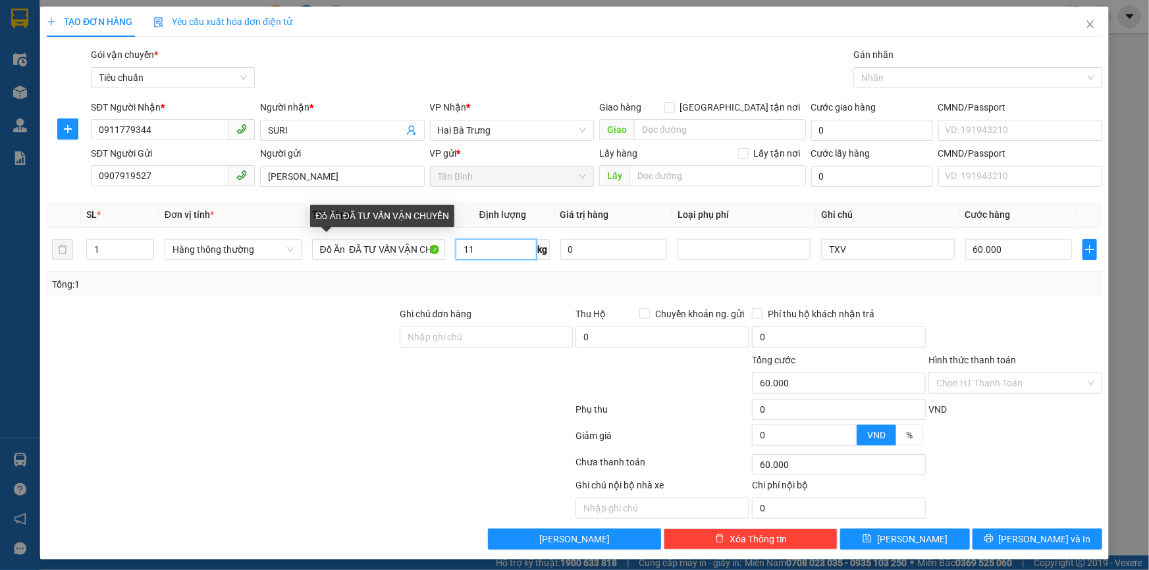
type input "11"
click at [915, 288] on div "Tổng: 1" at bounding box center [574, 284] width 1045 height 14
type input "50.000"
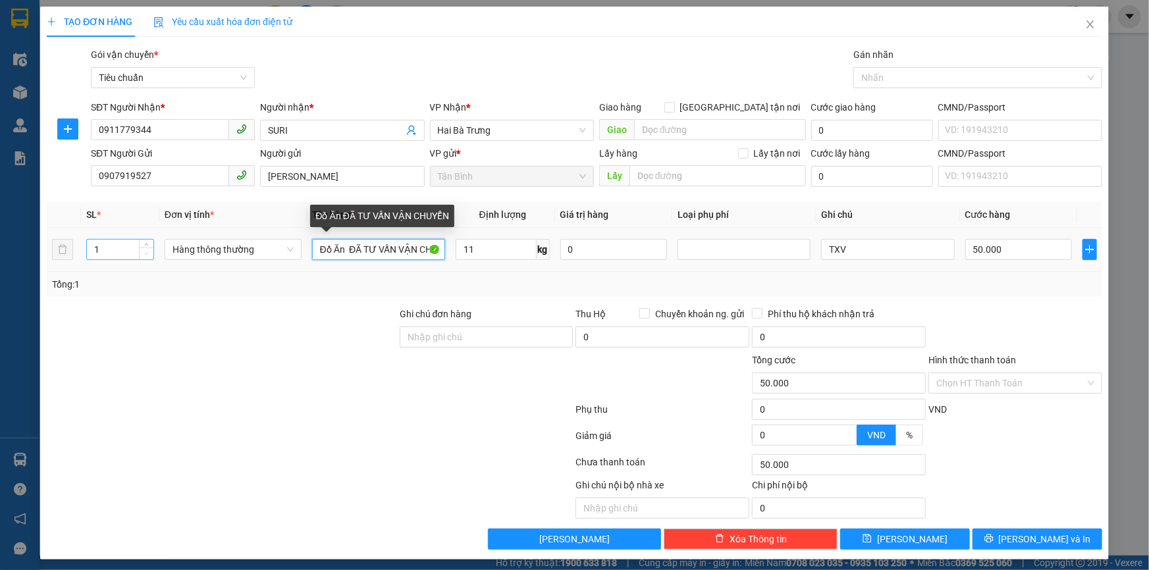
drag, startPoint x: 351, startPoint y: 250, endPoint x: 139, endPoint y: 250, distance: 212.0
click at [139, 250] on tr "1 Hàng thông thường Đồ Ăn ĐÃ TƯ VẤN VẬN CHUYỂN 11 kg 0 TXV 50.000" at bounding box center [575, 250] width 1056 height 44
type input "GỬI DÙM ĐÃ TƯ VẤN VẬN CHUYỂN"
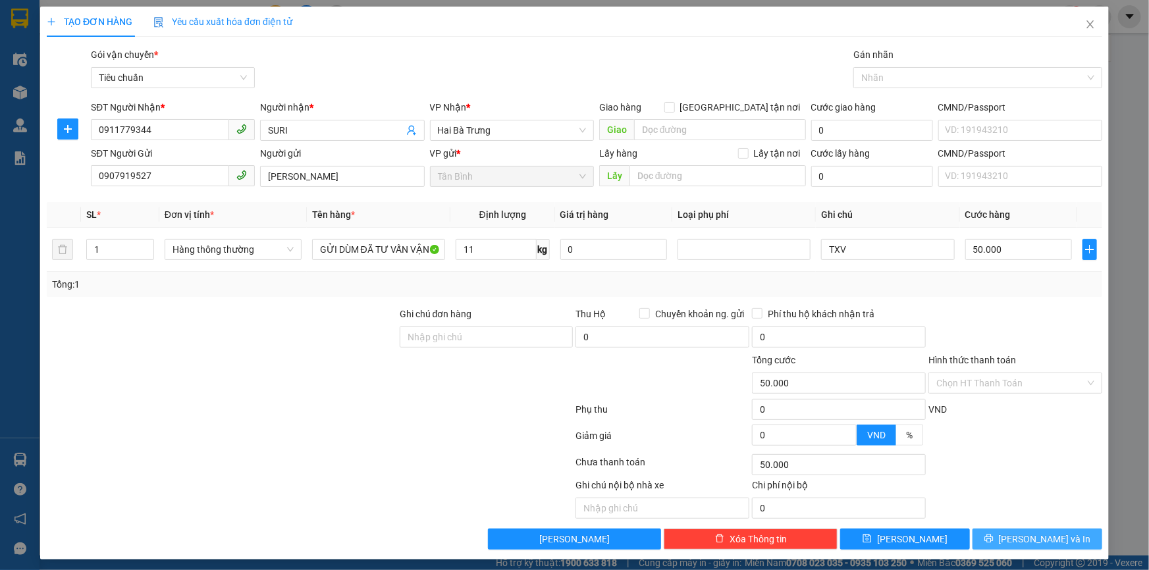
click at [994, 539] on icon "printer" at bounding box center [988, 538] width 9 height 9
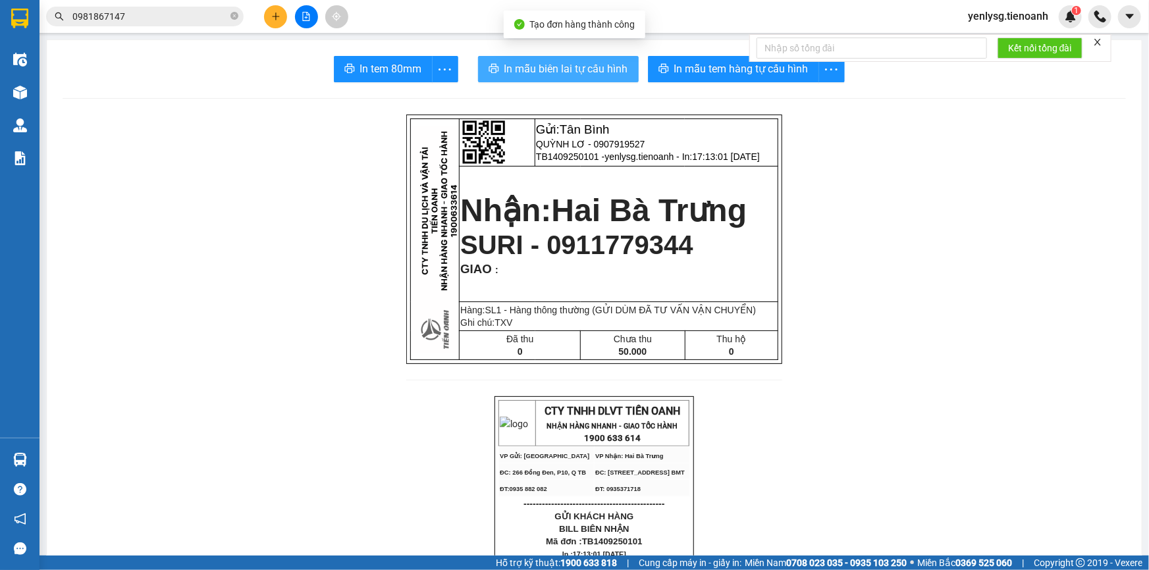
click at [601, 71] on span "In mẫu biên lai tự cấu hình" at bounding box center [566, 69] width 124 height 16
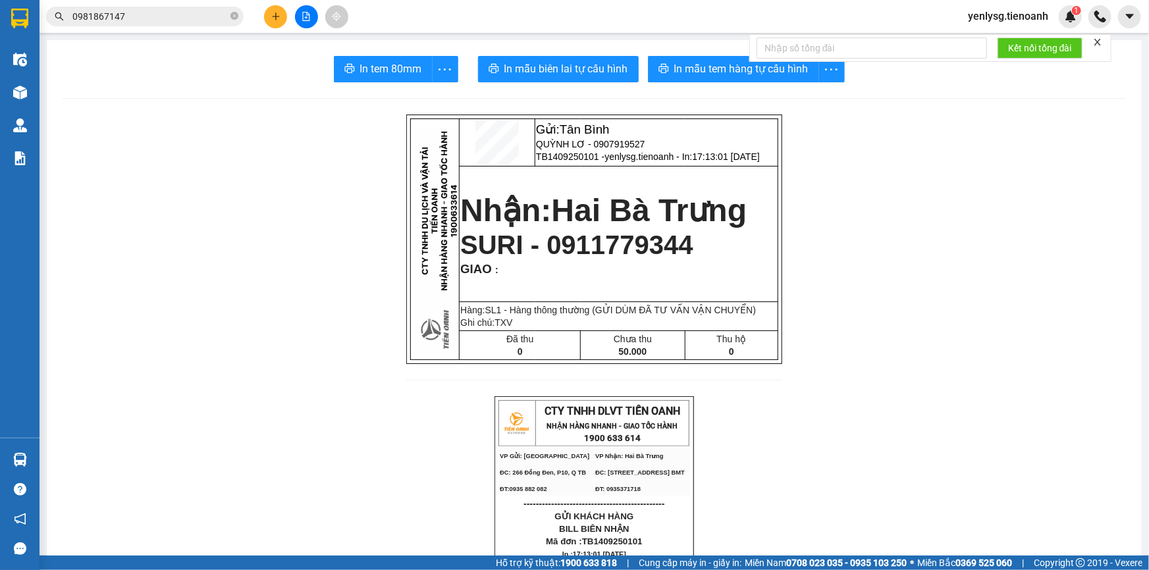
click at [693, 76] on span "In mẫu tem hàng tự cấu hình" at bounding box center [741, 69] width 134 height 16
click at [221, 11] on input "0981867147" at bounding box center [149, 16] width 155 height 14
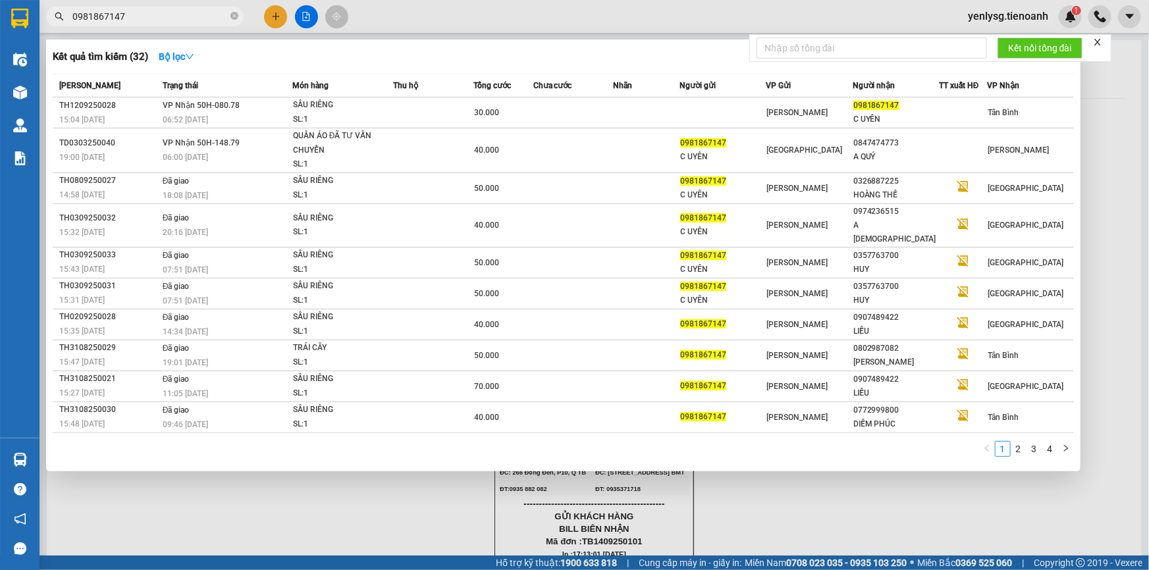
click at [221, 11] on input "0981867147" at bounding box center [149, 16] width 155 height 14
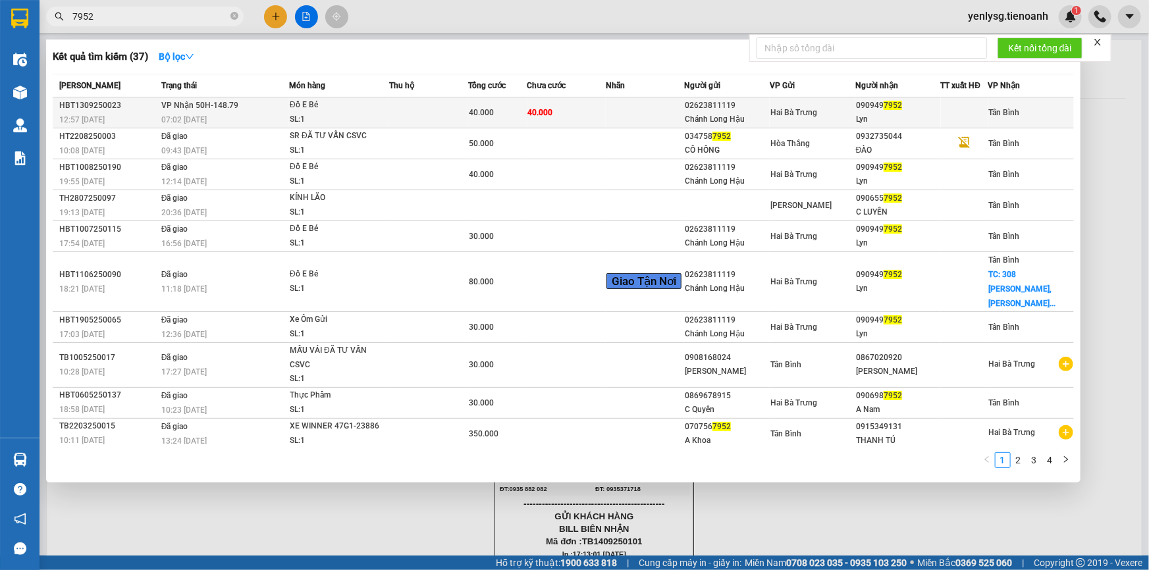
type input "7952"
click at [774, 115] on span "Hai Bà Trưng" at bounding box center [793, 112] width 47 height 9
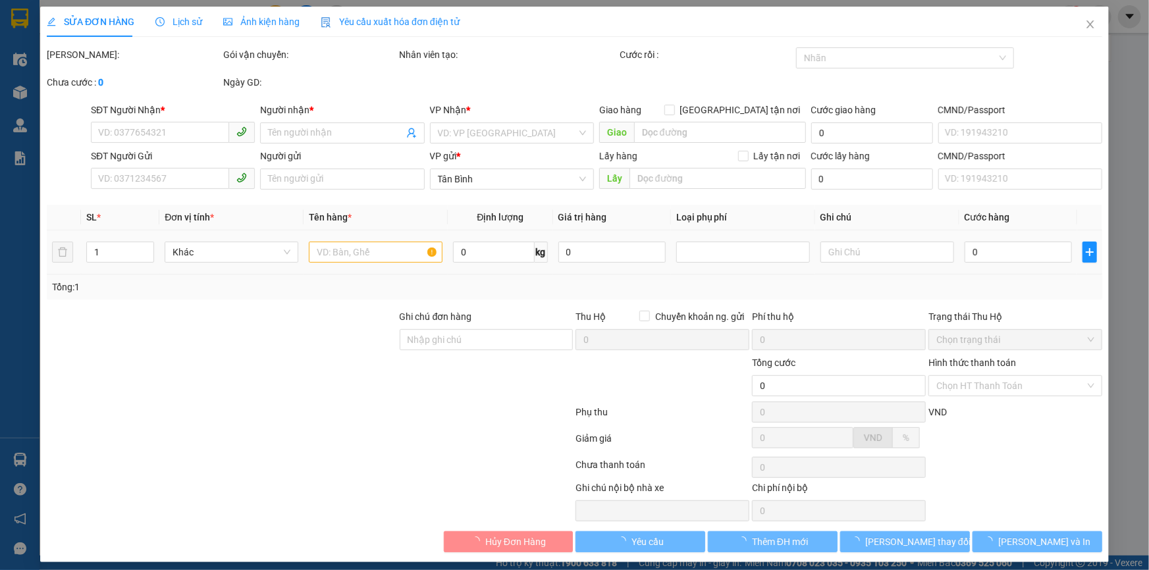
type input "0909497952"
type input "Lyn"
type input "02623811119"
type input "Chánh Long Hậu"
type input "40.000"
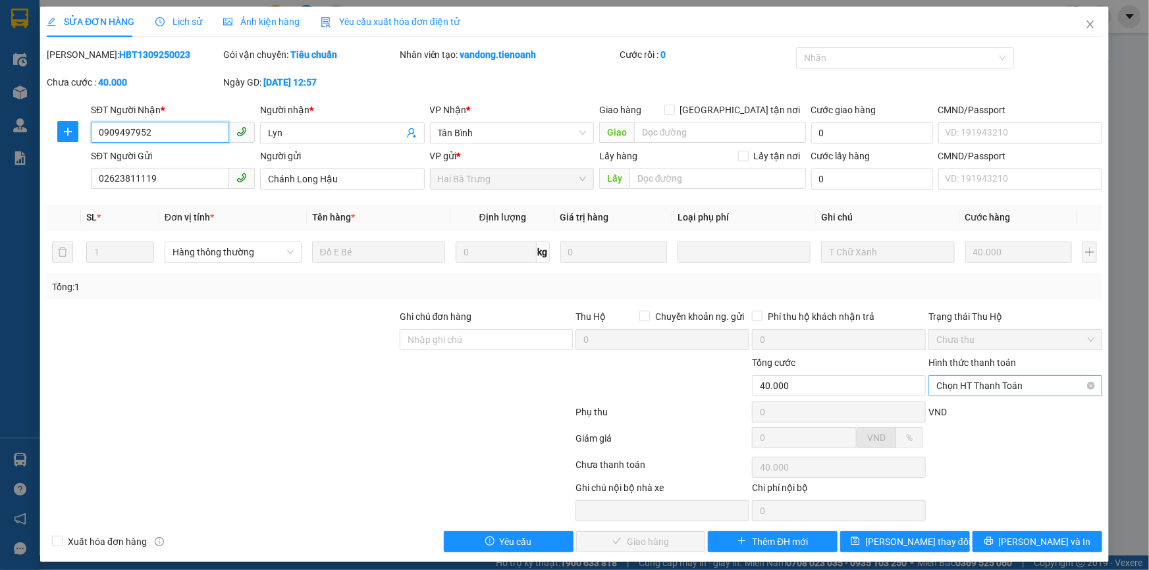
click at [966, 381] on span "Chọn HT Thanh Toán" at bounding box center [1015, 386] width 158 height 20
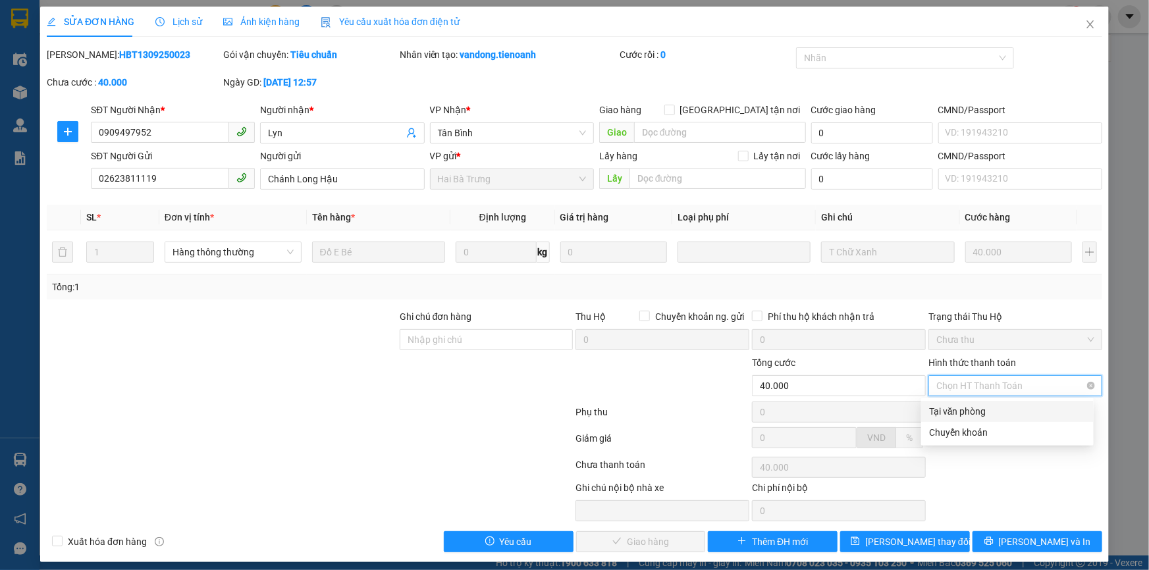
click at [984, 411] on div "Tại văn phòng" at bounding box center [1007, 411] width 157 height 14
type input "0"
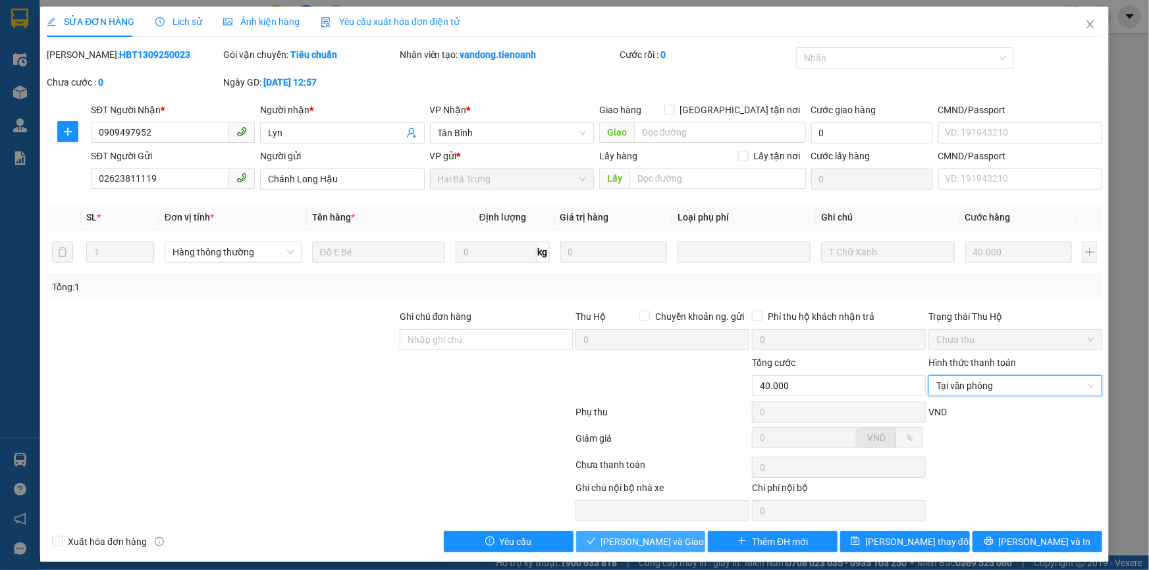
click at [675, 533] on button "Lưu và Giao hàng" at bounding box center [641, 541] width 130 height 21
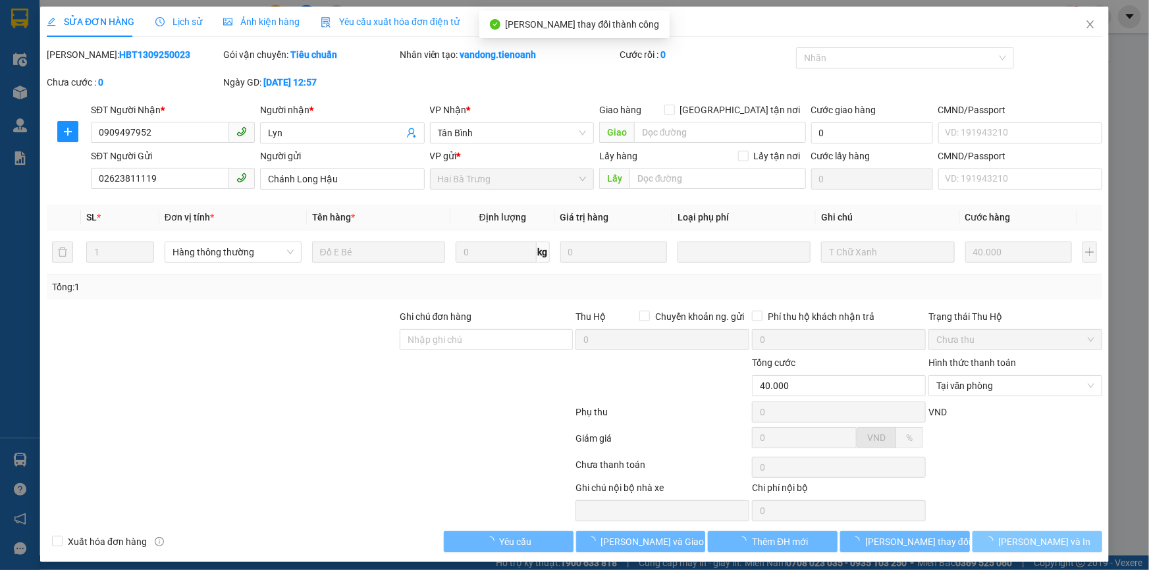
click at [1019, 543] on span "Lưu và In" at bounding box center [1045, 542] width 92 height 14
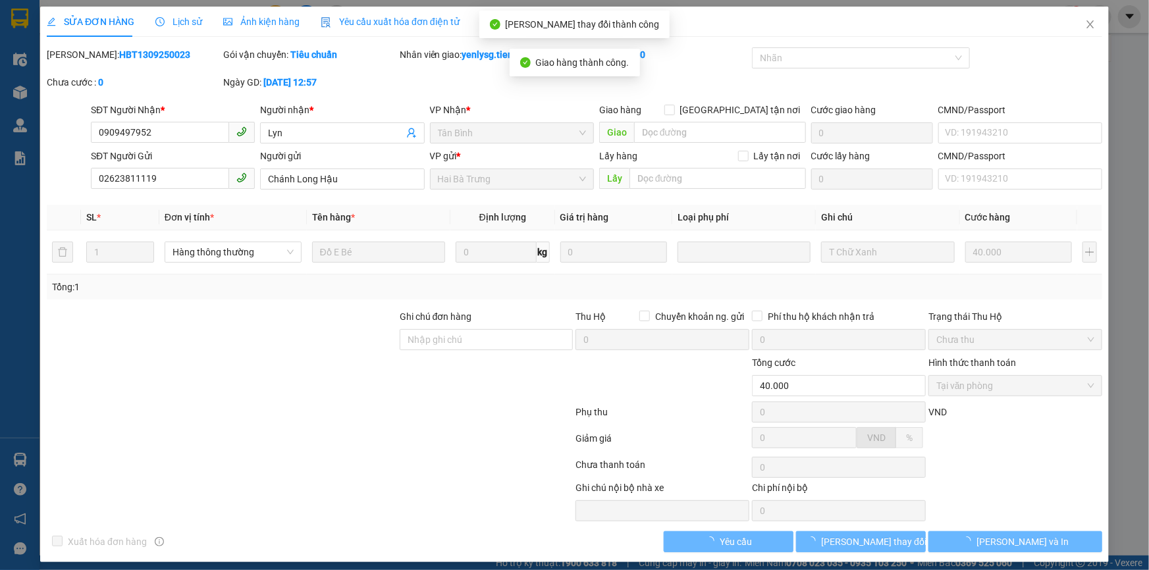
click at [1019, 543] on span "Lưu và In" at bounding box center [1023, 542] width 92 height 14
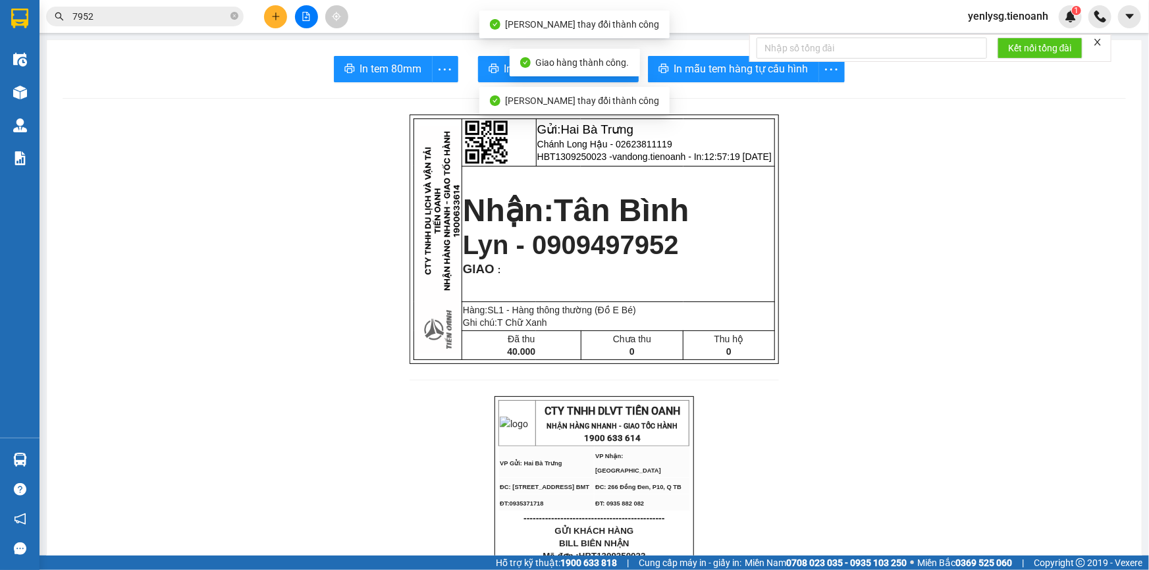
click at [371, 69] on span "In tem 80mm" at bounding box center [391, 69] width 62 height 16
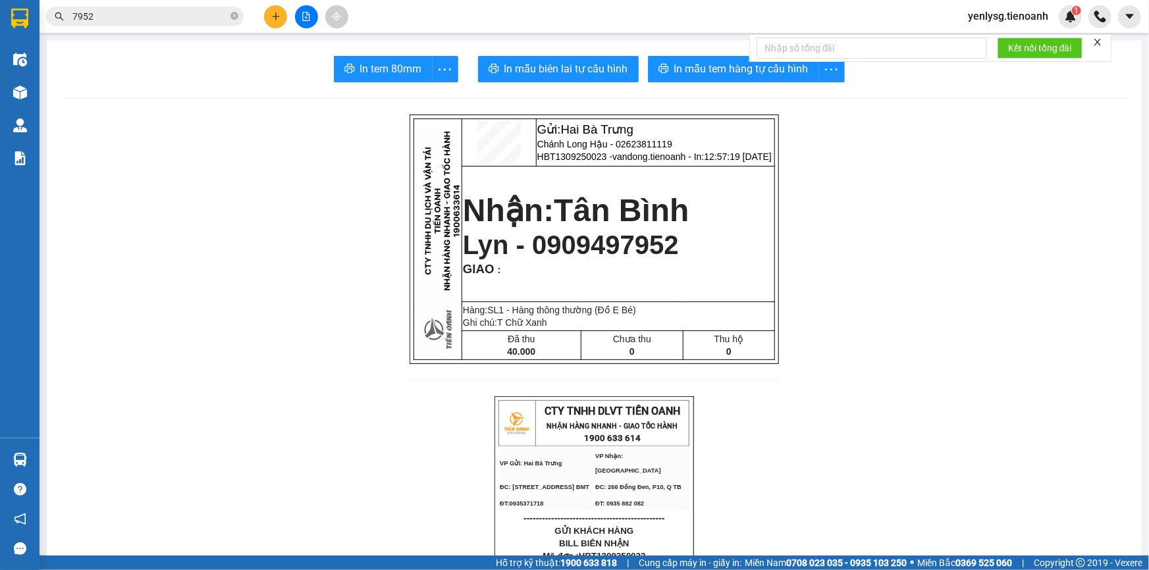
click at [263, 19] on div at bounding box center [306, 16] width 99 height 23
click at [269, 18] on button at bounding box center [275, 16] width 23 height 23
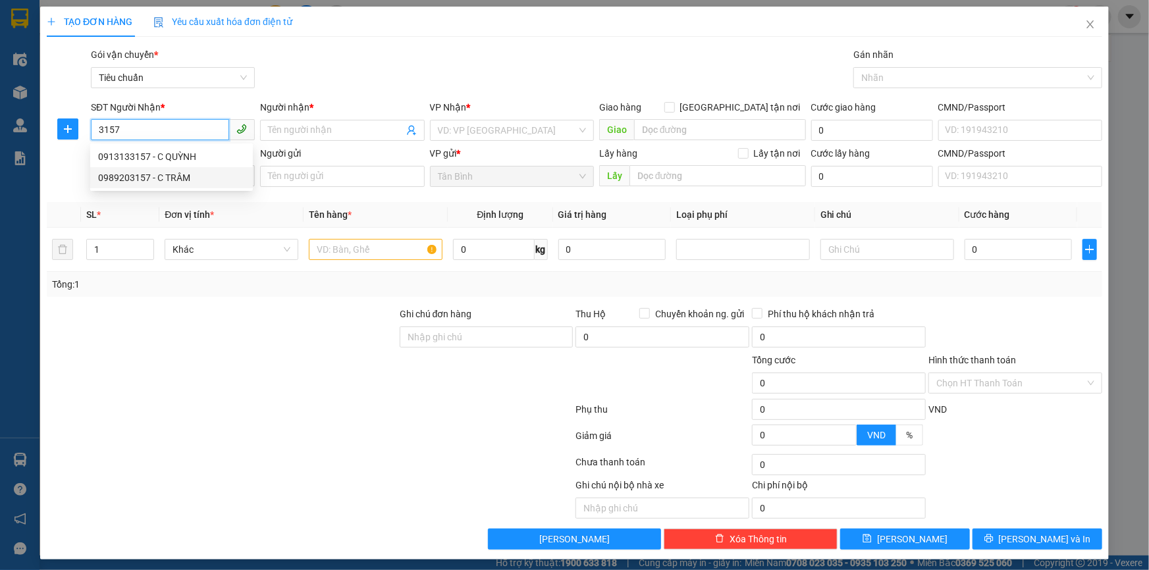
click at [143, 173] on div "0989203157 - C TRÂM" at bounding box center [171, 178] width 147 height 14
type input "0989203157"
type input "C TRÂM"
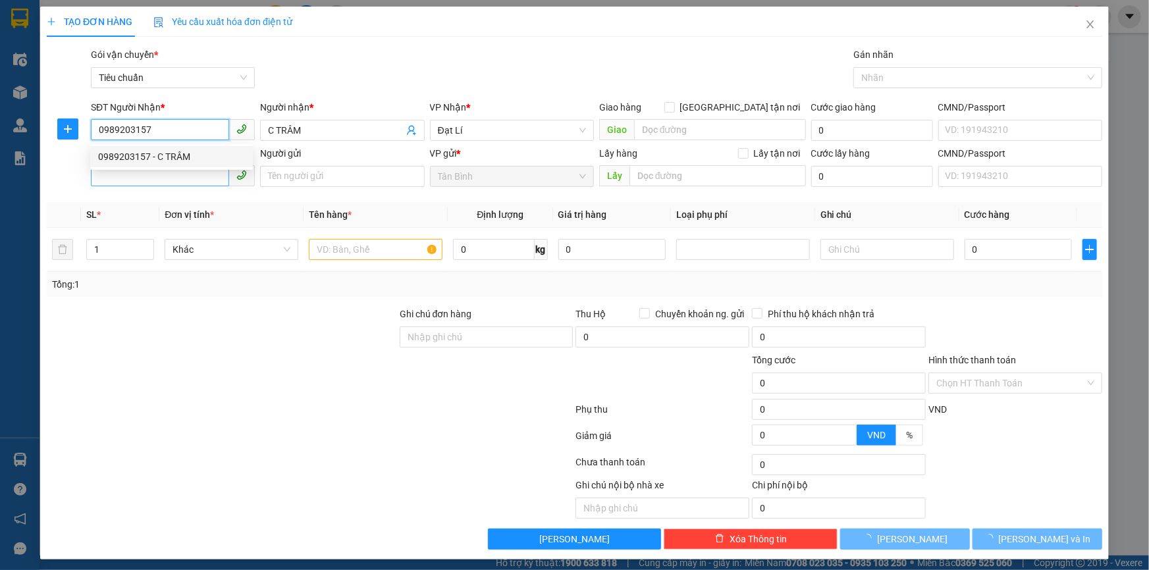
type input "0989203157"
click at [144, 173] on input "SĐT Người Gửi" at bounding box center [160, 175] width 138 height 21
type input "200.000"
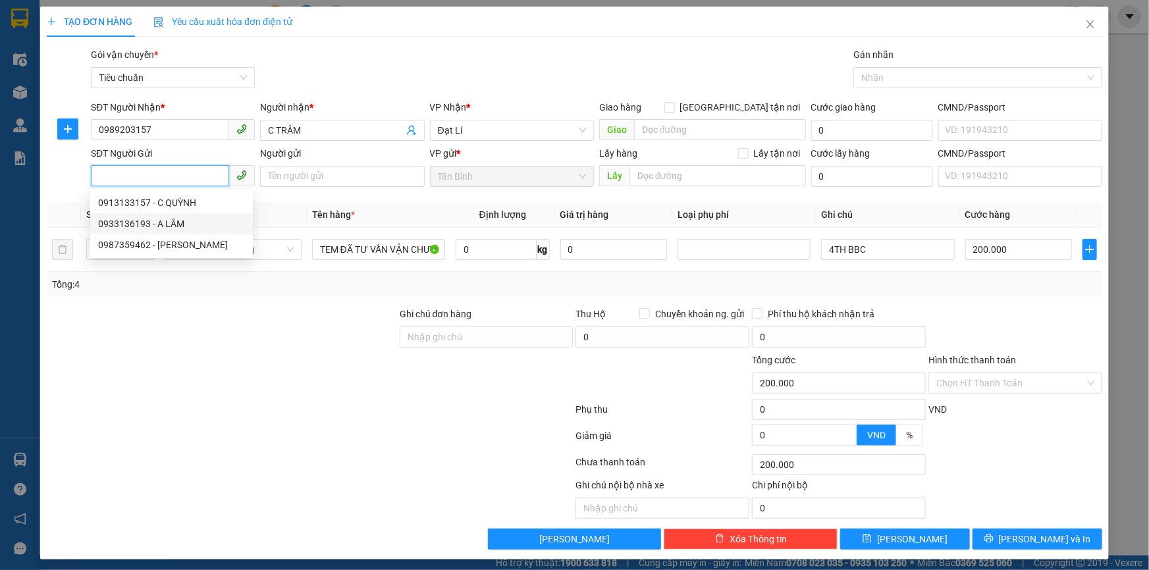
click at [166, 226] on div "0933136193 - A LÂM" at bounding box center [171, 224] width 147 height 14
type input "0933136193"
type input "A LÂM"
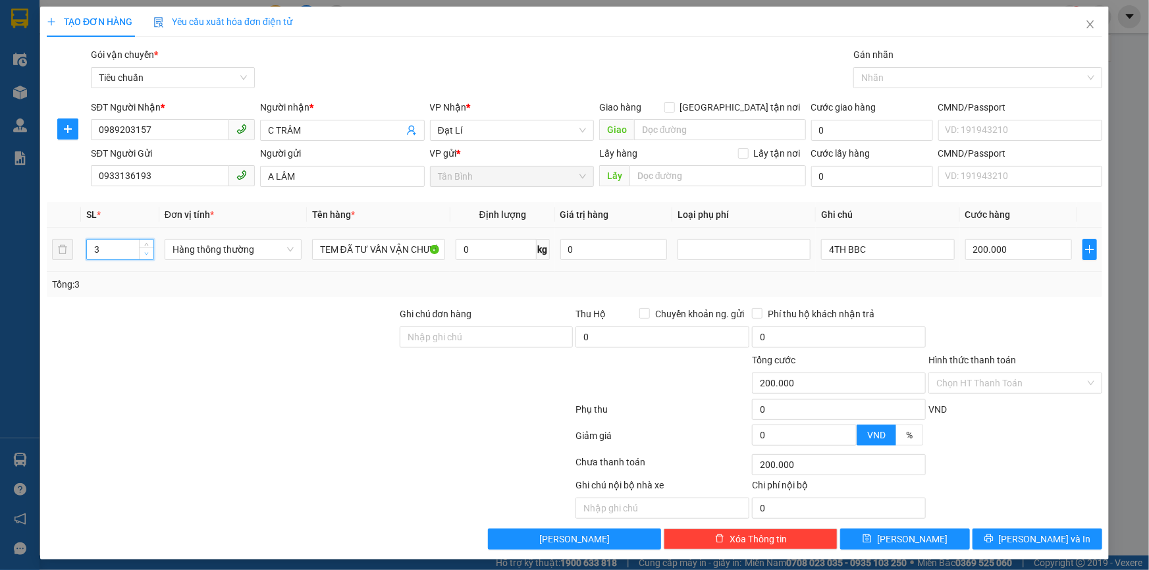
click at [144, 253] on icon "down" at bounding box center [146, 254] width 5 height 5
type input "2"
click at [144, 253] on icon "down" at bounding box center [146, 254] width 5 height 5
click at [479, 257] on input "0" at bounding box center [496, 249] width 81 height 21
type input "0"
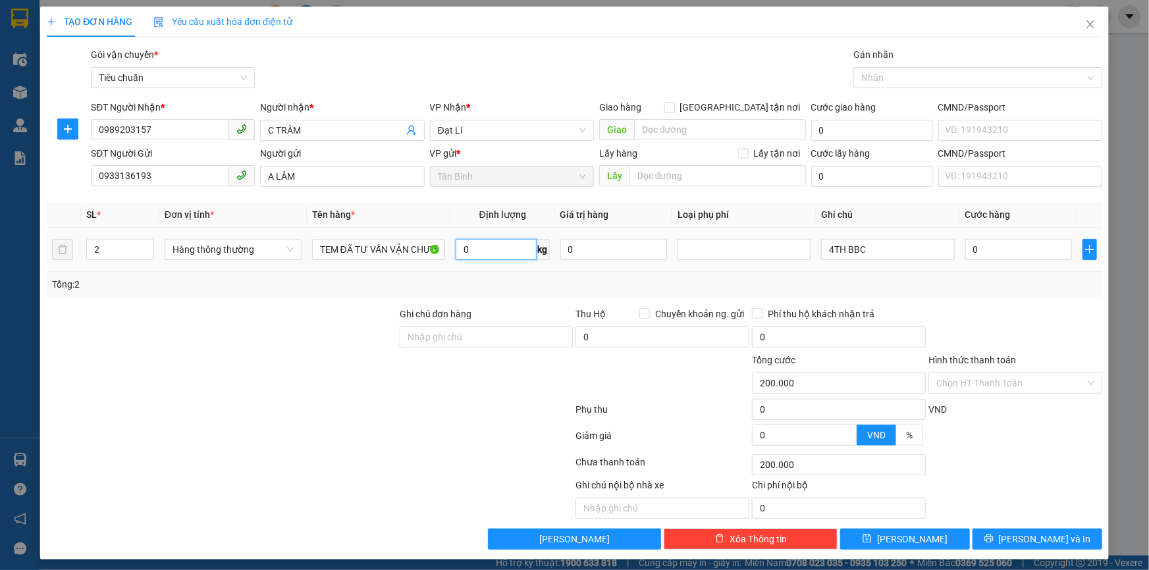
type input "0"
type input "17"
click at [481, 277] on div "Tổng: 2" at bounding box center [574, 284] width 1045 height 14
type input "55.000"
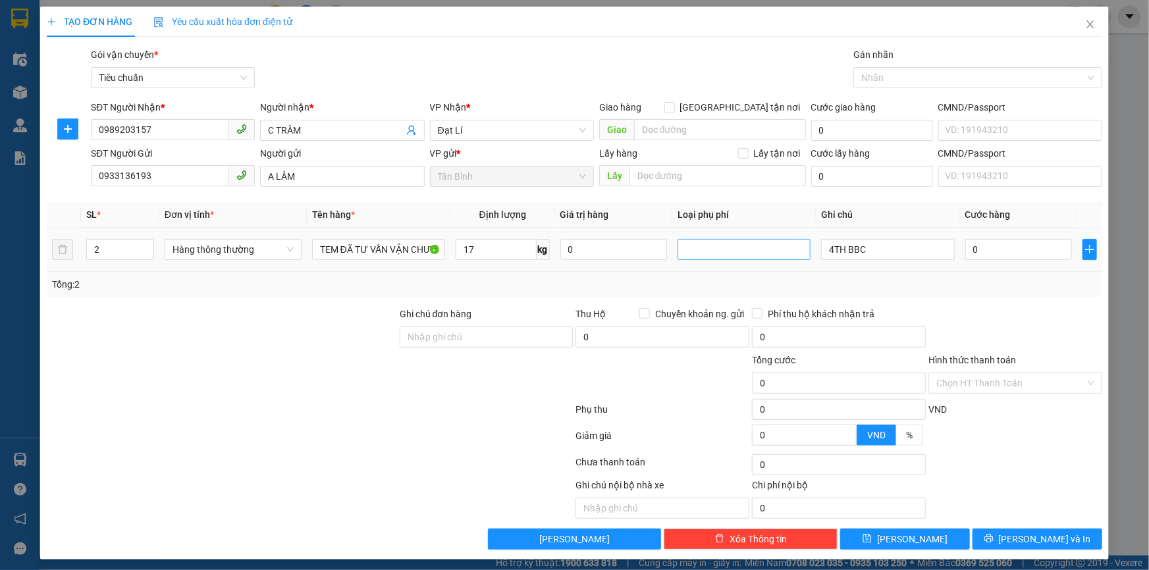
type input "55.000"
drag, startPoint x: 830, startPoint y: 248, endPoint x: 778, endPoint y: 255, distance: 51.8
click at [778, 255] on tr "2 Hàng thông thường TEM ĐÃ TƯ VẤN VẬN CHUYỂN 17 kg 0 4TH BBC 55.000" at bounding box center [575, 250] width 1056 height 44
type input "2TH BBC"
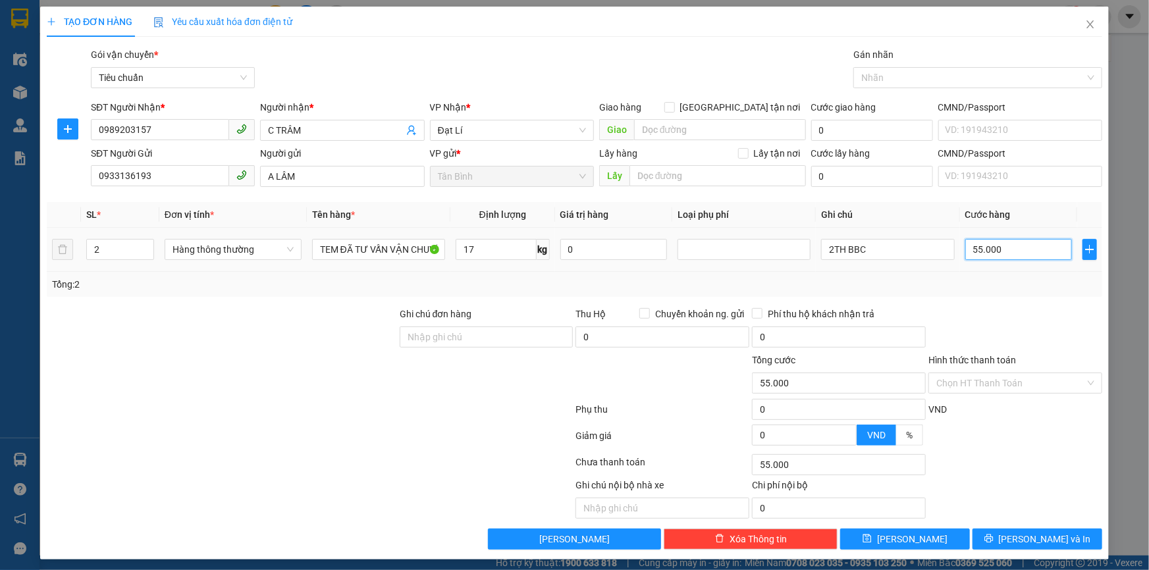
click at [988, 247] on input "55.000" at bounding box center [1018, 249] width 107 height 21
type input "1"
type input "10"
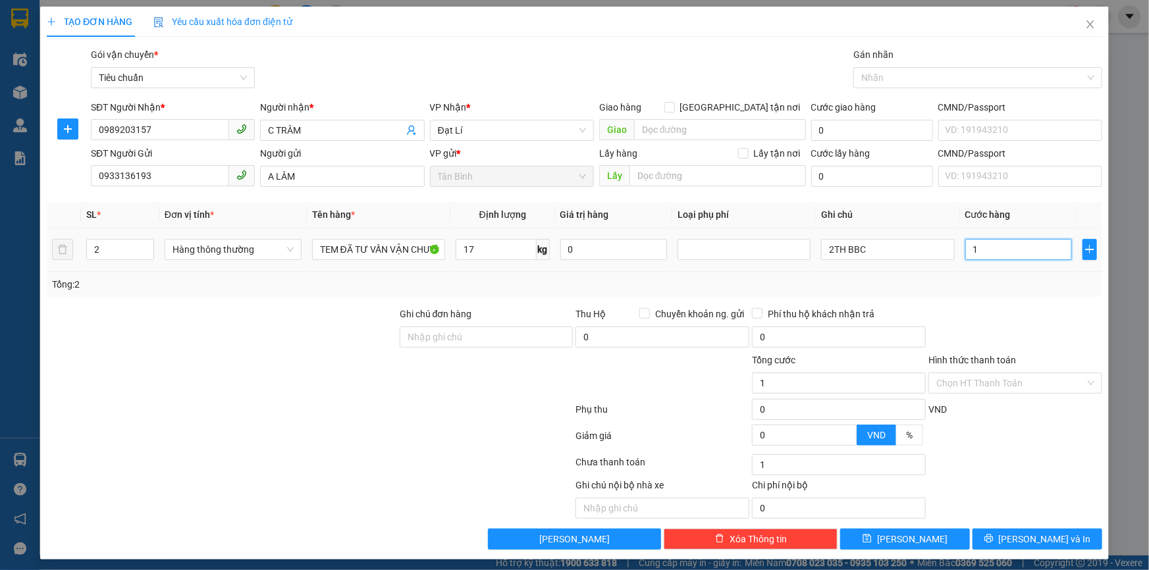
type input "10"
type input "100"
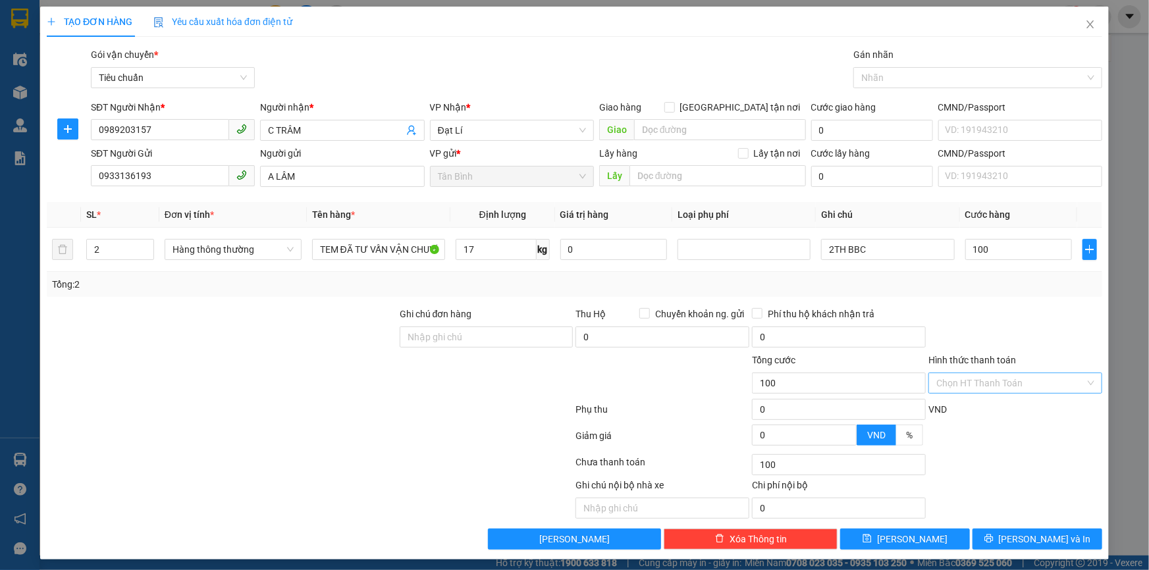
type input "100.000"
drag, startPoint x: 991, startPoint y: 389, endPoint x: 991, endPoint y: 405, distance: 15.8
click at [991, 402] on div "Transit Pickup Surcharge Ids Transit Deliver Surcharge Ids Transit Deliver Surc…" at bounding box center [575, 298] width 1056 height 502
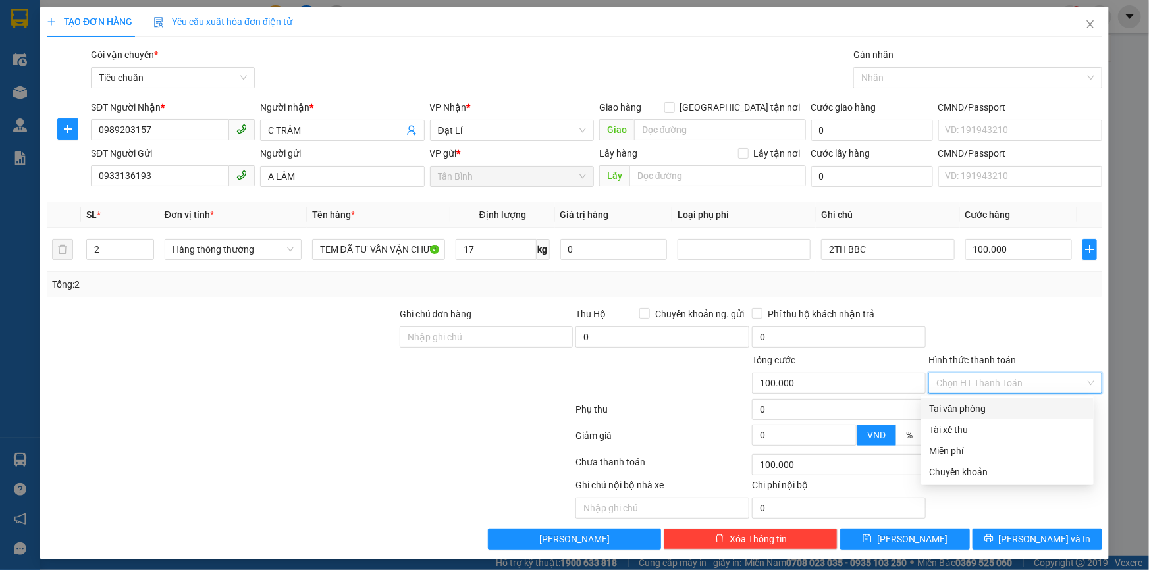
drag, startPoint x: 991, startPoint y: 405, endPoint x: 985, endPoint y: 444, distance: 39.3
click at [991, 406] on div "Tại văn phòng" at bounding box center [1007, 409] width 157 height 14
type input "0"
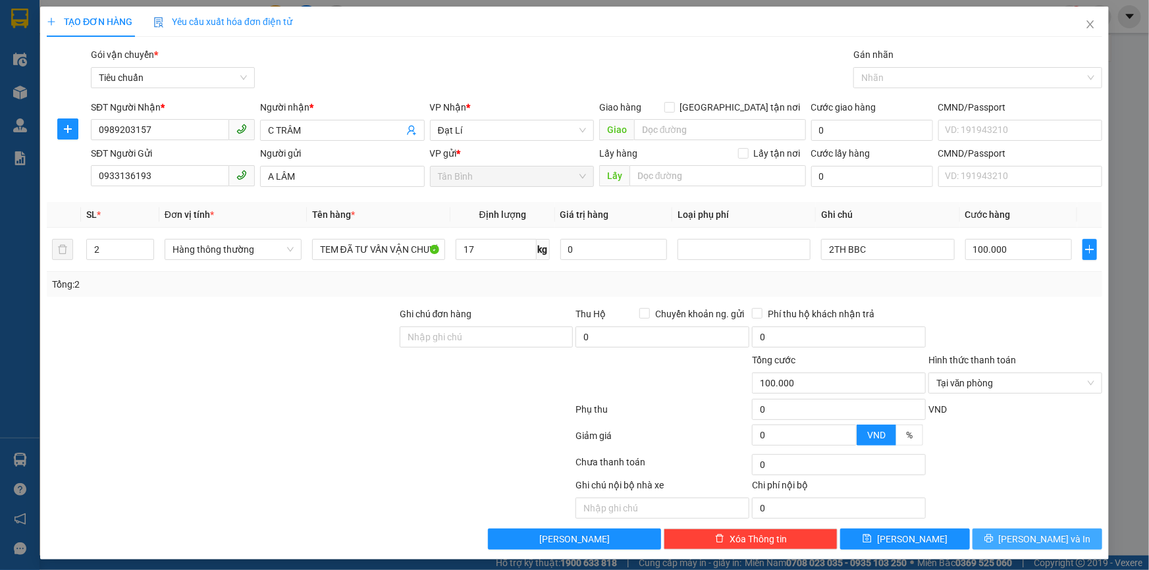
click at [992, 533] on button "Lưu và In" at bounding box center [1038, 539] width 130 height 21
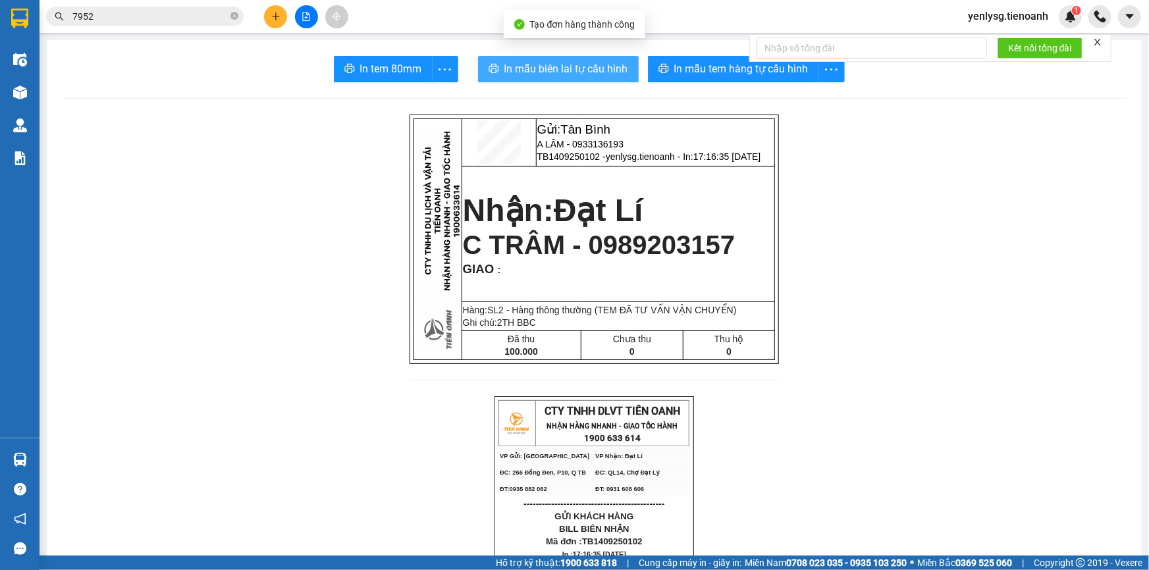
click at [599, 78] on button "In mẫu biên lai tự cấu hình" at bounding box center [558, 69] width 161 height 26
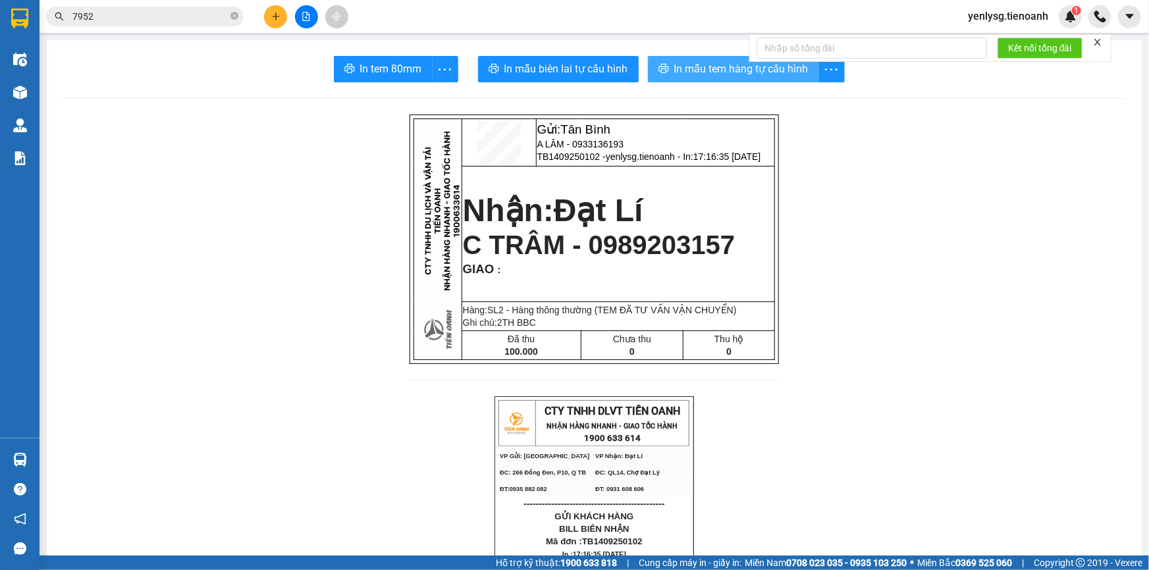
click at [784, 74] on span "In mẫu tem hàng tự cấu hình" at bounding box center [741, 69] width 134 height 16
click at [281, 17] on button at bounding box center [275, 16] width 23 height 23
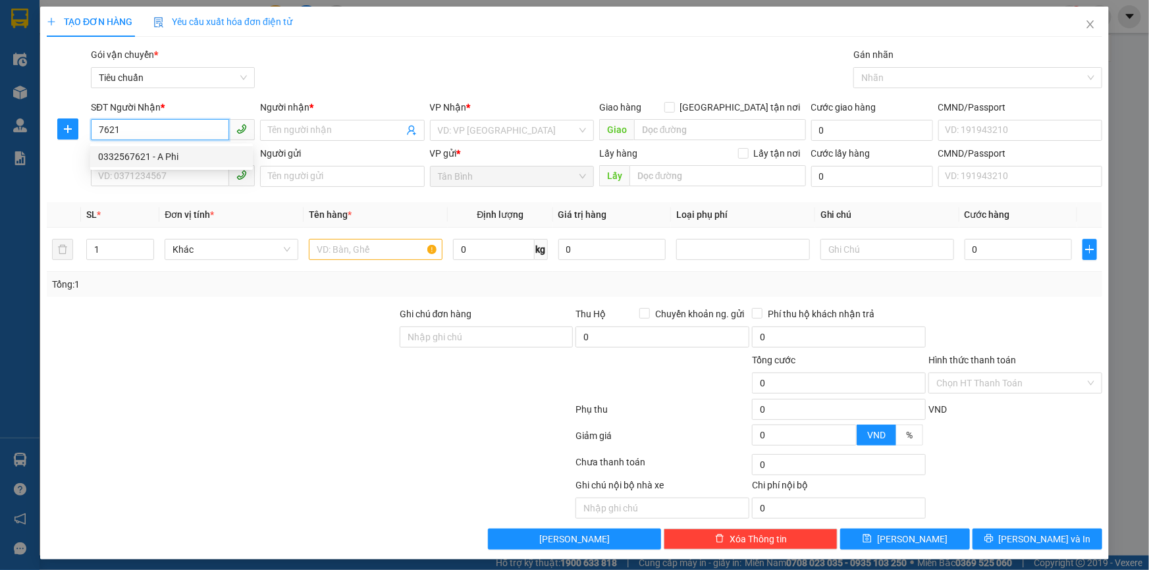
click at [202, 163] on div "0332567621 - A Phi" at bounding box center [171, 156] width 147 height 14
type input "0332567621"
type input "A Phi"
type input "210.000"
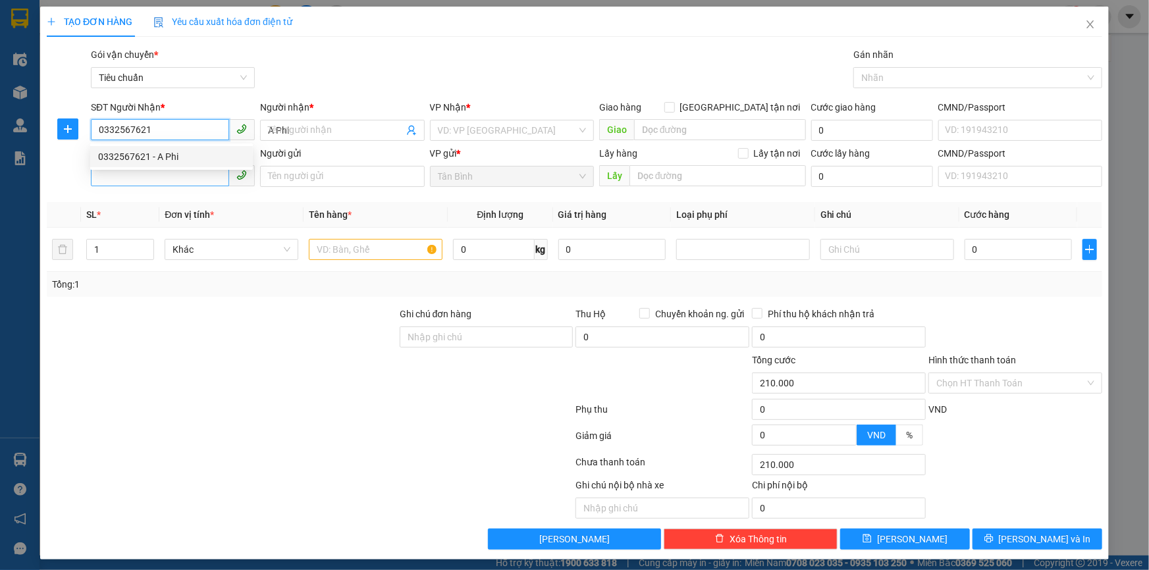
type input "0332567621"
click at [198, 175] on input "SĐT Người Gửi" at bounding box center [160, 175] width 138 height 21
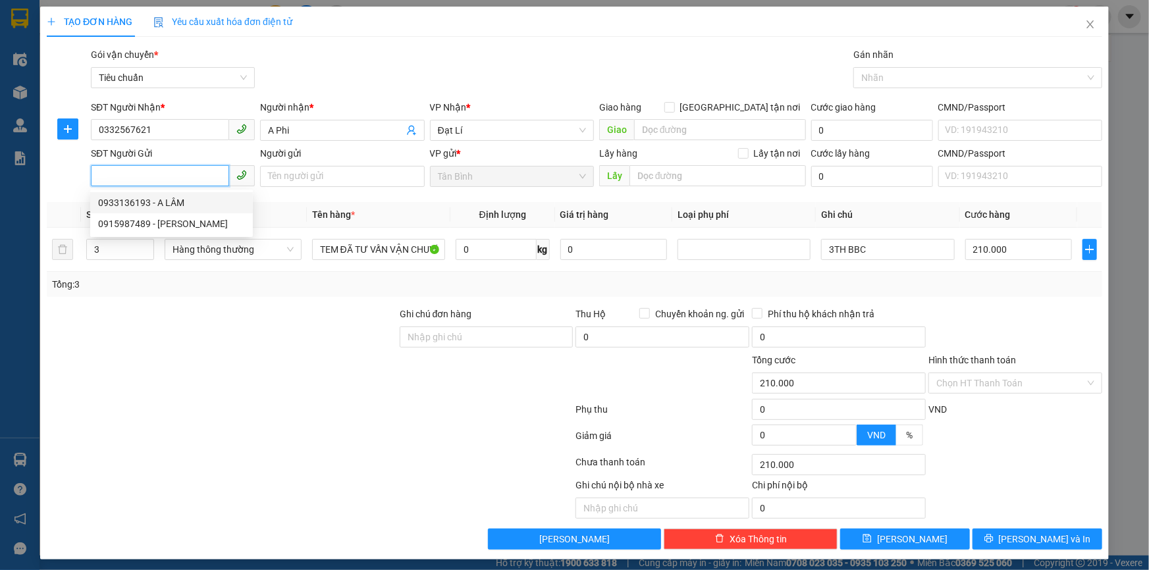
click at [189, 198] on div "0933136193 - A LÂM" at bounding box center [171, 203] width 147 height 14
type input "0933136193"
type input "A LÂM"
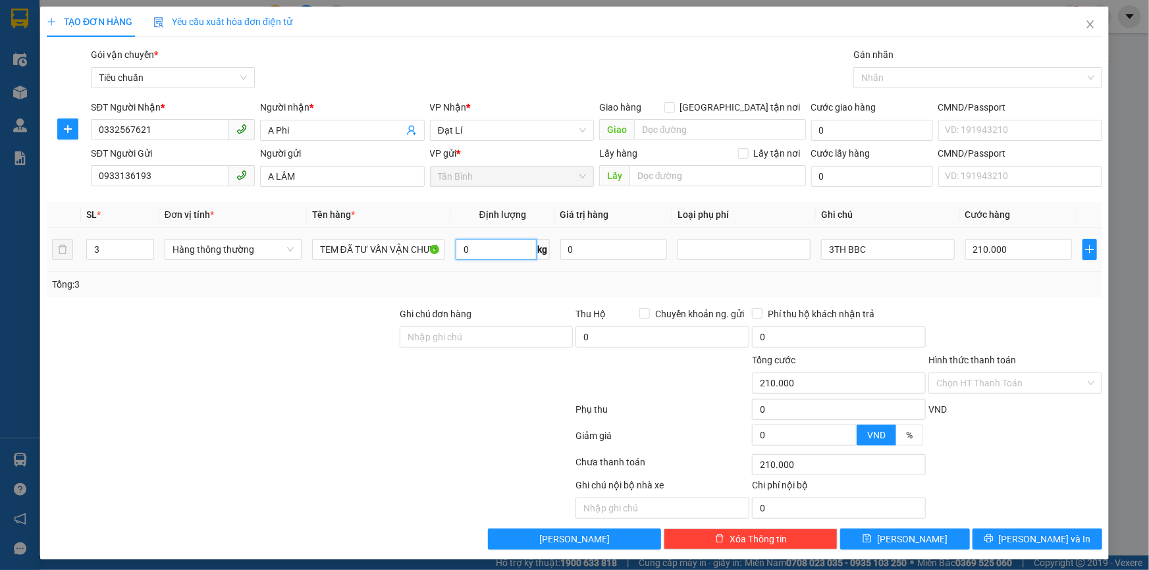
click at [483, 259] on input "0" at bounding box center [496, 249] width 81 height 21
type input "26"
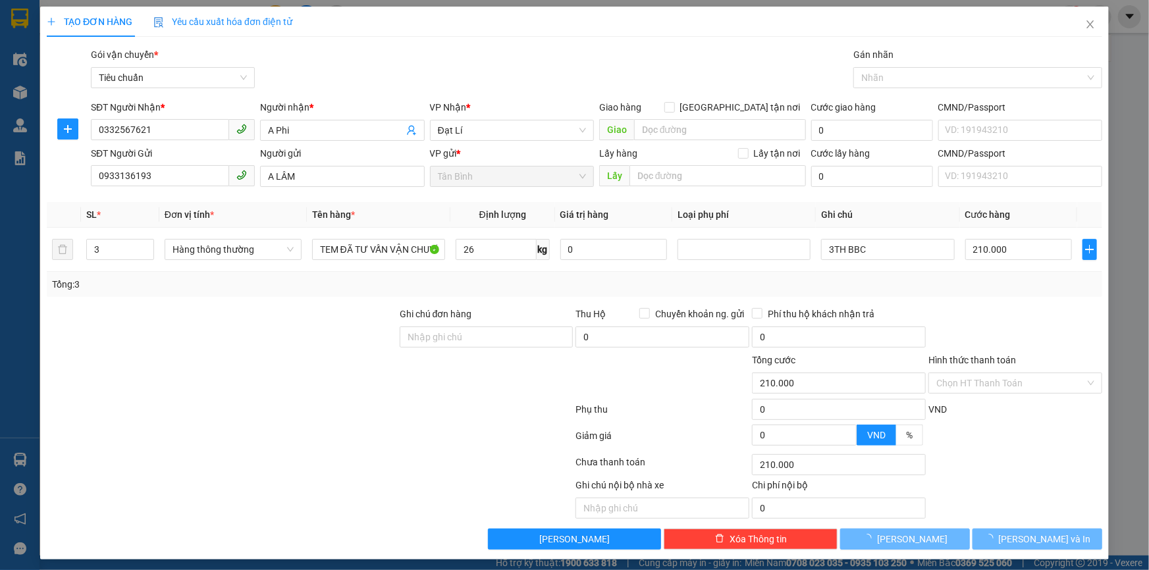
click at [481, 281] on div "Tổng: 3" at bounding box center [574, 284] width 1045 height 14
type input "65.000"
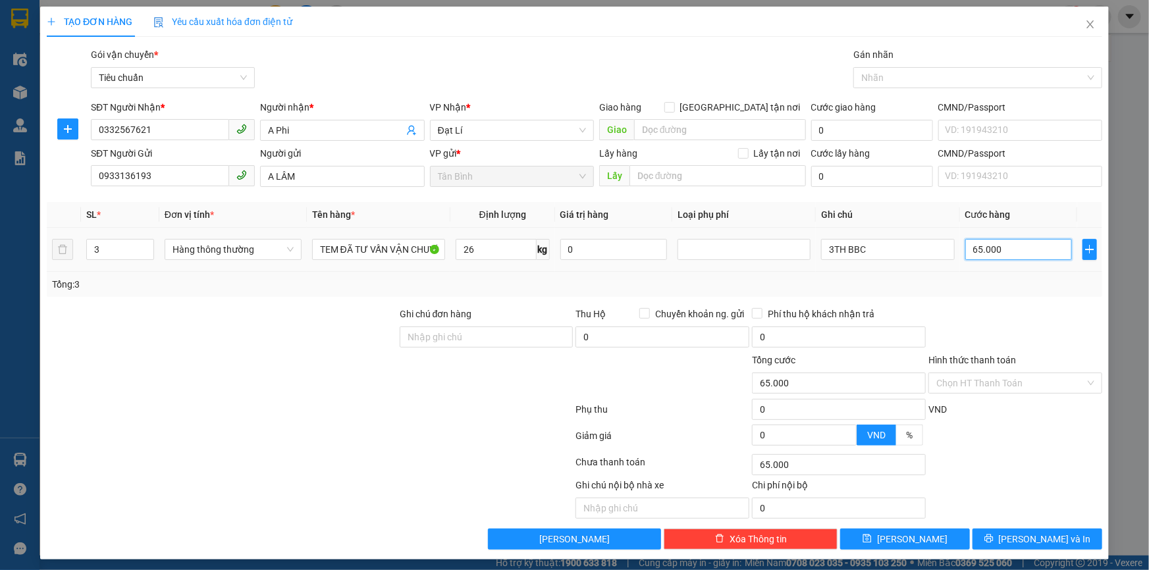
click at [1027, 251] on input "65.000" at bounding box center [1018, 249] width 107 height 21
type input "1"
type input "18"
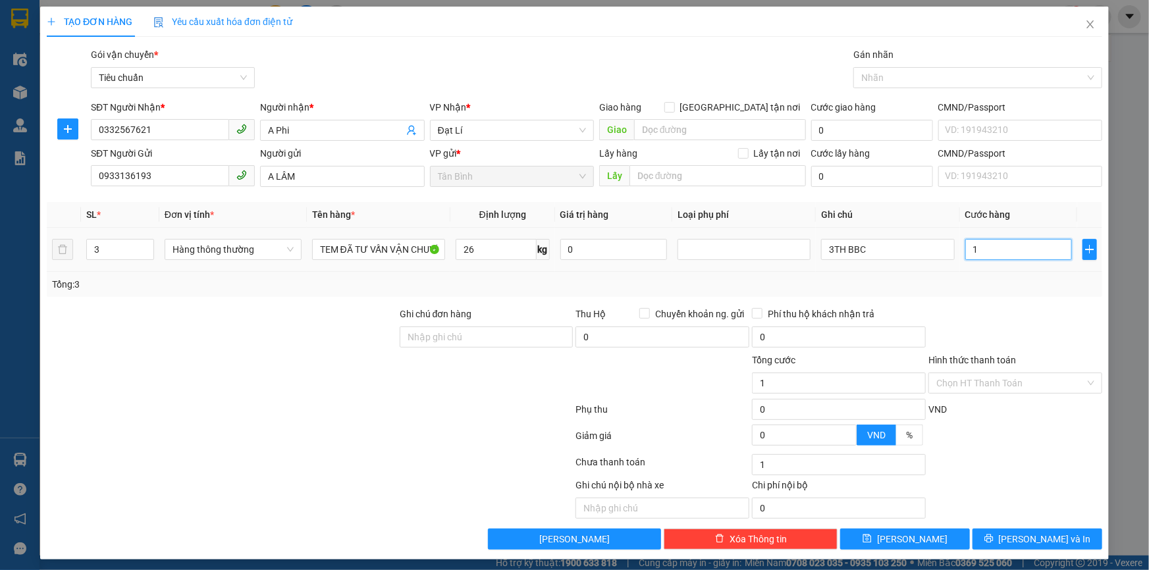
type input "18"
type input "180"
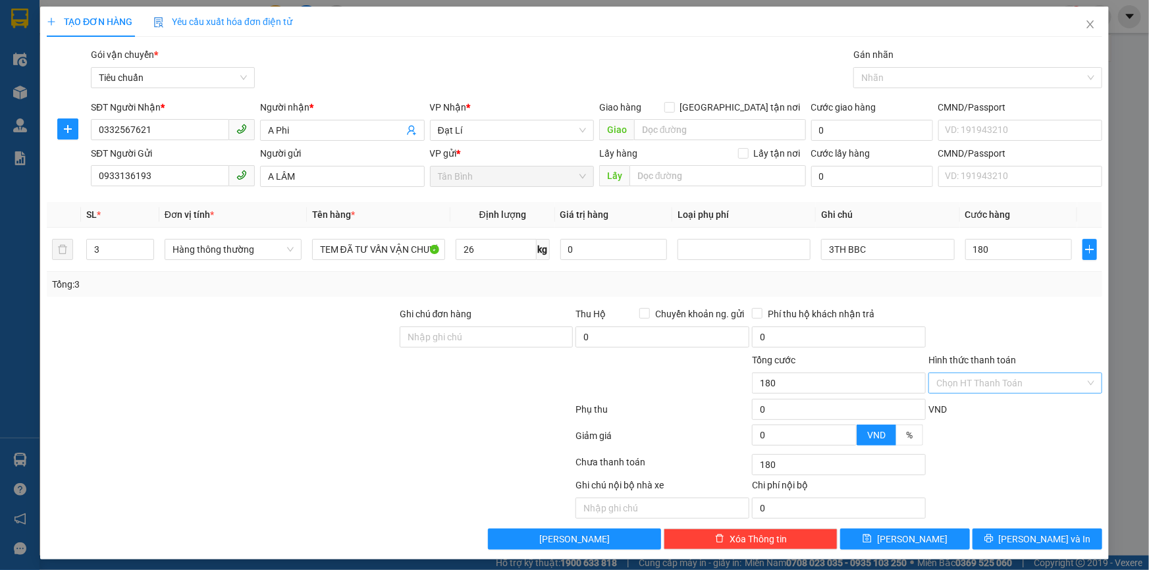
type input "180.000"
drag, startPoint x: 1006, startPoint y: 379, endPoint x: 1005, endPoint y: 392, distance: 13.2
click at [1006, 379] on input "Hình thức thanh toán" at bounding box center [1010, 383] width 149 height 20
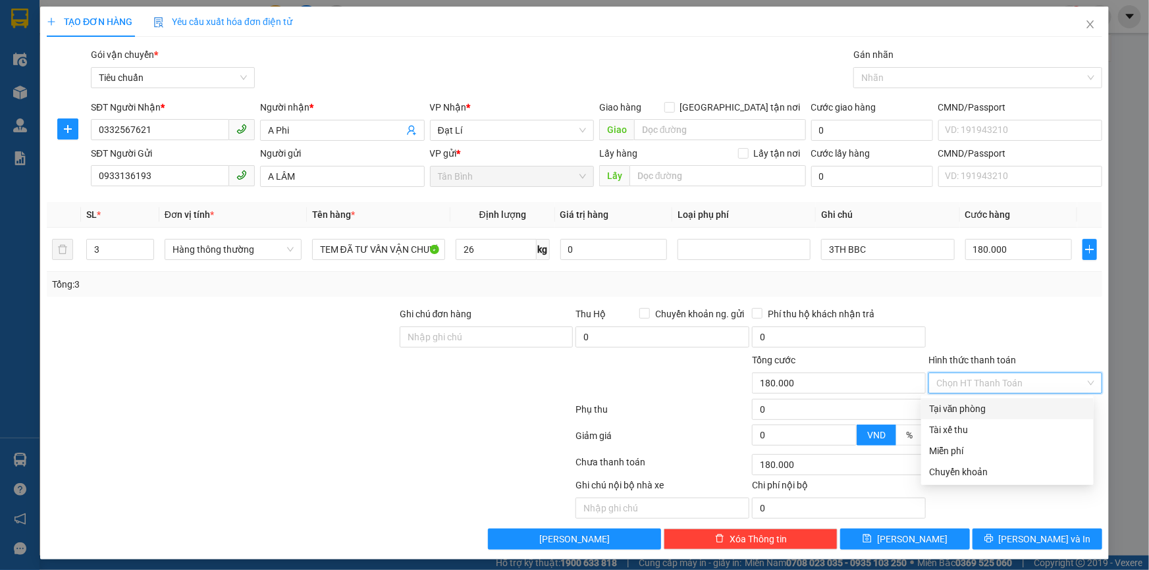
click at [1006, 405] on div "Tại văn phòng" at bounding box center [1007, 409] width 157 height 14
type input "0"
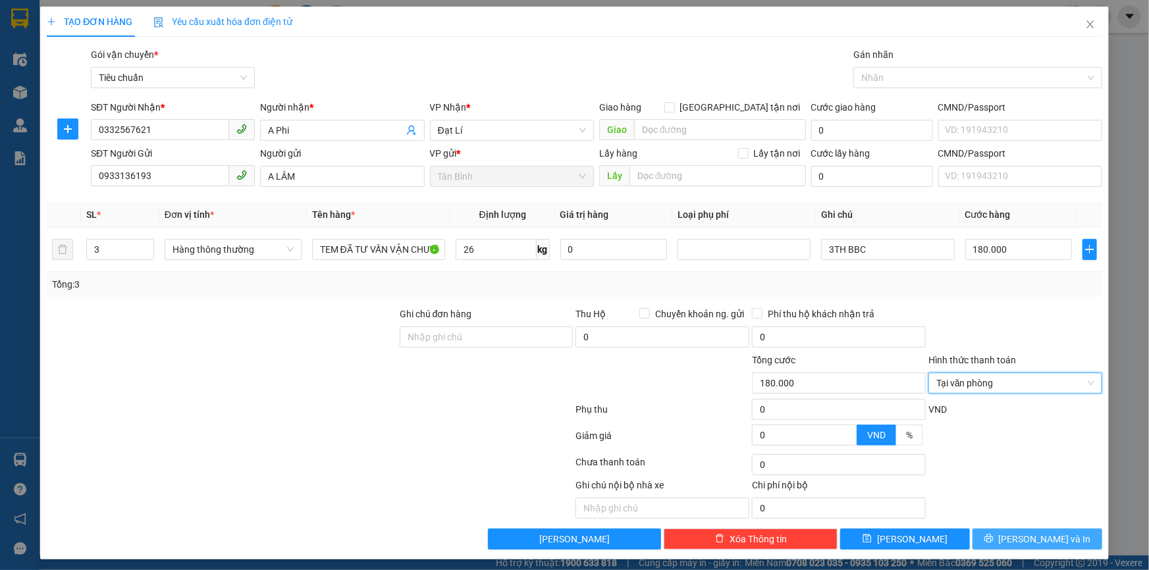
click at [1003, 545] on button "Lưu và In" at bounding box center [1038, 539] width 130 height 21
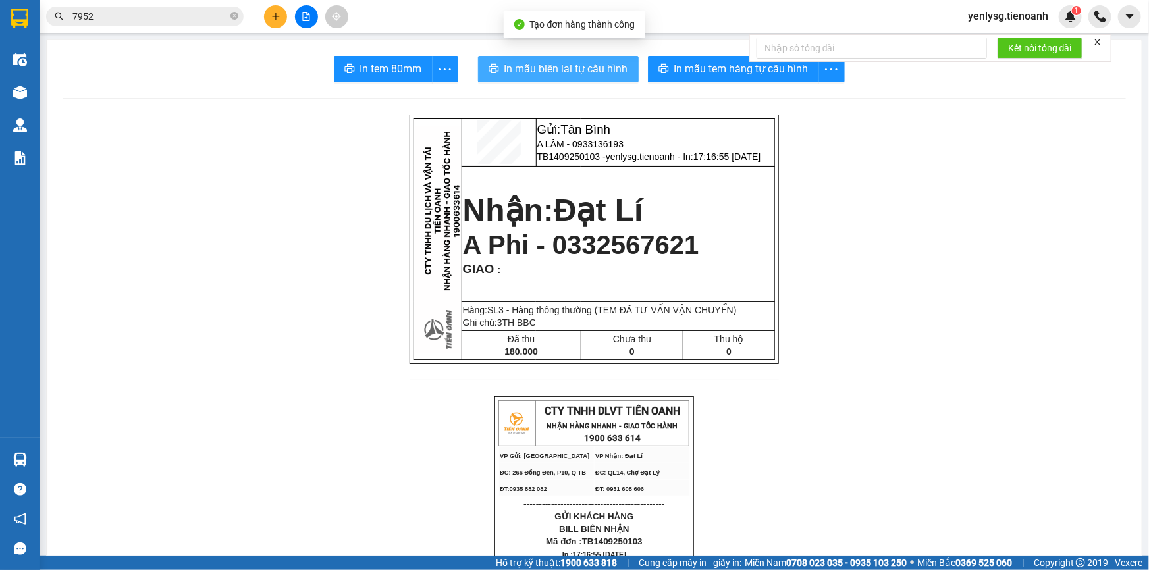
click at [599, 75] on span "In mẫu biên lai tự cấu hình" at bounding box center [566, 69] width 124 height 16
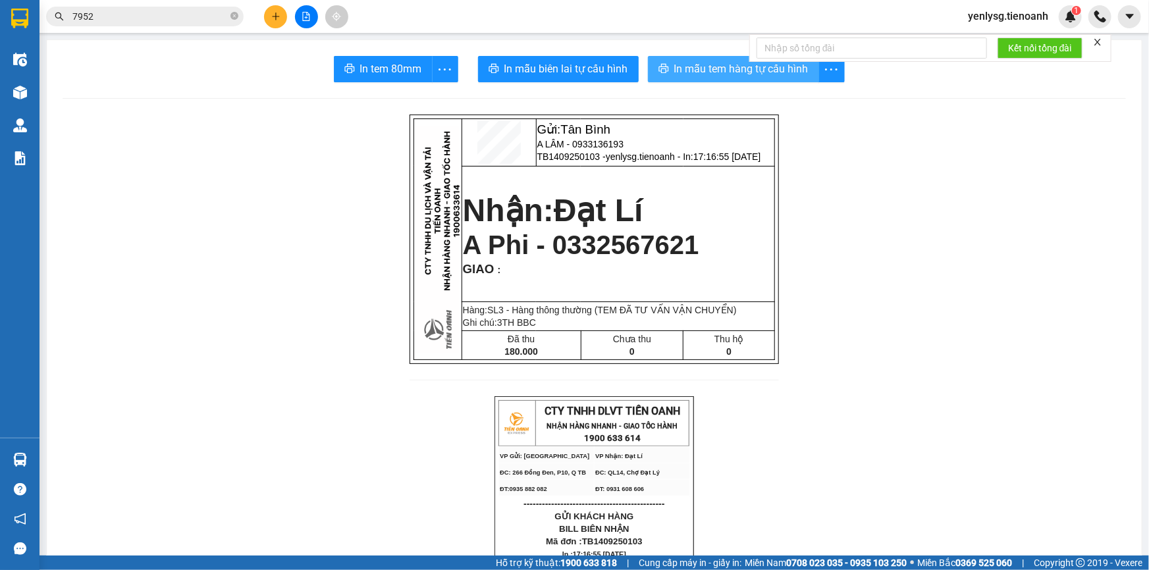
click at [751, 76] on span "In mẫu tem hàng tự cấu hình" at bounding box center [741, 69] width 134 height 16
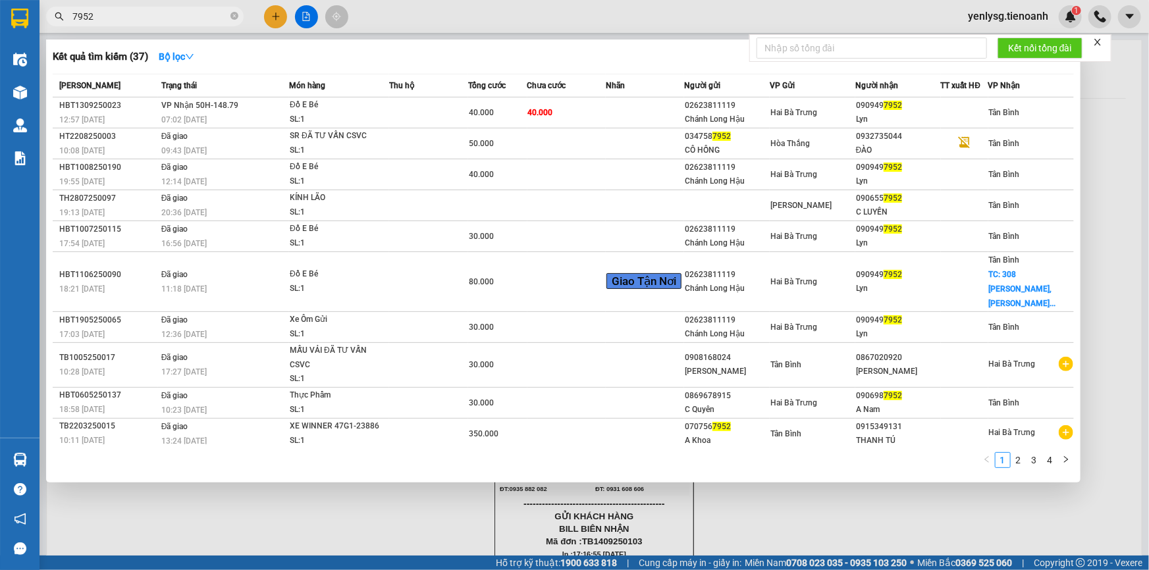
click at [211, 16] on input "7952" at bounding box center [149, 16] width 155 height 14
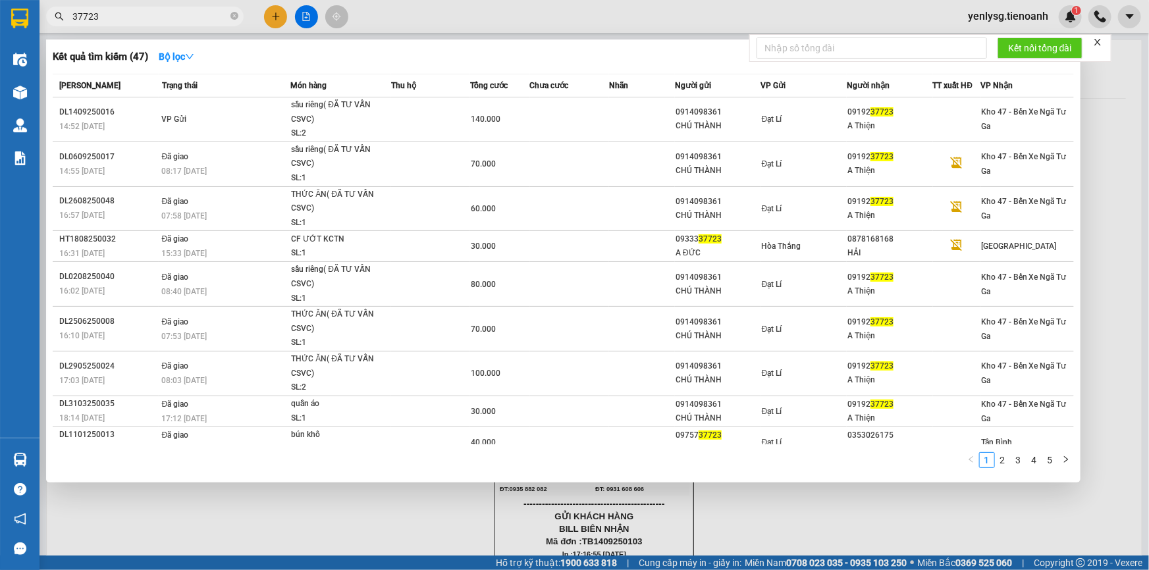
click at [76, 18] on input "37723" at bounding box center [149, 16] width 155 height 14
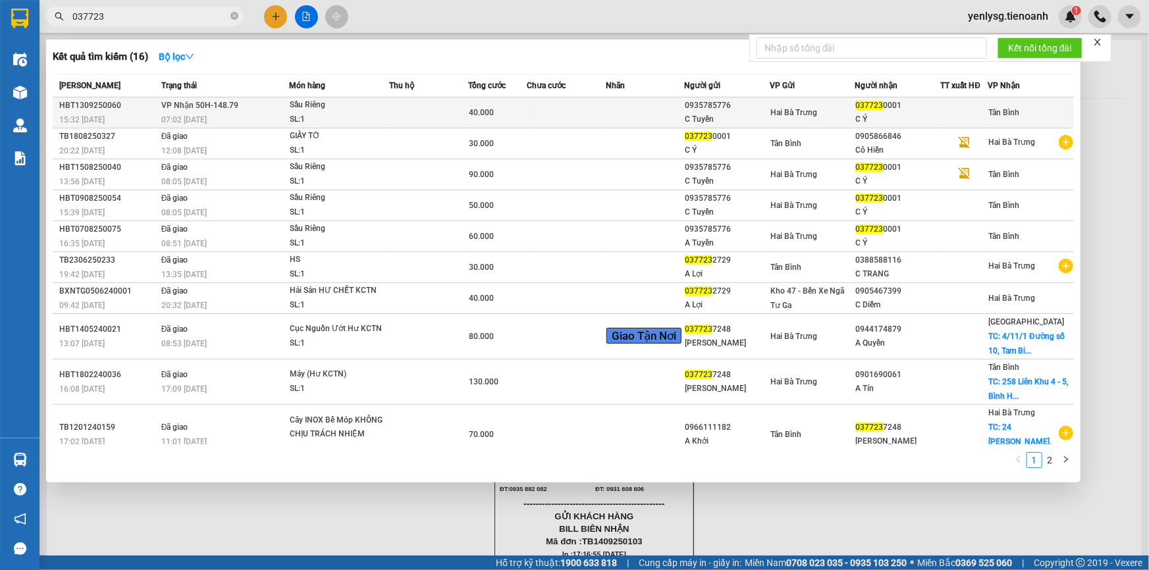
type input "037723"
click at [479, 119] on div "40.000" at bounding box center [498, 112] width 58 height 14
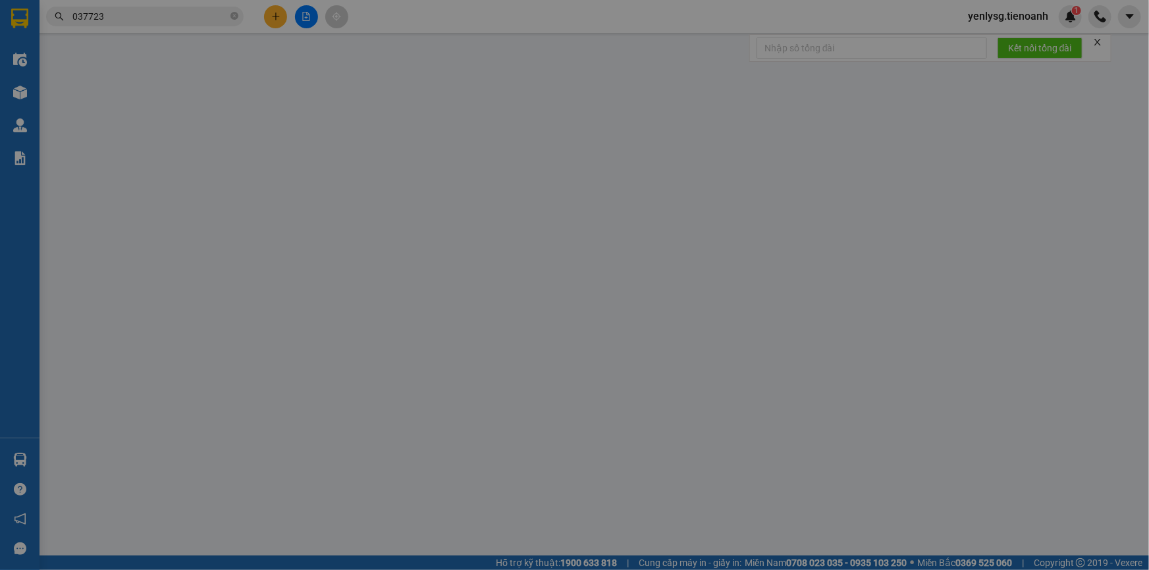
type input "0377230001"
type input "C Ý"
type input "0935785776"
type input "C Tuyền"
type input "40.000"
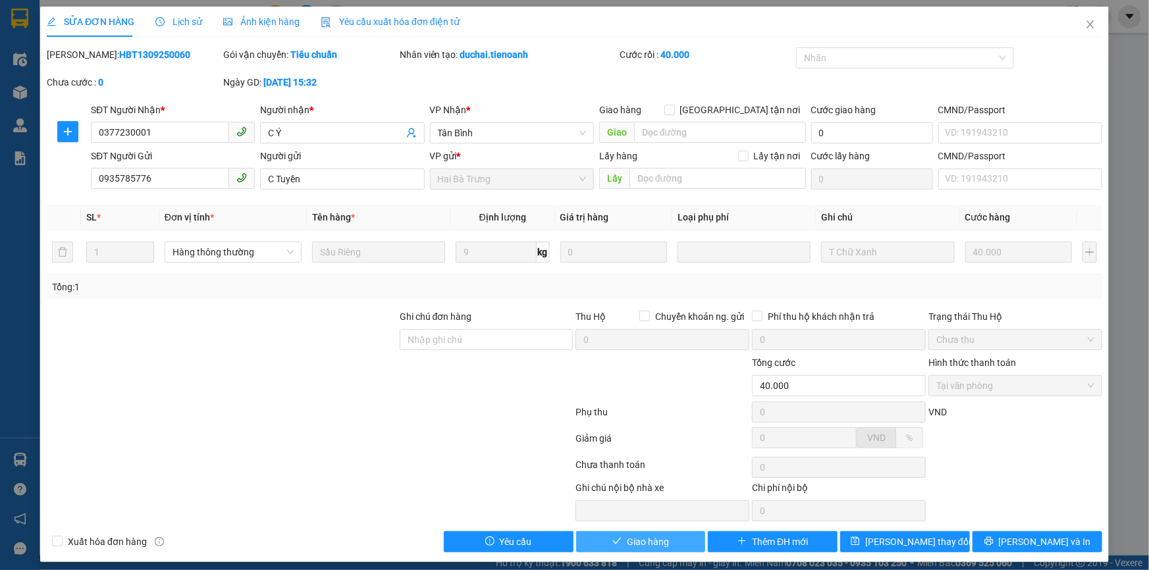
click at [652, 531] on button "Giao hàng" at bounding box center [641, 541] width 130 height 21
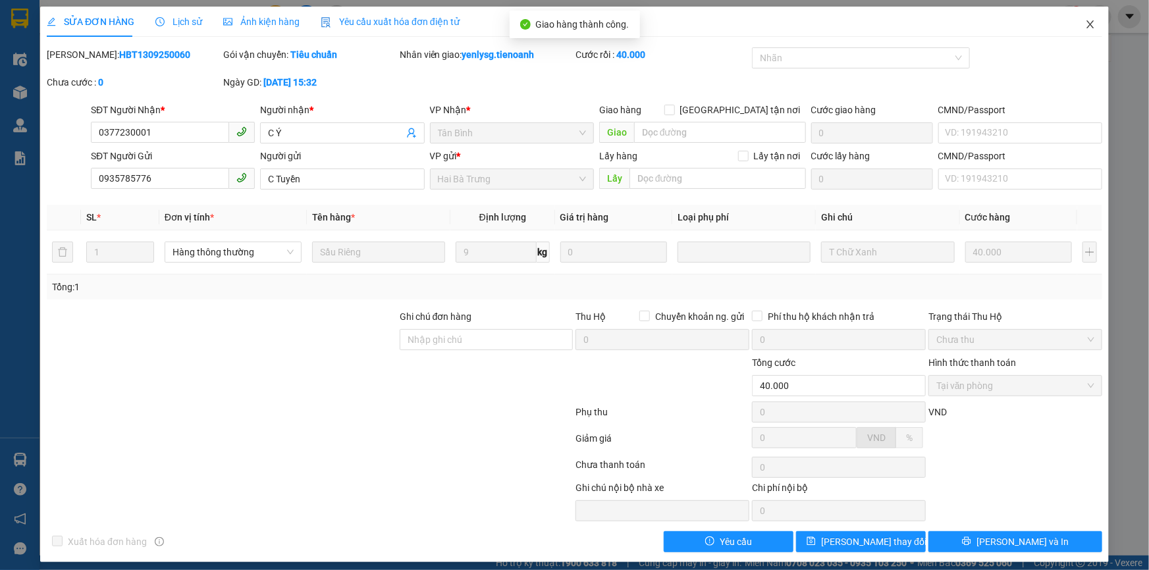
click at [1072, 27] on span "Close" at bounding box center [1090, 25] width 37 height 37
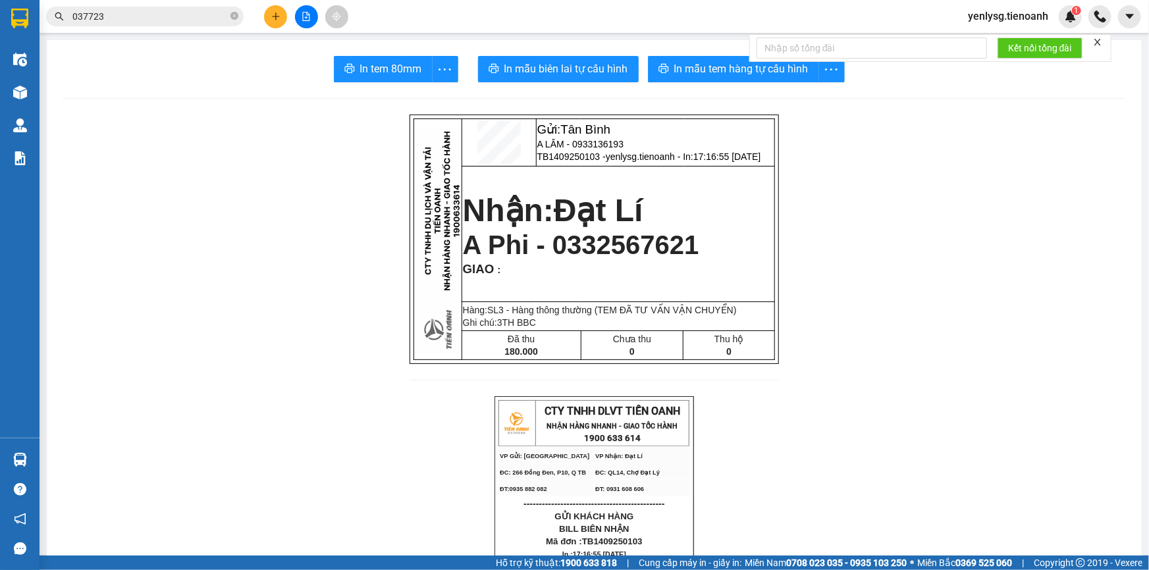
click at [280, 20] on icon "plus" at bounding box center [275, 16] width 9 height 9
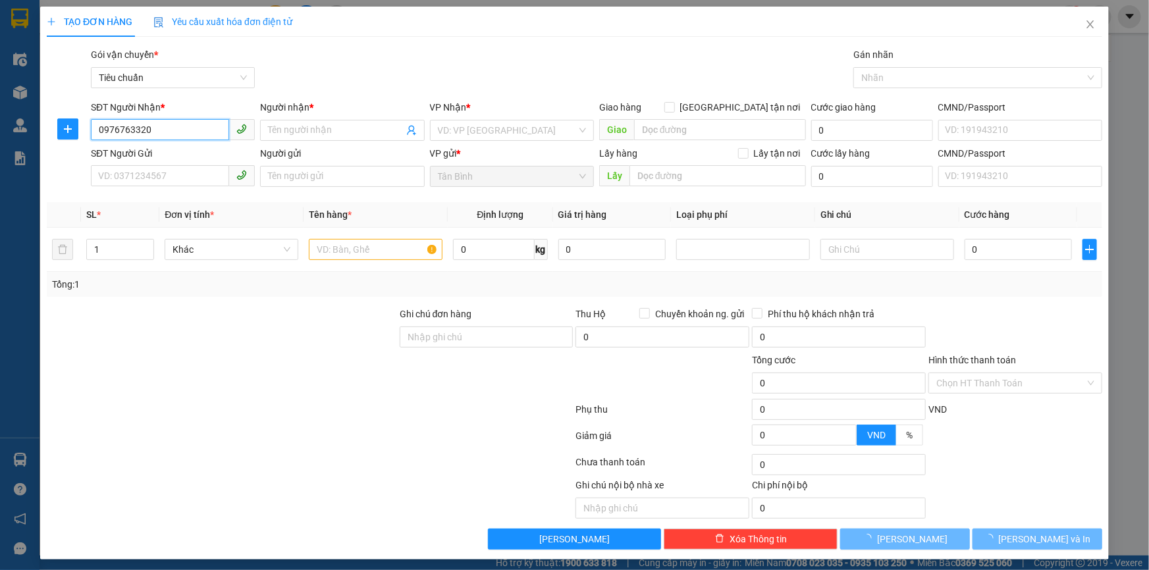
type input "0976763320"
click at [257, 130] on div "Người nhận * Tên người nhận" at bounding box center [341, 123] width 169 height 46
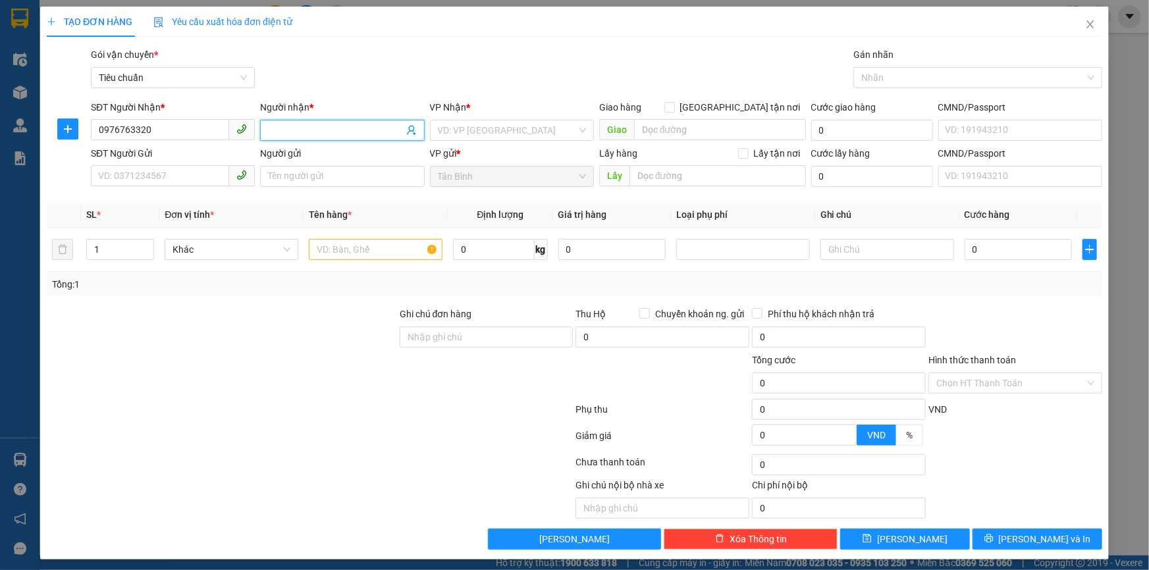
click at [270, 130] on input "Người nhận *" at bounding box center [335, 130] width 135 height 14
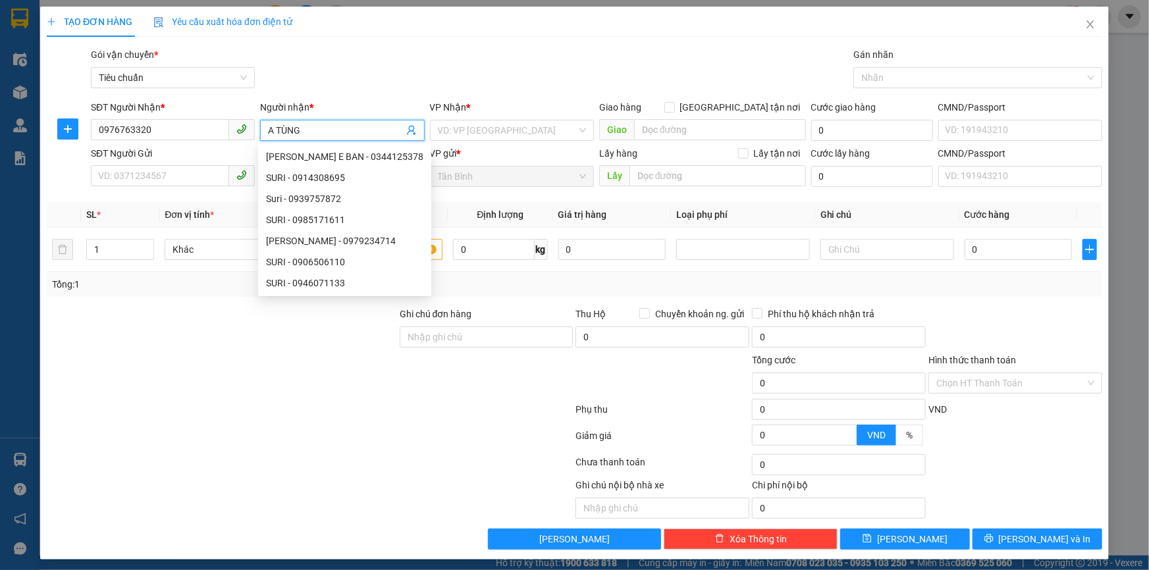
type input "A TÙNG"
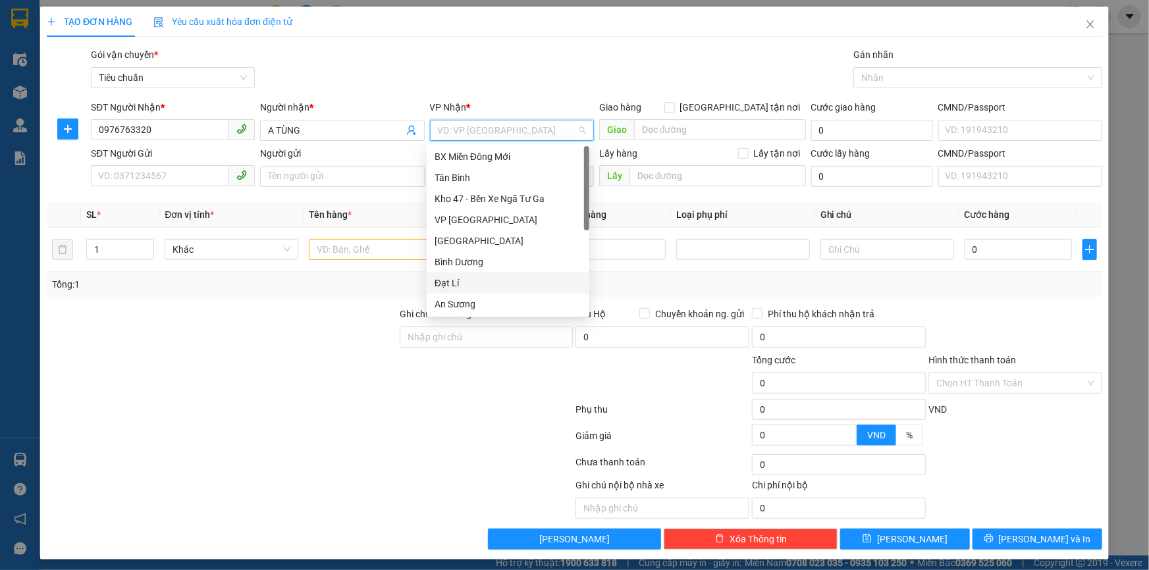
type input "H"
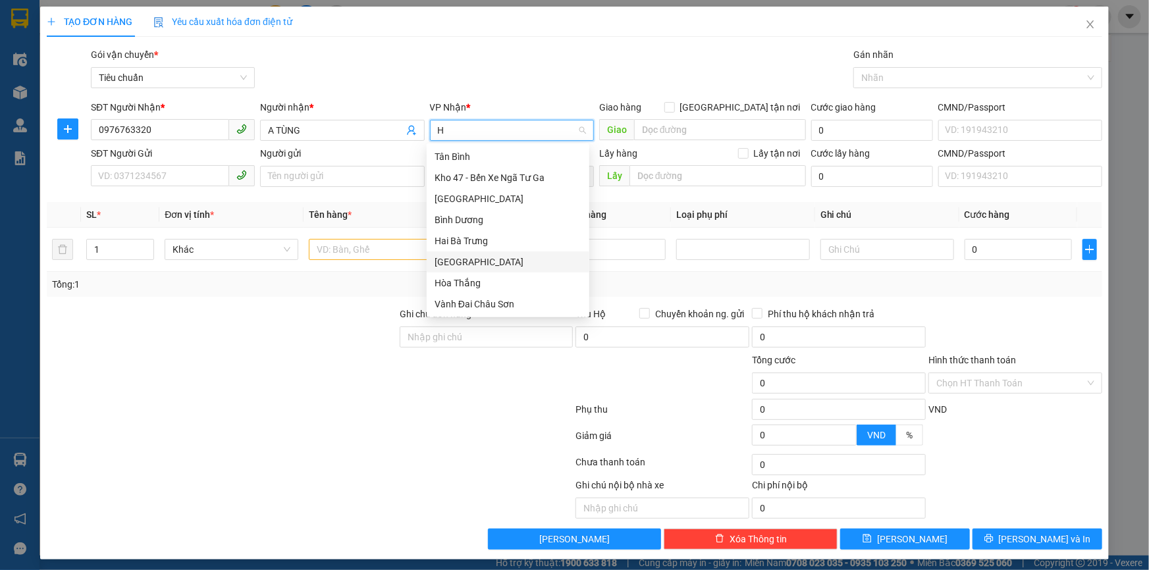
click at [477, 257] on div "Hòa Đông" at bounding box center [508, 262] width 147 height 14
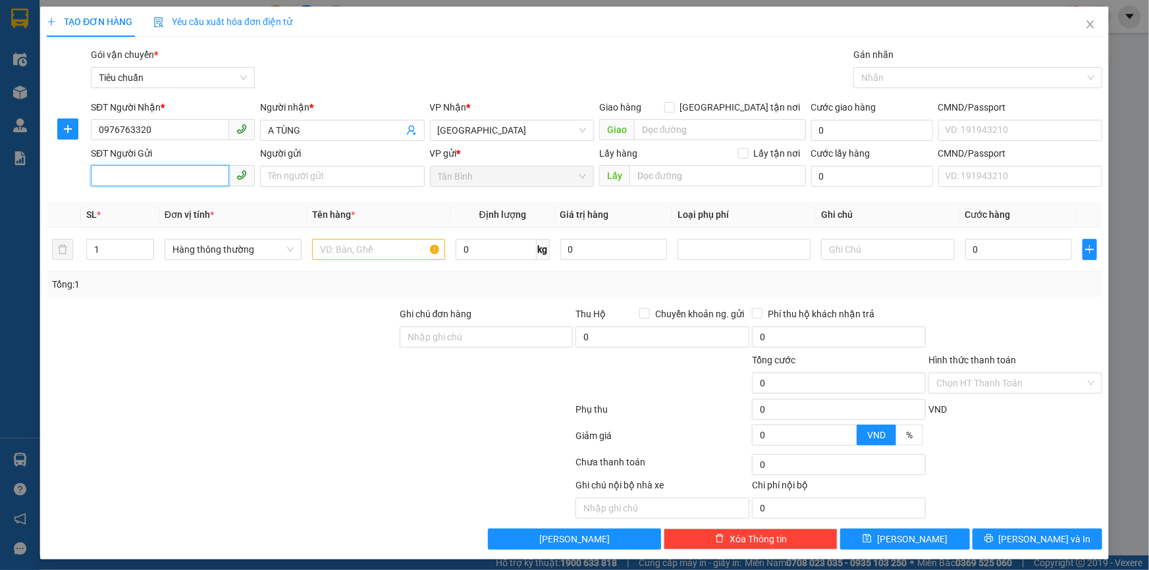
click at [171, 169] on input "SĐT Người Gửi" at bounding box center [160, 175] width 138 height 21
type input "0903109268"
click at [214, 198] on div "0903109268 - NIỆM" at bounding box center [171, 203] width 147 height 14
type input "NIỆM"
type input "150.000"
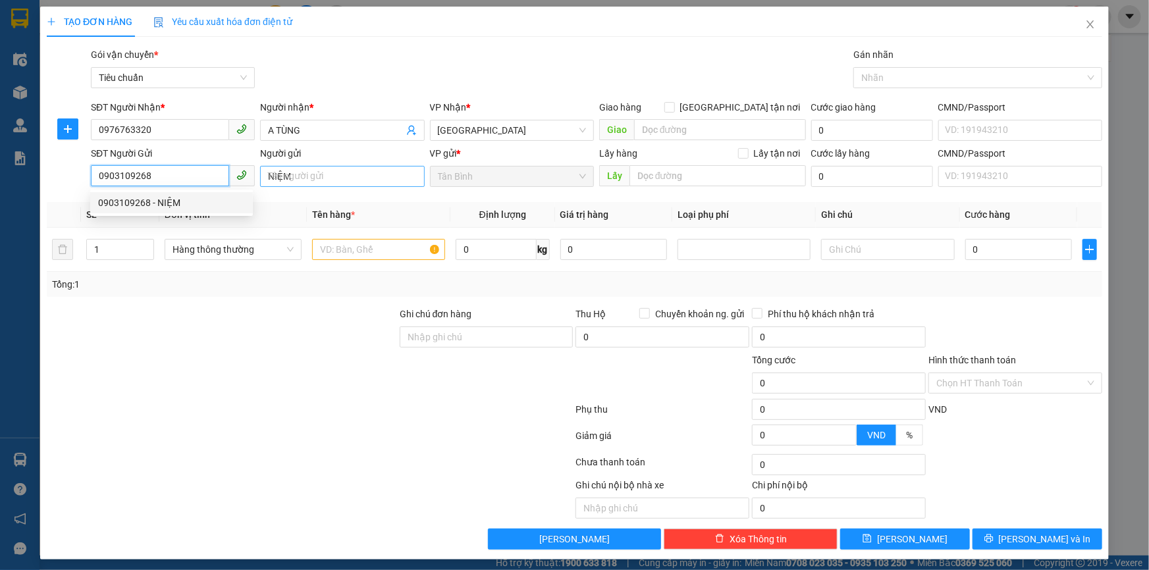
type input "150.000"
type input "0903109268"
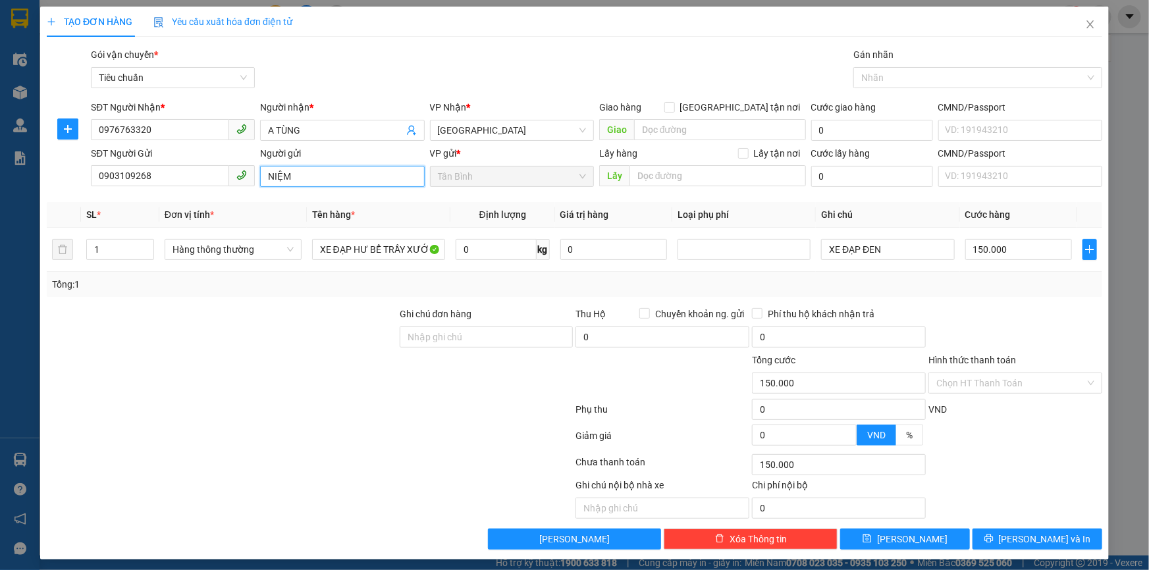
click at [268, 172] on input "NIỆM" at bounding box center [342, 176] width 164 height 21
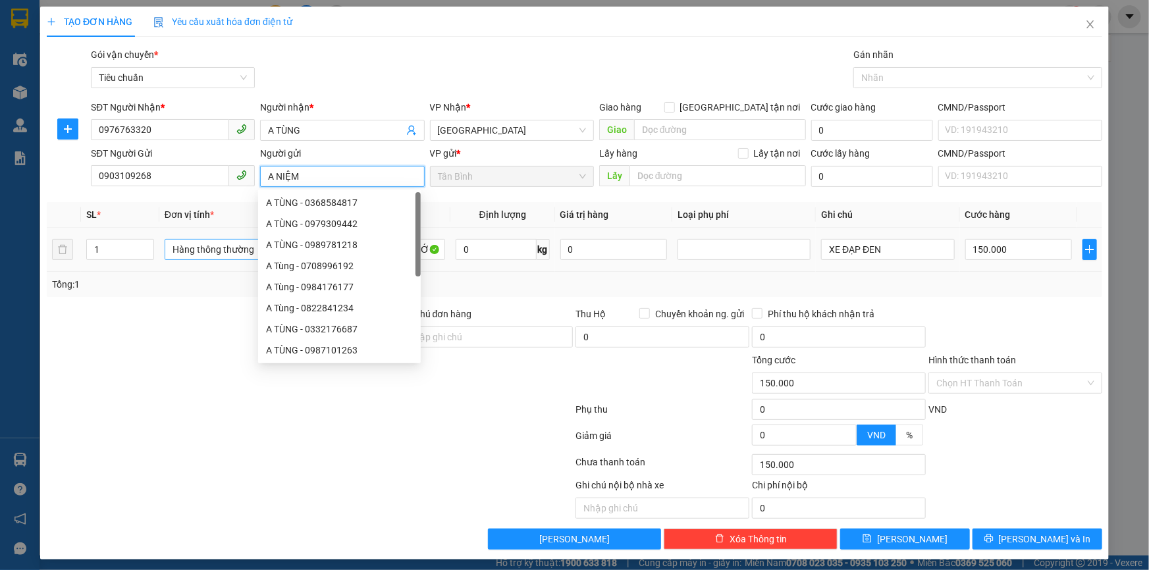
click at [220, 247] on span "Hàng thông thường" at bounding box center [233, 250] width 121 height 20
type input "A NIỆM"
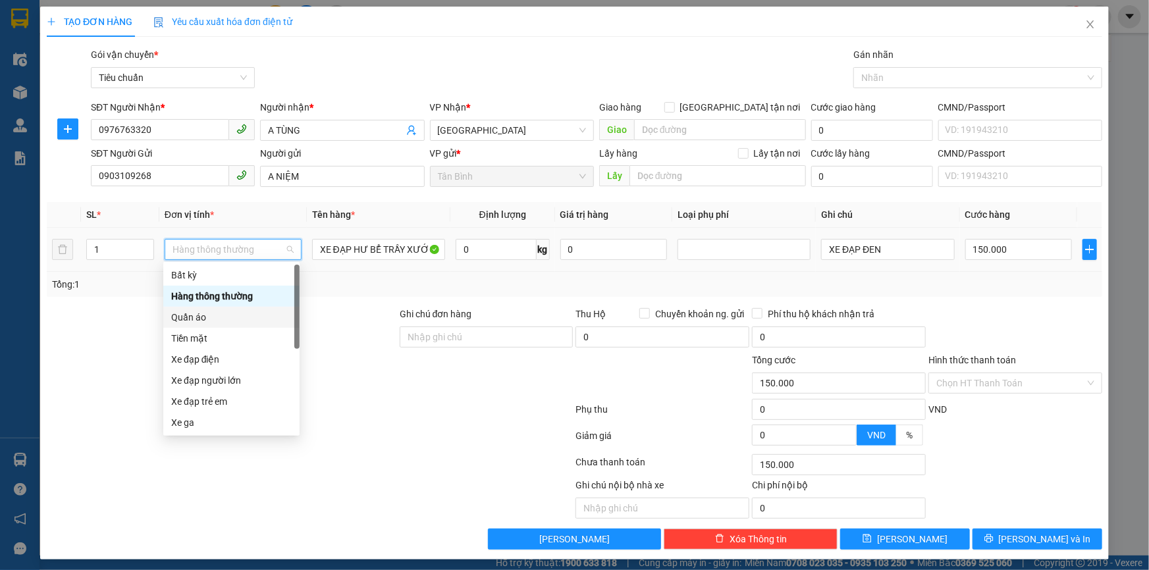
click at [203, 315] on div "Quần áo" at bounding box center [231, 317] width 121 height 14
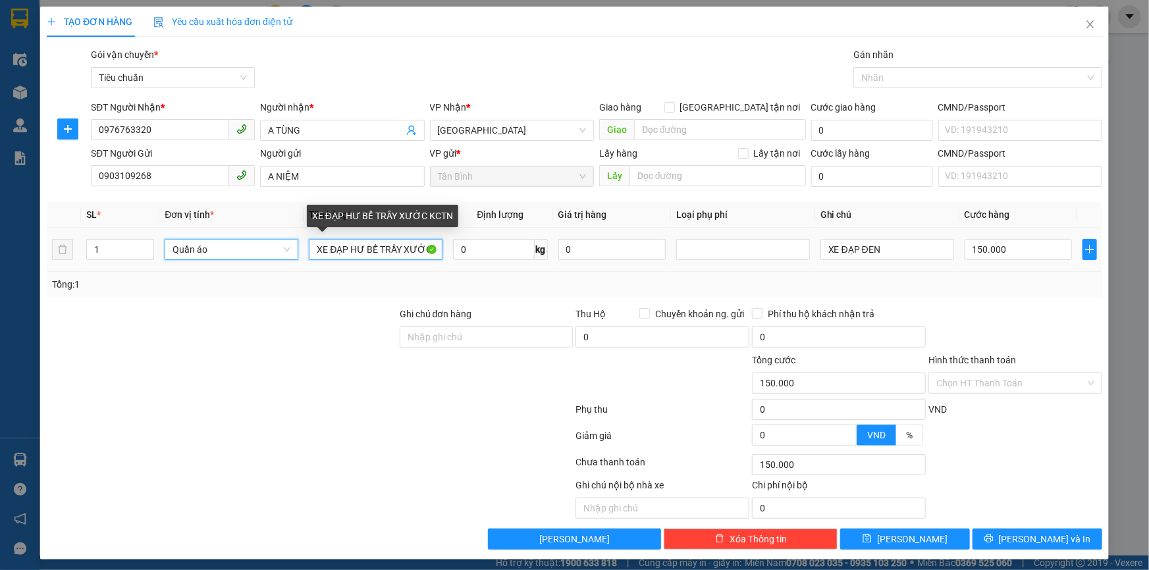
click at [340, 251] on input "XE ĐẠP HƯ BỂ TRẦY XƯỚC KCTN" at bounding box center [376, 249] width 134 height 21
type input "0"
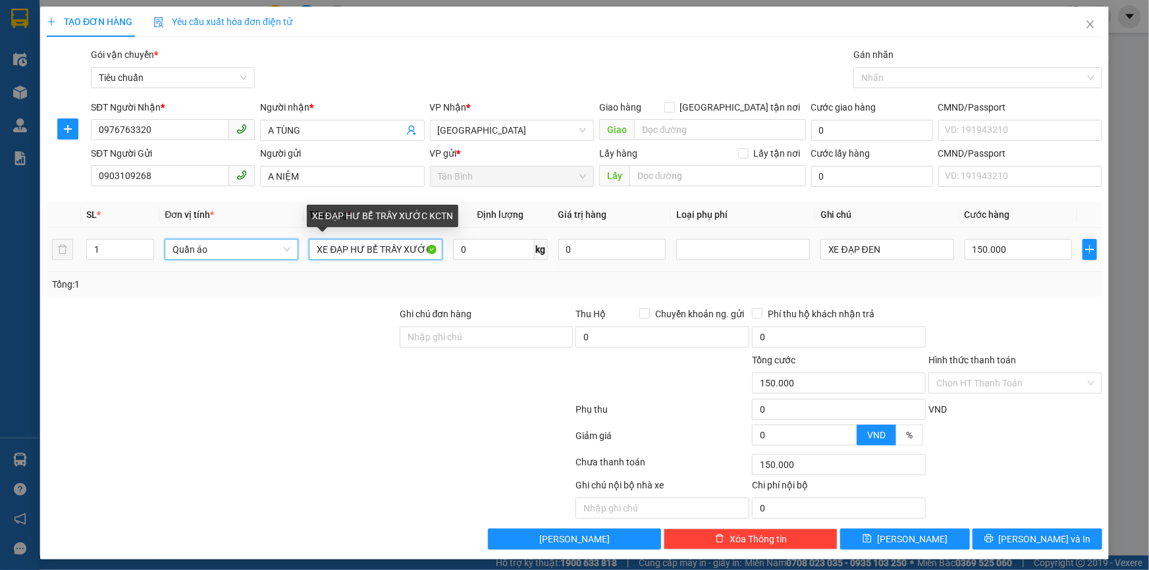
type input "0"
click at [340, 251] on input "XE ĐẠP HƯ BỂ TRẦY XƯỚC KCTN" at bounding box center [376, 249] width 134 height 21
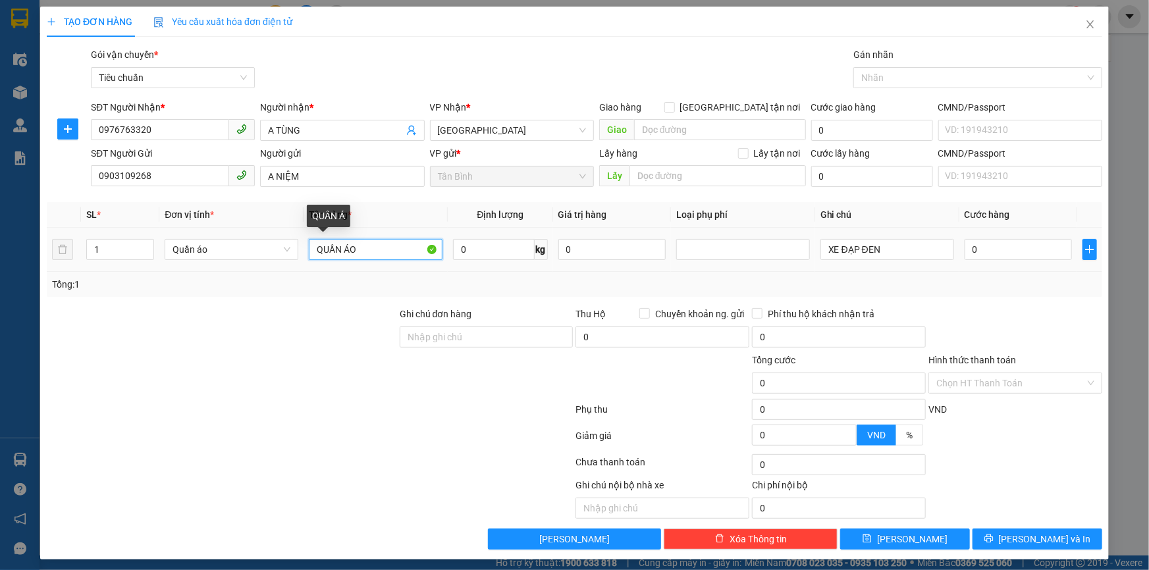
type input "QUẦN ÁO"
type input "5"
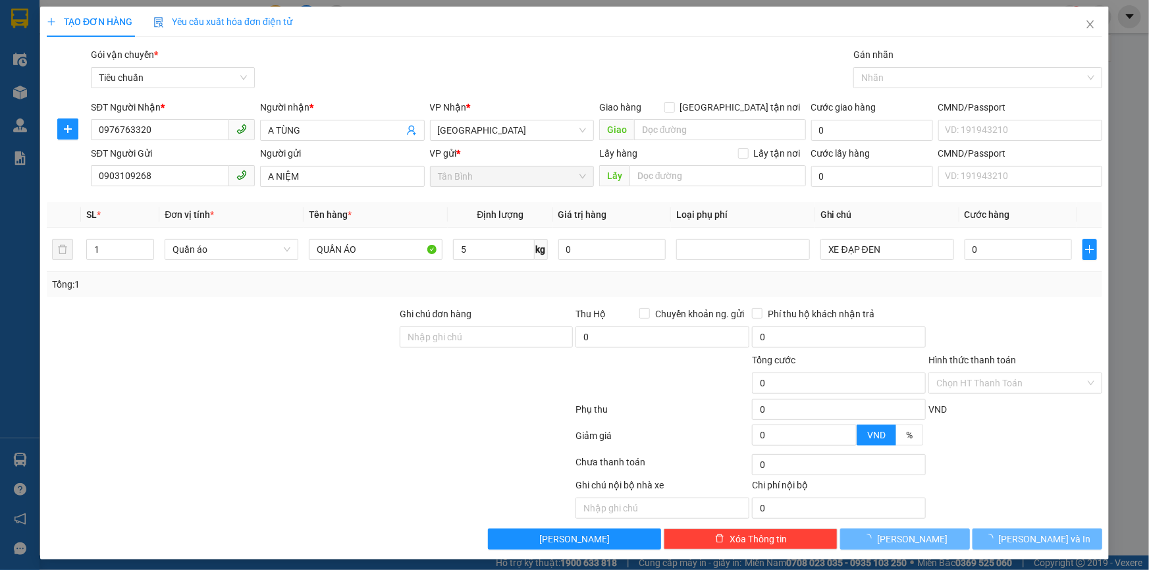
click at [330, 329] on div at bounding box center [221, 330] width 353 height 46
type input "40.000"
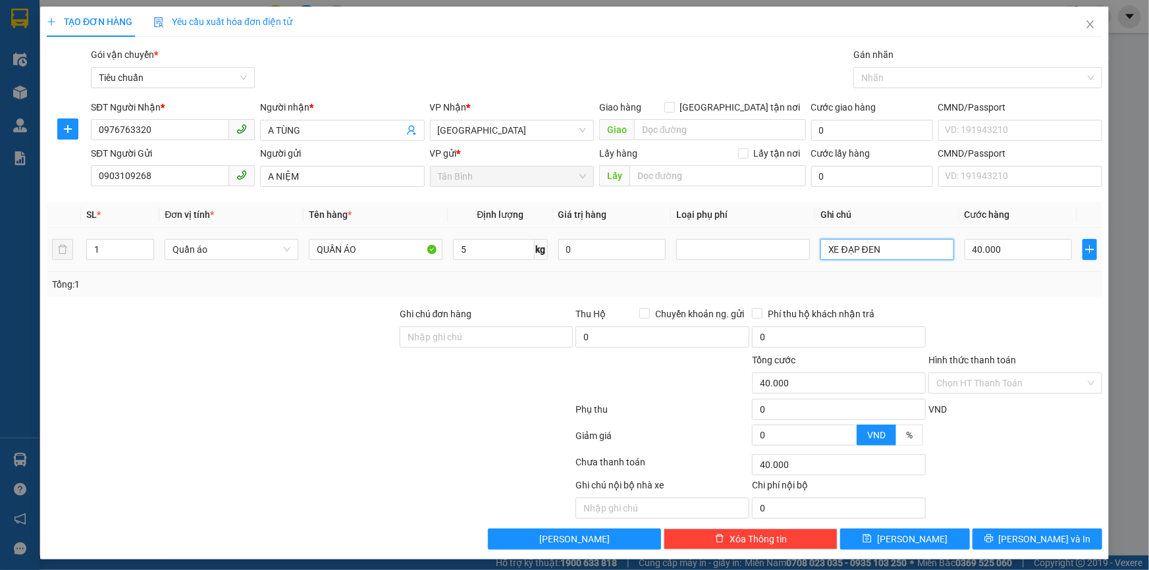
click at [868, 250] on input "XE ĐẠP ĐEN" at bounding box center [888, 249] width 134 height 21
type input "CỤC ĐỎ BKV"
click at [967, 373] on div "Chọn HT Thanh Toán" at bounding box center [1015, 383] width 174 height 21
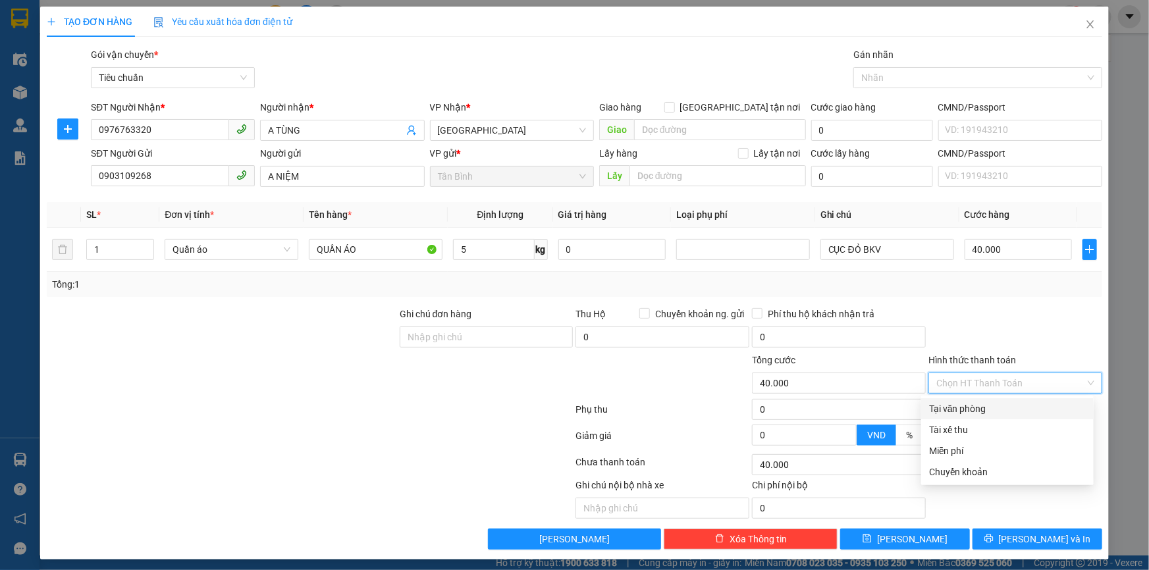
click at [961, 395] on div "Hình thức thanh toán Chọn HT Thanh Toán" at bounding box center [1015, 376] width 174 height 46
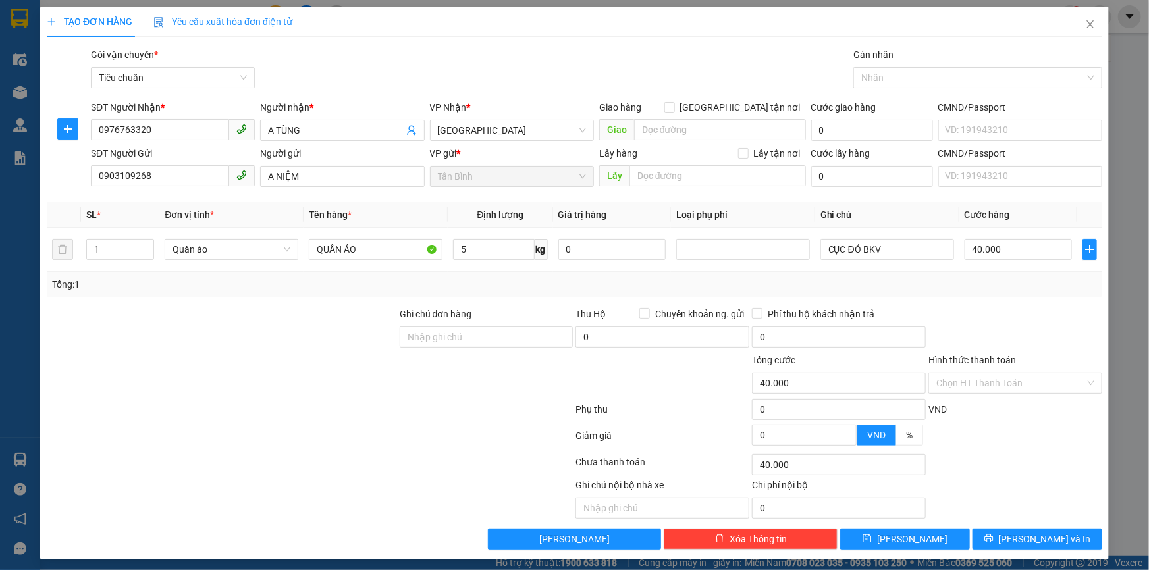
drag, startPoint x: 967, startPoint y: 385, endPoint x: 966, endPoint y: 402, distance: 16.5
click at [967, 390] on input "Hình thức thanh toán" at bounding box center [1010, 383] width 149 height 20
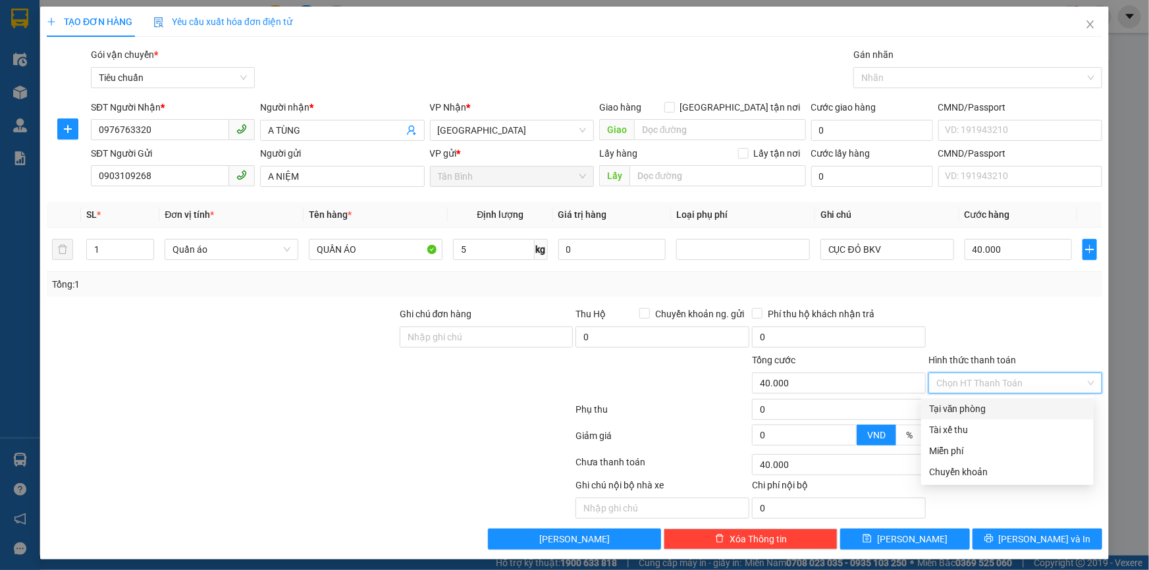
click at [966, 402] on div "Tại văn phòng" at bounding box center [1007, 409] width 157 height 14
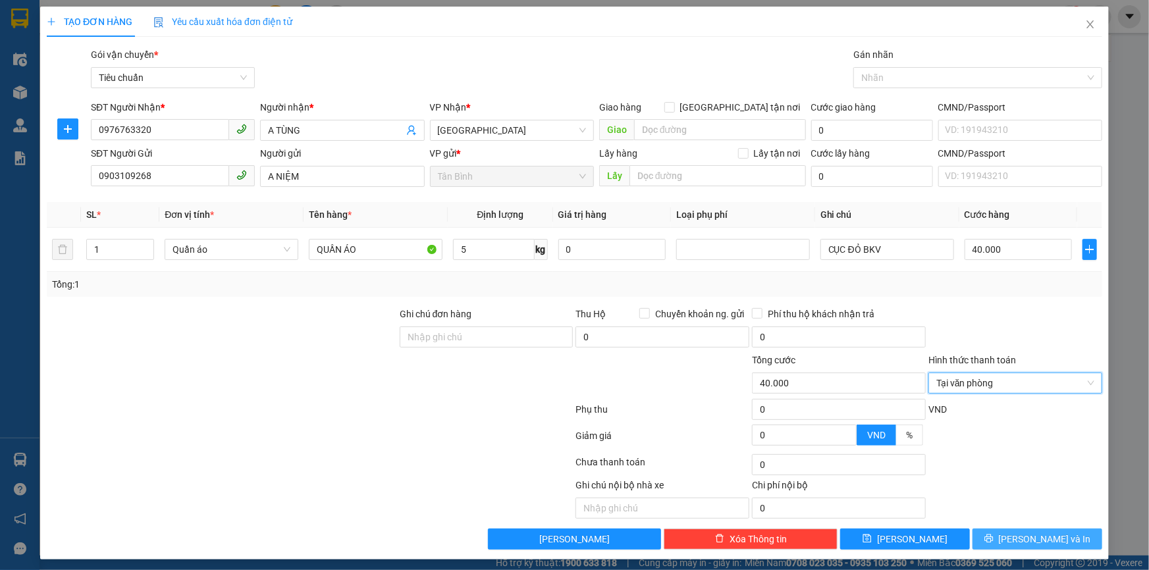
click at [987, 535] on button "Lưu và In" at bounding box center [1038, 539] width 130 height 21
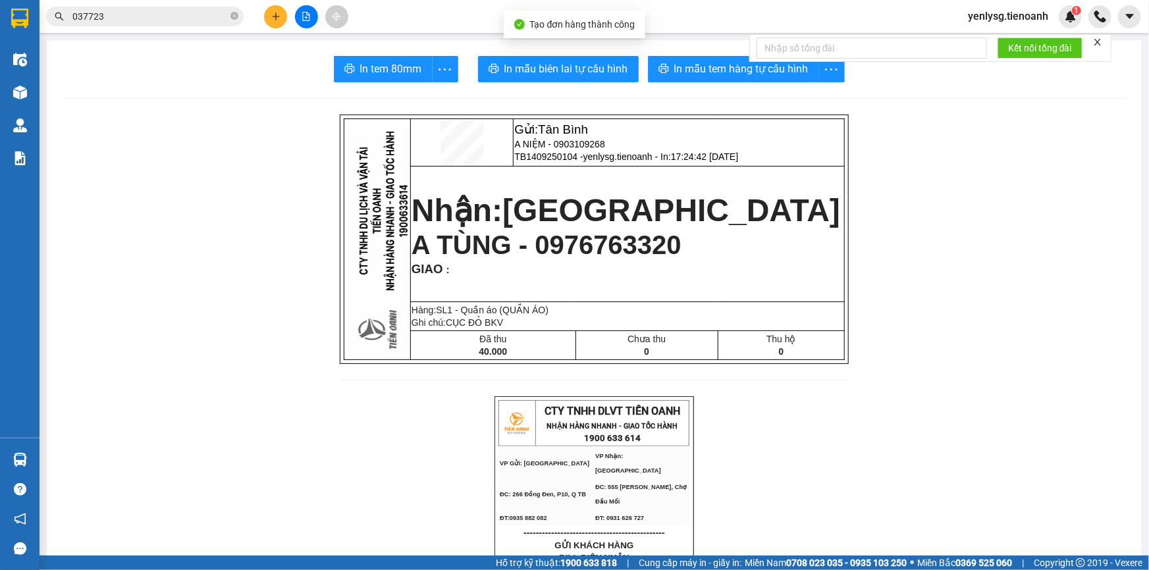
click at [630, 62] on button "In mẫu biên lai tự cấu hình" at bounding box center [558, 69] width 161 height 26
click at [701, 65] on span "In mẫu tem hàng tự cấu hình" at bounding box center [741, 69] width 134 height 16
click at [276, 25] on button at bounding box center [275, 16] width 23 height 23
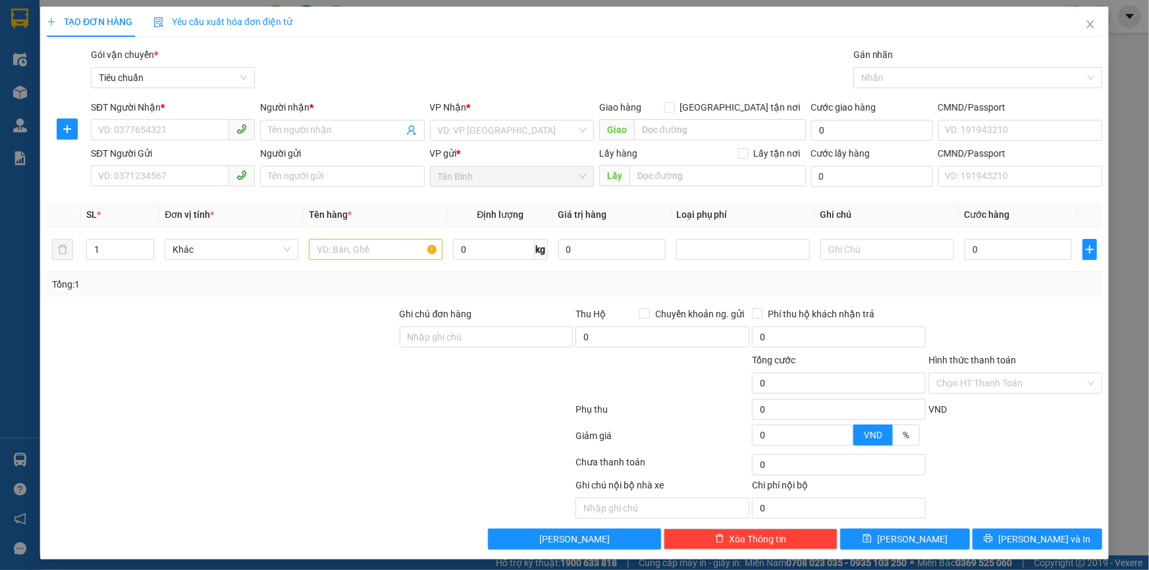
click at [276, 22] on span "Yêu cầu xuất hóa đơn điện tử" at bounding box center [222, 21] width 139 height 11
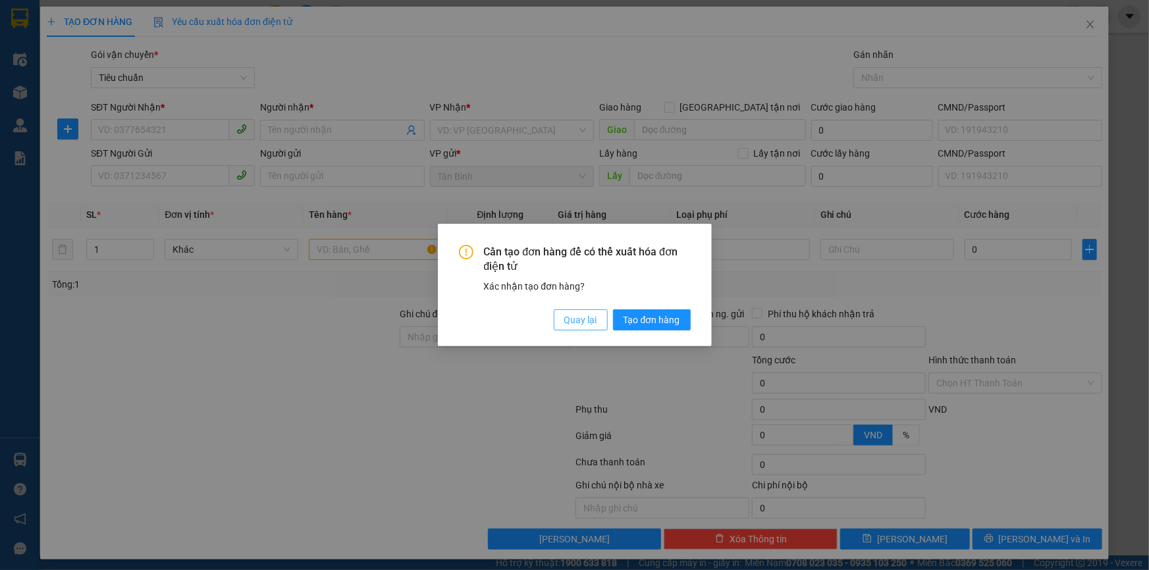
click at [572, 325] on span "Quay lại" at bounding box center [580, 320] width 33 height 14
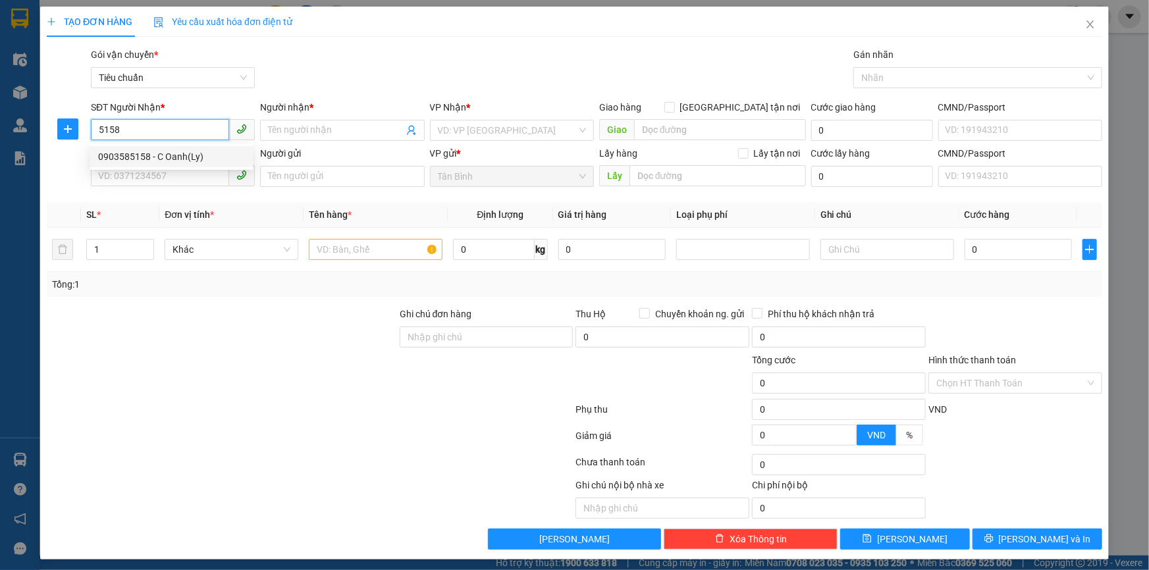
click at [163, 153] on div "0903585158 - C Oanh(Ly)" at bounding box center [171, 156] width 147 height 14
type input "0903585158"
type input "C Oanh(Ly)"
type input "440.000"
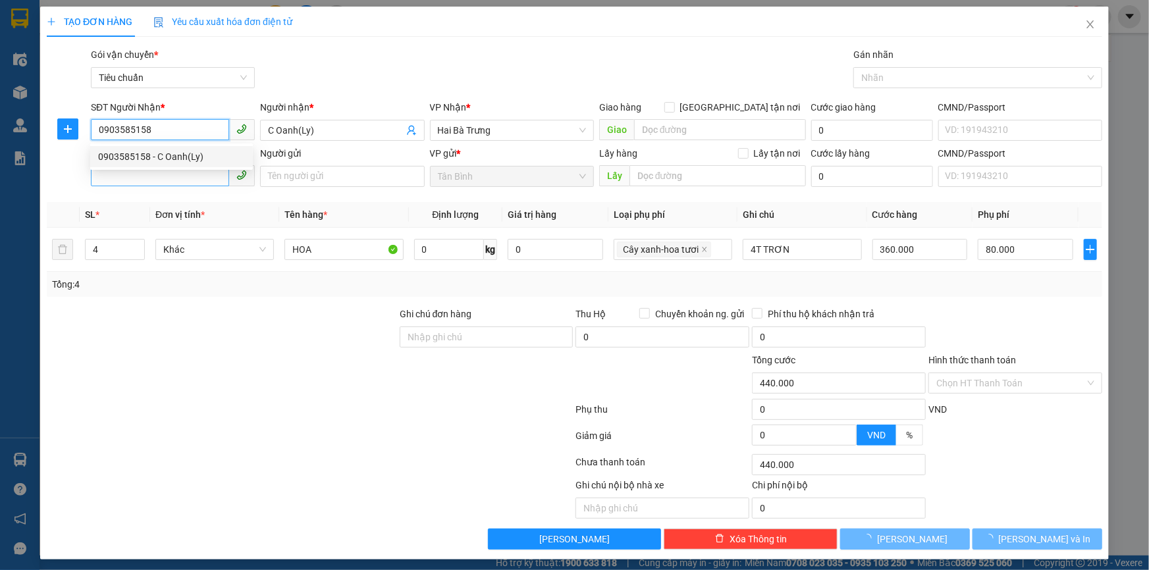
type input "0903585158"
click at [171, 183] on input "SĐT Người Gửi" at bounding box center [160, 175] width 138 height 21
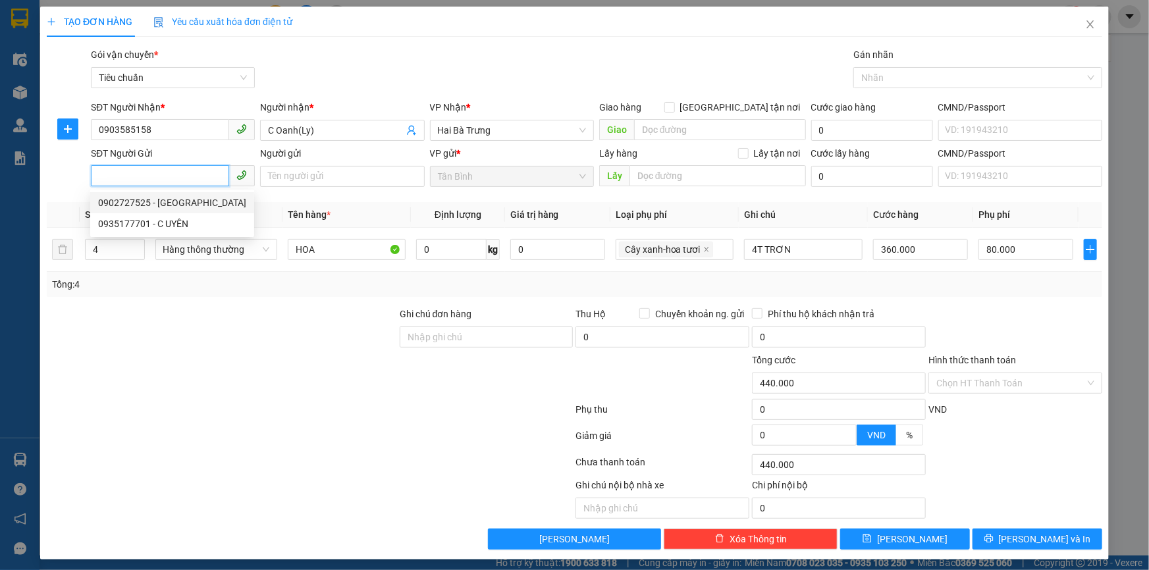
click at [184, 197] on div "0902727525 - Thanh Phong" at bounding box center [172, 203] width 148 height 14
type input "0902727525"
type input "Thanh Phong"
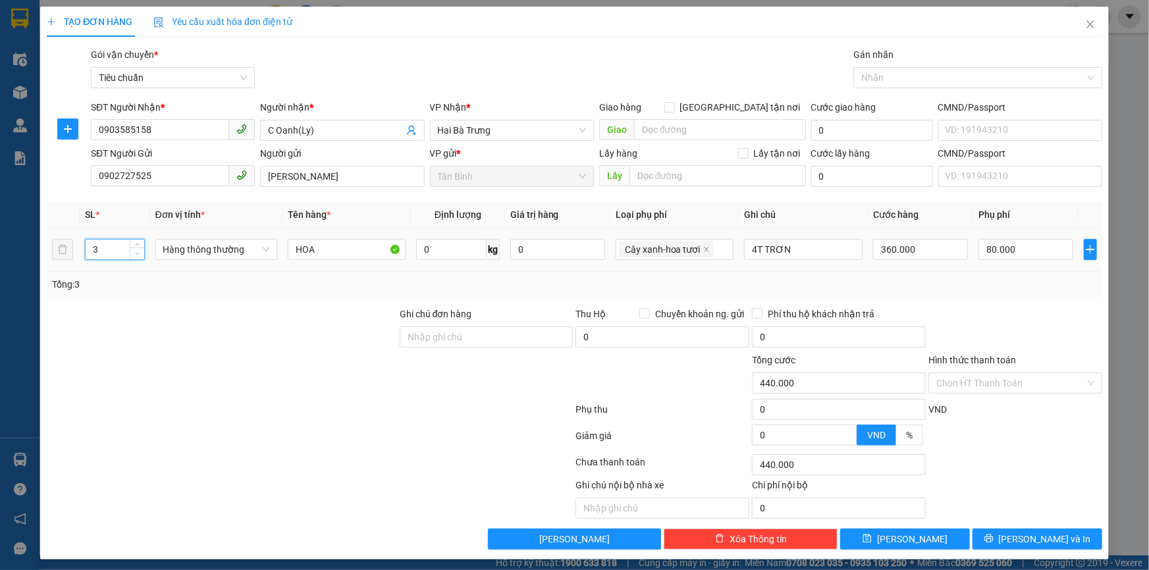
click at [134, 256] on span "down" at bounding box center [138, 254] width 8 height 8
type input "1"
click at [134, 256] on span "down" at bounding box center [138, 254] width 8 height 8
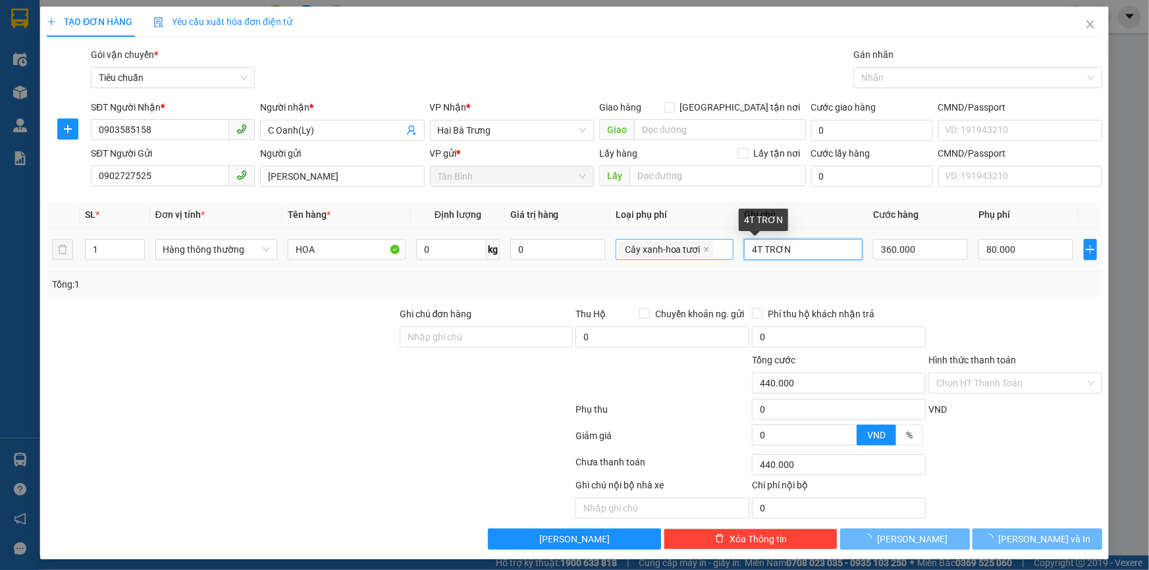
drag, startPoint x: 751, startPoint y: 248, endPoint x: 711, endPoint y: 248, distance: 39.5
click at [712, 248] on tr "1 Hàng thông thường HOA 0 kg 0 Cây xanh-hoa tươi 4T TRƠN 360.000 80.000" at bounding box center [575, 250] width 1056 height 44
type input "20.000"
type input "0"
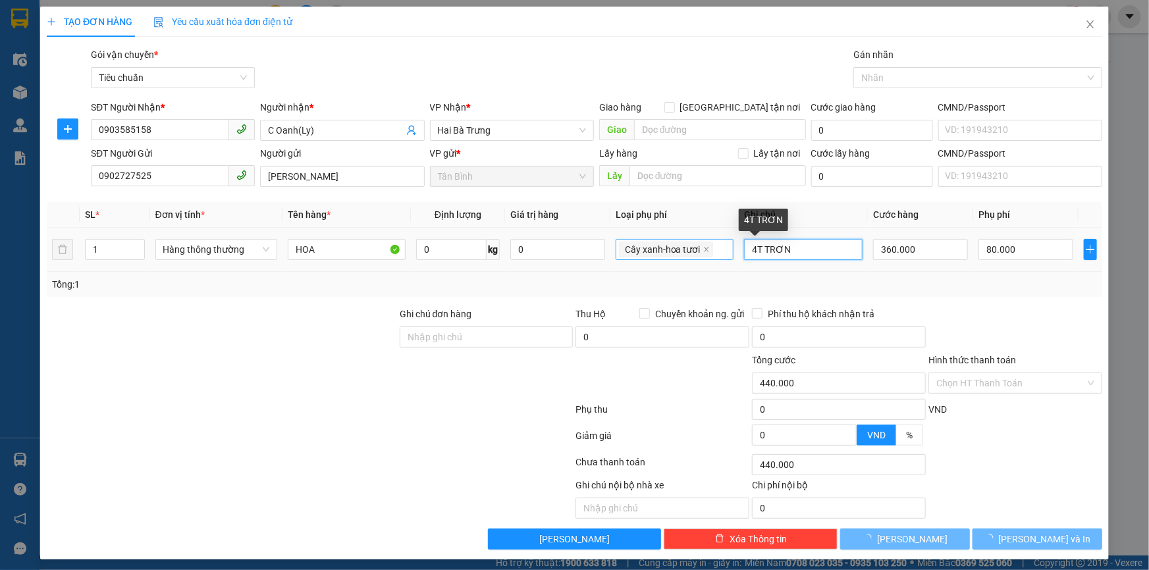
type input "20.000"
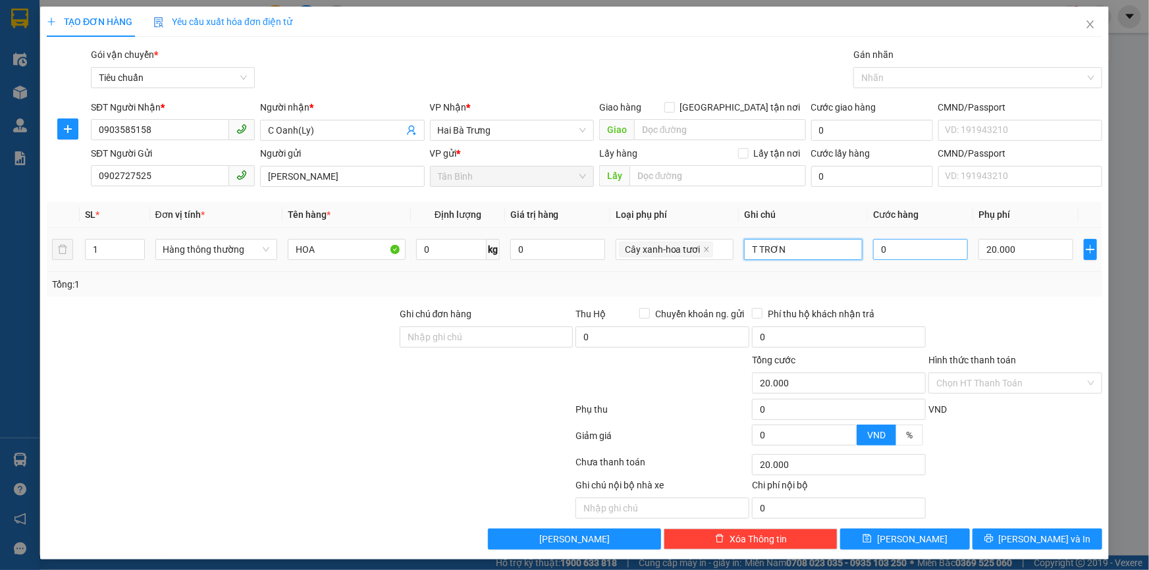
type input "T TRƠN"
click at [936, 250] on input "0" at bounding box center [920, 249] width 95 height 21
click at [1015, 543] on button "Lưu và In" at bounding box center [1038, 539] width 130 height 21
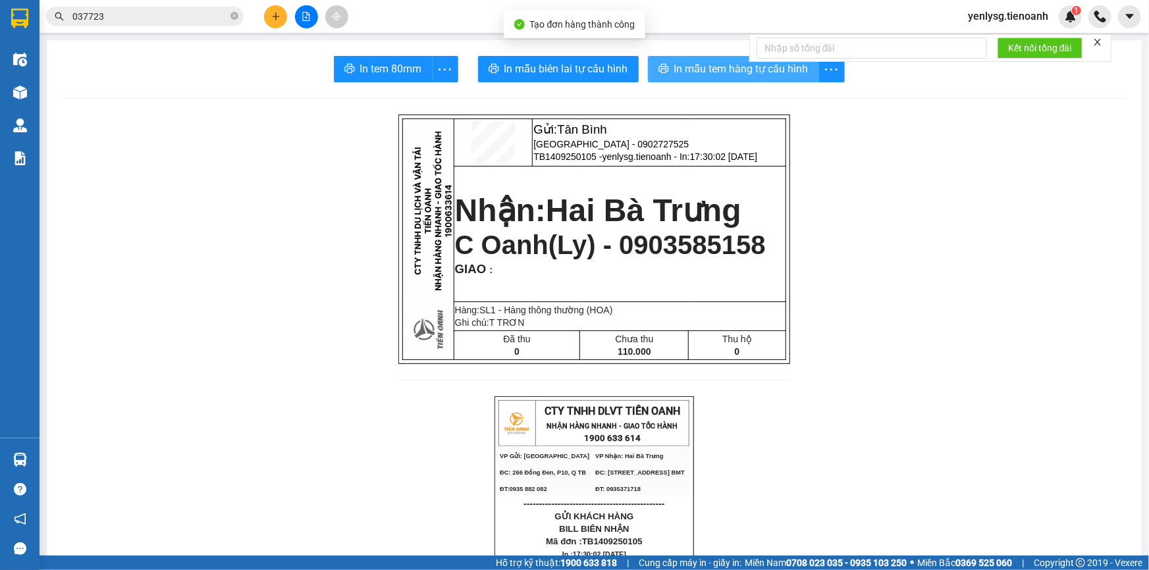
click at [693, 74] on span "In mẫu tem hàng tự cấu hình" at bounding box center [741, 69] width 134 height 16
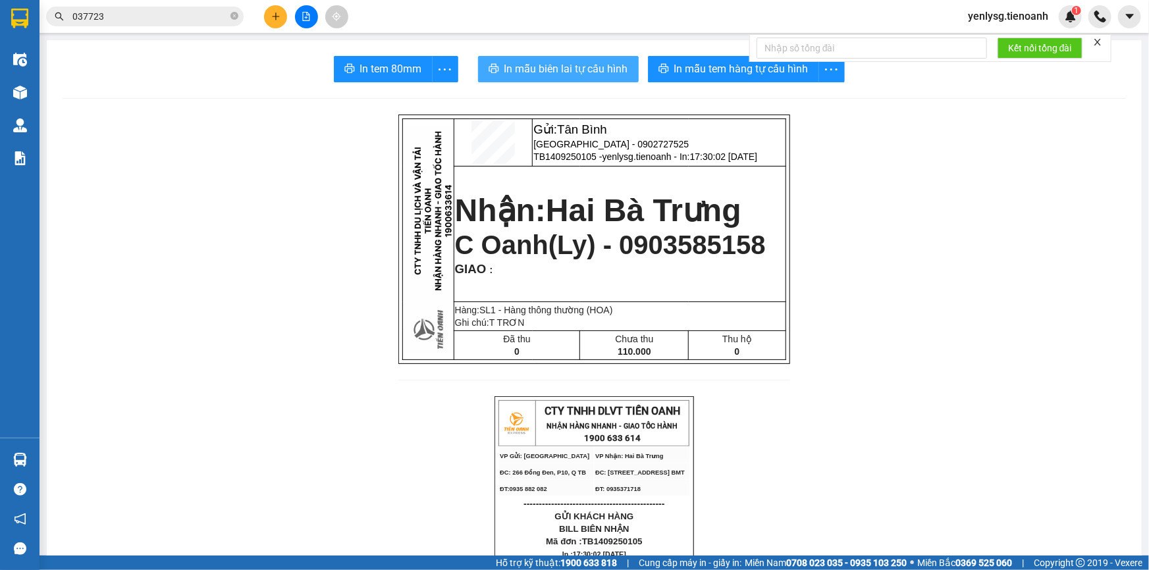
click at [580, 76] on span "In mẫu biên lai tự cấu hình" at bounding box center [566, 69] width 124 height 16
click at [223, 14] on input "037723" at bounding box center [149, 16] width 155 height 14
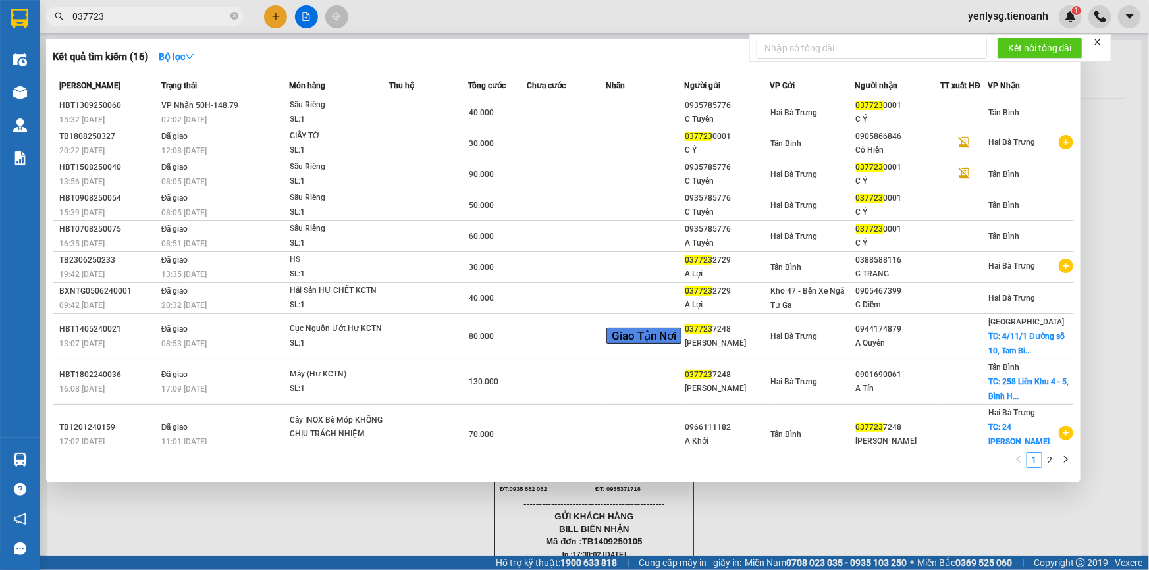
click at [223, 14] on input "037723" at bounding box center [149, 16] width 155 height 14
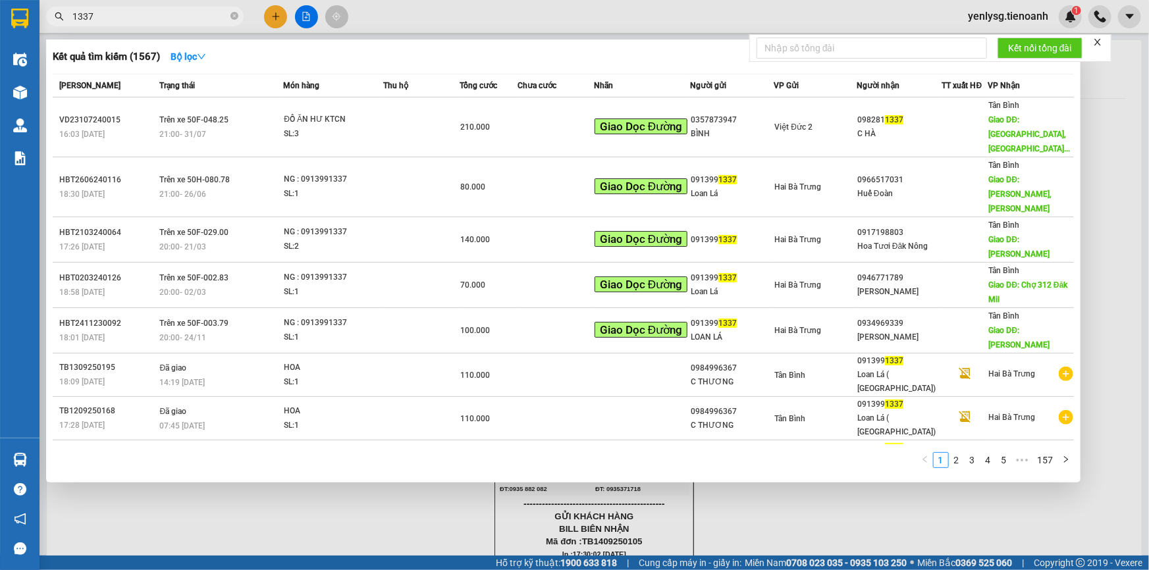
type input "1337"
click at [283, 11] on div at bounding box center [574, 285] width 1149 height 570
click at [283, 11] on button at bounding box center [275, 16] width 23 height 23
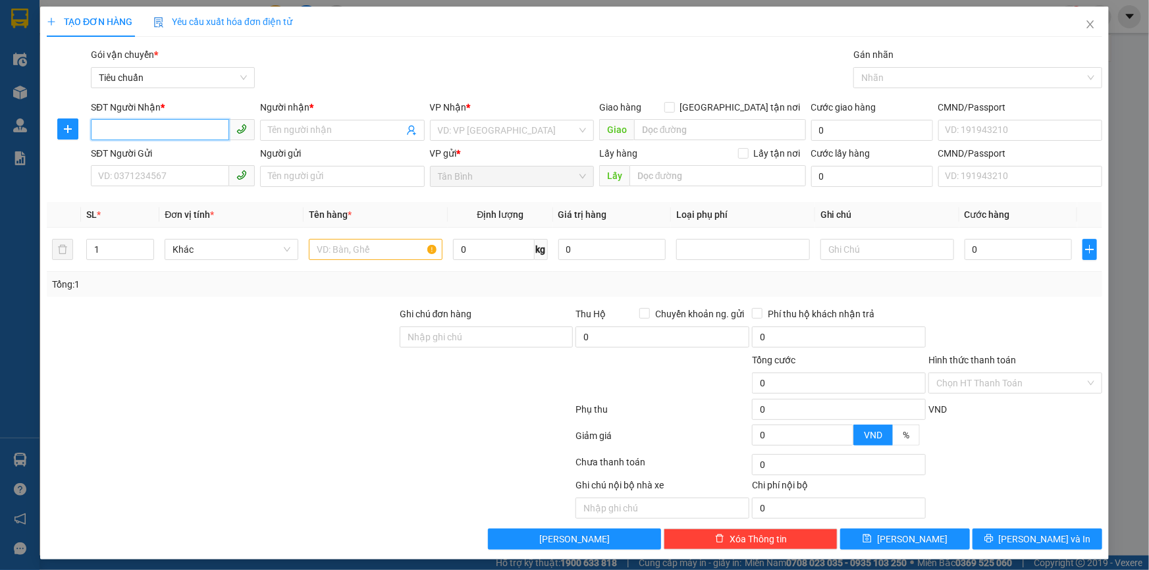
click at [211, 130] on input "SĐT Người Nhận *" at bounding box center [160, 129] width 138 height 21
click at [202, 158] on div "0913991337 - Loan Lá ( Tú Uyên)" at bounding box center [194, 156] width 192 height 14
type input "0913991337"
type input "Loan Lá ( Tú Uyên)"
type input "132456978"
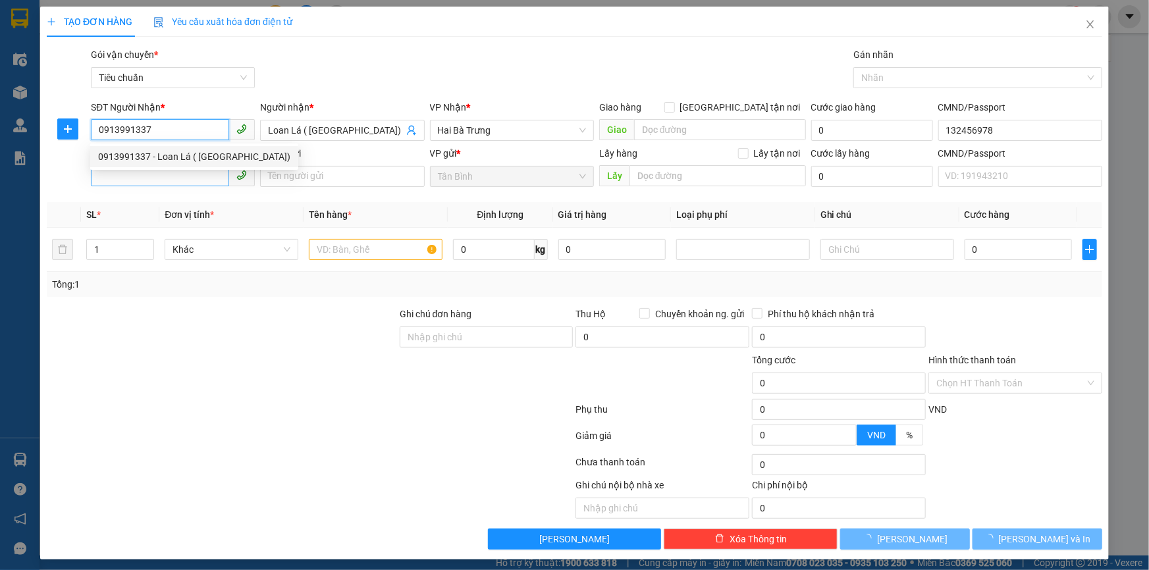
type input "110.000"
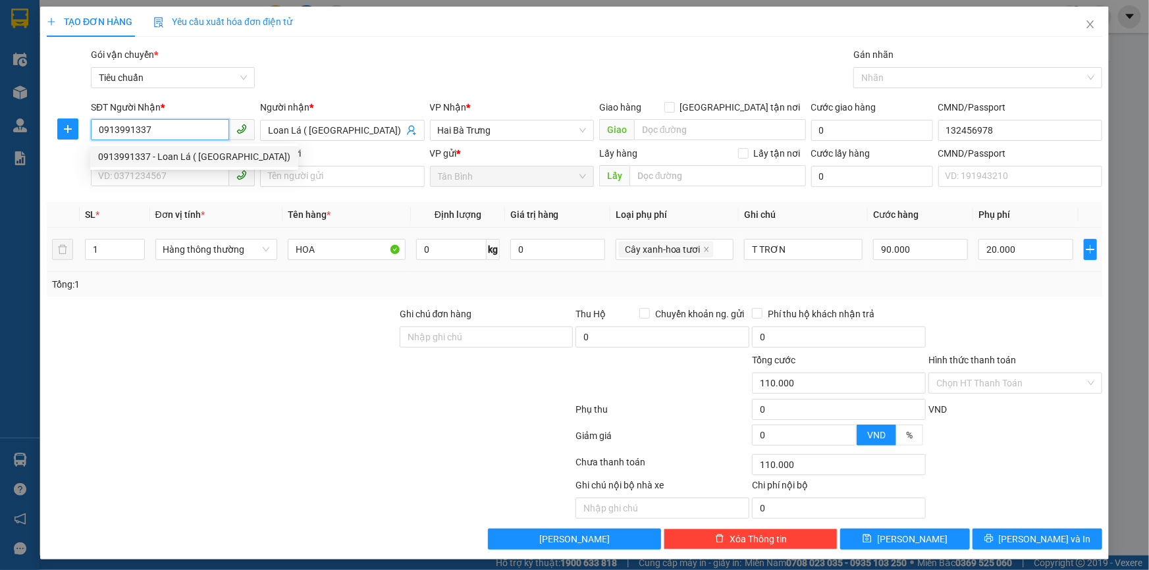
type input "0913991337"
click at [355, 260] on div "HOA" at bounding box center [347, 249] width 119 height 26
click at [350, 258] on input "HOA" at bounding box center [347, 249] width 119 height 21
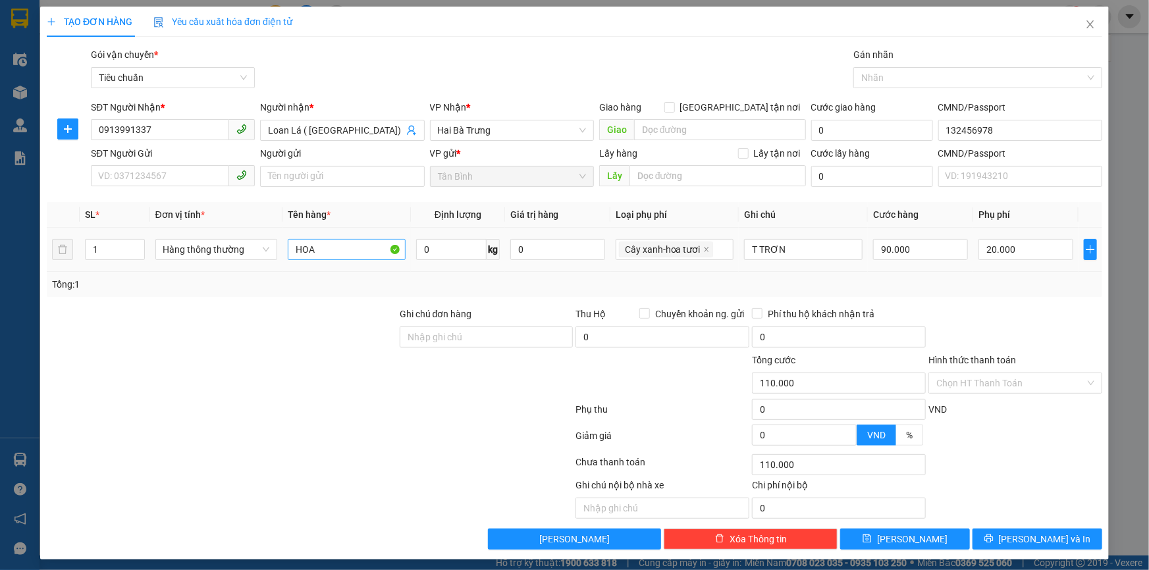
click at [349, 257] on input "HOA" at bounding box center [347, 249] width 119 height 21
click at [348, 257] on input "HOA" at bounding box center [347, 249] width 119 height 21
click at [347, 257] on div "HOA" at bounding box center [347, 249] width 119 height 26
click at [346, 249] on input "HOA" at bounding box center [347, 249] width 119 height 21
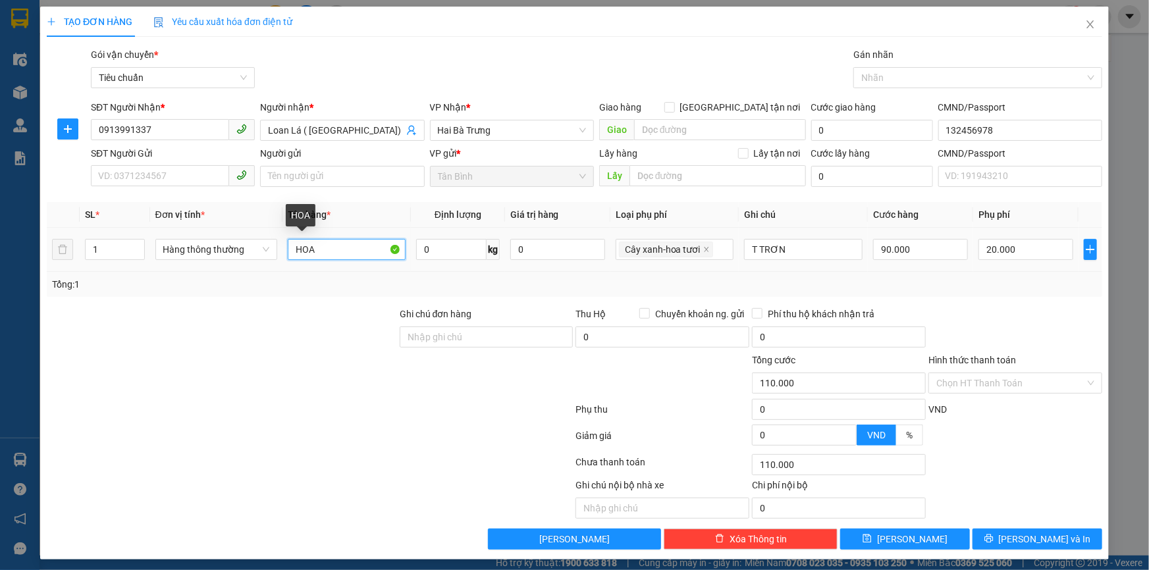
click at [346, 248] on input "HOA" at bounding box center [347, 249] width 119 height 21
type input "LÁ"
click at [792, 244] on input "T TRƠN" at bounding box center [803, 249] width 119 height 21
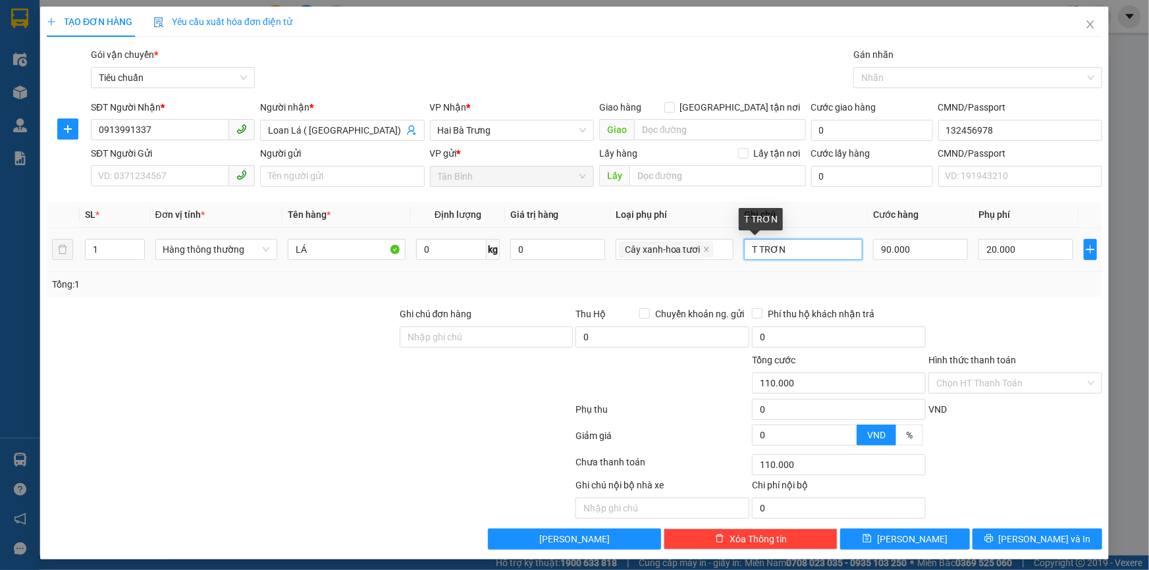
click at [792, 244] on input "T TRƠN" at bounding box center [803, 249] width 119 height 21
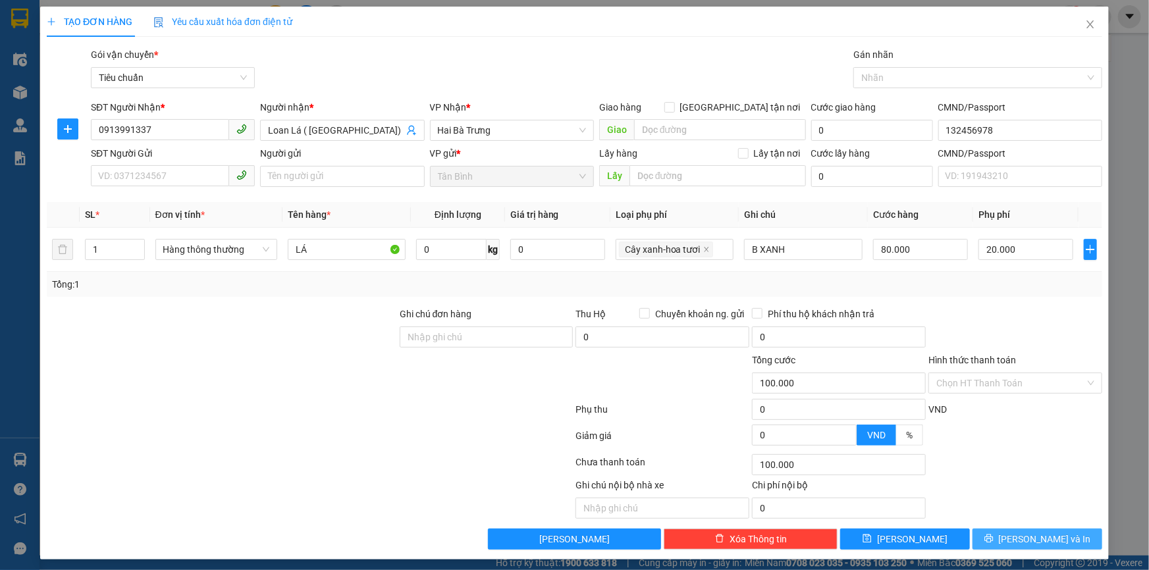
click at [1022, 540] on span "Lưu và In" at bounding box center [1045, 539] width 92 height 14
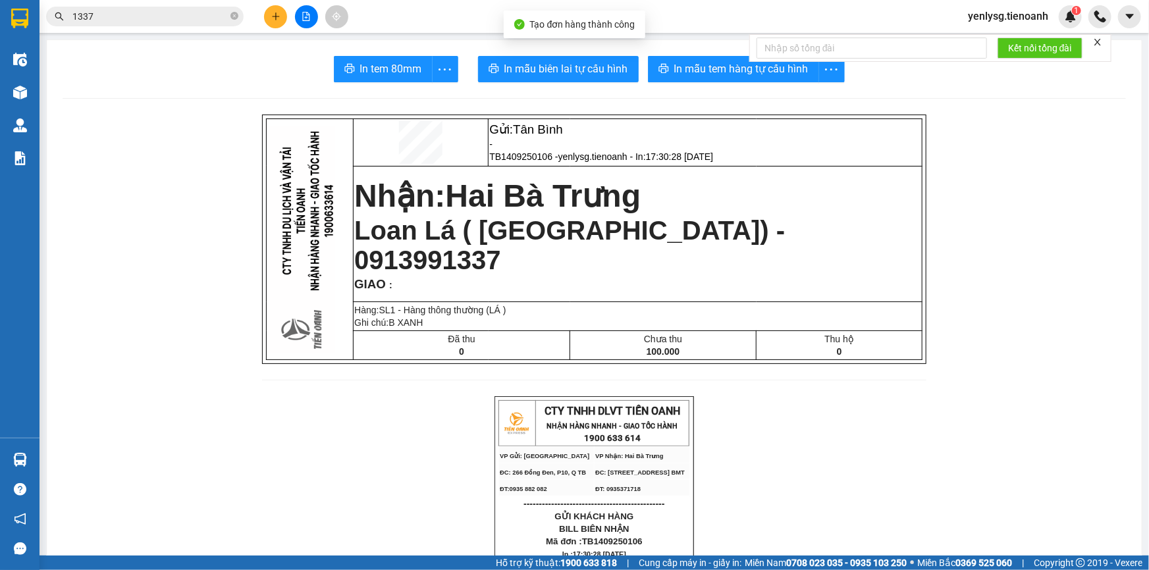
click at [273, 20] on icon "plus" at bounding box center [275, 16] width 9 height 9
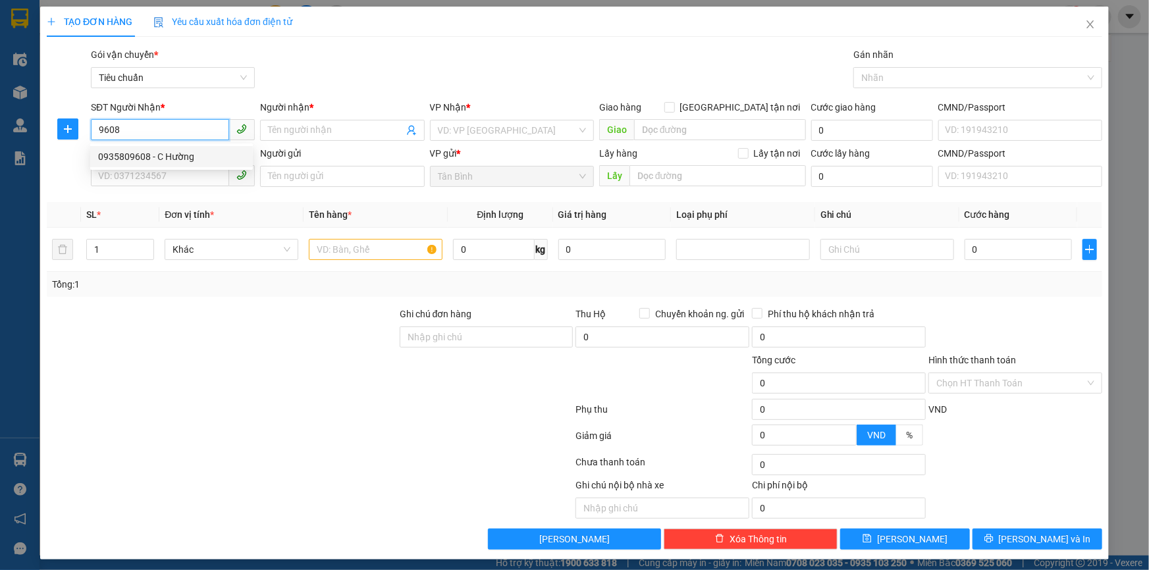
drag, startPoint x: 205, startPoint y: 151, endPoint x: 203, endPoint y: 190, distance: 38.9
click at [204, 151] on div "0935809608 - C Hường" at bounding box center [171, 156] width 147 height 14
type input "0935809608"
type input "C Hường"
type input "30.000"
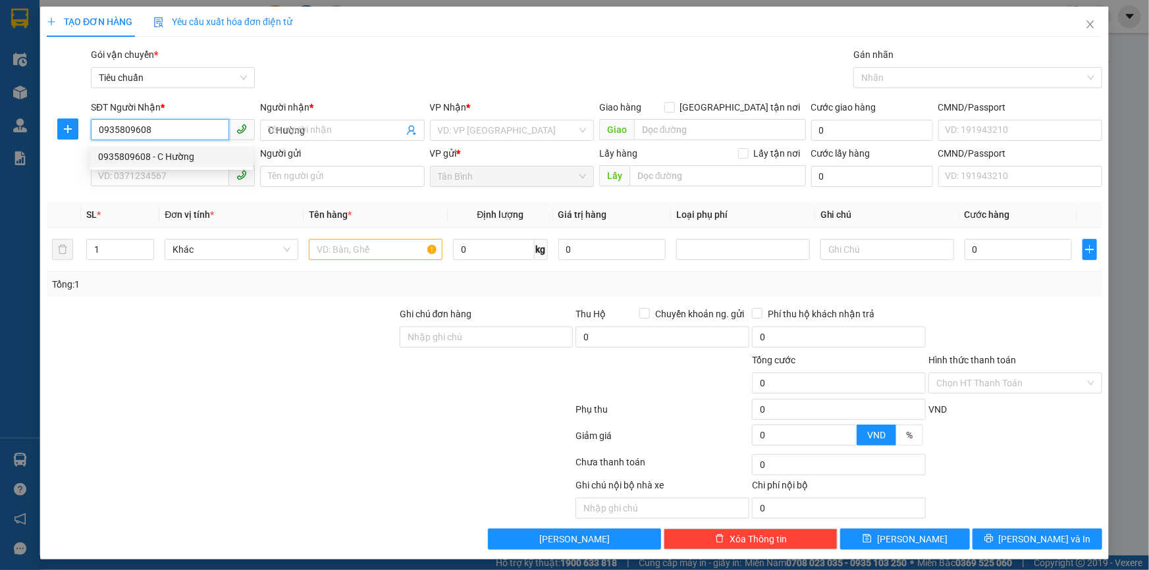
type input "30.000"
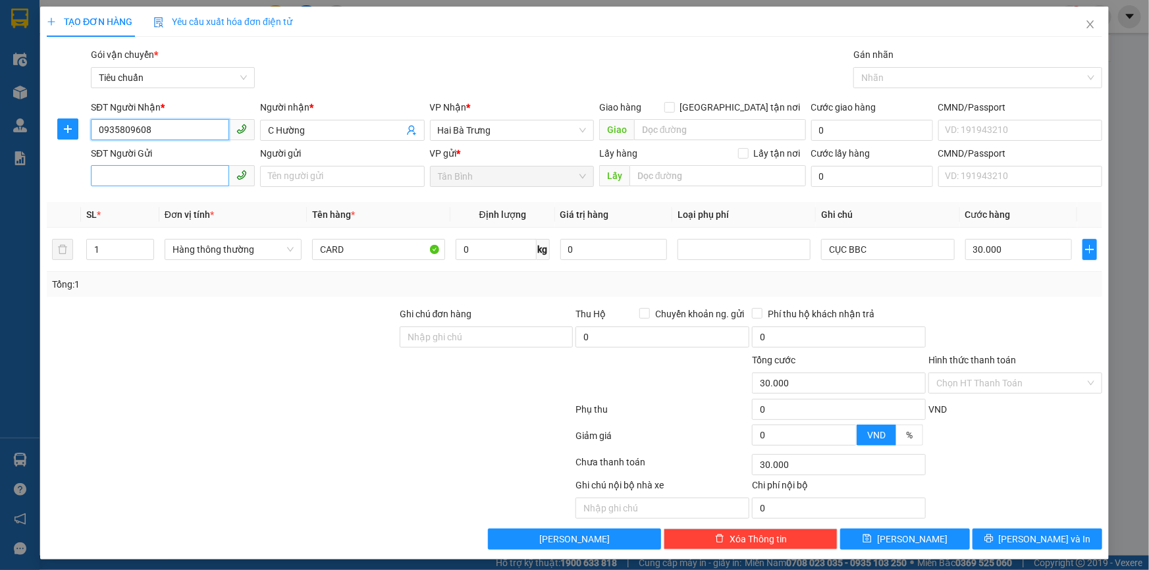
type input "0935809608"
click at [194, 171] on input "SĐT Người Gửi" at bounding box center [160, 175] width 138 height 21
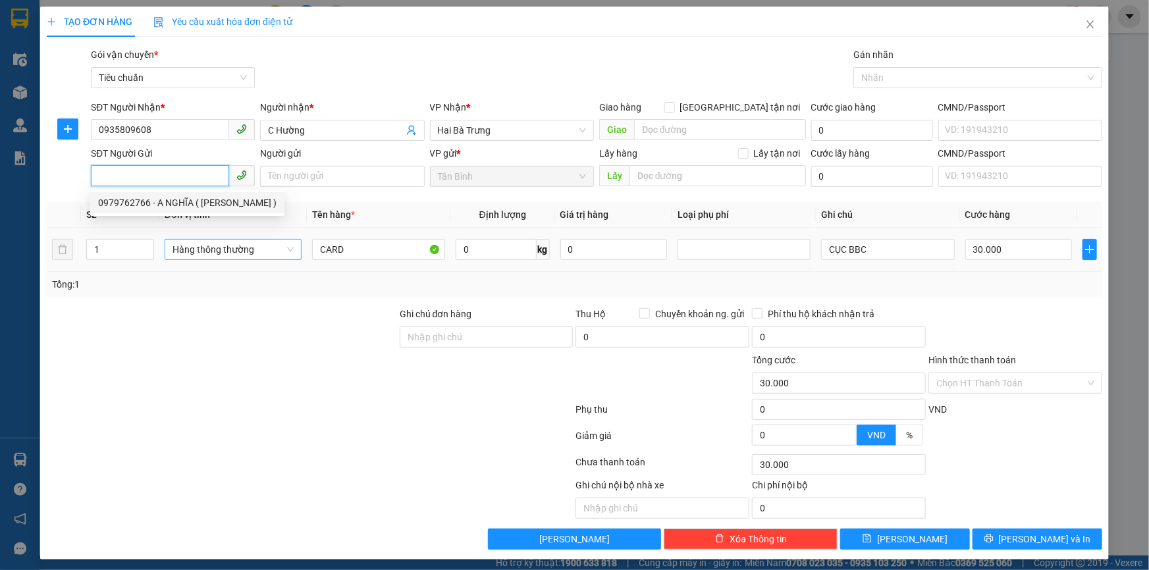
drag, startPoint x: 191, startPoint y: 205, endPoint x: 296, endPoint y: 258, distance: 117.5
click at [191, 205] on div "0979762766 - A NGHĨA ( HOÀNG MINH )" at bounding box center [187, 203] width 178 height 14
type input "0979762766"
type input "A NGHĨA ( HOÀNG MINH )"
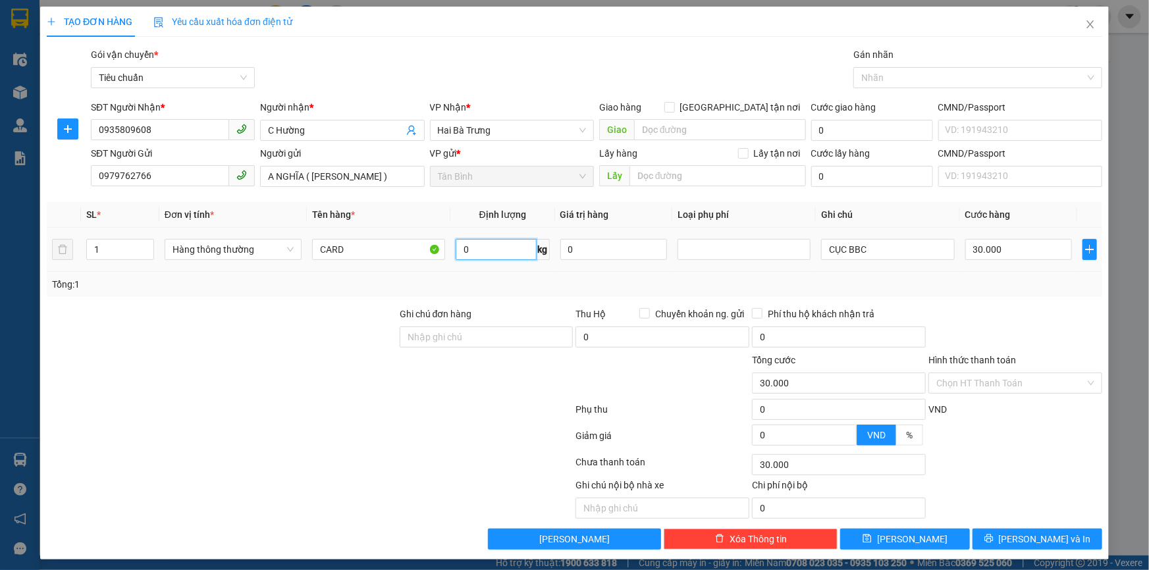
click at [466, 246] on input "0" at bounding box center [496, 249] width 81 height 21
type input "5"
drag, startPoint x: 486, startPoint y: 269, endPoint x: 841, endPoint y: 256, distance: 355.2
click at [489, 269] on td "5 kg" at bounding box center [502, 250] width 105 height 44
click at [839, 252] on input "CỤC BBC" at bounding box center [887, 249] width 133 height 21
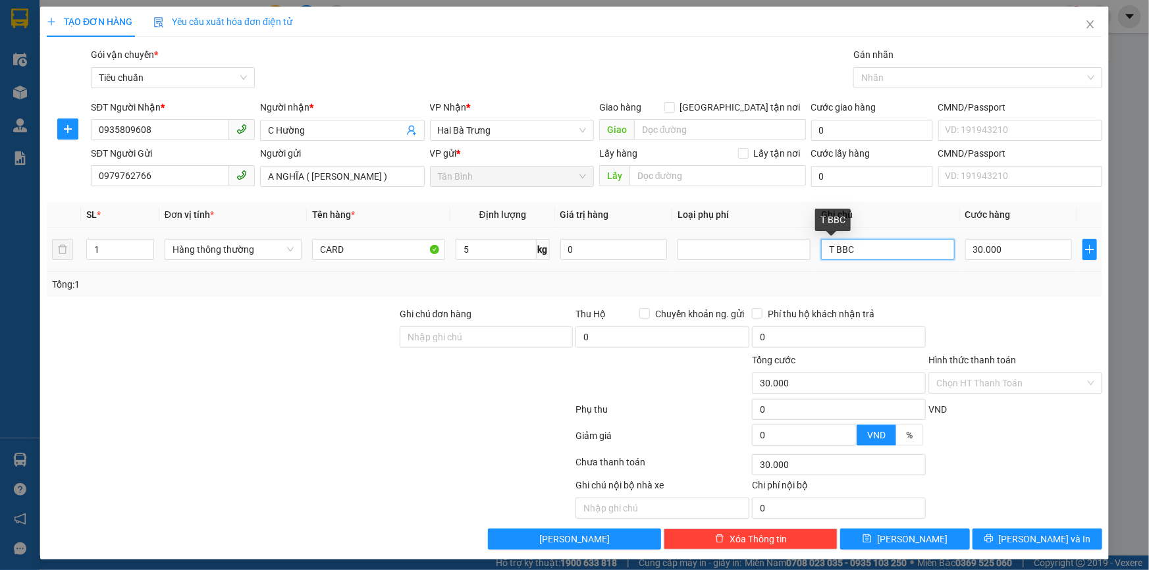
type input "T BBC"
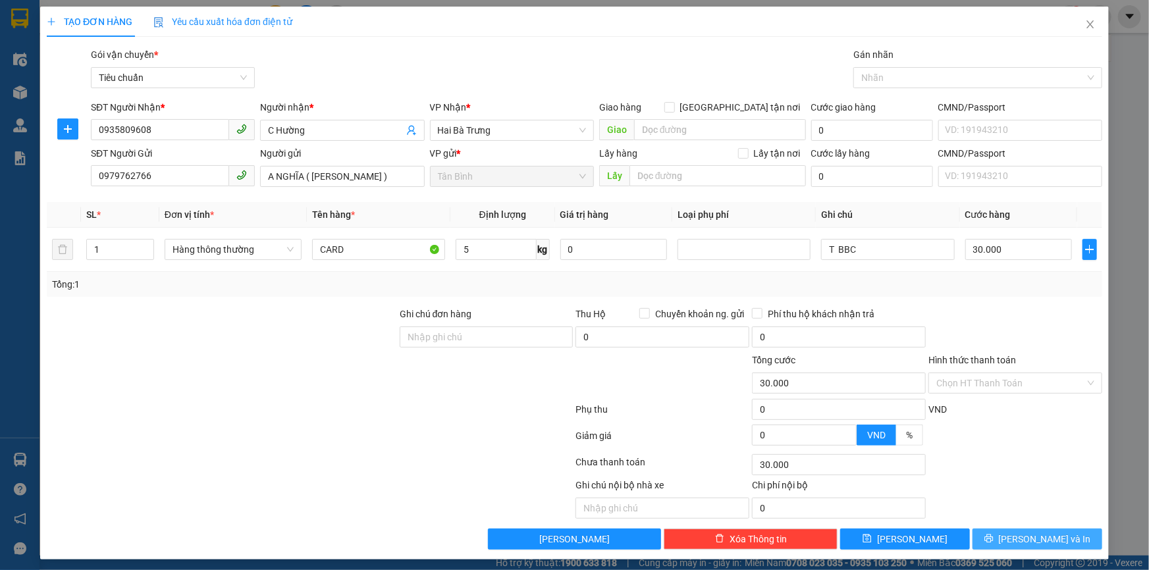
click at [994, 535] on icon "printer" at bounding box center [988, 538] width 9 height 9
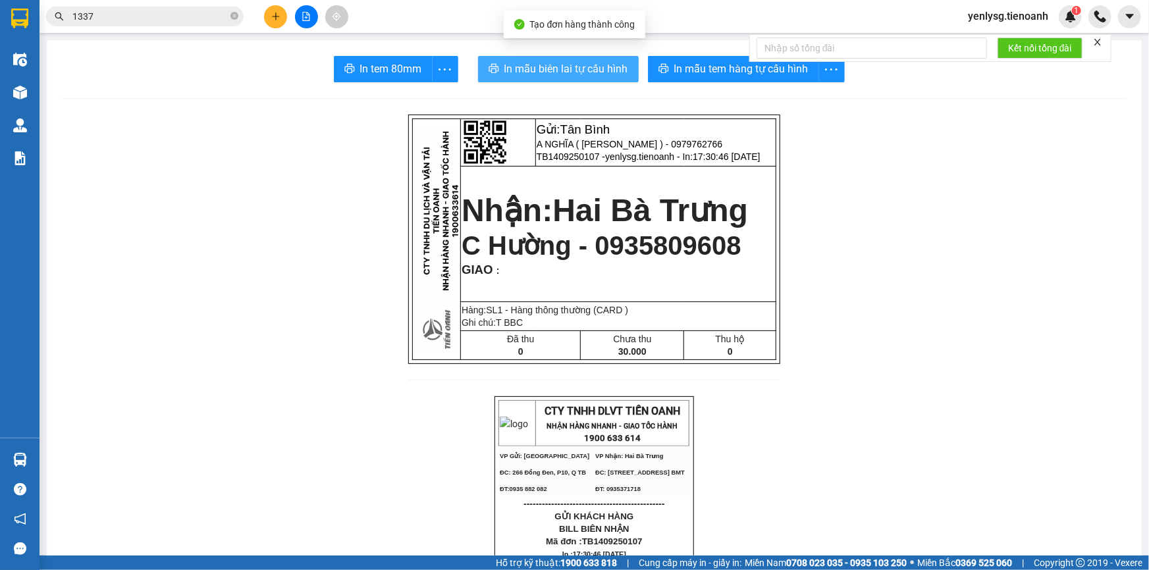
click at [546, 80] on button "In mẫu biên lai tự cấu hình" at bounding box center [558, 69] width 161 height 26
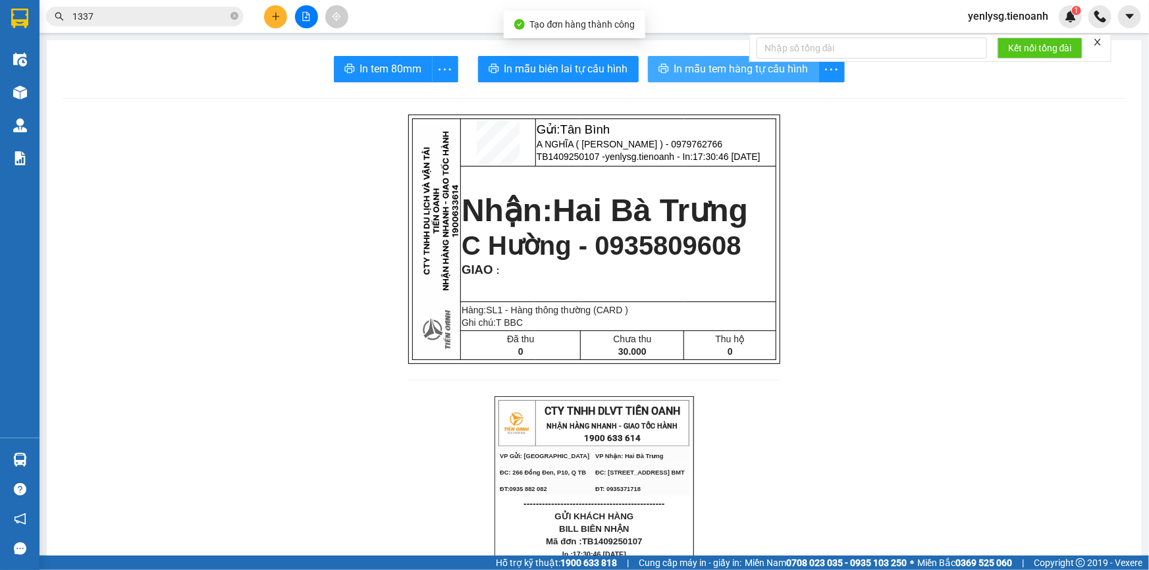
click at [709, 72] on span "In mẫu tem hàng tự cấu hình" at bounding box center [741, 69] width 134 height 16
click at [1033, 20] on span "yenlysg.tienoanh" at bounding box center [1007, 16] width 101 height 16
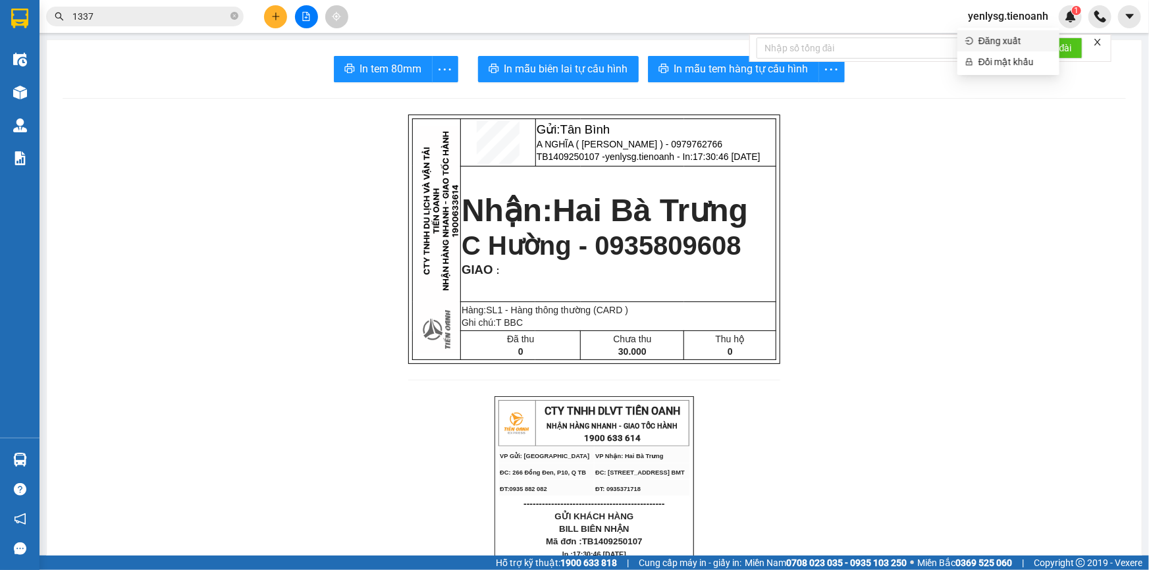
click at [1029, 32] on li "Đăng xuất" at bounding box center [1008, 40] width 102 height 21
